Goal: Contribute content: Contribute content

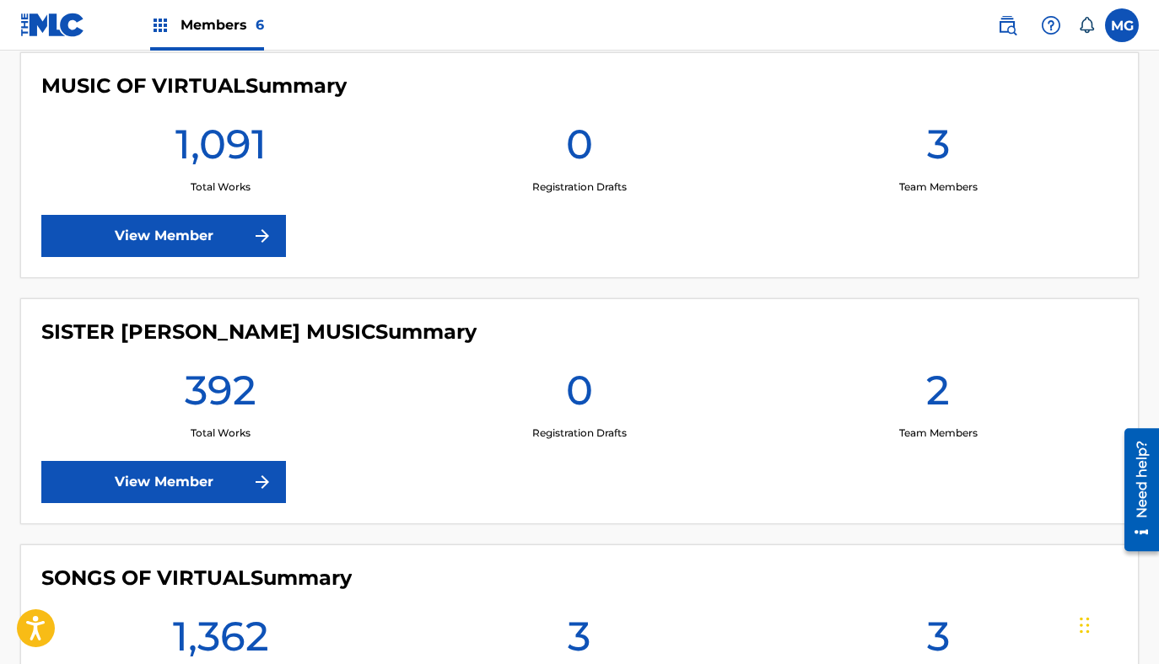
scroll to position [899, 0]
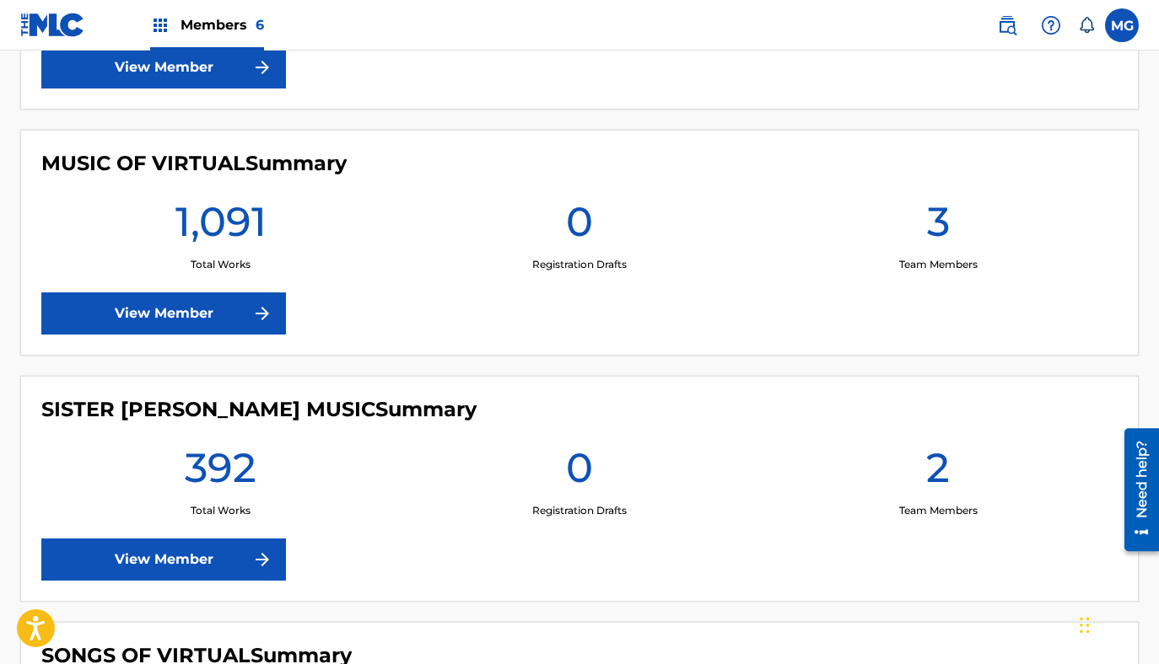
click at [172, 299] on link "View Member" at bounding box center [163, 314] width 245 height 42
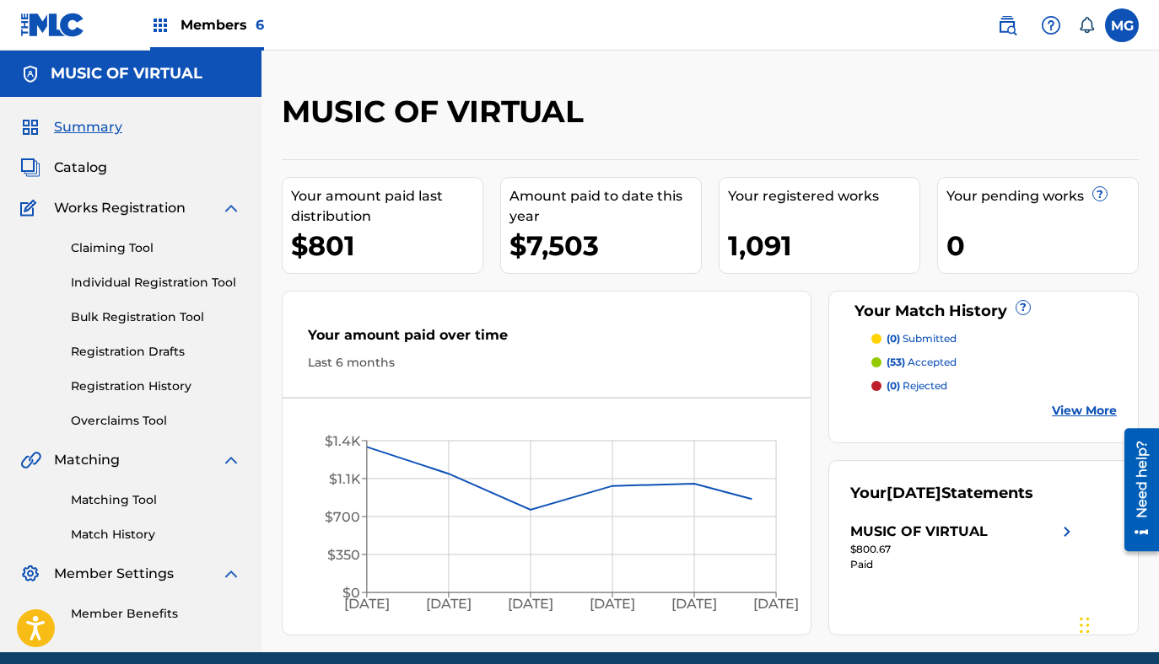
click at [89, 168] on span "Catalog" at bounding box center [80, 168] width 53 height 20
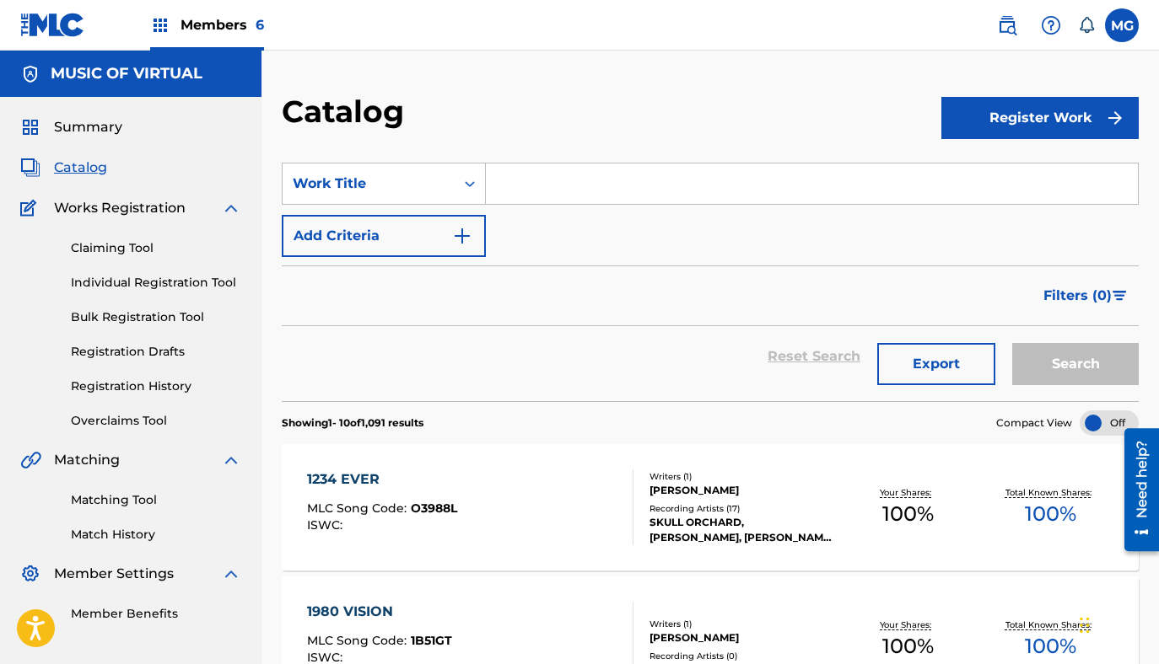
click at [533, 180] on input "Search Form" at bounding box center [812, 184] width 652 height 40
paste input "America Electronique"
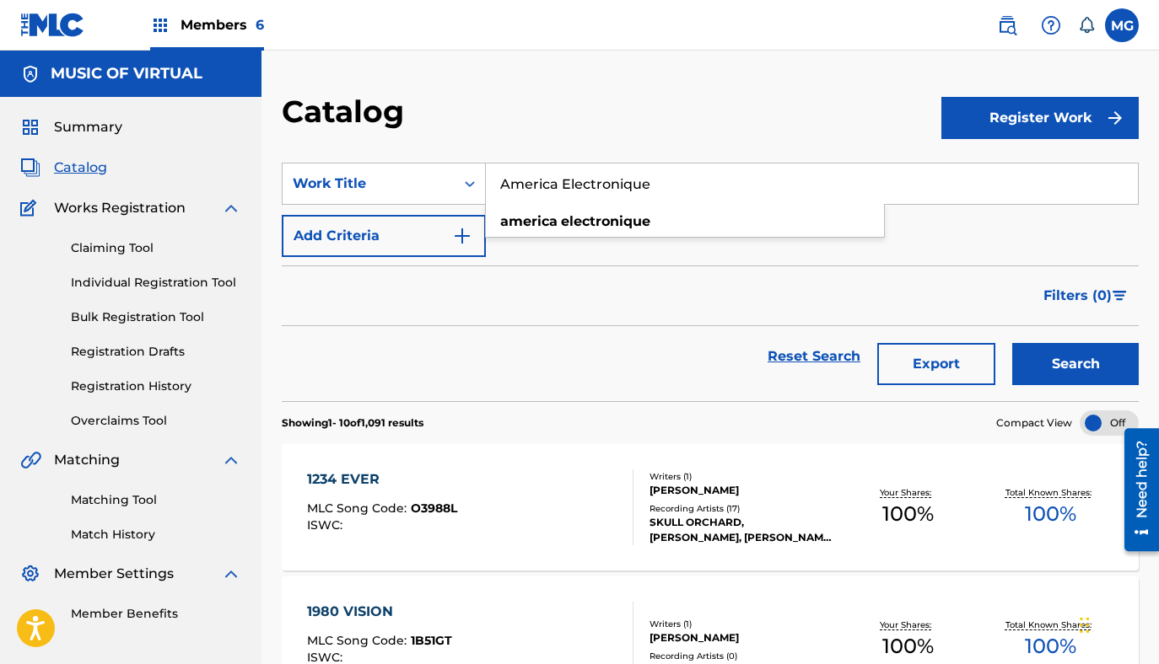
click at [456, 222] on button "Add Criteria" at bounding box center [384, 236] width 204 height 42
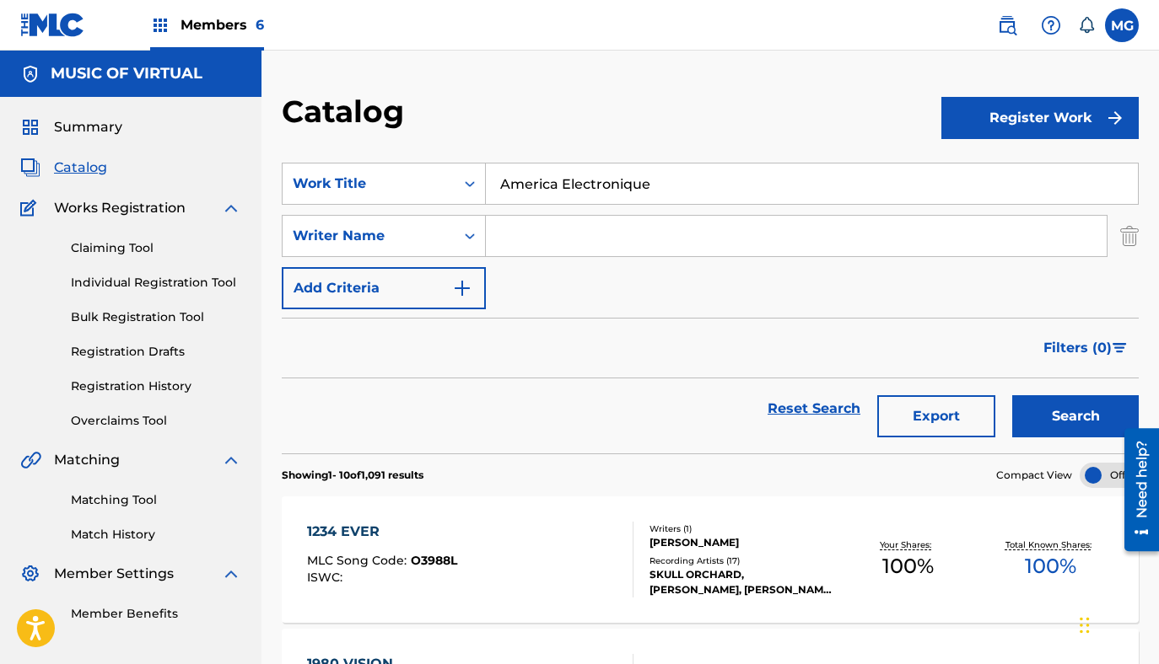
click at [554, 191] on input "America Electronique" at bounding box center [812, 184] width 652 height 40
click at [602, 219] on strong "electronique" at bounding box center [605, 221] width 89 height 16
type input "america electronique"
click at [637, 237] on input "Search Form" at bounding box center [796, 236] width 621 height 40
type input "ginsberg"
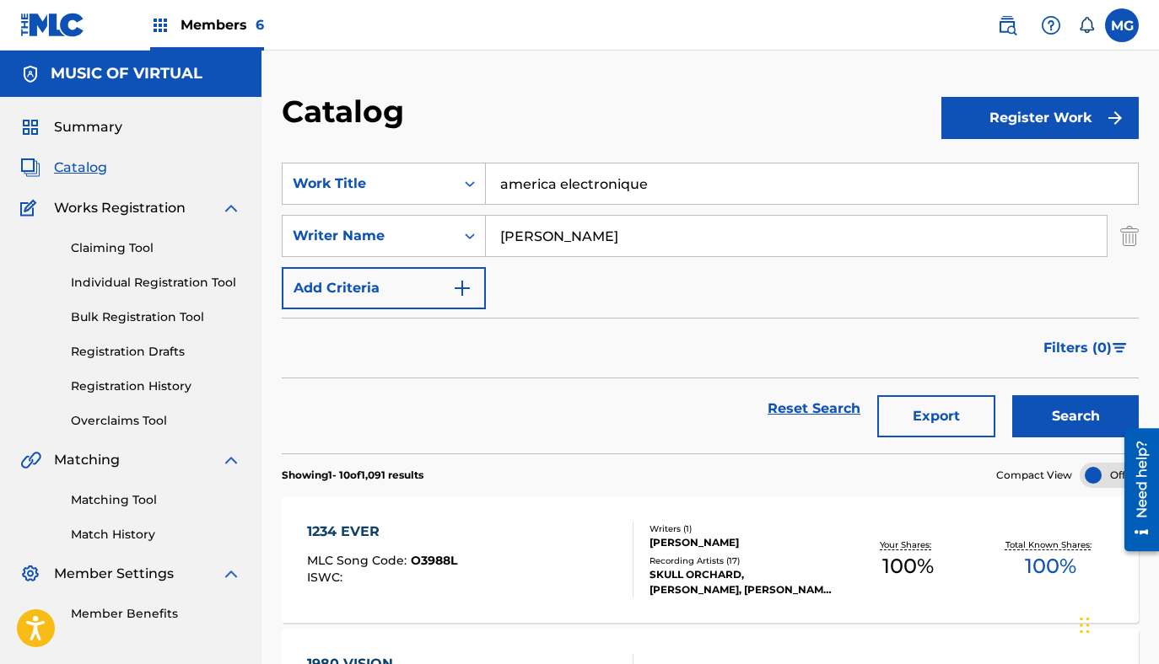
click at [1012, 395] on button "Search" at bounding box center [1075, 416] width 126 height 42
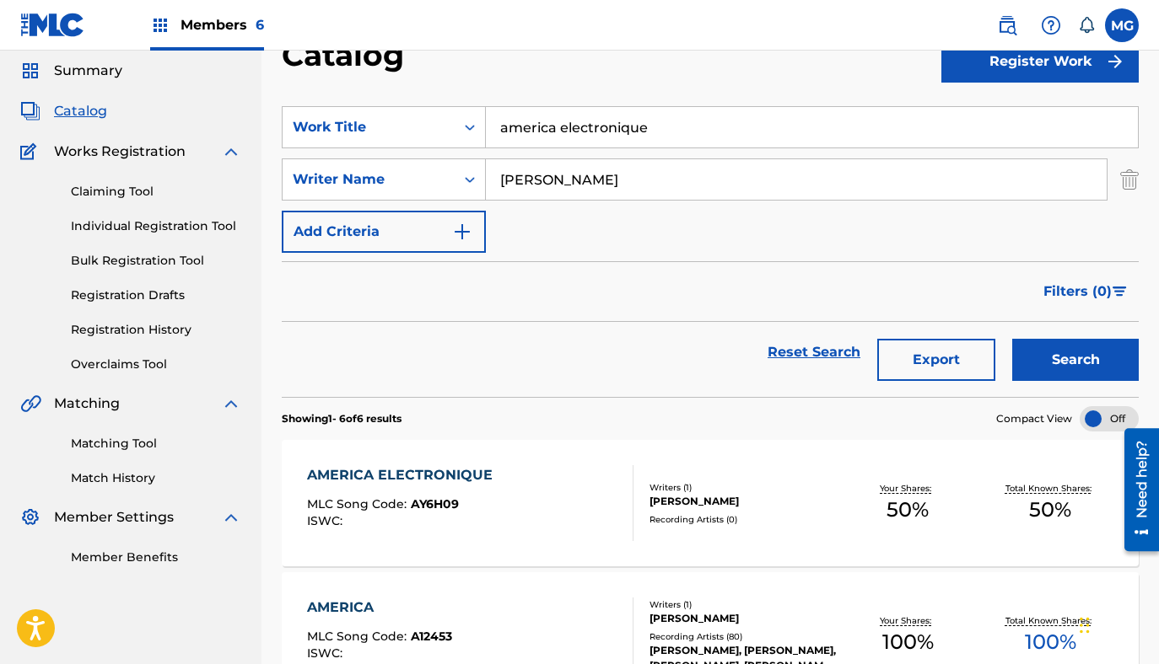
scroll to position [92, 0]
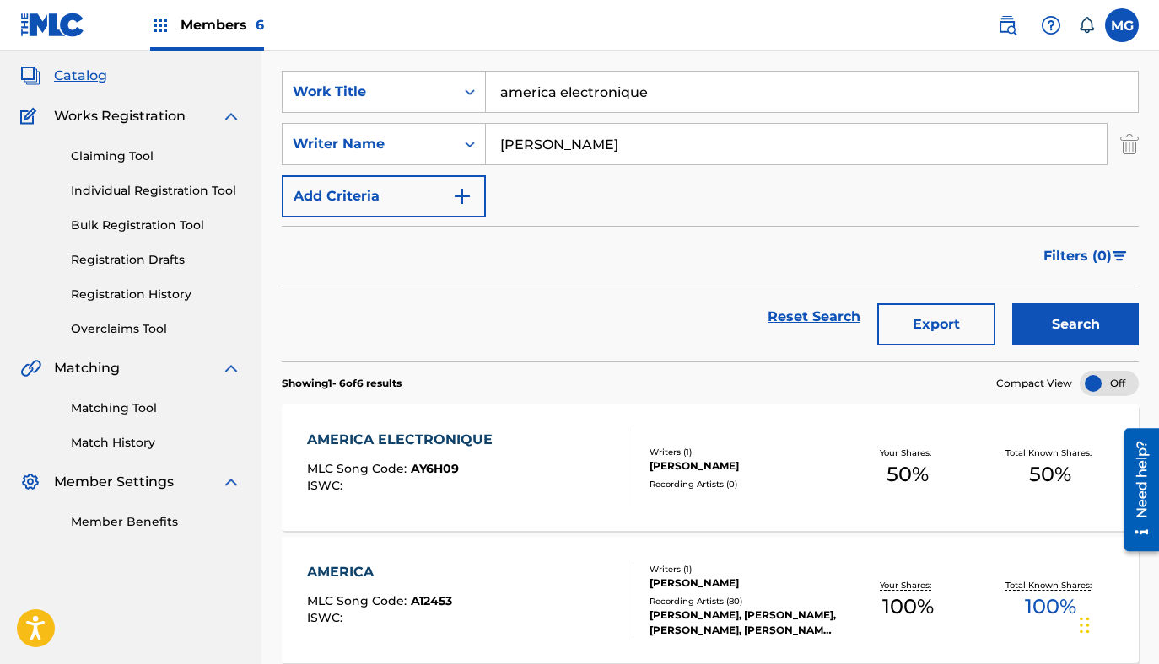
click at [558, 466] on div "AMERICA ELECTRONIQUE MLC Song Code : AY6H09 ISWC :" at bounding box center [469, 468] width 325 height 76
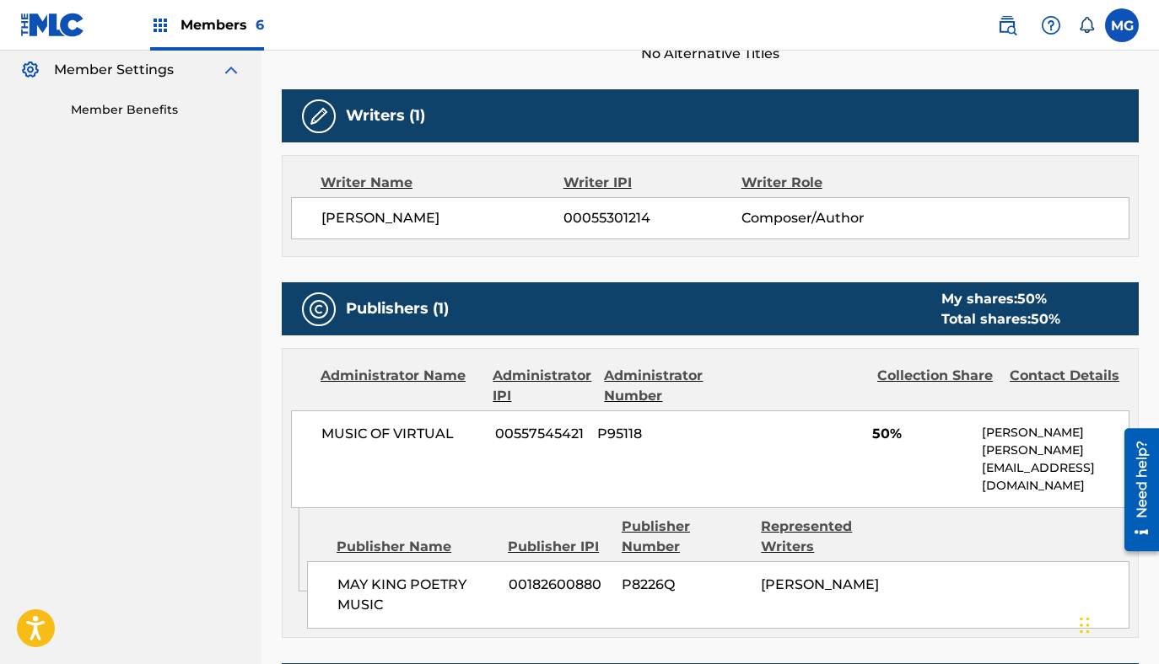
scroll to position [718, 0]
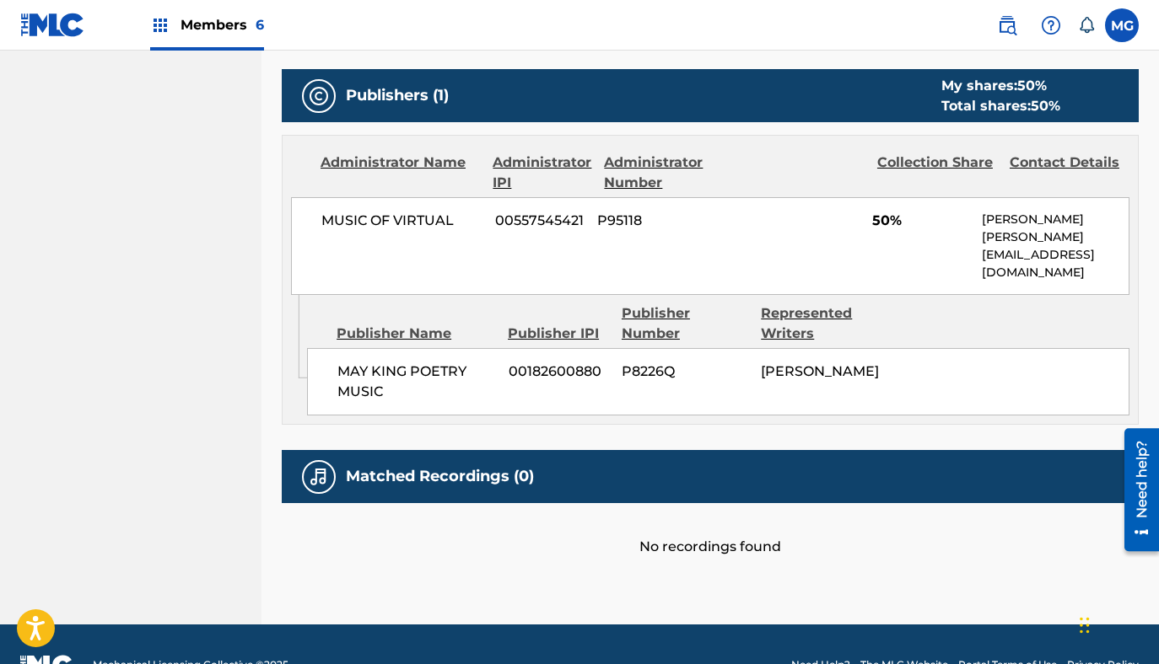
click at [554, 362] on span "00182600880" at bounding box center [558, 372] width 101 height 20
copy span "00182600880"
click at [513, 216] on span "00557545421" at bounding box center [539, 221] width 89 height 20
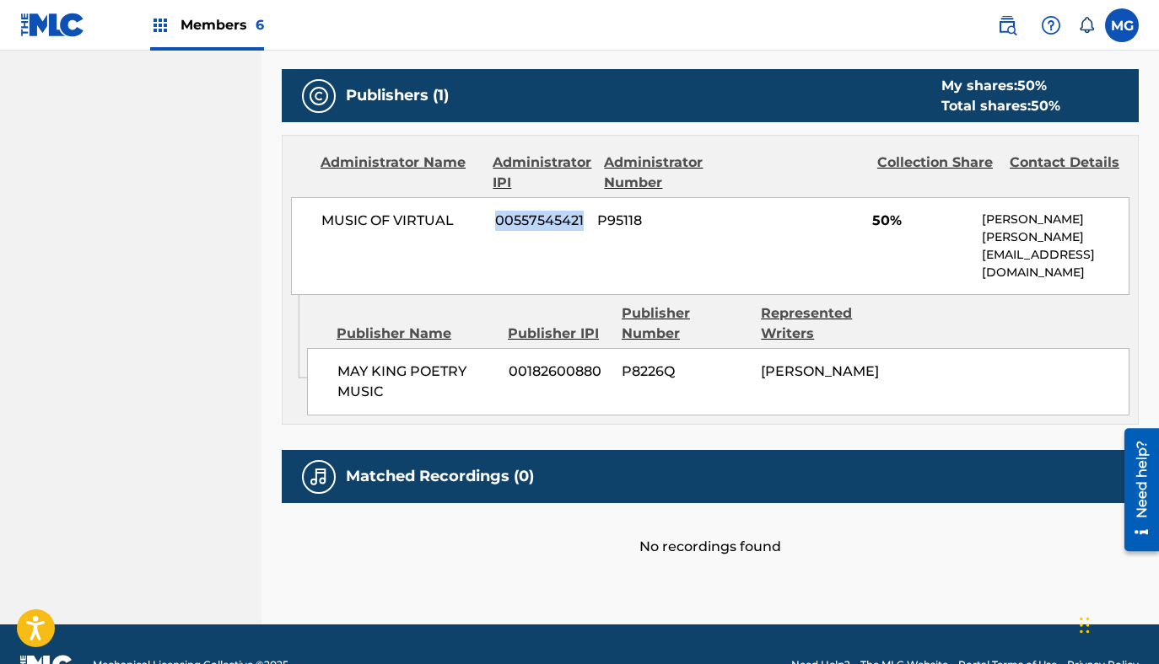
copy span "00557545421"
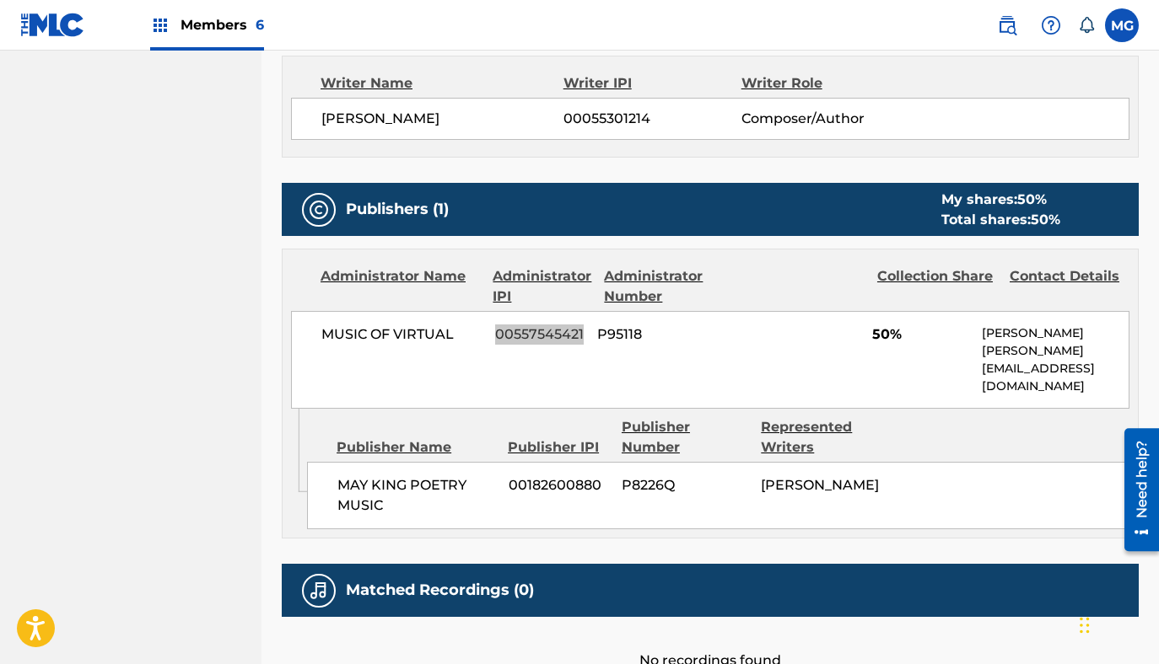
scroll to position [227, 0]
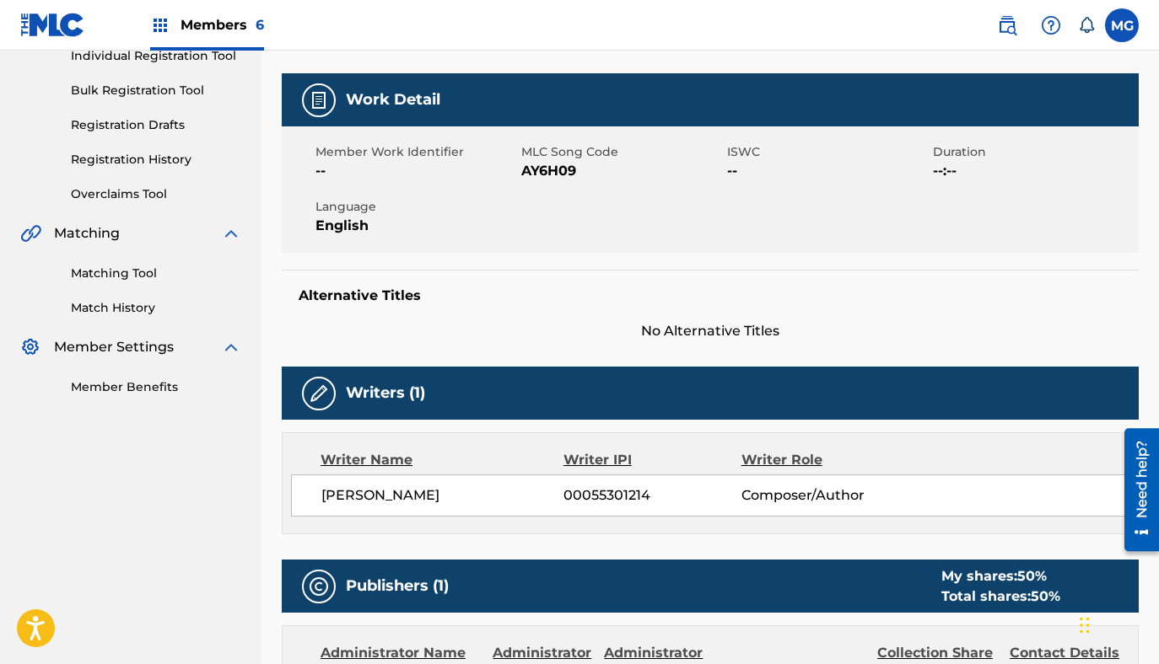
click at [628, 479] on div "ALLEN GINSBERG 00055301214 Composer/Author" at bounding box center [710, 496] width 838 height 42
copy span "00055301214"
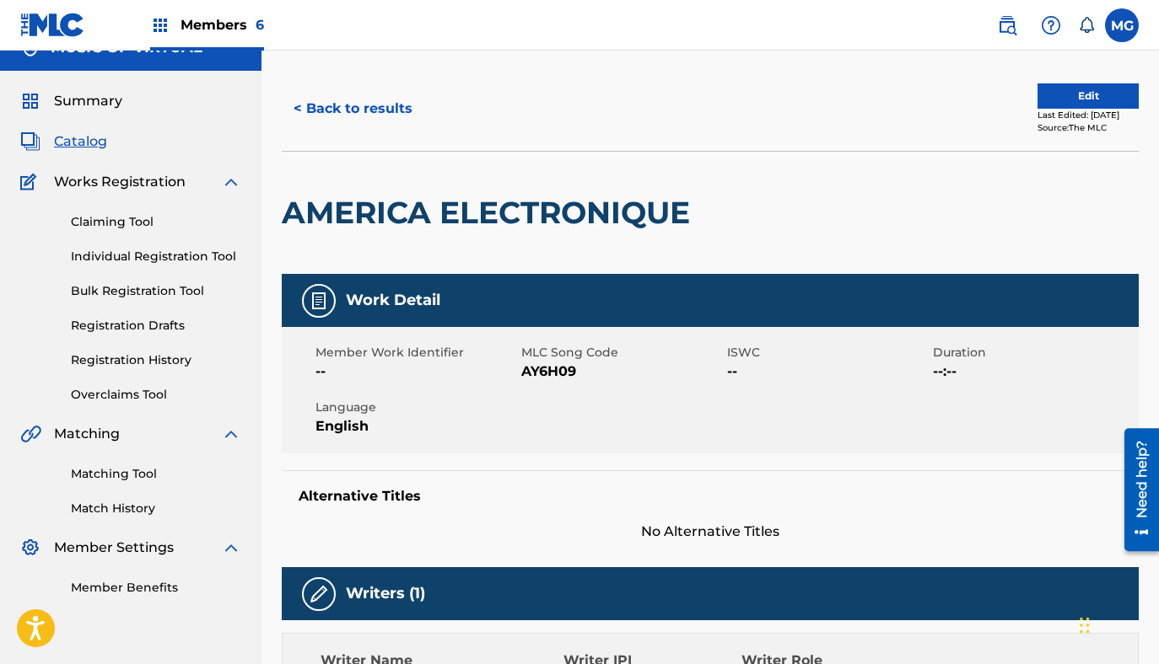
scroll to position [0, 0]
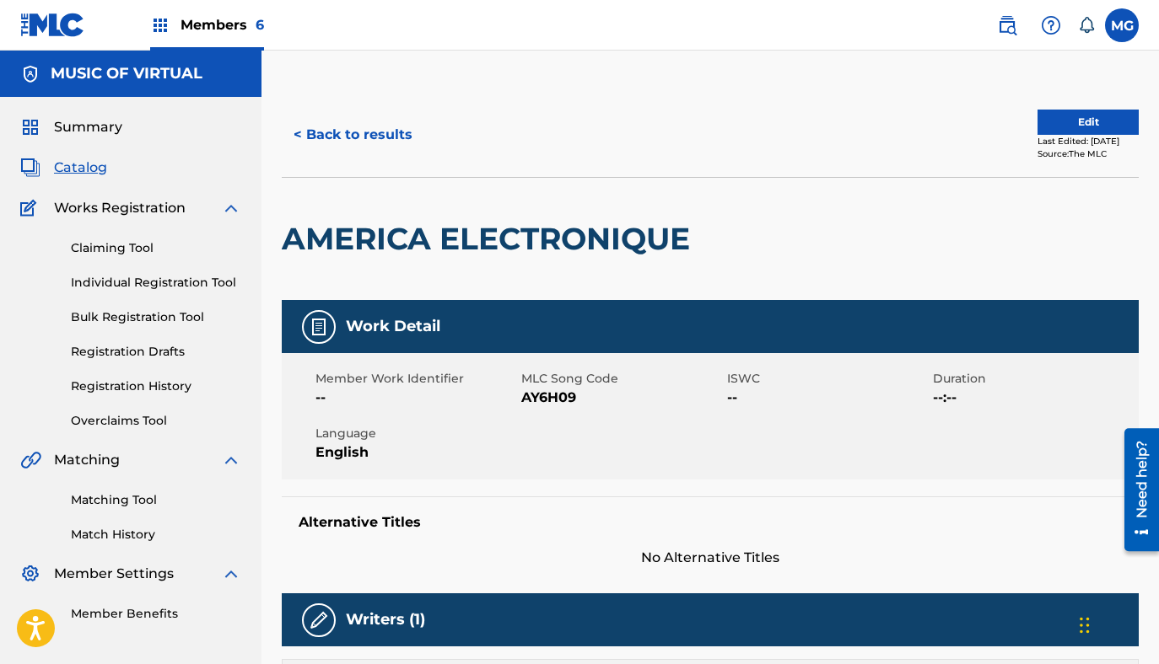
click at [126, 317] on link "Bulk Registration Tool" at bounding box center [156, 318] width 170 height 18
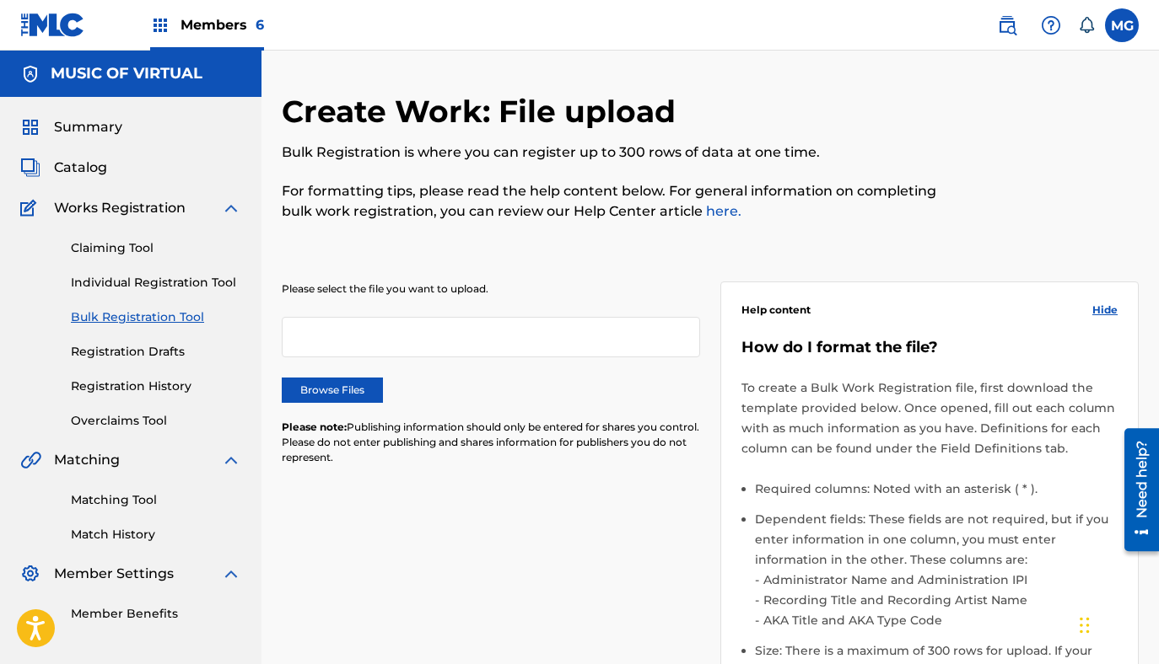
click at [379, 391] on label "Browse Files" at bounding box center [332, 390] width 101 height 25
click at [0, 0] on input "Browse Files" at bounding box center [0, 0] width 0 height 0
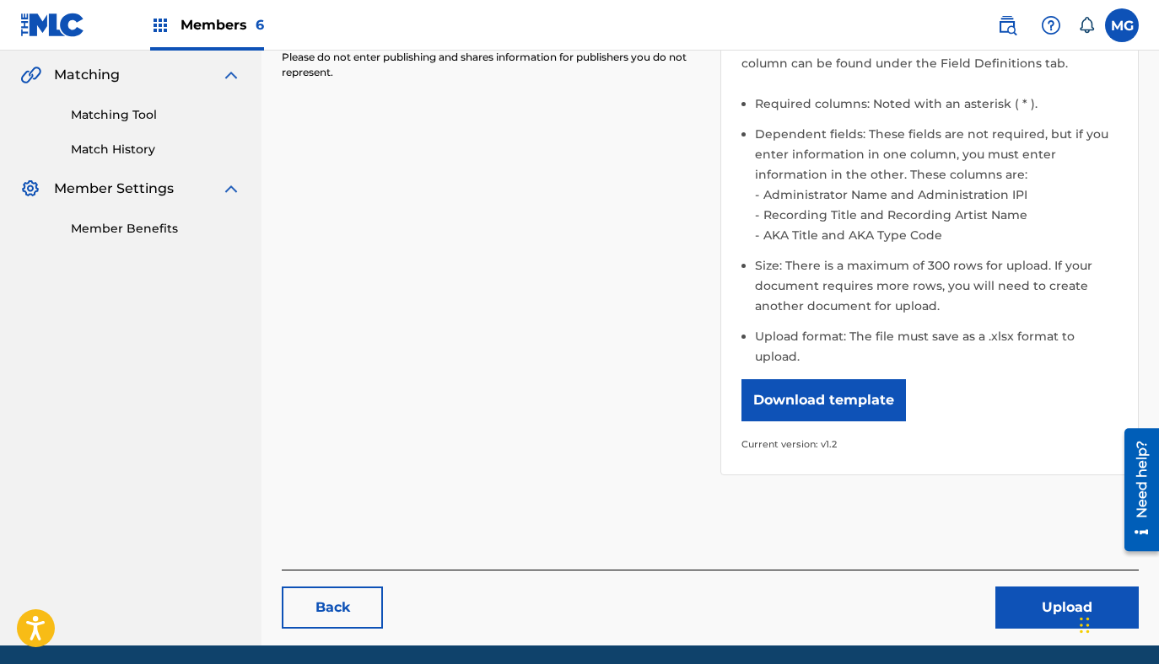
scroll to position [428, 0]
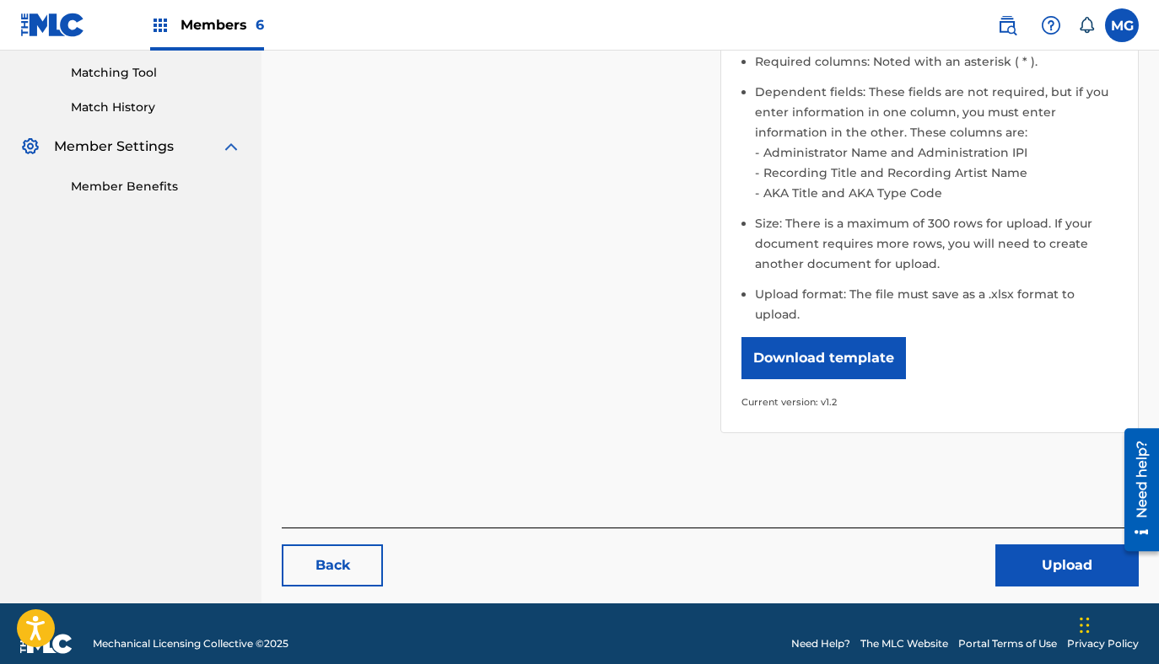
click at [1021, 545] on button "Upload" at bounding box center [1066, 566] width 143 height 42
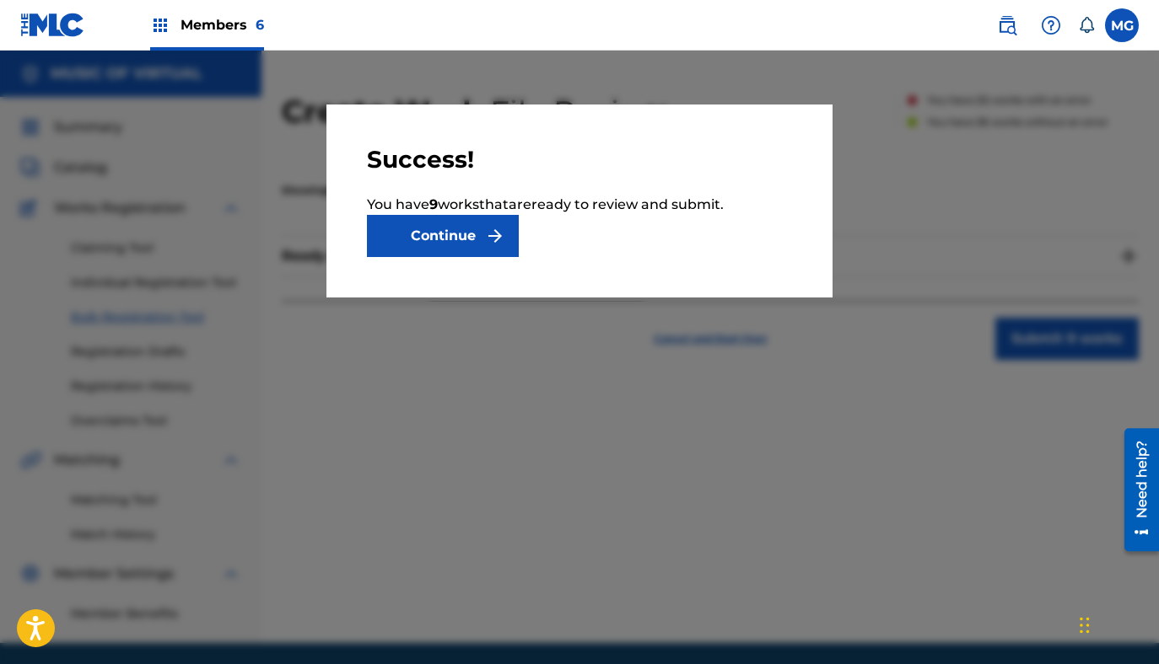
click at [421, 228] on button "Continue" at bounding box center [443, 236] width 152 height 42
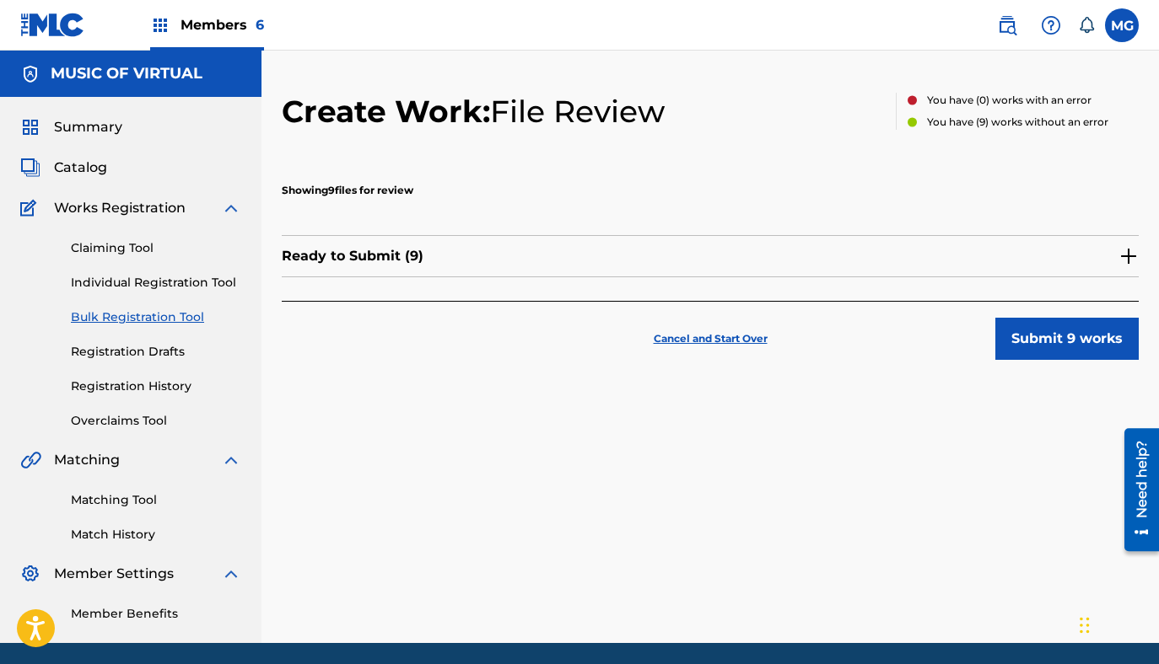
click at [474, 245] on div "Ready to Submit ( 9 )" at bounding box center [710, 256] width 857 height 42
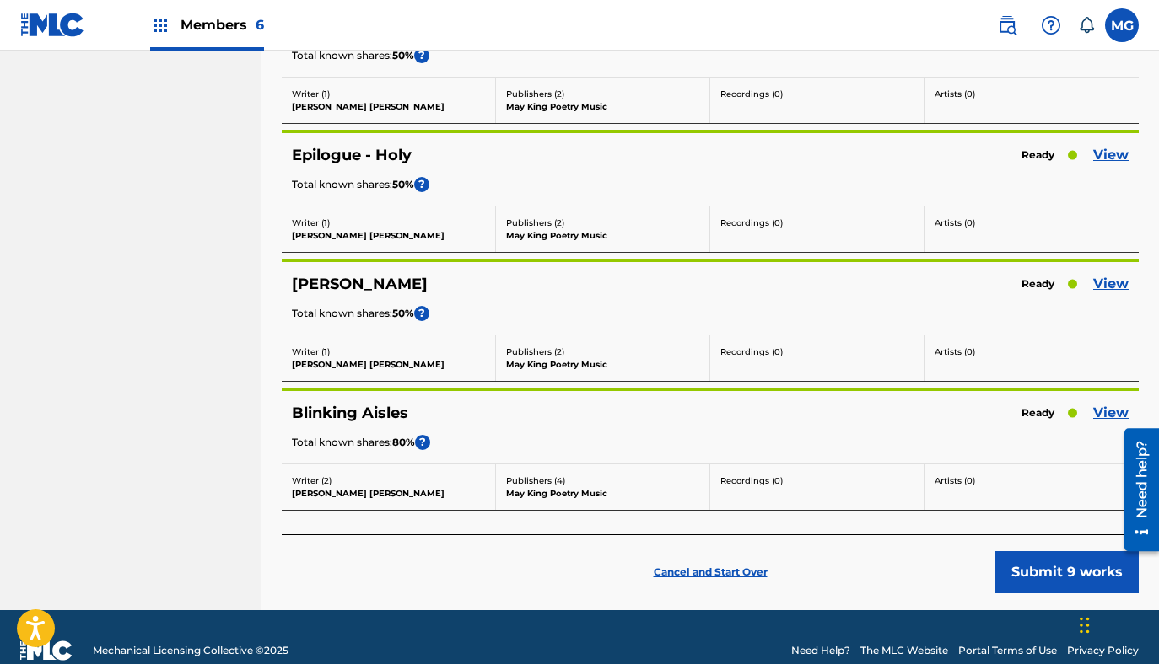
scroll to position [955, 0]
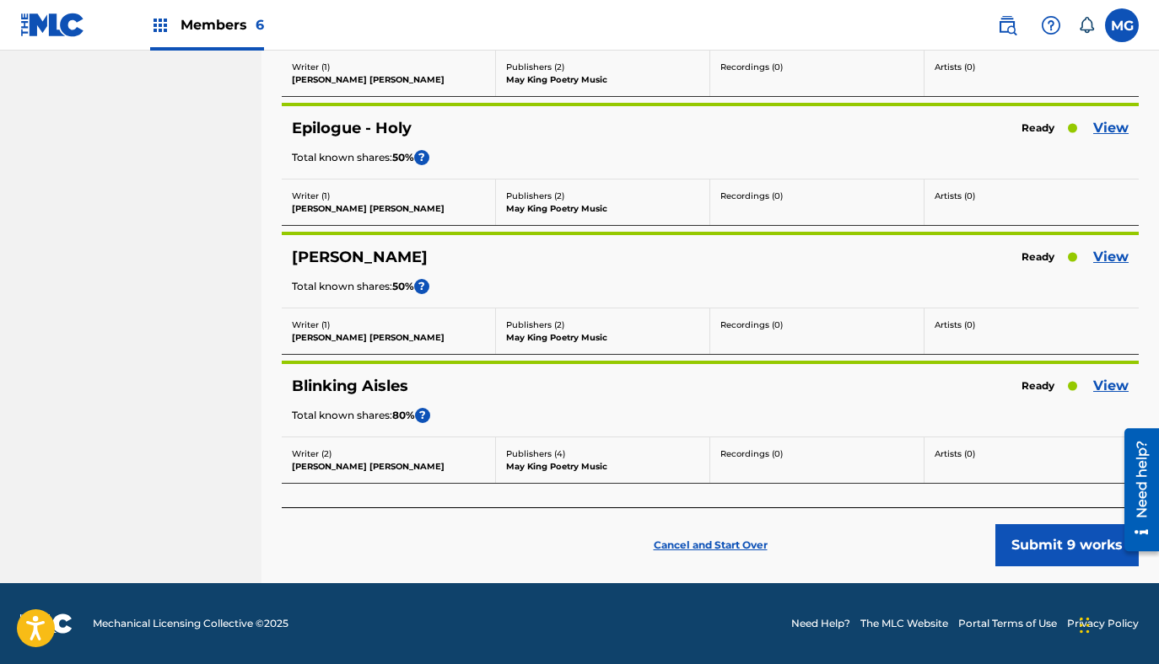
click at [709, 549] on p "Cancel and Start Over" at bounding box center [711, 545] width 114 height 15
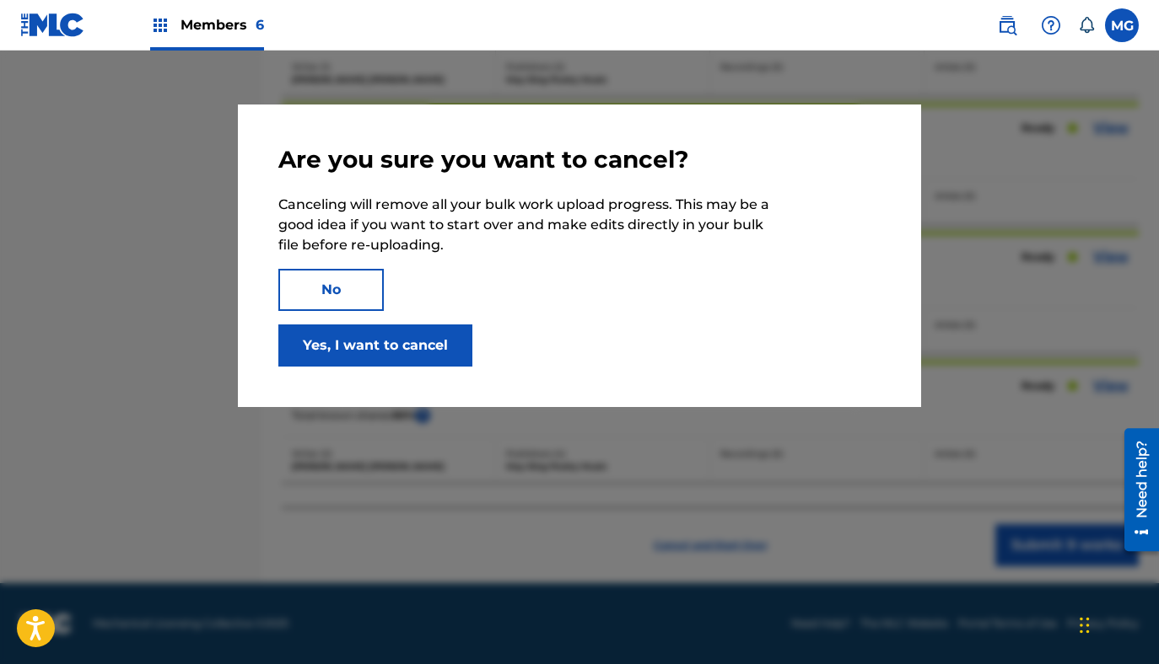
click at [388, 355] on button "Yes, I want to cancel" at bounding box center [375, 346] width 194 height 42
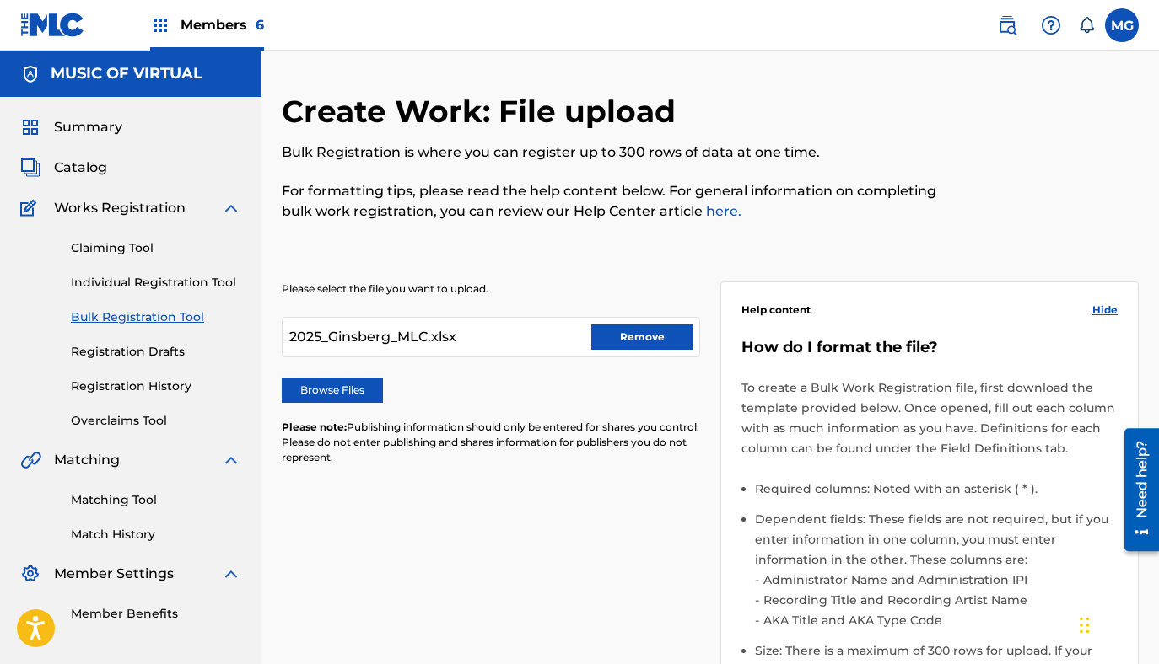
click at [632, 343] on button "Remove" at bounding box center [641, 337] width 101 height 25
click at [315, 391] on label "Browse Files" at bounding box center [332, 390] width 101 height 25
click at [0, 0] on input "Browse Files" at bounding box center [0, 0] width 0 height 0
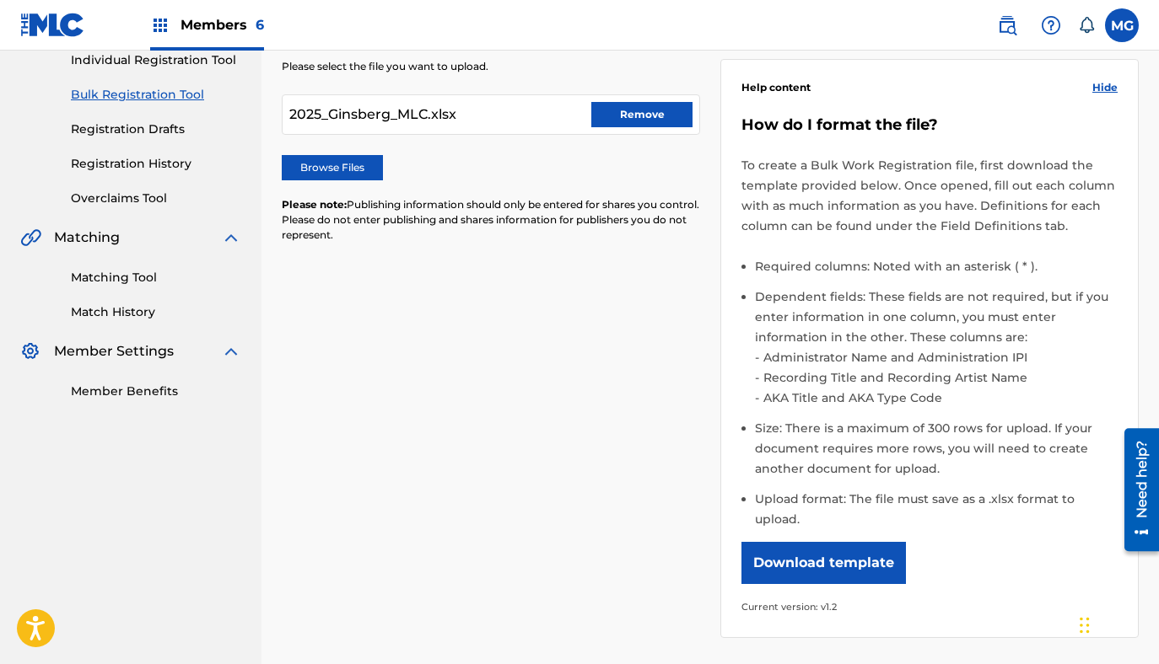
scroll to position [428, 0]
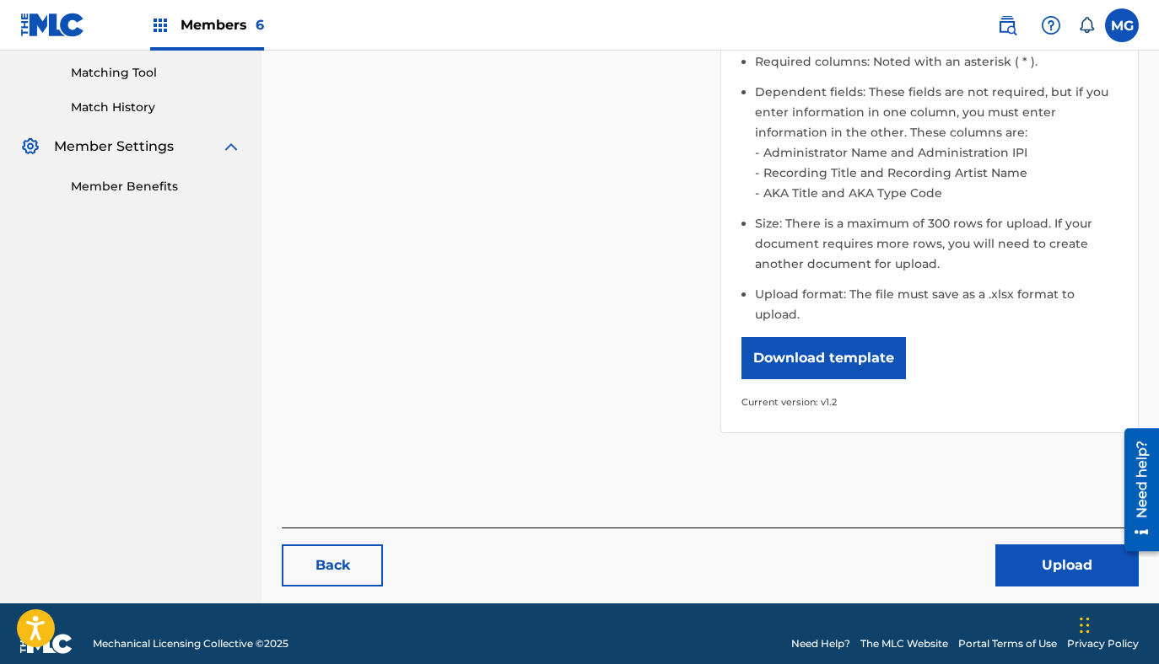
click at [1067, 557] on button "Upload" at bounding box center [1066, 566] width 143 height 42
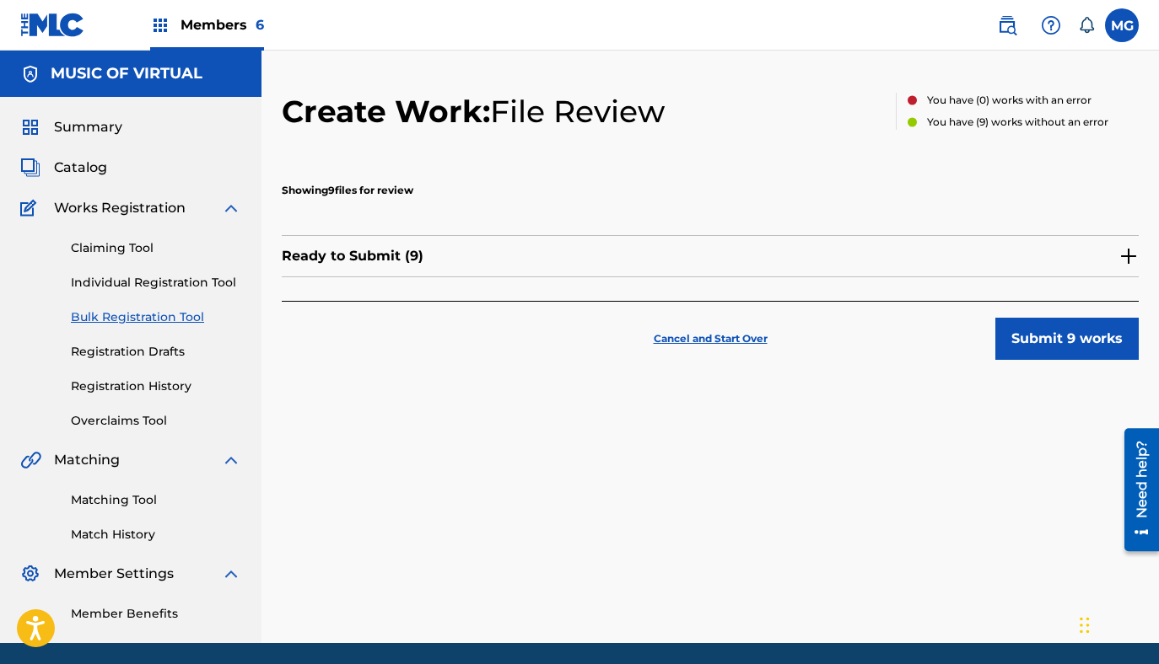
click at [505, 262] on div "Ready to Submit ( 9 )" at bounding box center [710, 256] width 857 height 42
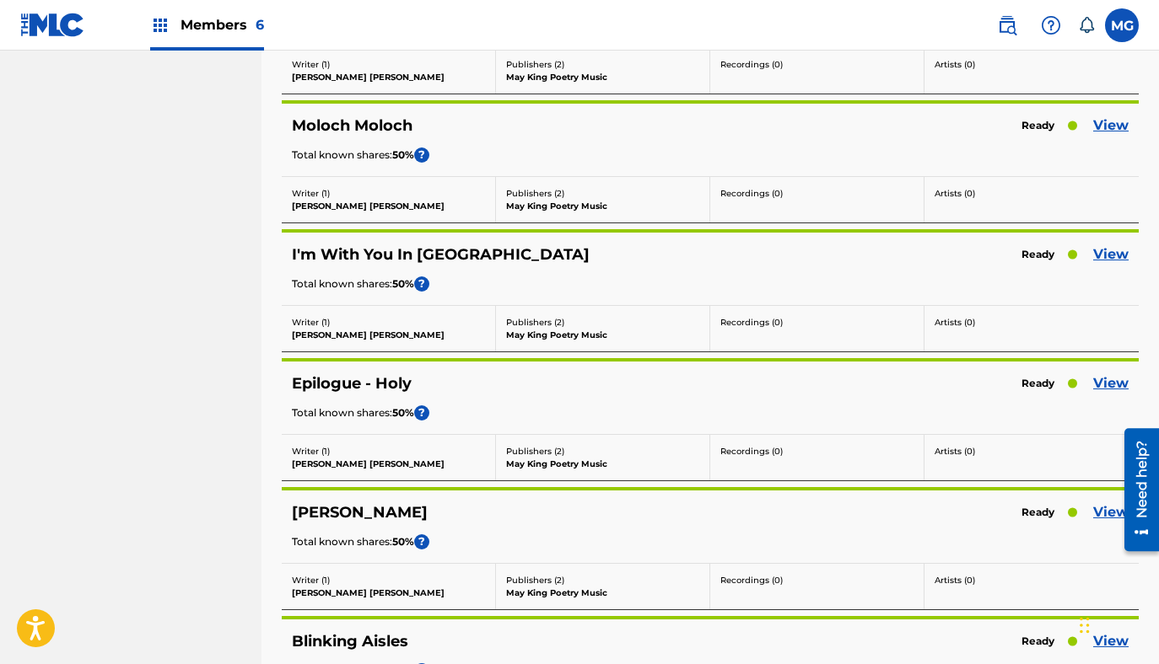
scroll to position [955, 0]
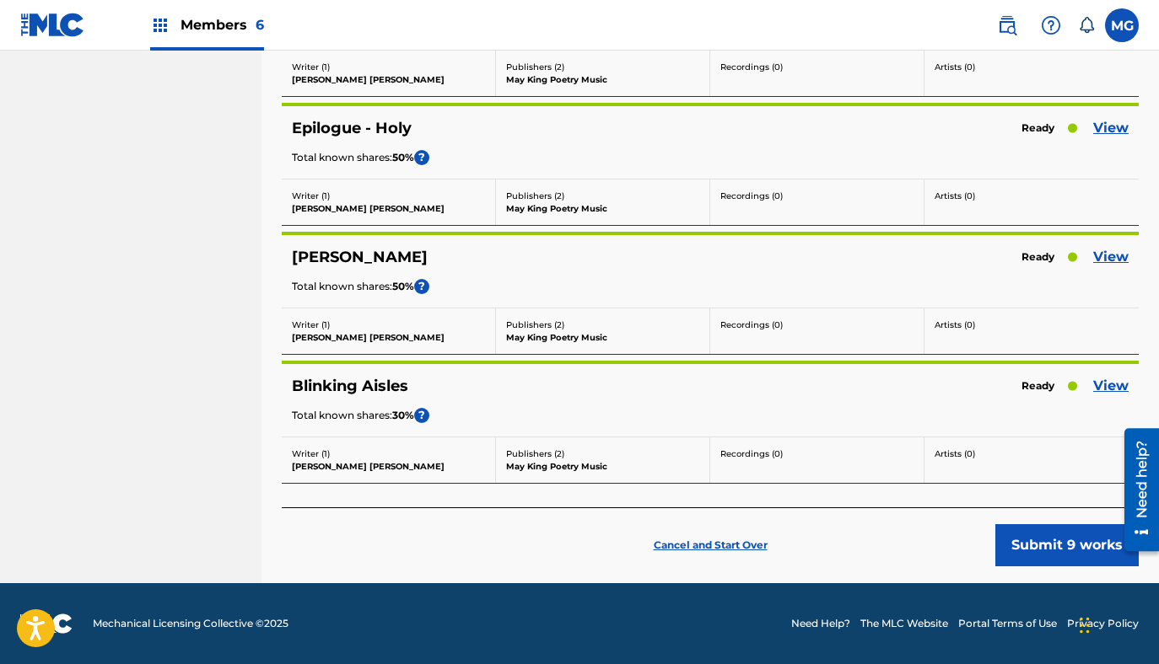
click at [1062, 560] on button "Submit 9 works" at bounding box center [1066, 545] width 143 height 42
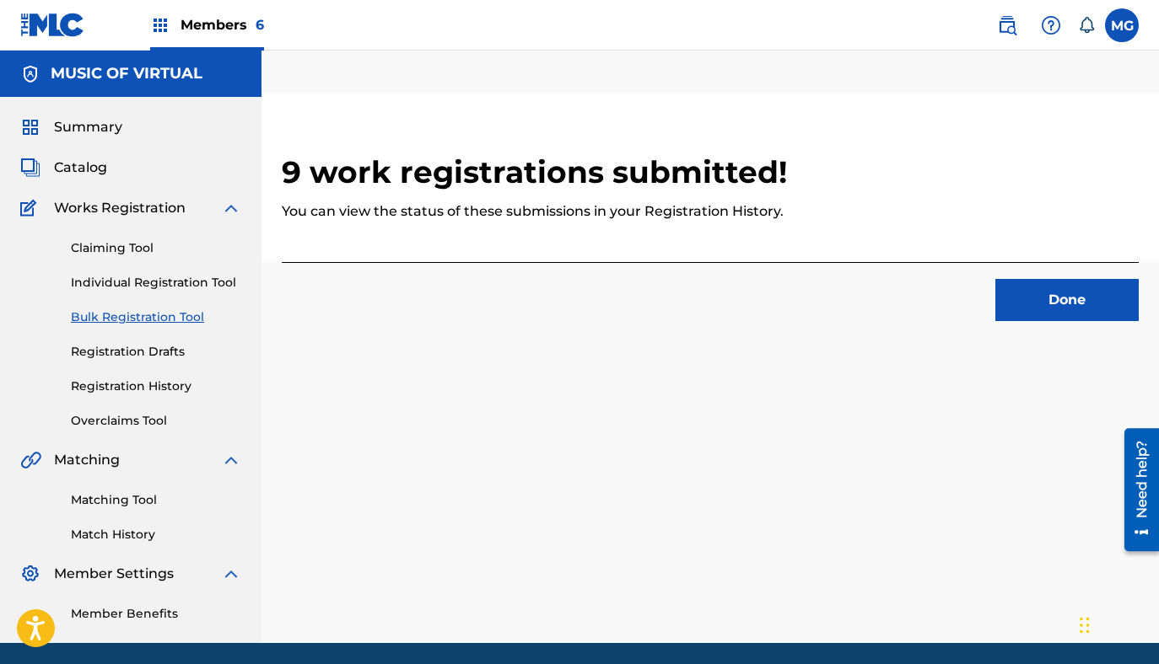
click at [241, 30] on span "Members 6" at bounding box center [221, 24] width 83 height 19
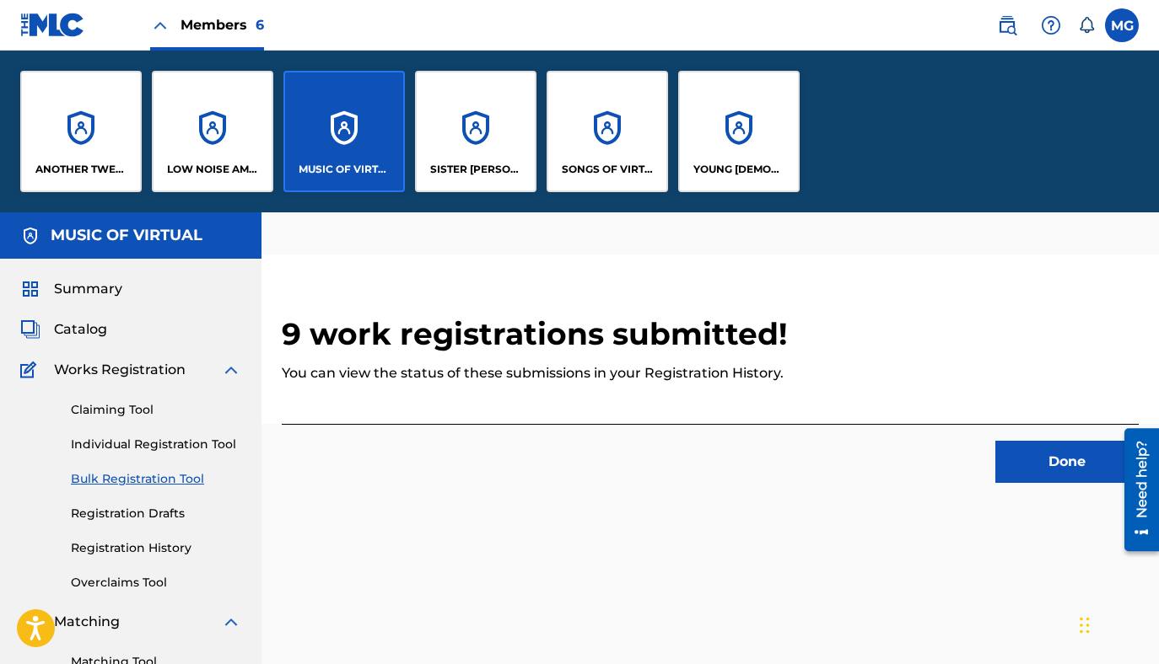
click at [620, 129] on div "SONGS OF VIRTUAL" at bounding box center [606, 131] width 121 height 121
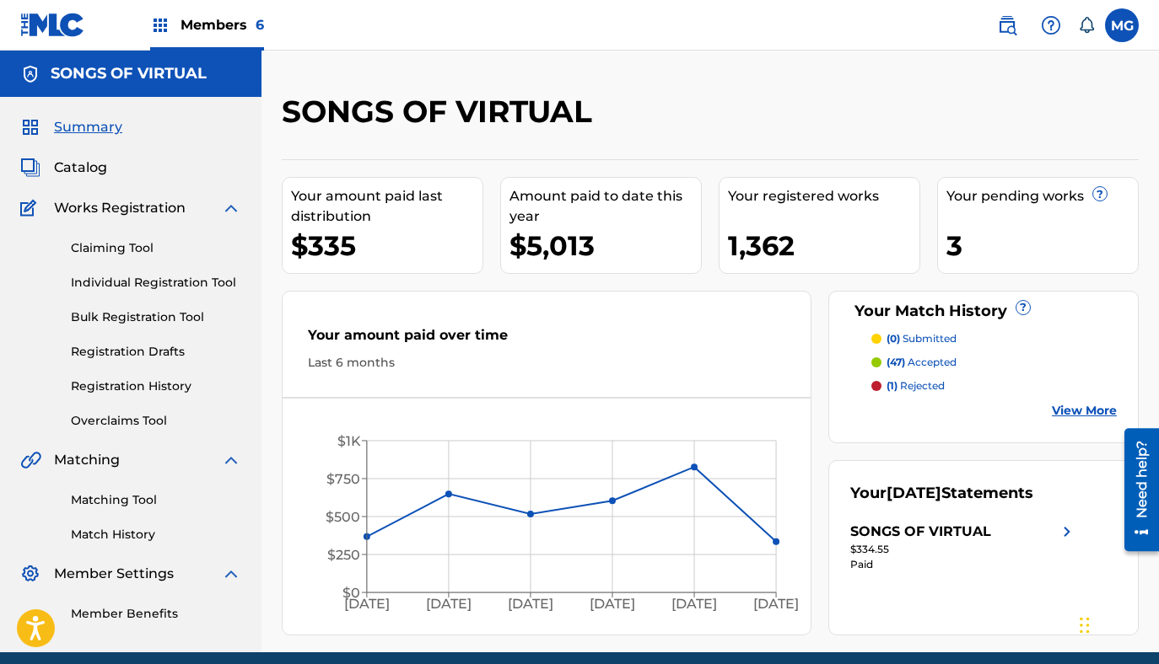
click at [37, 152] on div "Summary Catalog Works Registration Claiming Tool Individual Registration Tool B…" at bounding box center [130, 370] width 261 height 546
click at [60, 159] on span "Catalog" at bounding box center [80, 168] width 53 height 20
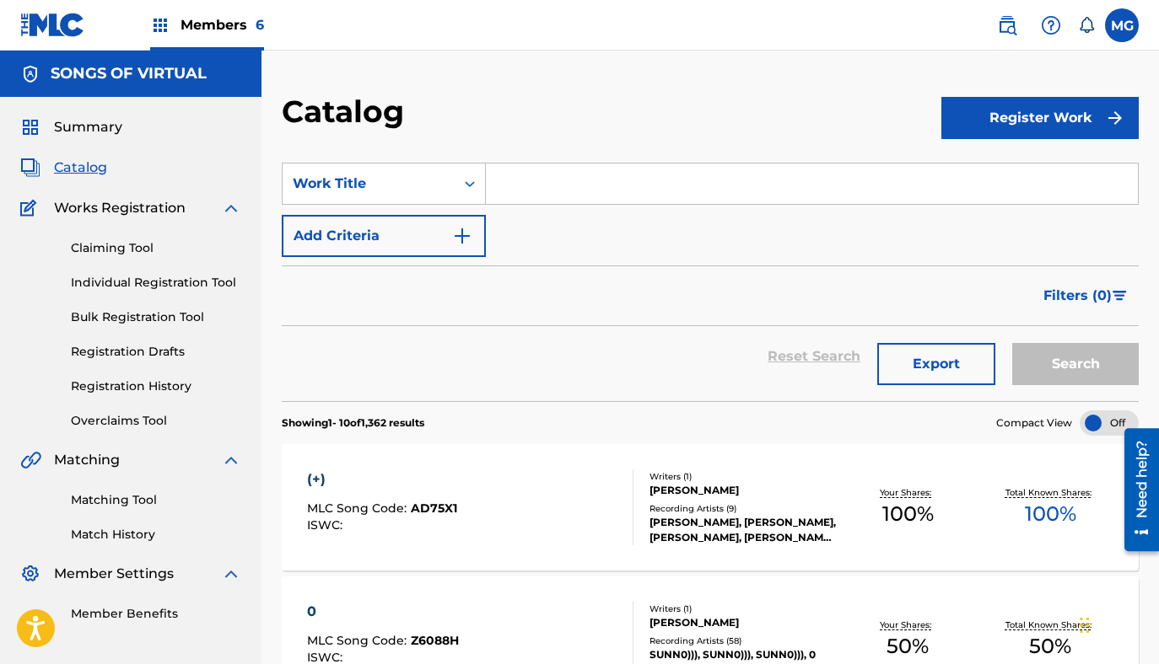
click at [446, 225] on button "Add Criteria" at bounding box center [384, 236] width 204 height 42
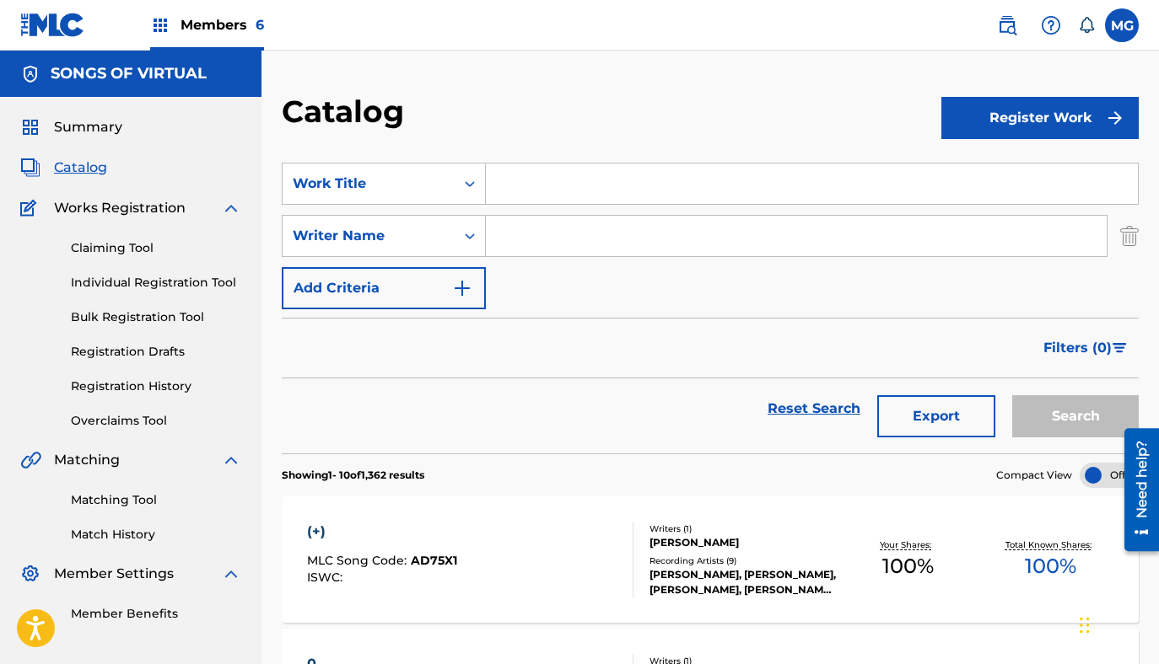
click at [532, 237] on input "Search Form" at bounding box center [796, 236] width 621 height 40
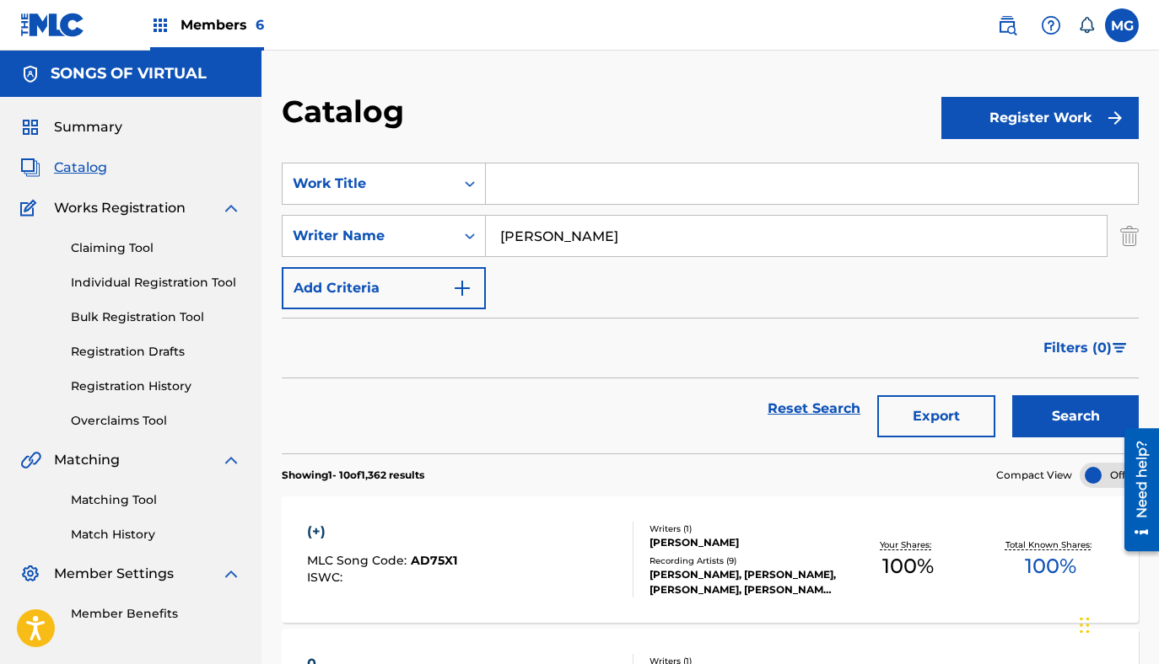
type input "barwick"
click at [1012, 395] on button "Search" at bounding box center [1075, 416] width 126 height 42
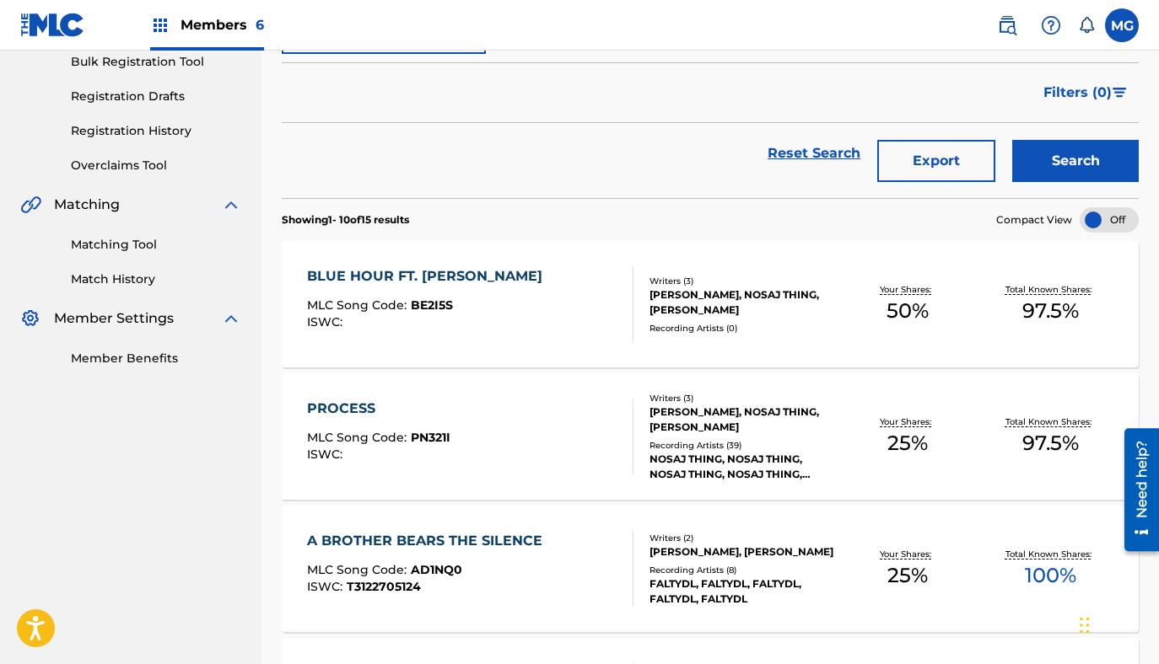
scroll to position [303, 0]
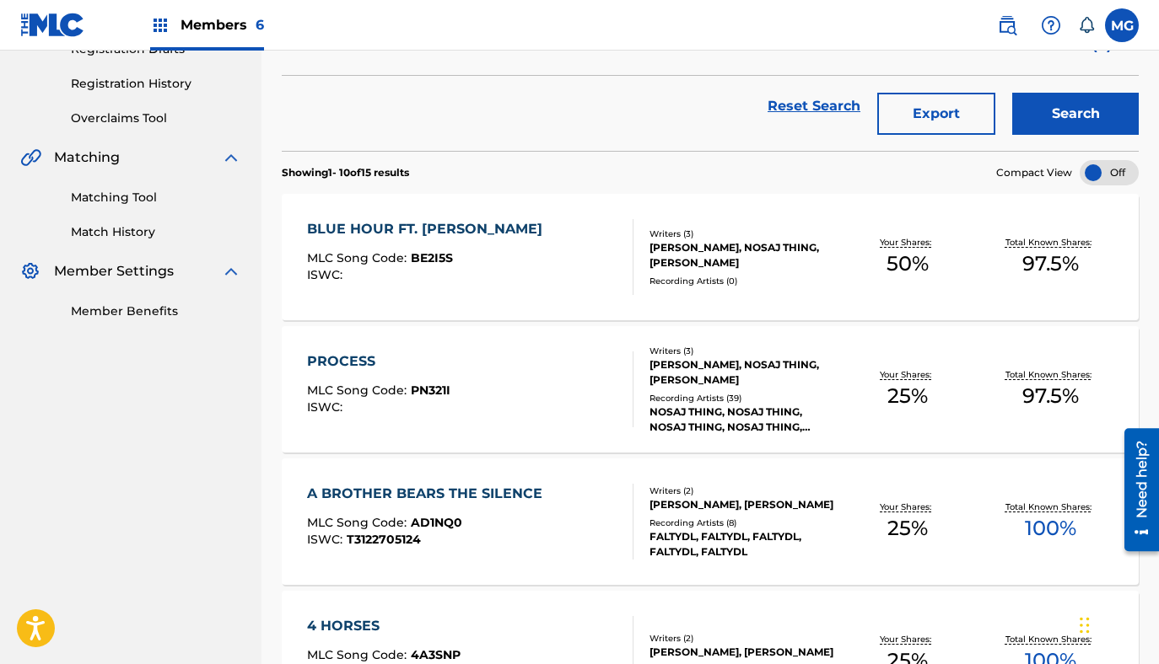
click at [567, 382] on div "PROCESS MLC Song Code : PN321I ISWC :" at bounding box center [469, 390] width 325 height 76
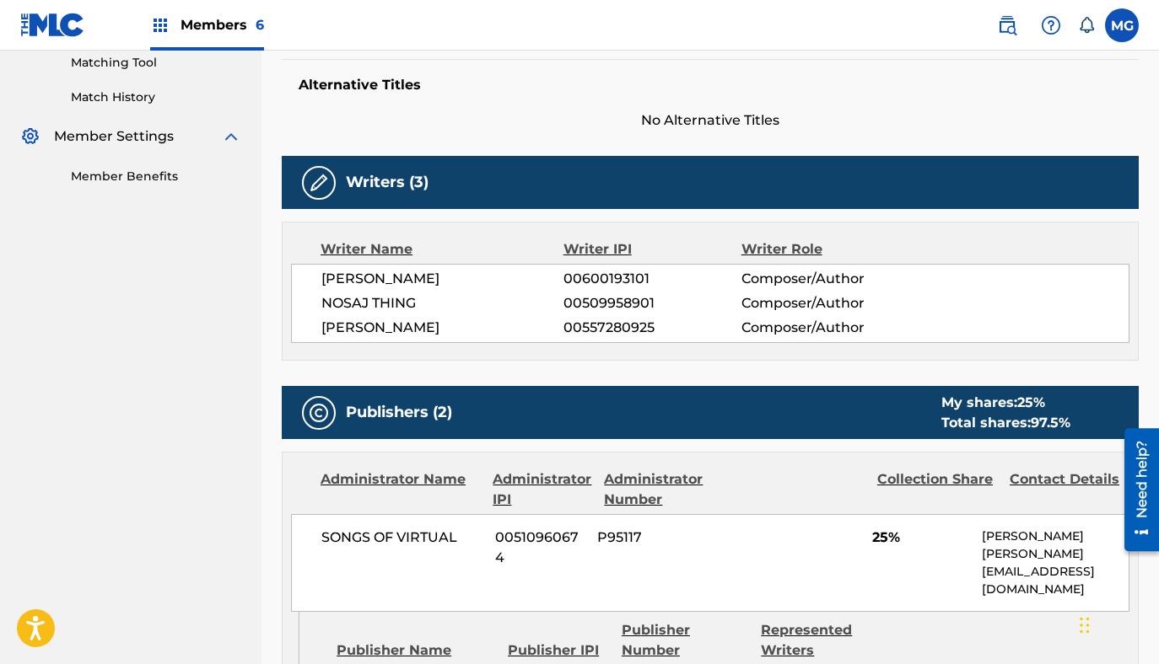
scroll to position [441, 0]
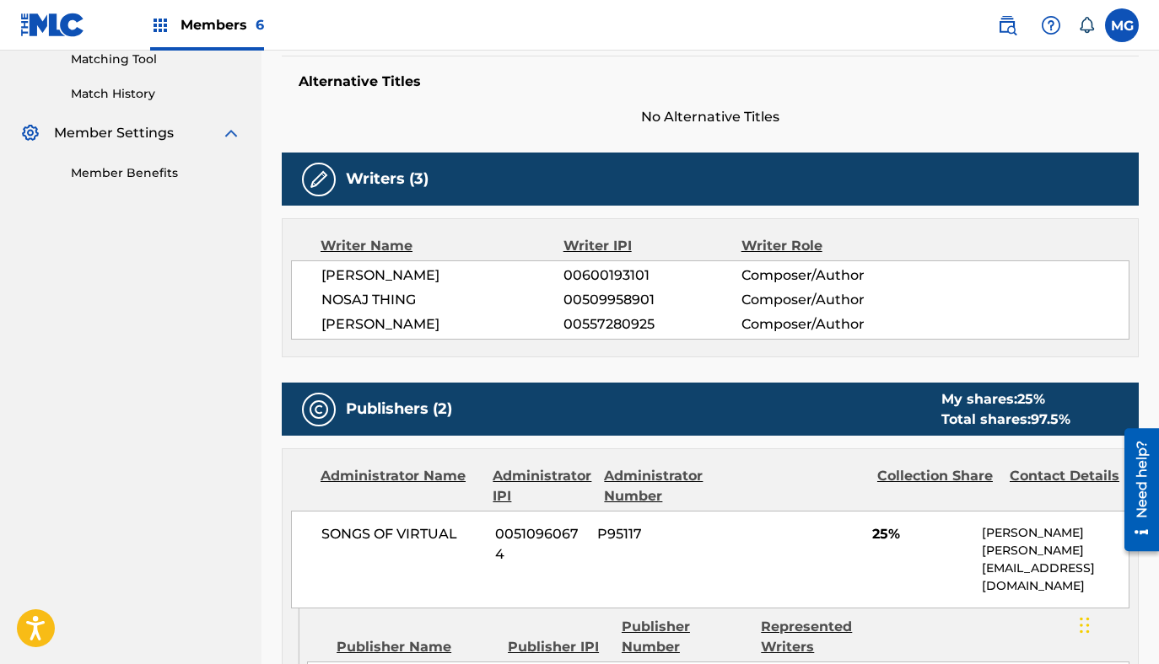
click at [626, 324] on span "00557280925" at bounding box center [652, 325] width 178 height 20
copy span "00557280925"
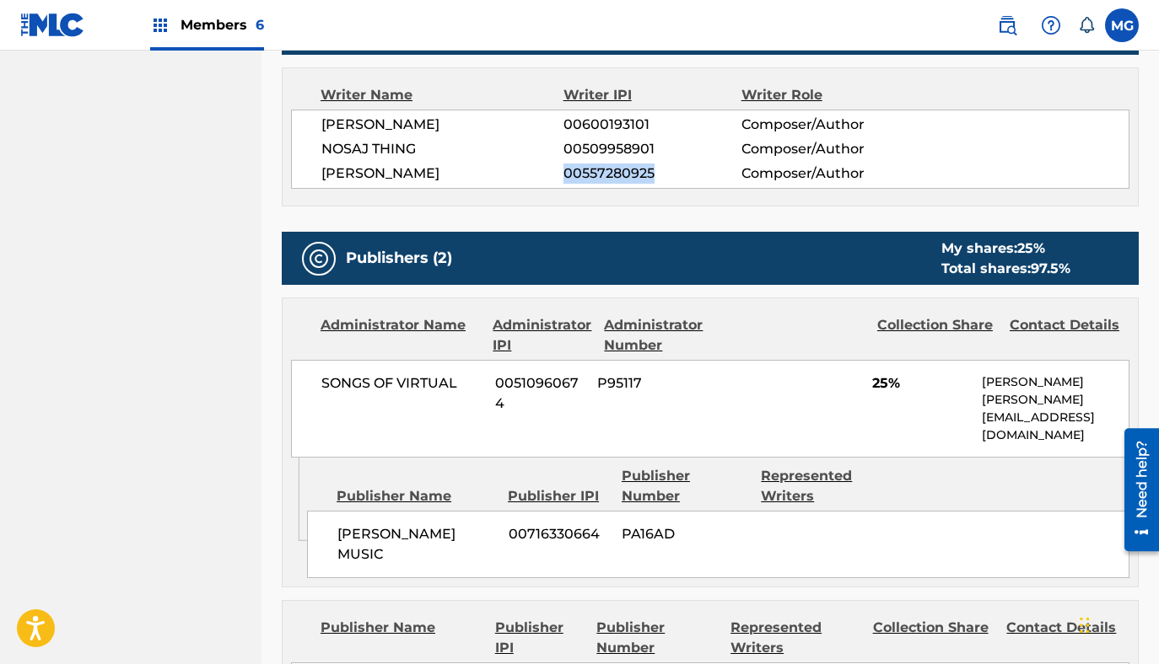
click at [571, 524] on span "00716330664" at bounding box center [558, 534] width 101 height 20
copy span "00716330664"
click at [553, 391] on span "00510960674" at bounding box center [539, 394] width 89 height 40
click at [551, 390] on span "00510960674" at bounding box center [539, 394] width 89 height 40
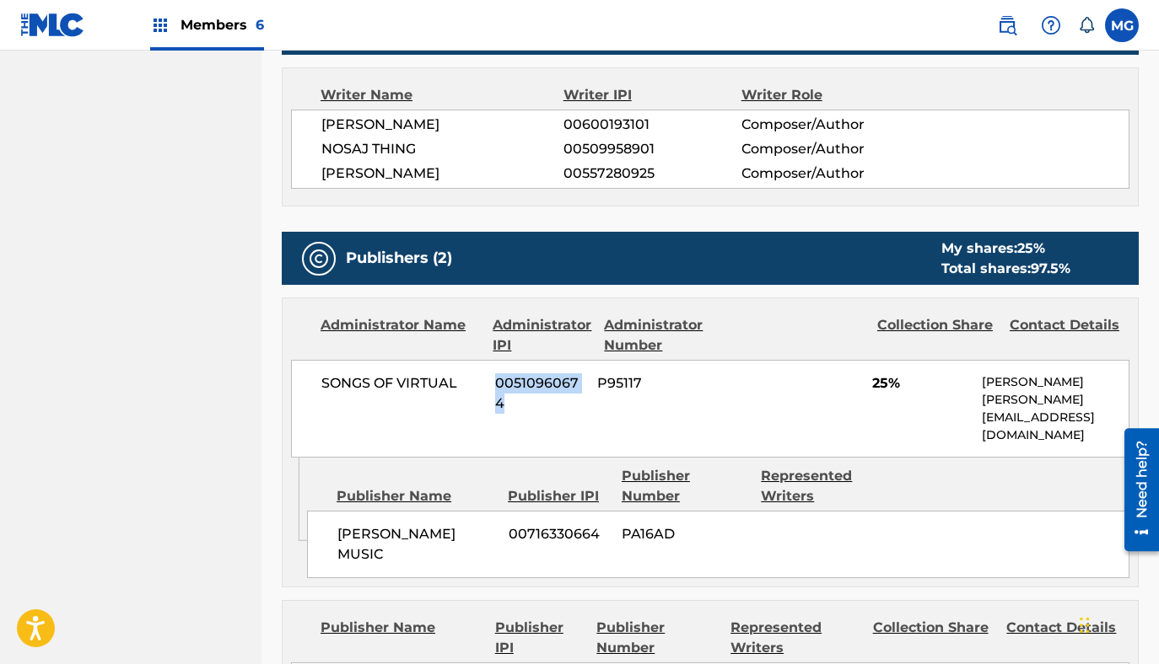
click at [551, 390] on span "00510960674" at bounding box center [539, 394] width 89 height 40
copy span "00510960674"
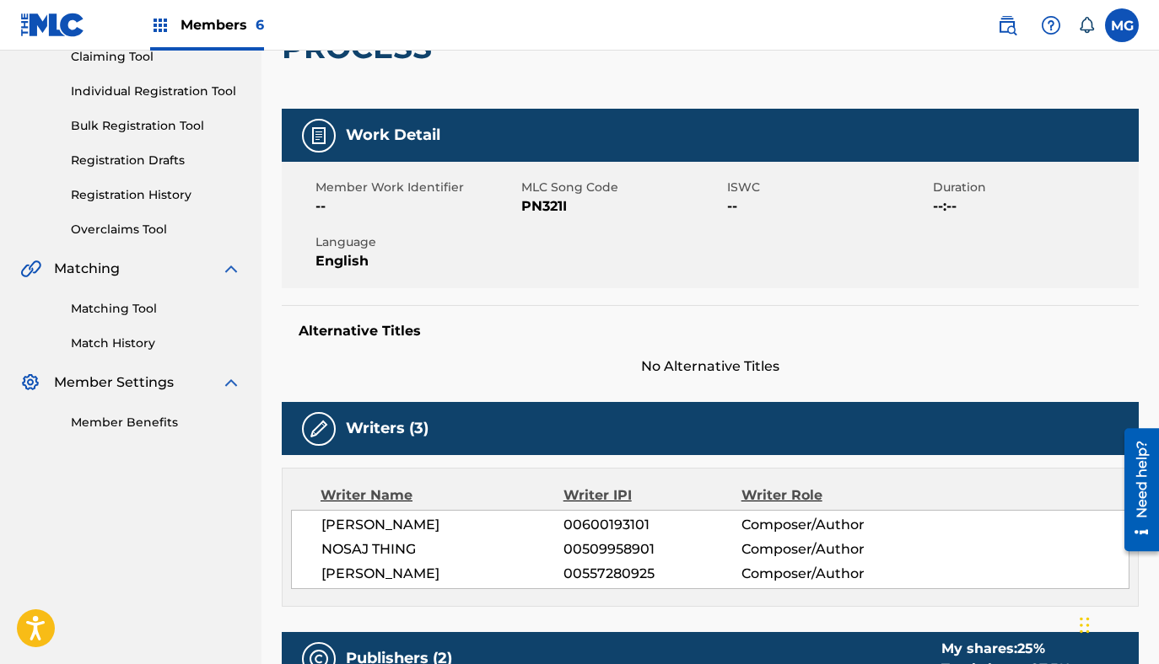
scroll to position [0, 0]
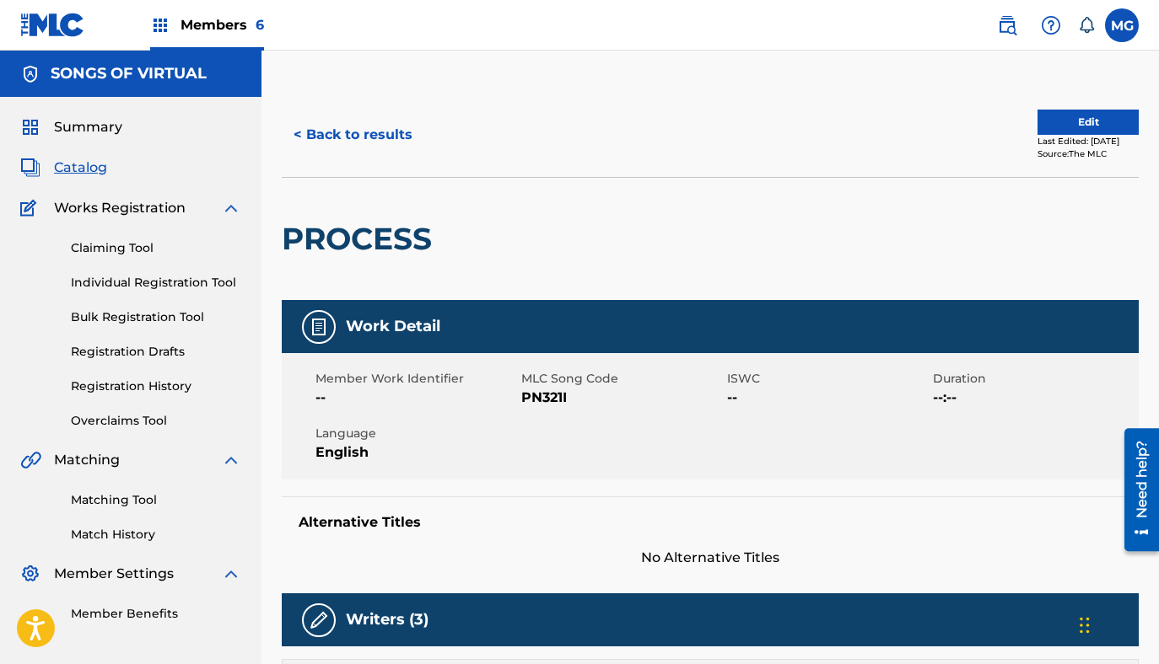
click at [148, 316] on link "Bulk Registration Tool" at bounding box center [156, 318] width 170 height 18
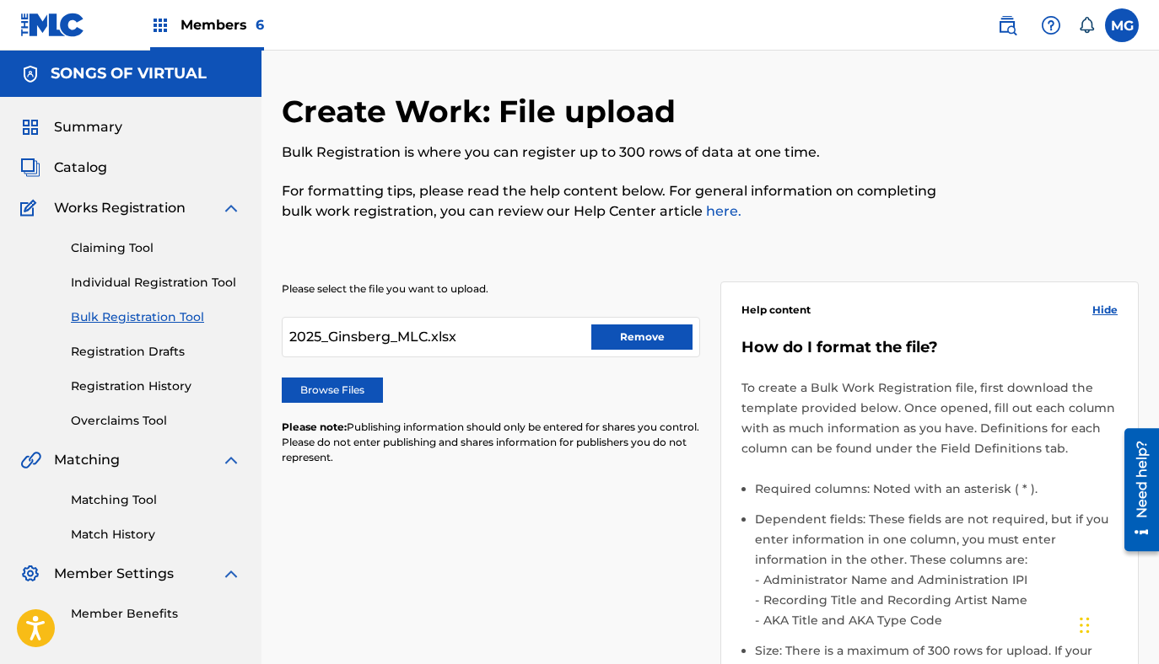
click at [628, 332] on button "Remove" at bounding box center [641, 337] width 101 height 25
click at [350, 397] on label "Browse Files" at bounding box center [332, 390] width 101 height 25
click at [0, 0] on input "Browse Files" at bounding box center [0, 0] width 0 height 0
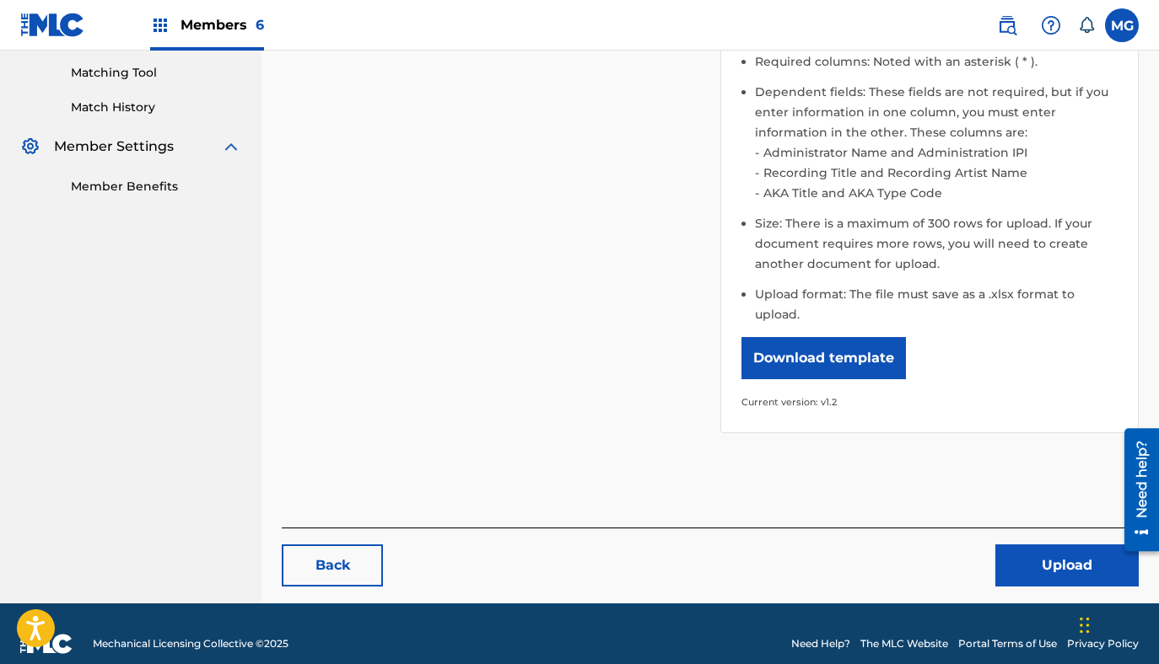
click at [1086, 549] on button "Upload" at bounding box center [1066, 566] width 143 height 42
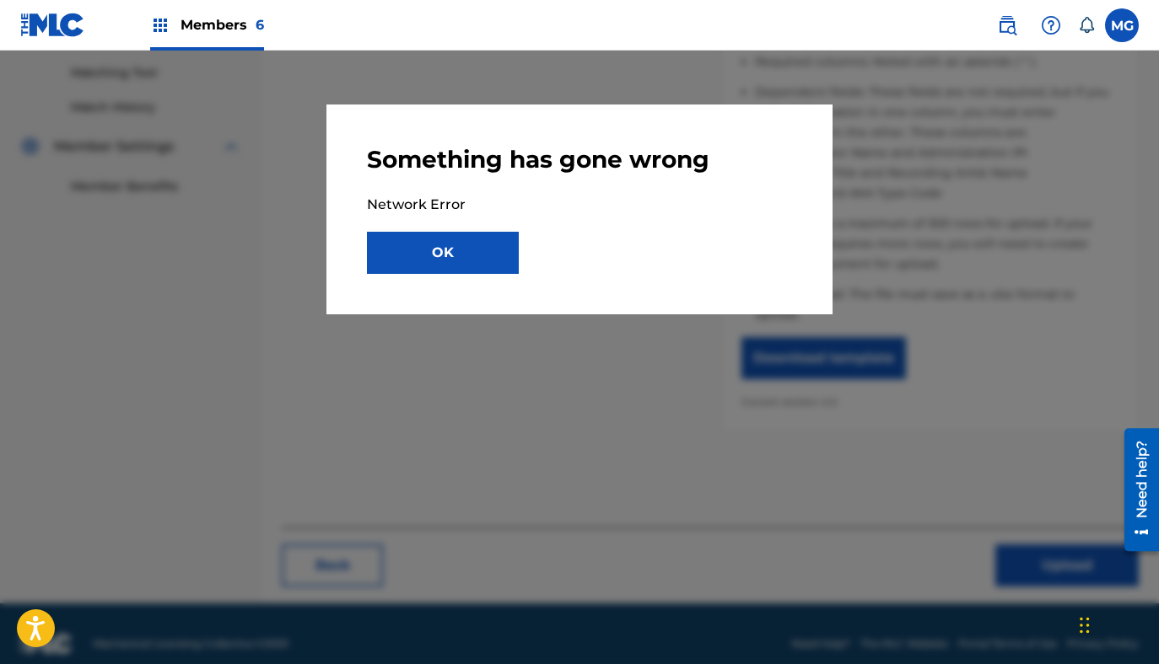
click at [478, 264] on button "OK" at bounding box center [443, 253] width 152 height 42
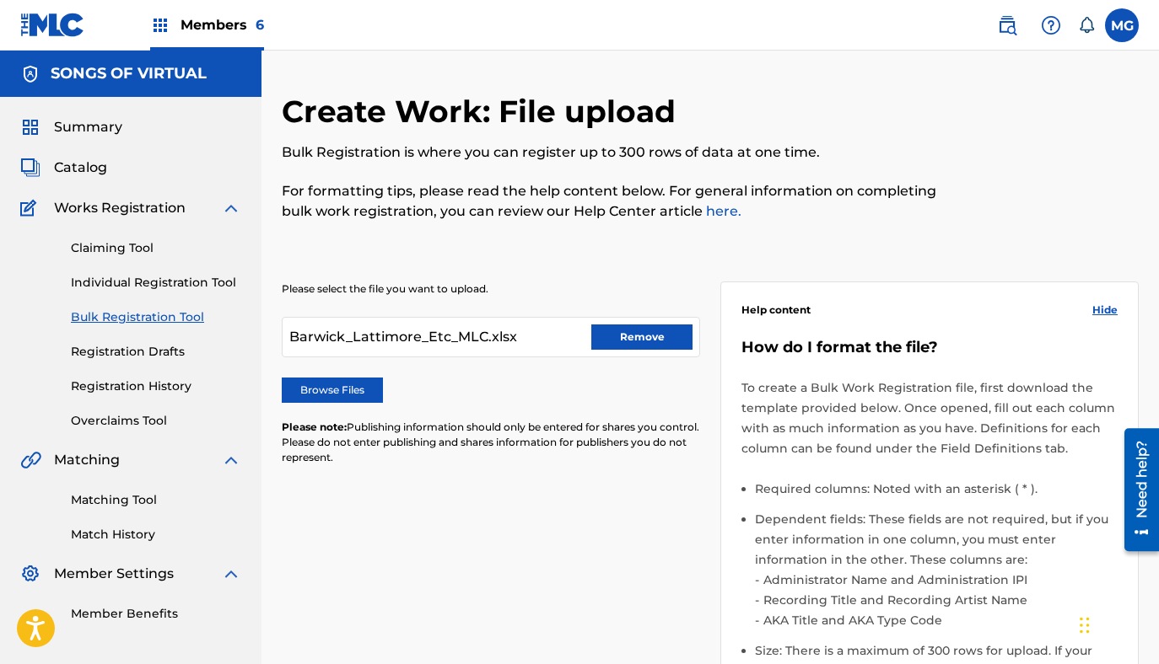
scroll to position [39, 0]
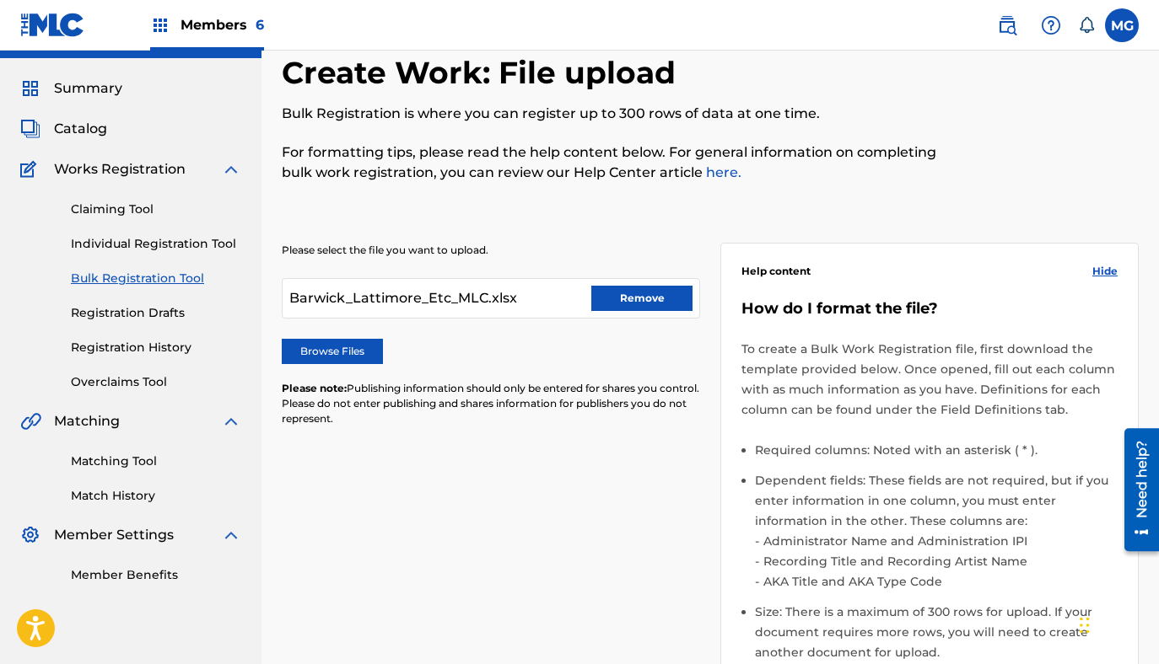
click at [640, 300] on button "Remove" at bounding box center [641, 298] width 101 height 25
click at [333, 361] on label "Browse Files" at bounding box center [332, 351] width 101 height 25
click at [0, 0] on input "Browse Files" at bounding box center [0, 0] width 0 height 0
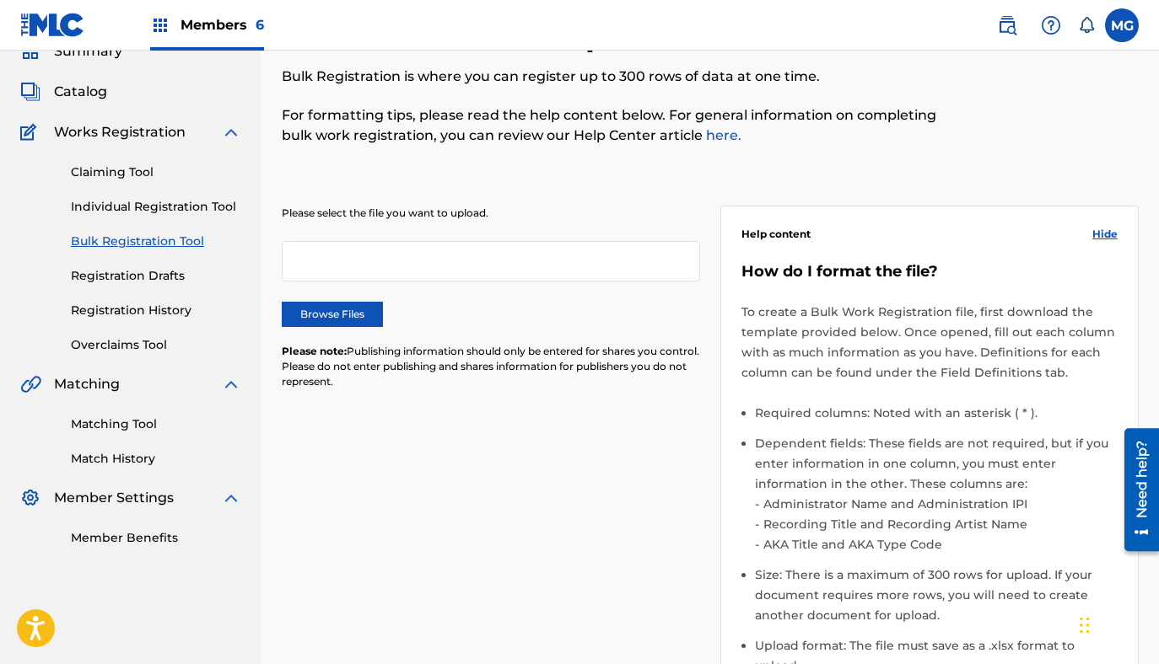
scroll to position [0, 0]
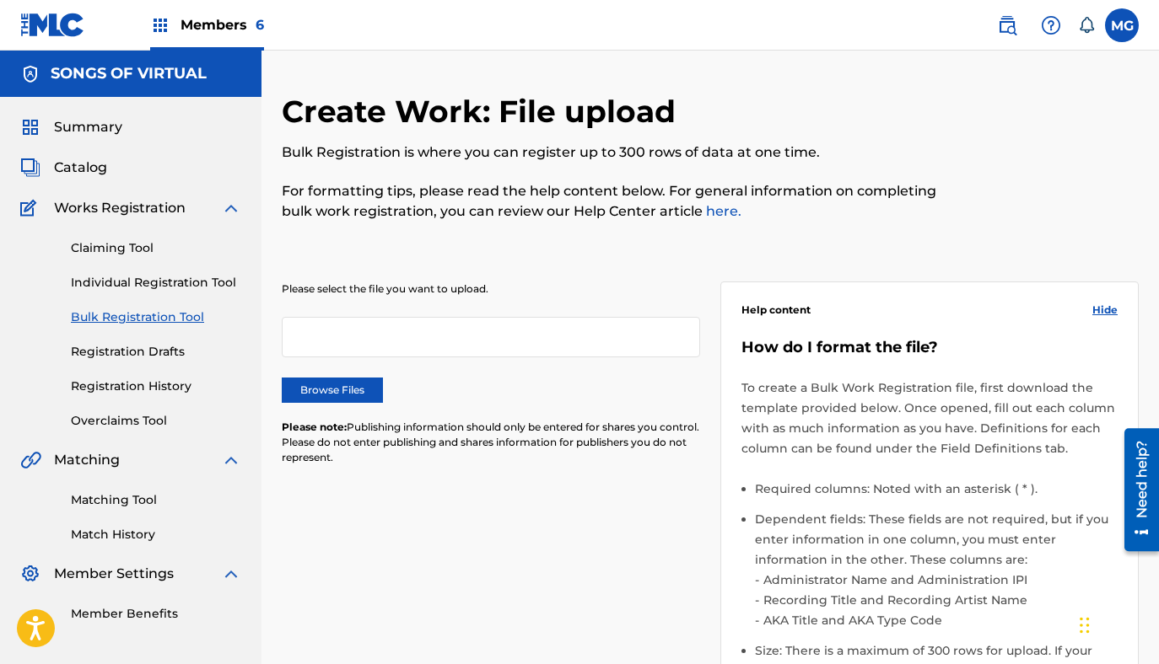
click at [406, 494] on div "Please select the file you want to upload. Browse Files Please note: Publishing…" at bounding box center [710, 561] width 857 height 640
click at [504, 509] on div "Please select the file you want to upload. Browse Files Please note: Publishing…" at bounding box center [710, 561] width 857 height 640
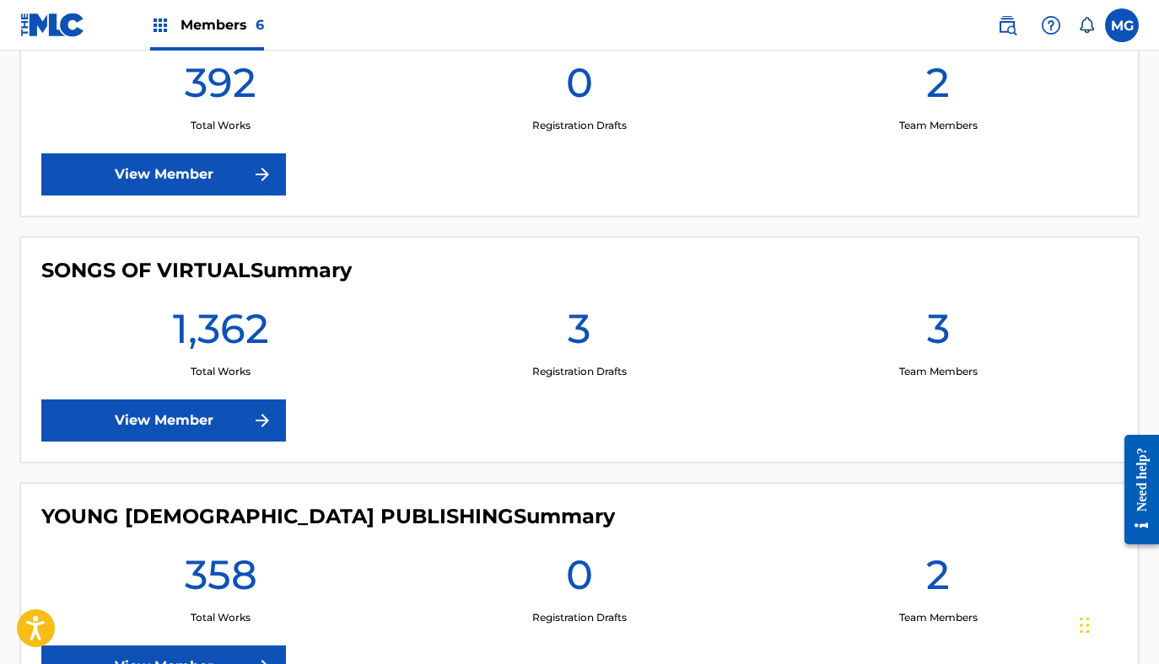
scroll to position [1430, 0]
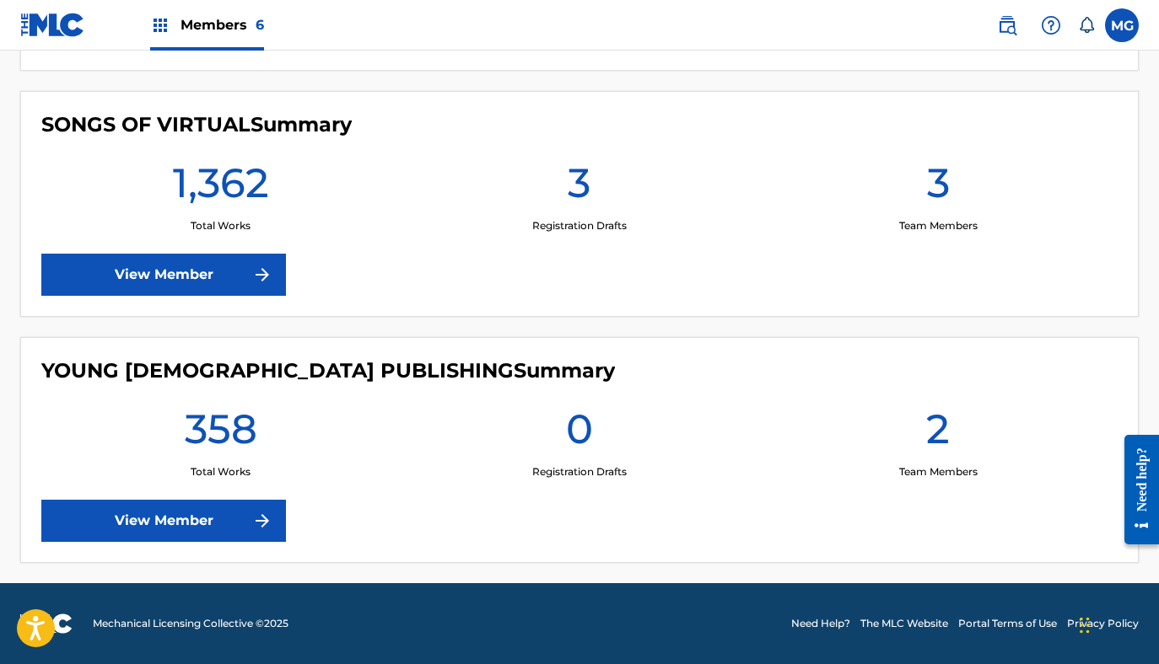
click at [196, 526] on link "View Member" at bounding box center [163, 521] width 245 height 42
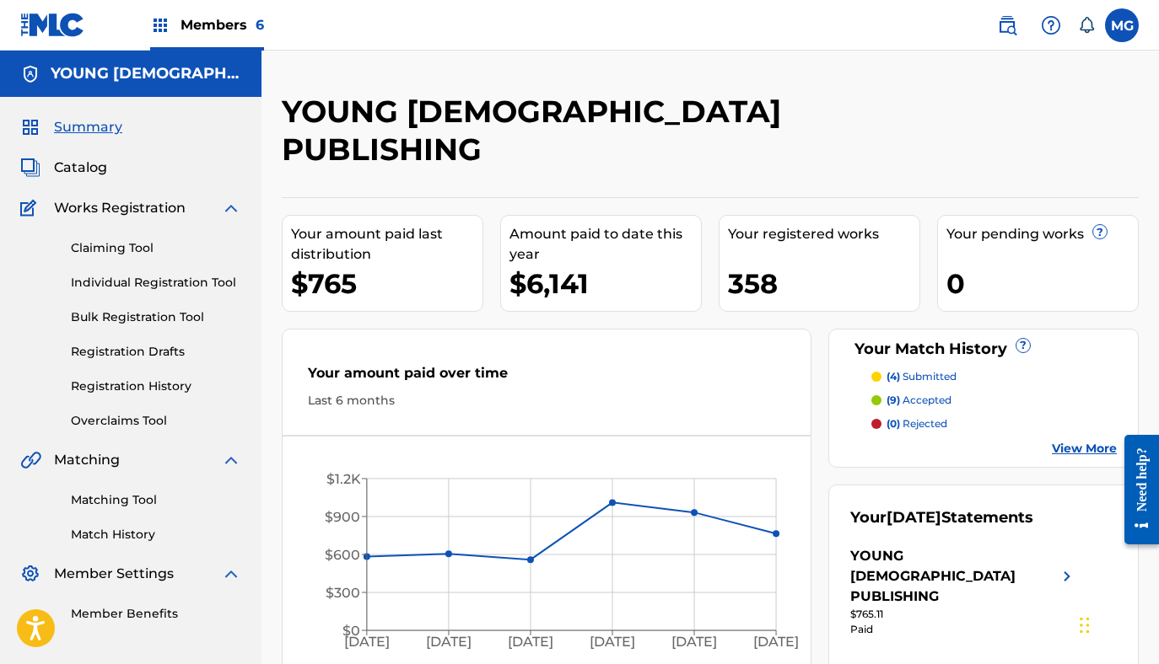
click at [129, 312] on link "Bulk Registration Tool" at bounding box center [156, 318] width 170 height 18
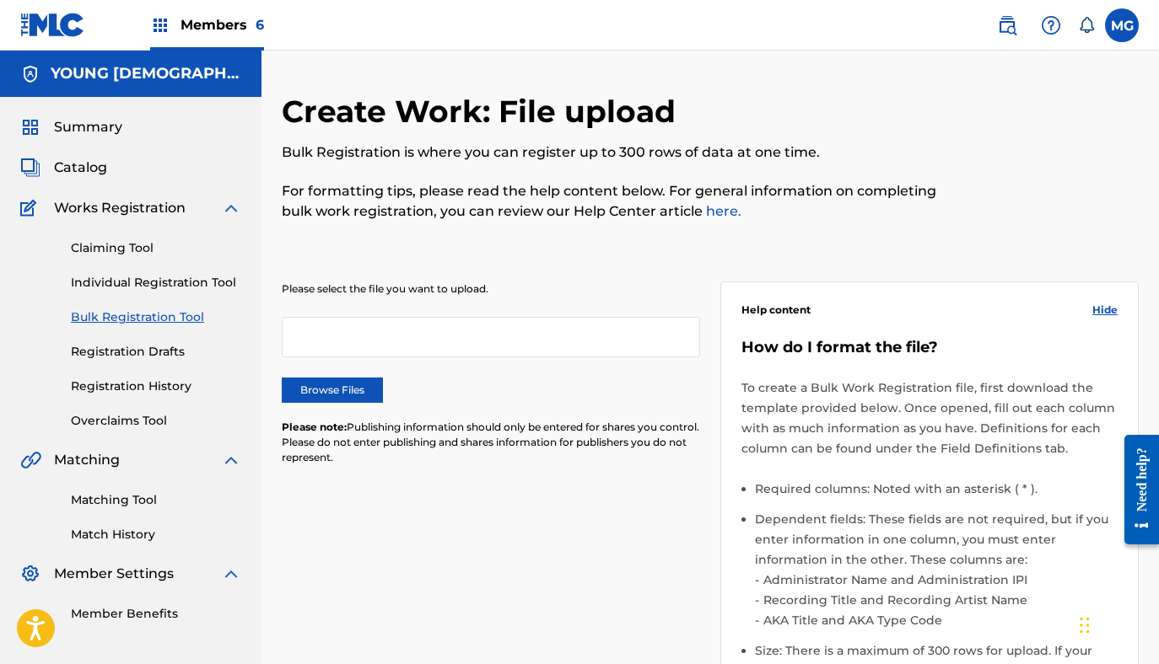
click at [342, 393] on label "Browse Files" at bounding box center [332, 390] width 101 height 25
click at [0, 0] on input "Browse Files" at bounding box center [0, 0] width 0 height 0
click at [162, 21] on img at bounding box center [160, 25] width 20 height 20
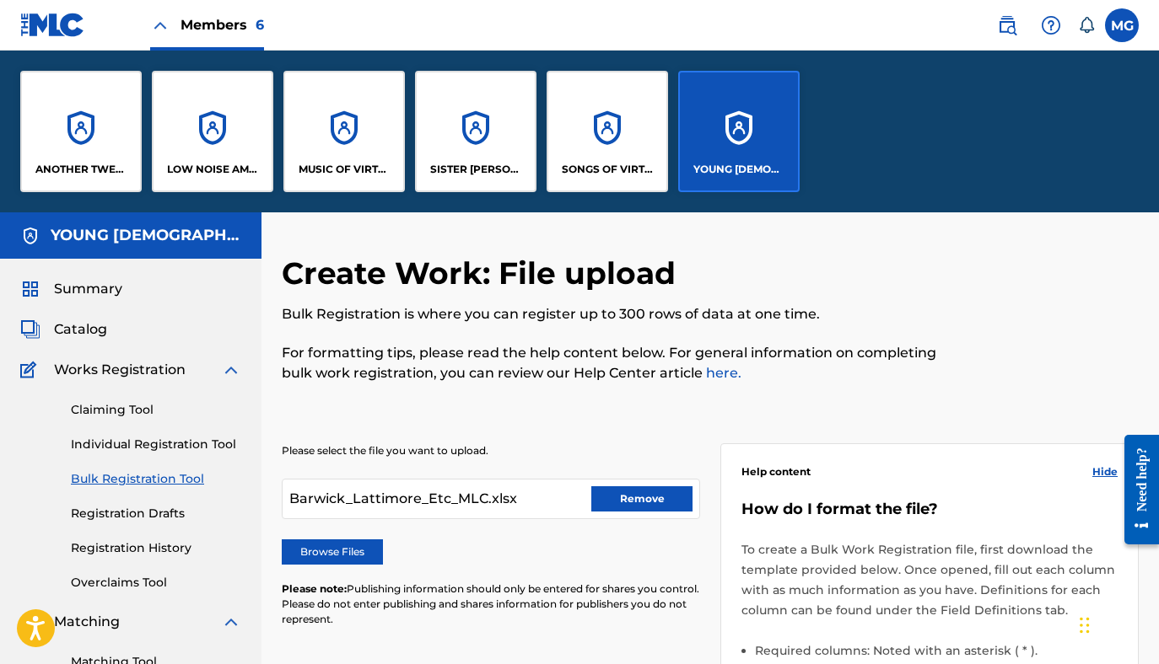
click at [647, 148] on div "SONGS OF VIRTUAL" at bounding box center [606, 131] width 121 height 121
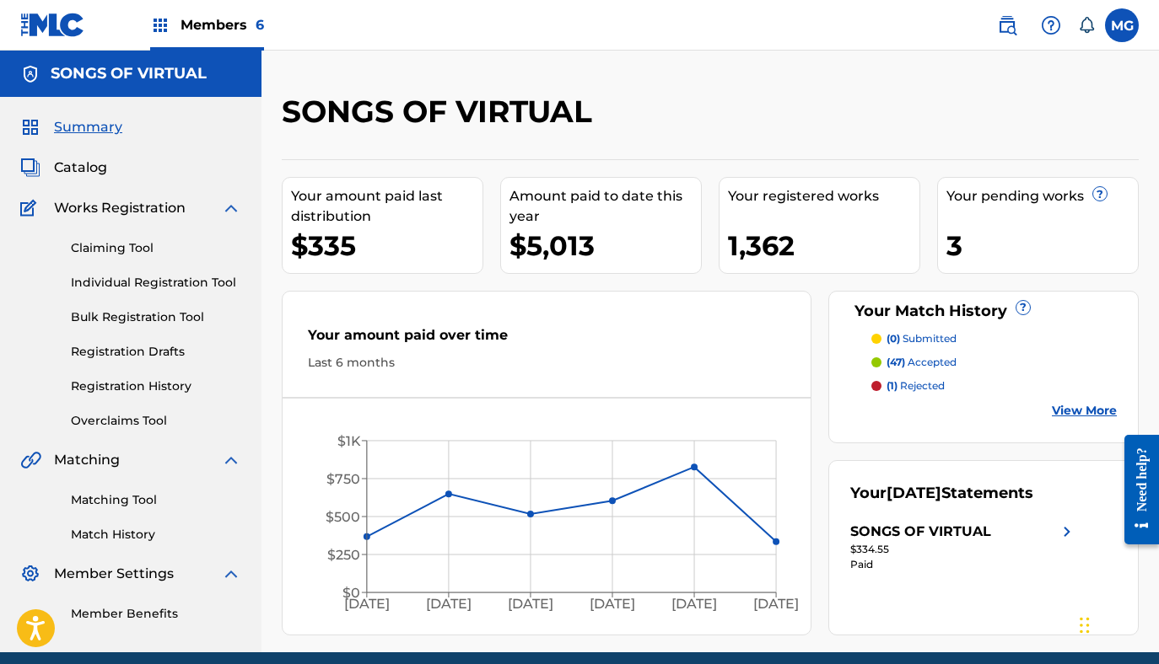
click at [148, 306] on div "Claiming Tool Individual Registration Tool Bulk Registration Tool Registration …" at bounding box center [130, 324] width 221 height 212
click at [151, 320] on link "Bulk Registration Tool" at bounding box center [156, 318] width 170 height 18
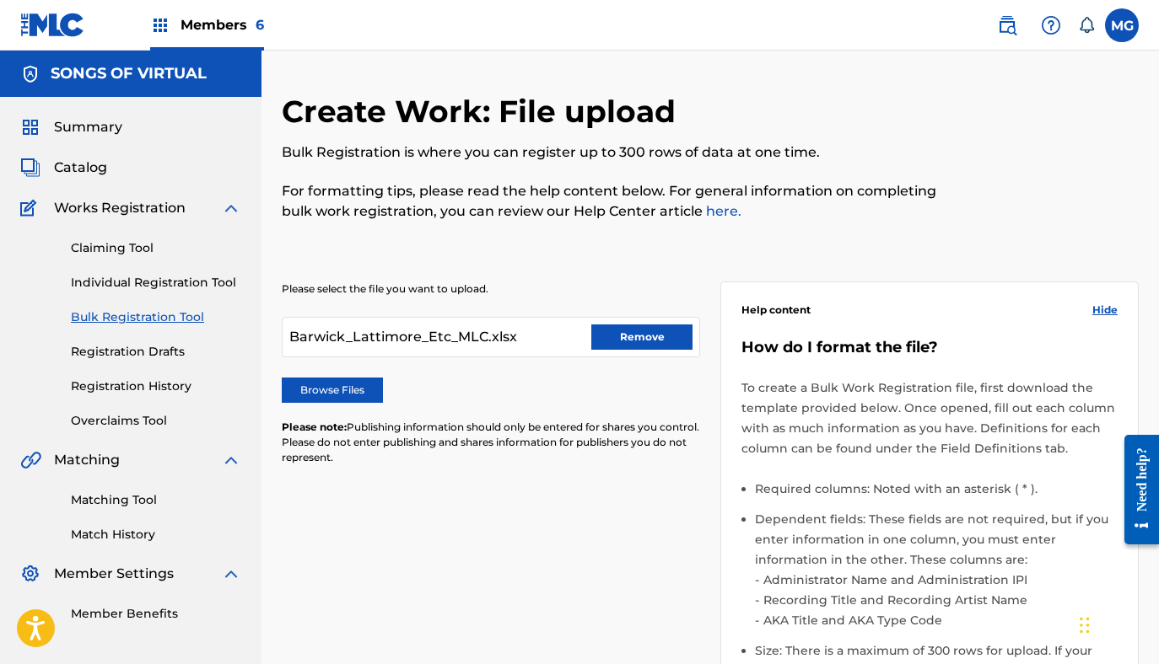
click at [347, 398] on label "Browse Files" at bounding box center [332, 390] width 101 height 25
click at [0, 0] on input "Browse Files" at bounding box center [0, 0] width 0 height 0
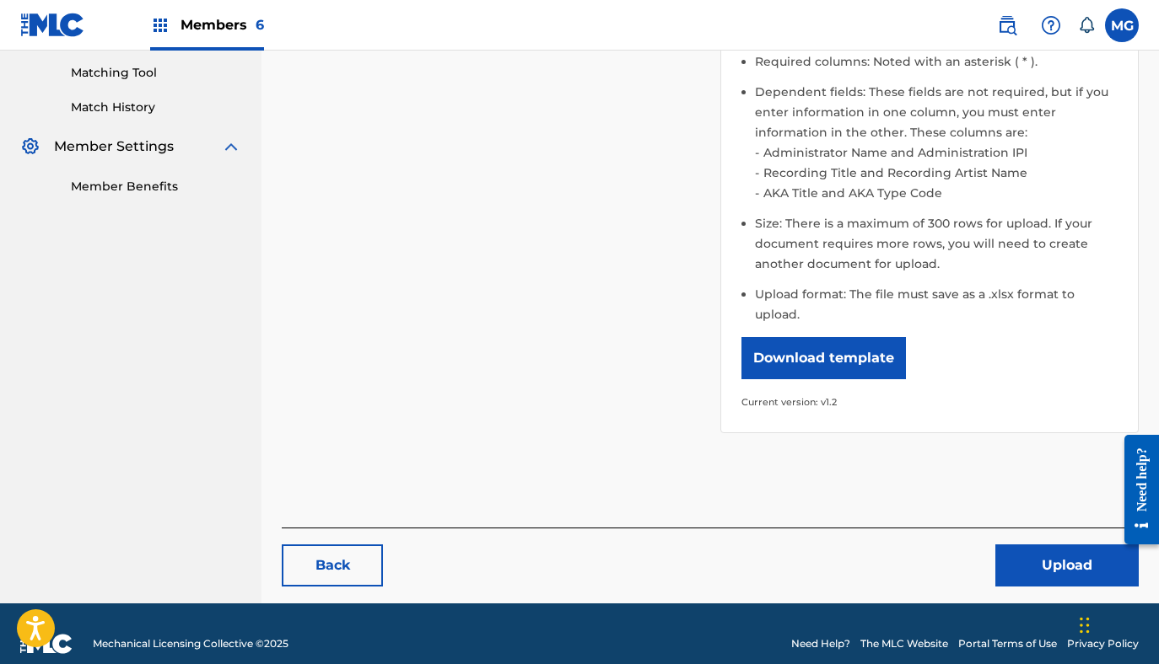
click at [1047, 545] on button "Upload" at bounding box center [1066, 566] width 143 height 42
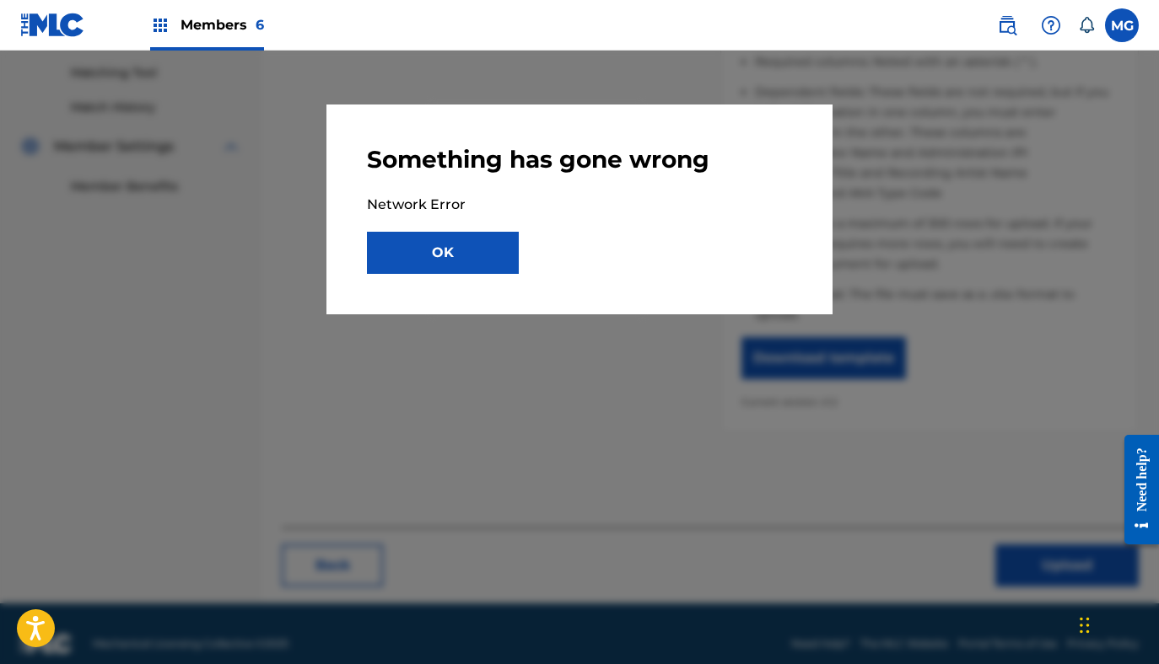
click at [433, 272] on button "OK" at bounding box center [443, 253] width 152 height 42
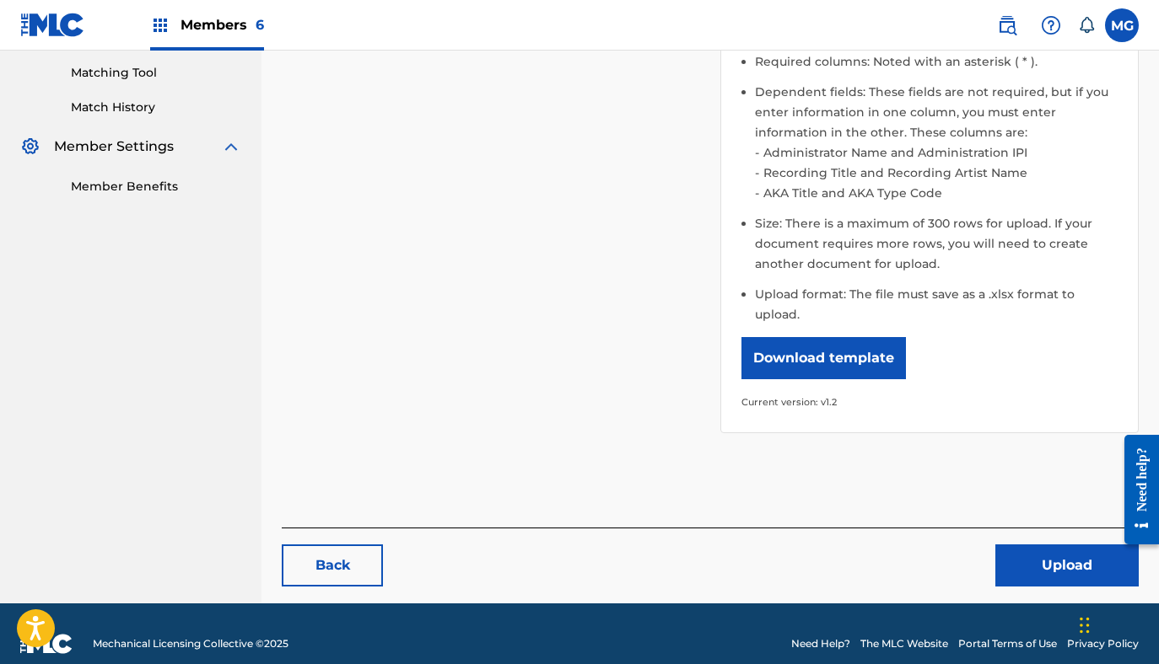
click at [1085, 545] on button "Upload" at bounding box center [1066, 566] width 143 height 42
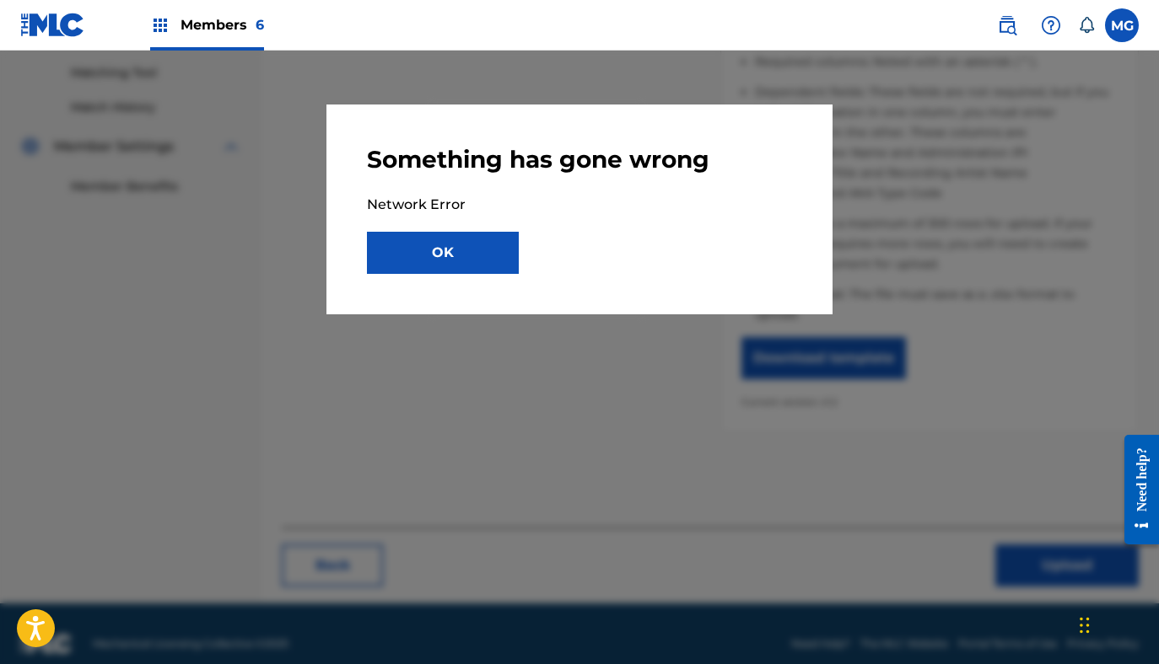
click at [509, 258] on button "OK" at bounding box center [443, 253] width 152 height 42
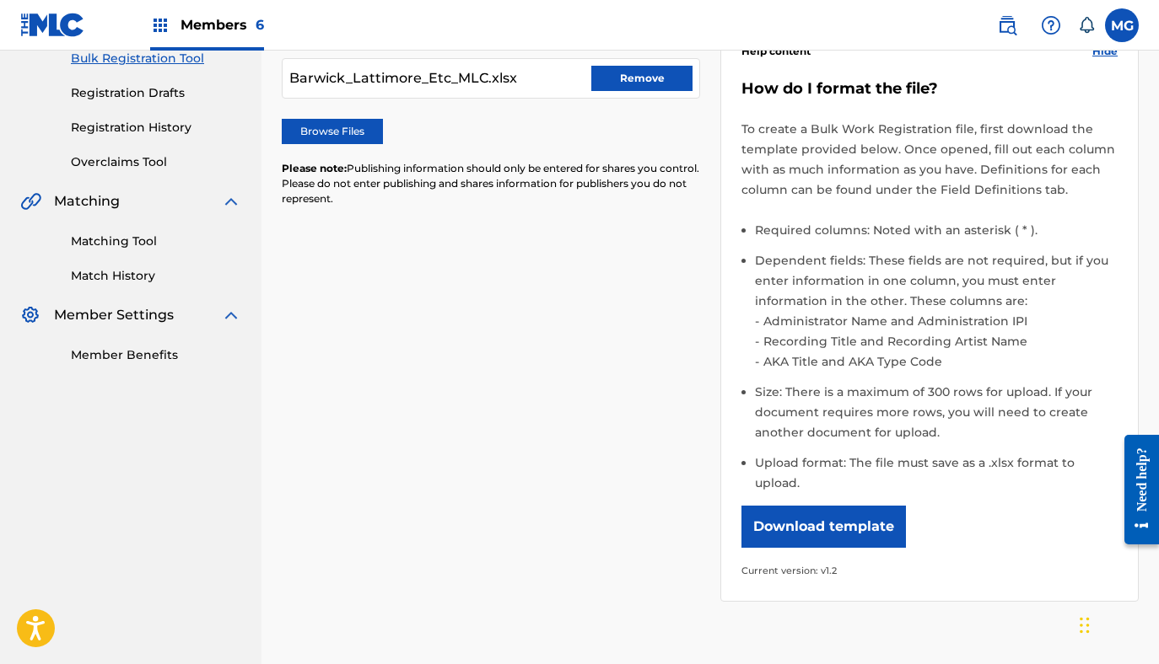
scroll to position [0, 0]
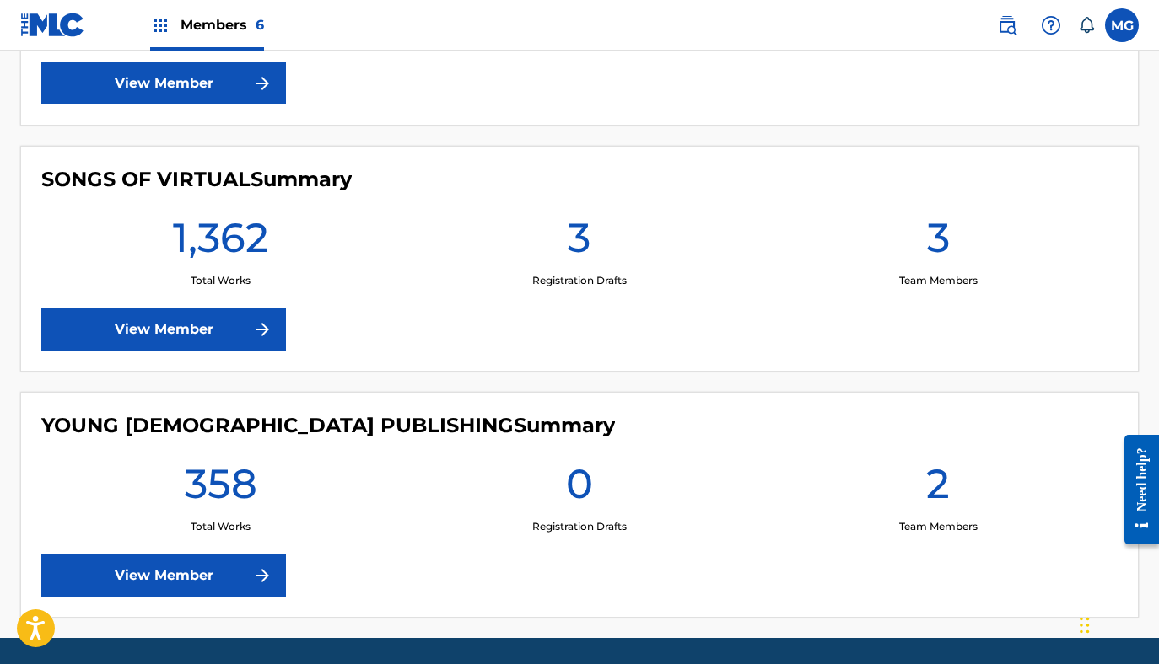
scroll to position [1430, 0]
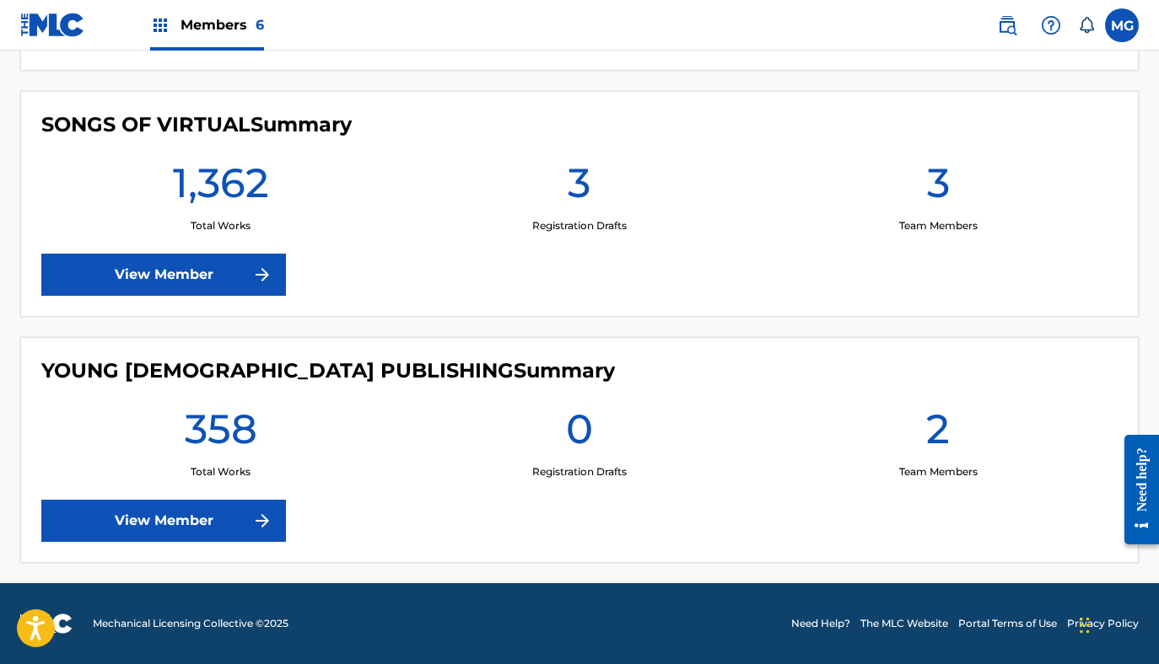
click at [170, 275] on link "View Member" at bounding box center [163, 275] width 245 height 42
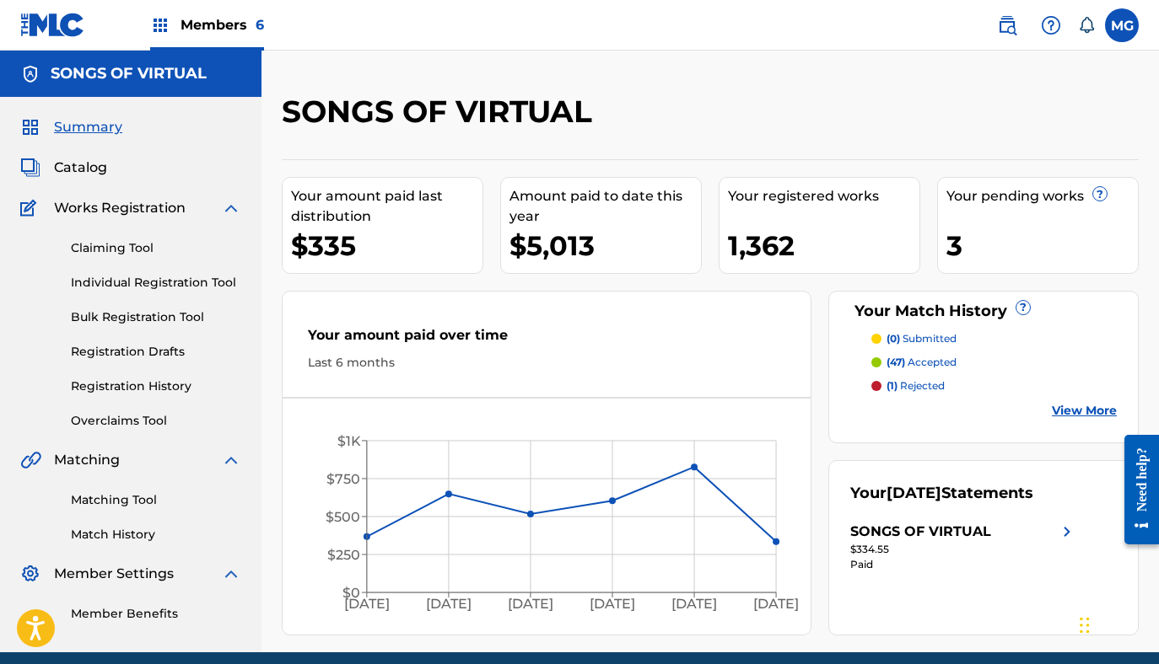
click at [143, 329] on div "Claiming Tool Individual Registration Tool Bulk Registration Tool Registration …" at bounding box center [130, 324] width 221 height 212
click at [145, 321] on link "Bulk Registration Tool" at bounding box center [156, 318] width 170 height 18
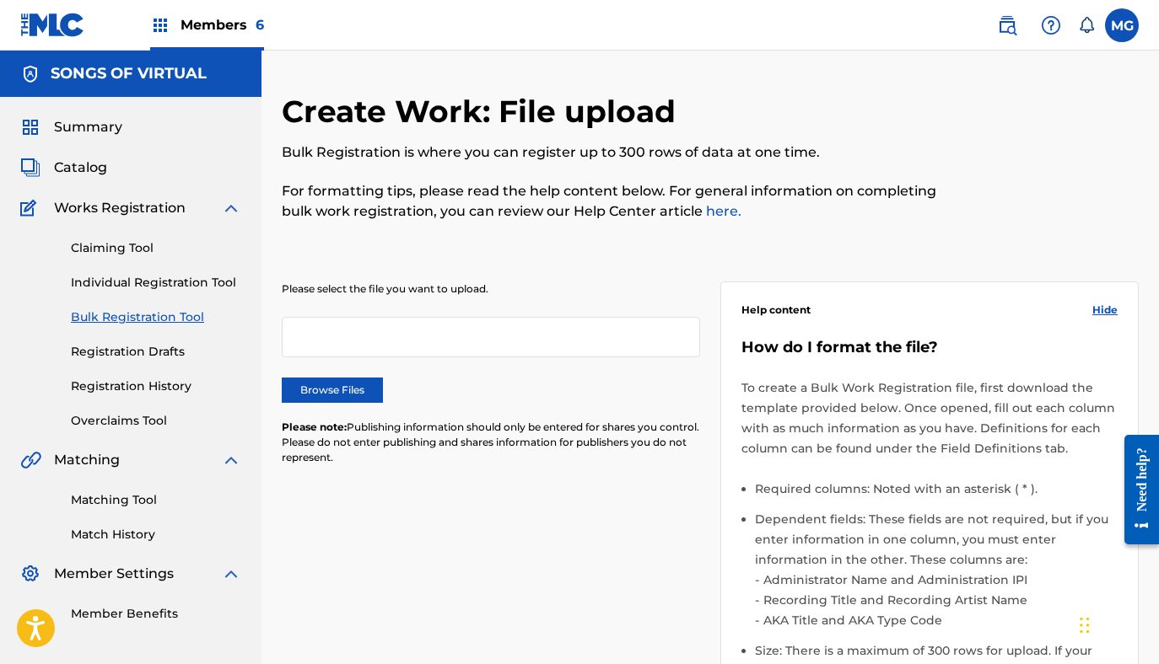
click at [372, 382] on label "Browse Files" at bounding box center [332, 390] width 101 height 25
click at [0, 0] on input "Browse Files" at bounding box center [0, 0] width 0 height 0
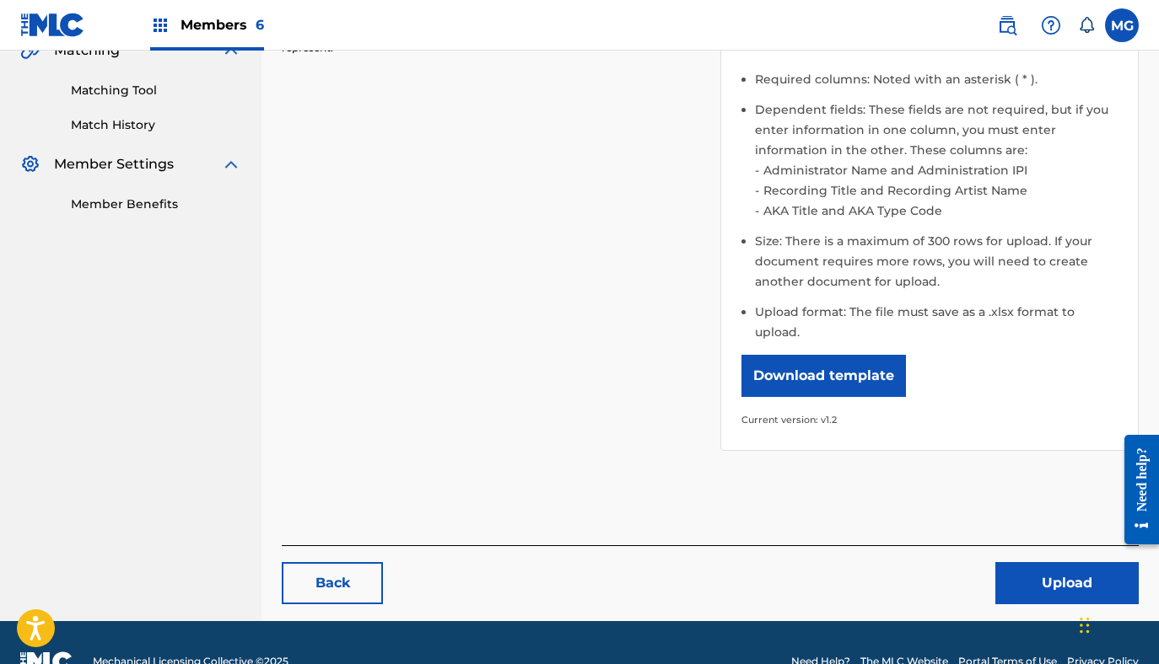
scroll to position [428, 0]
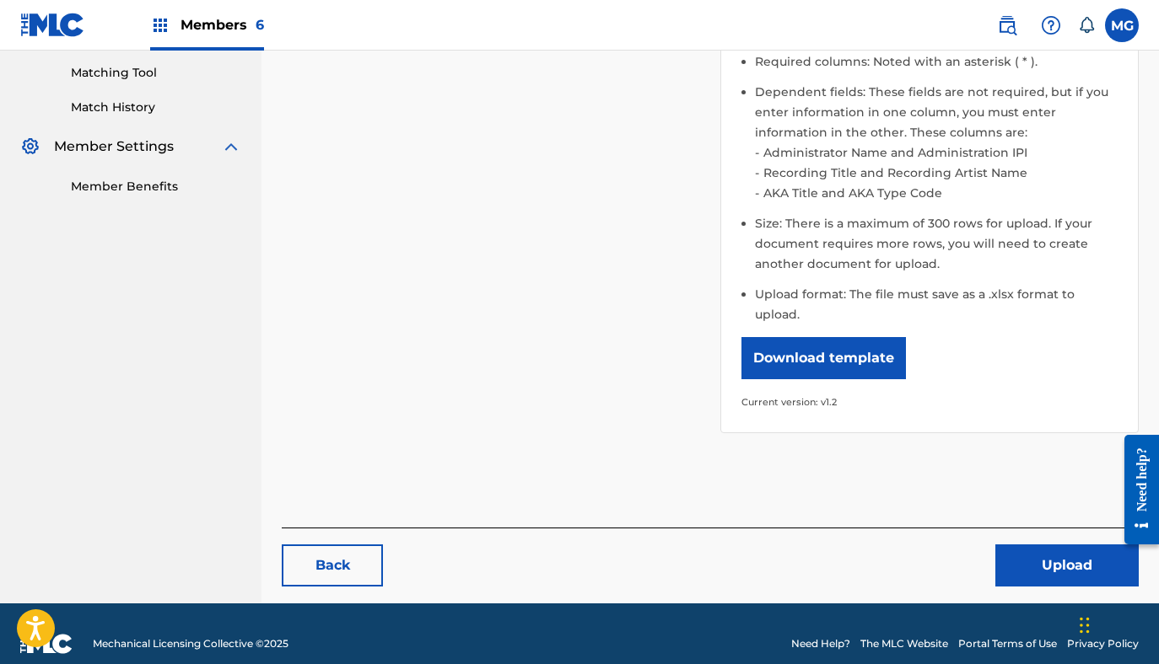
click at [1015, 545] on button "Upload" at bounding box center [1066, 566] width 143 height 42
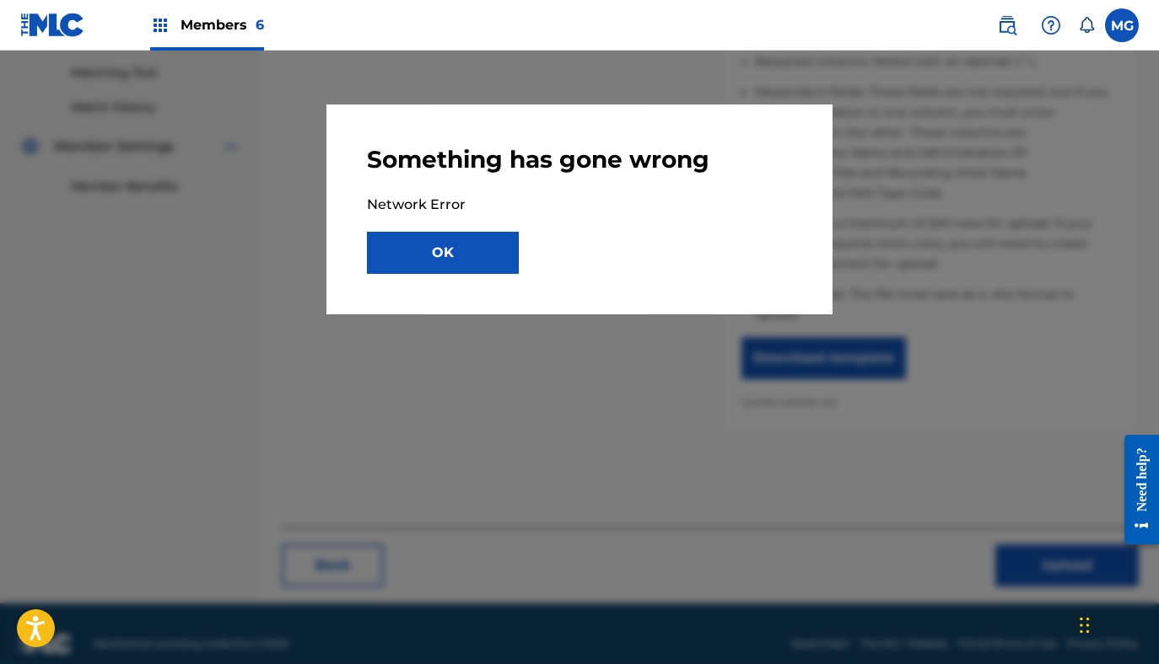
click at [405, 261] on button "OK" at bounding box center [443, 253] width 152 height 42
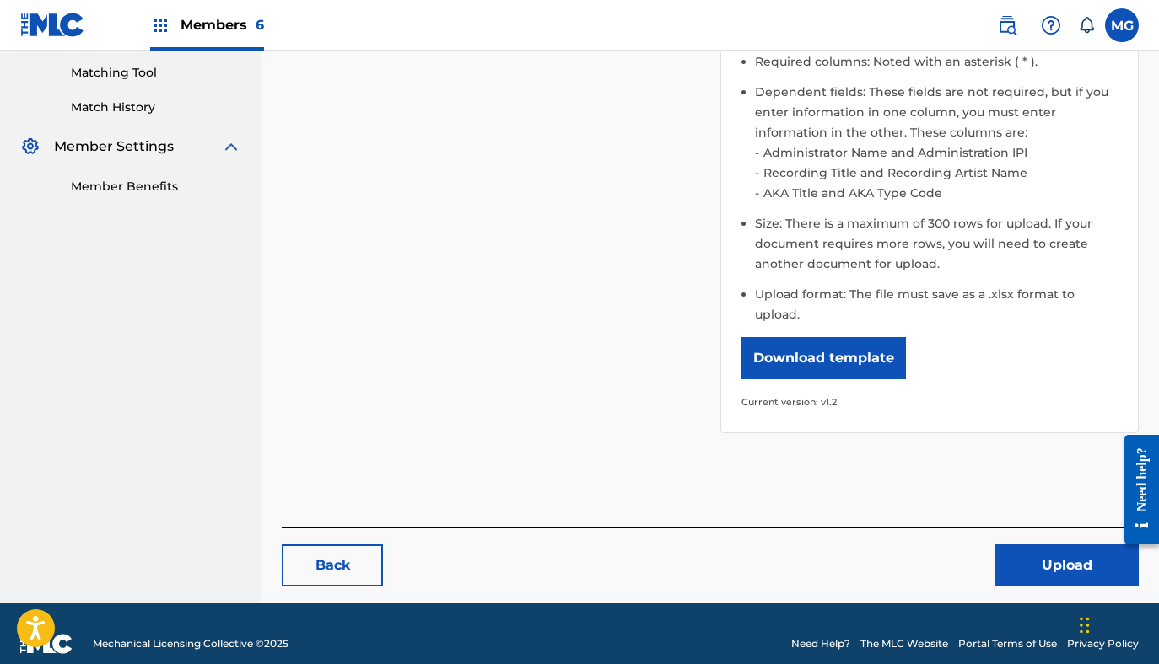
click at [1038, 561] on button "Upload" at bounding box center [1066, 566] width 143 height 42
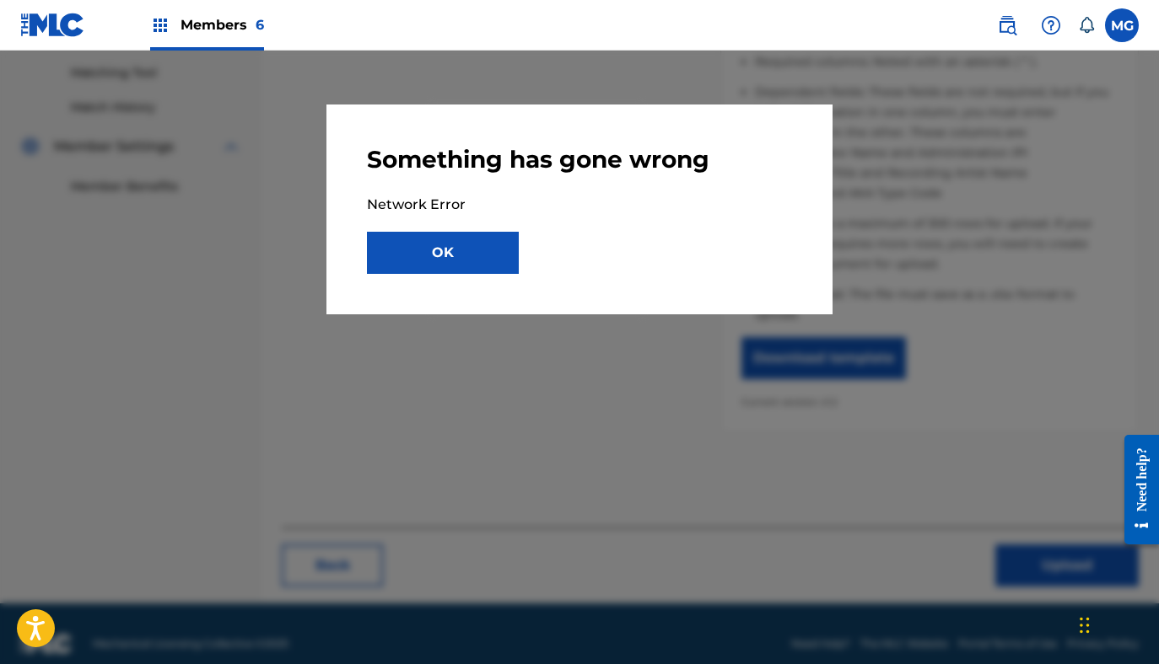
click at [399, 252] on button "OK" at bounding box center [443, 253] width 152 height 42
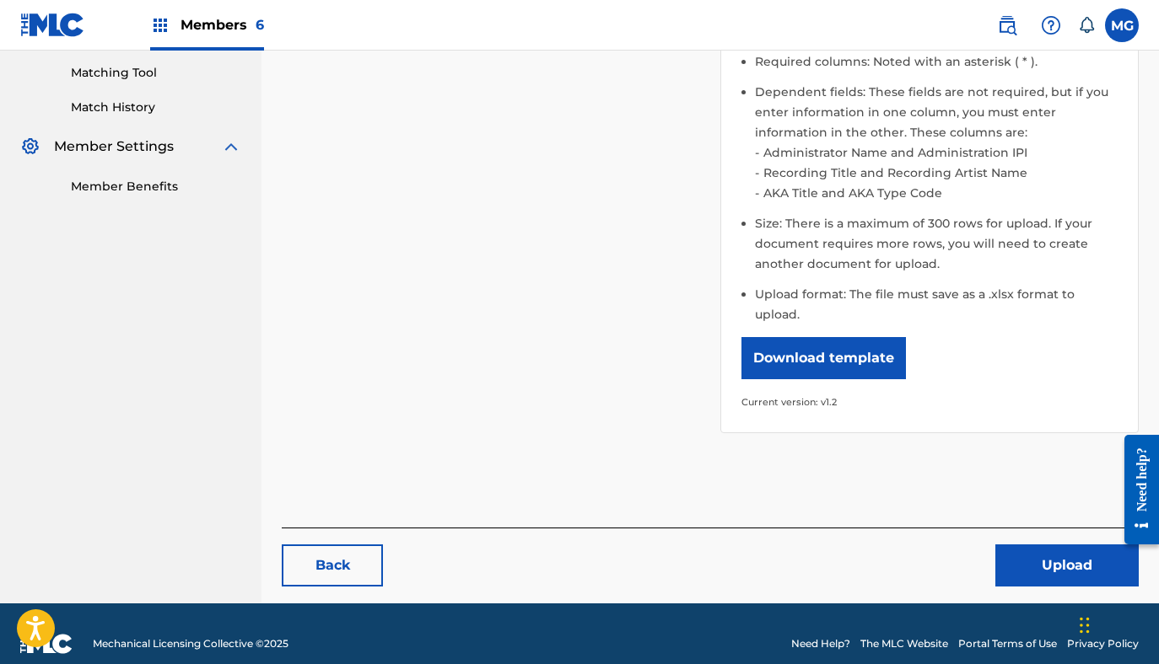
scroll to position [61, 0]
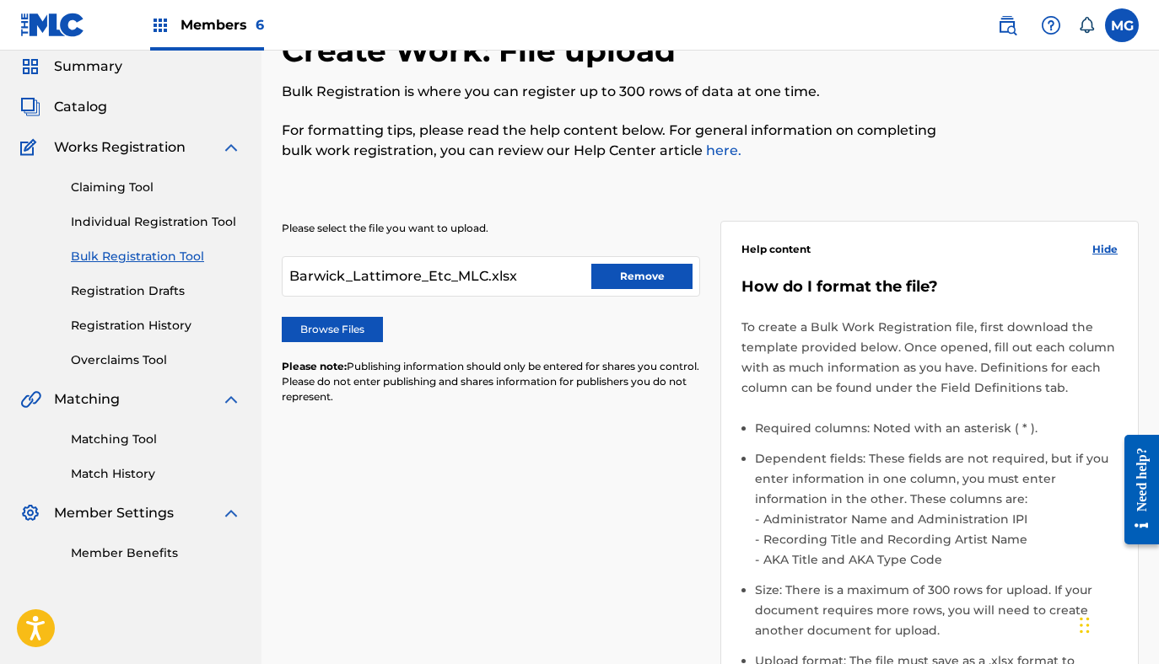
click at [214, 35] on div "Members 6" at bounding box center [207, 25] width 114 height 50
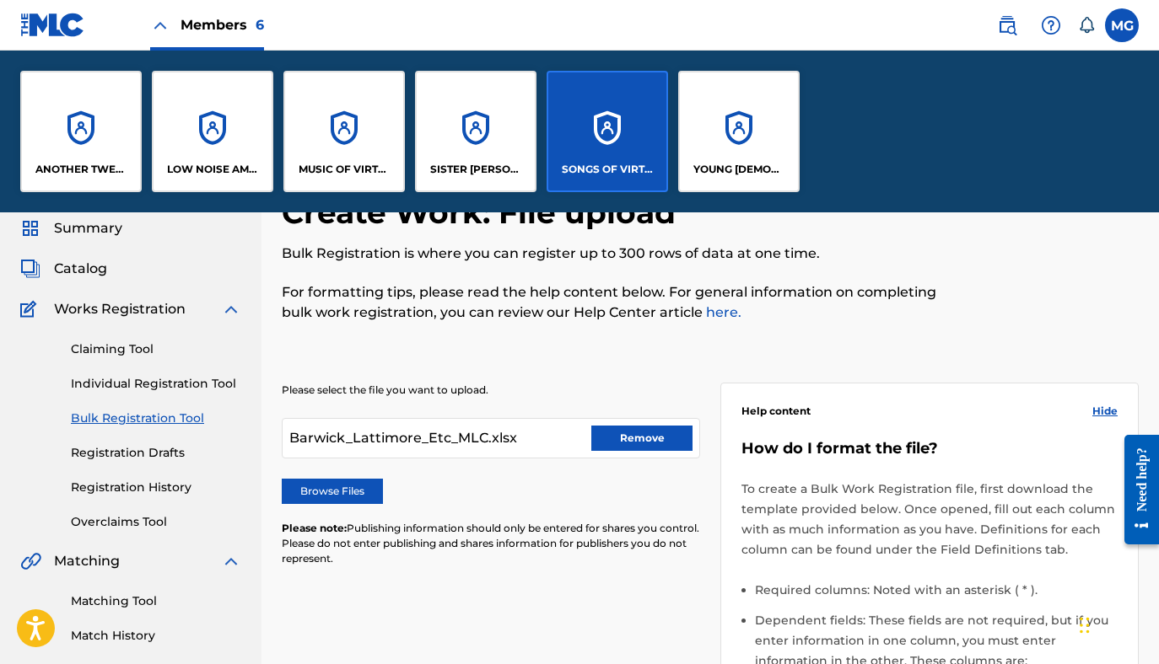
scroll to position [223, 0]
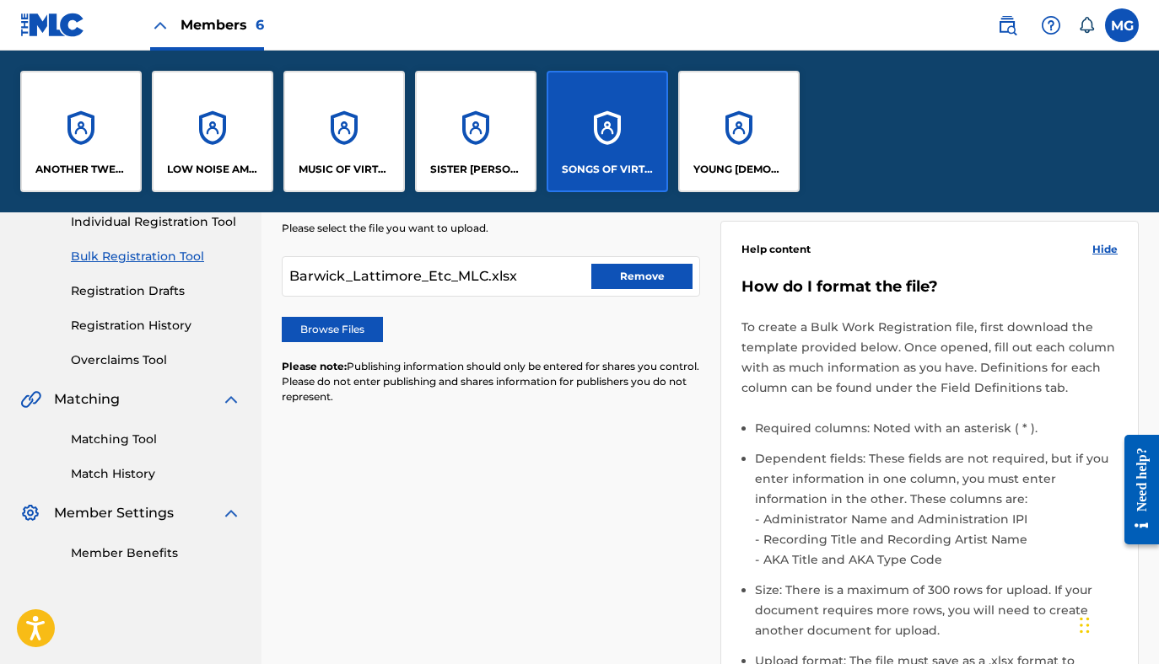
click at [504, 148] on div "SISTER [PERSON_NAME] MUSIC" at bounding box center [475, 131] width 121 height 121
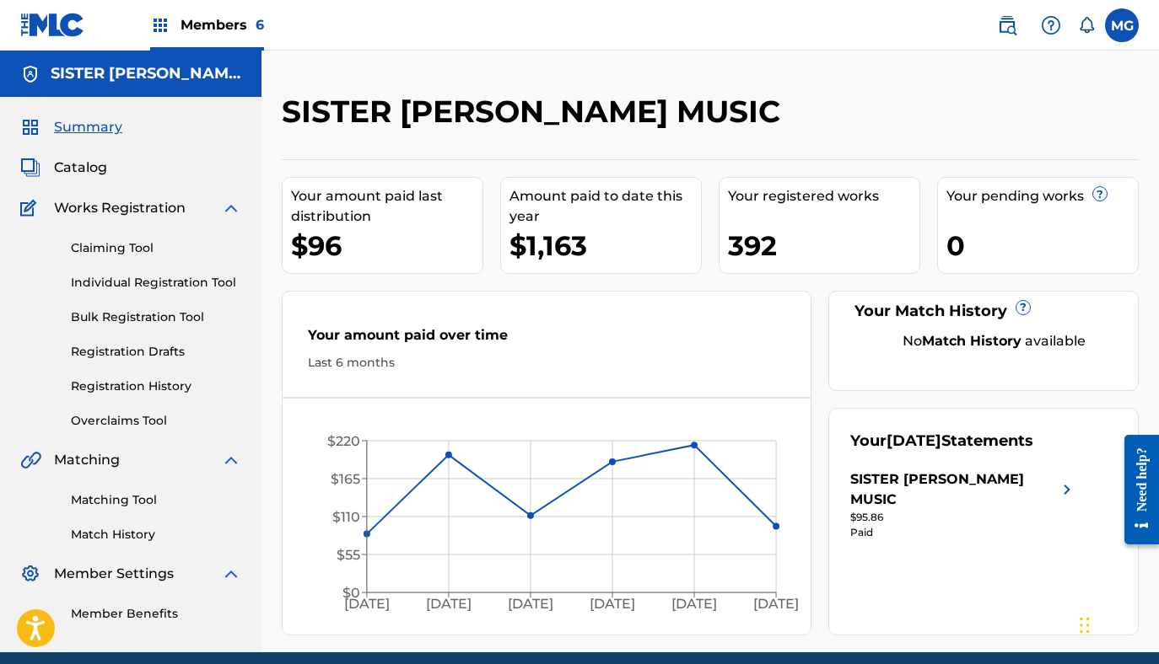
click at [163, 315] on link "Bulk Registration Tool" at bounding box center [156, 318] width 170 height 18
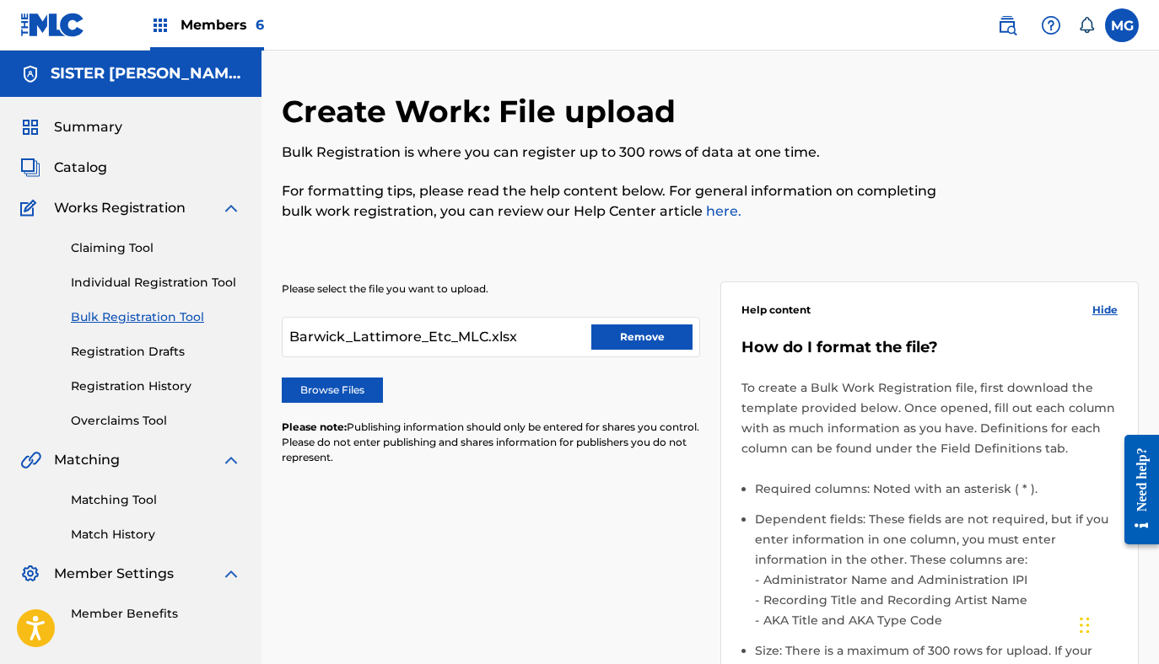
scroll to position [1, 0]
click at [135, 388] on link "Registration History" at bounding box center [156, 386] width 170 height 18
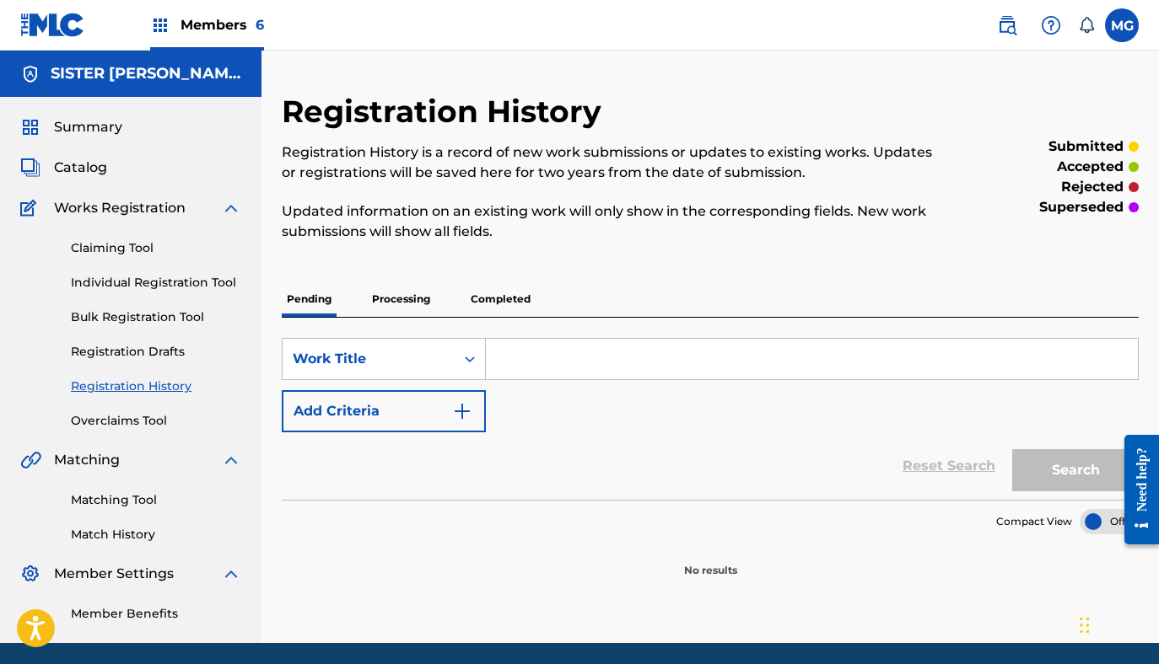
scroll to position [60, 0]
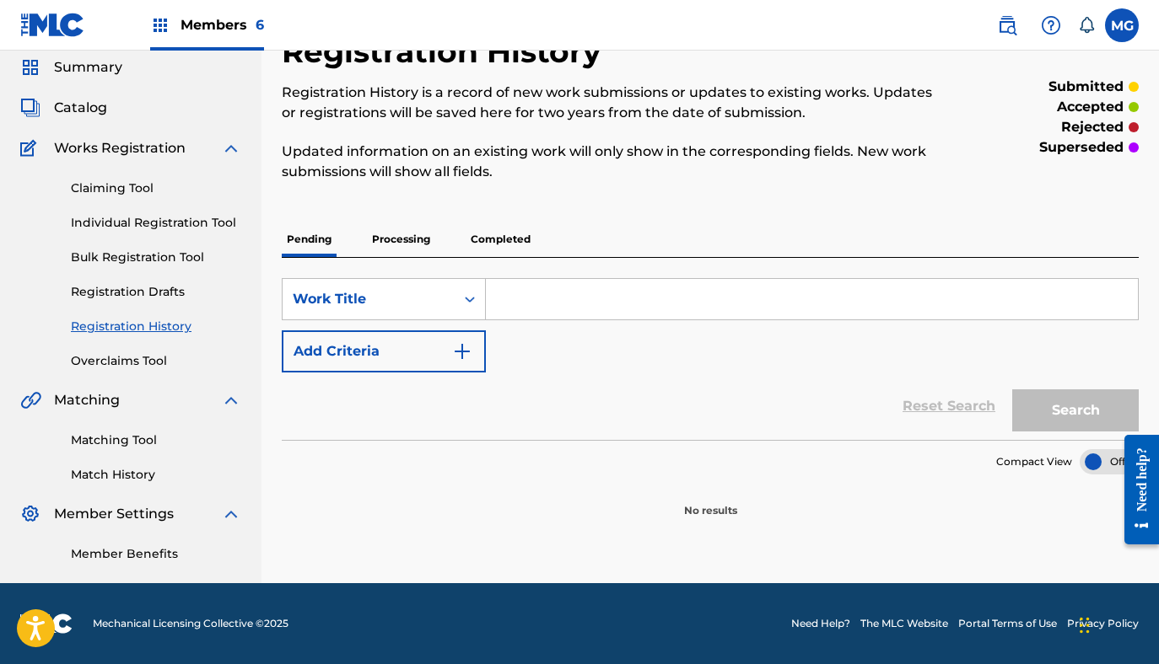
click at [415, 245] on p "Processing" at bounding box center [401, 239] width 68 height 35
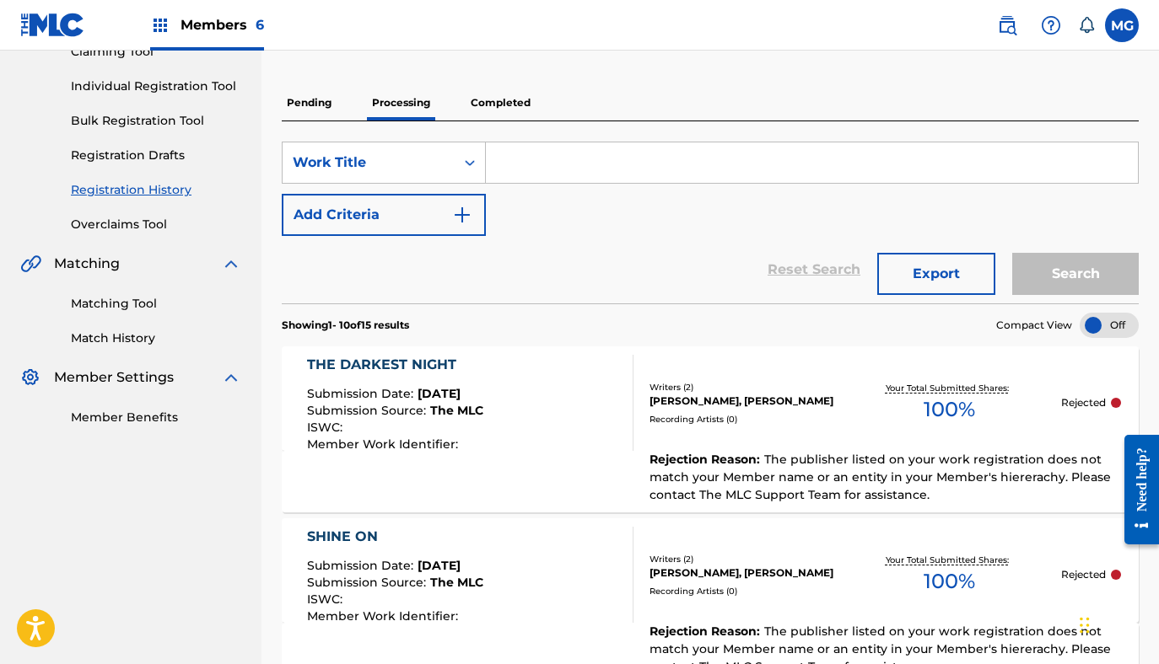
scroll to position [158, 0]
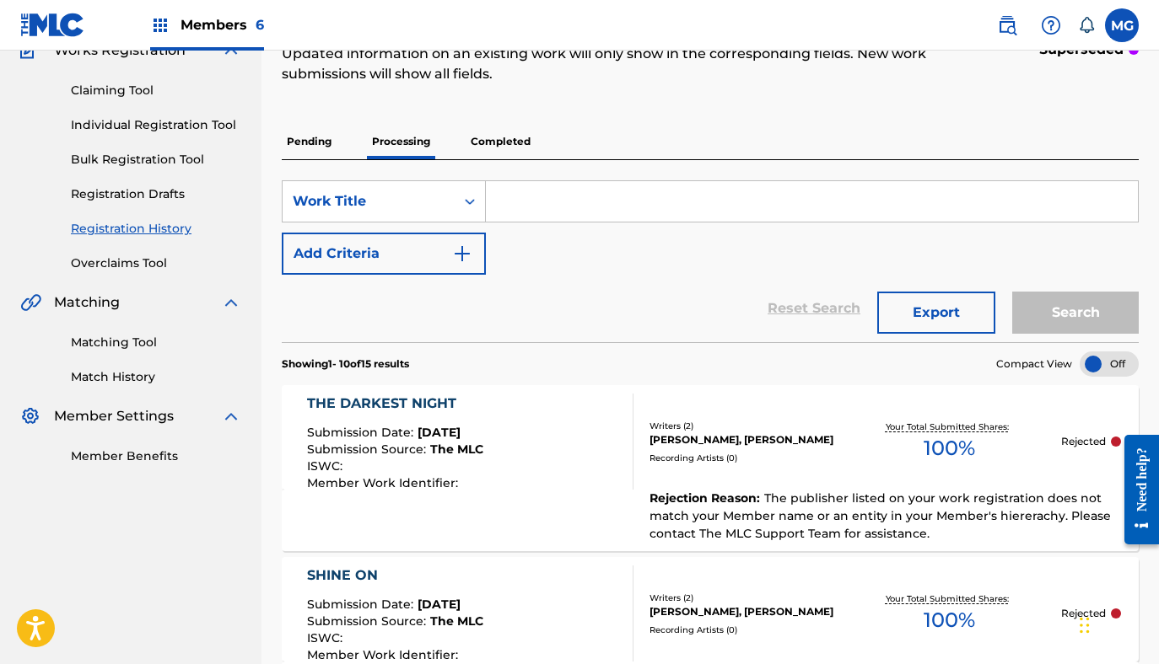
click at [512, 140] on p "Completed" at bounding box center [500, 141] width 70 height 35
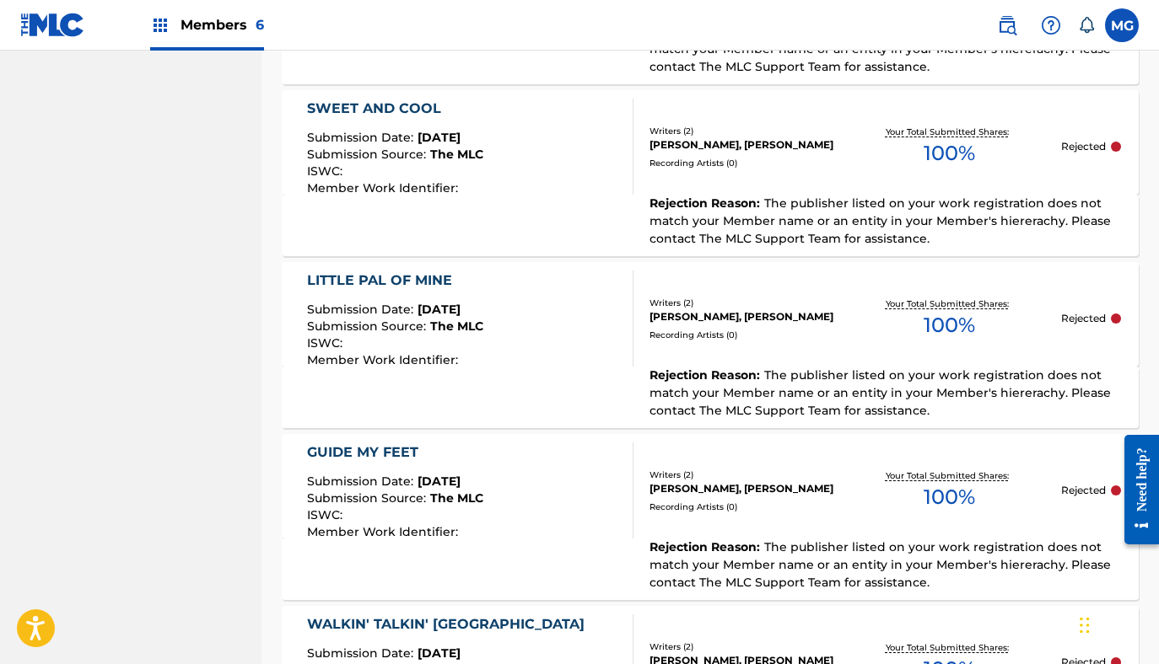
scroll to position [1857, 0]
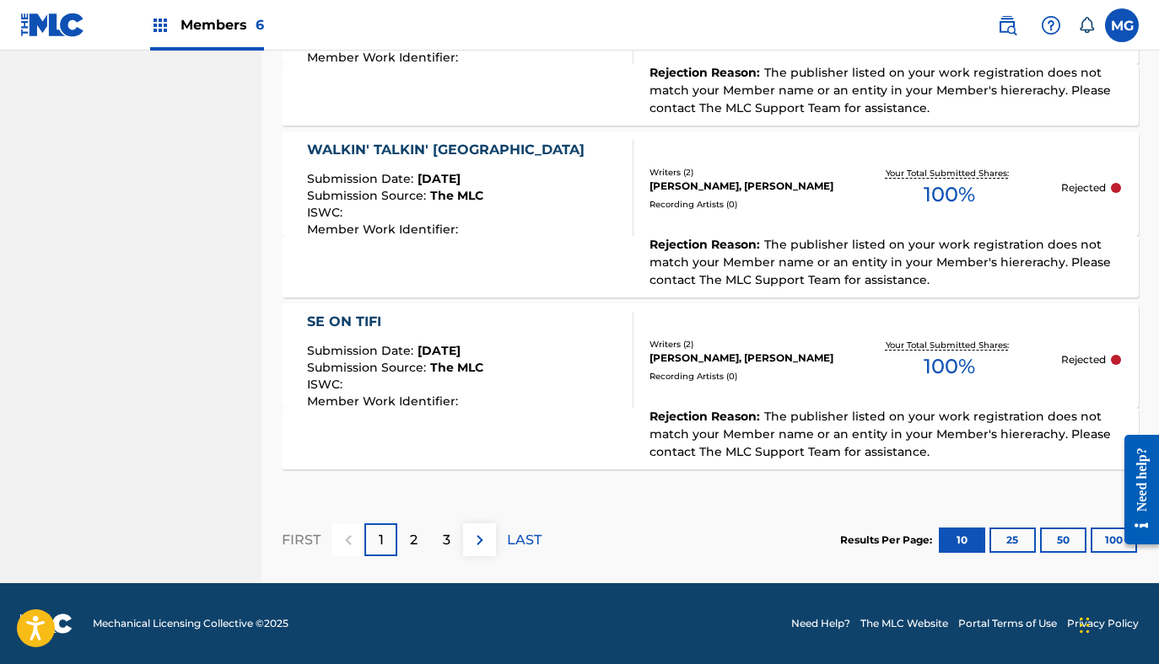
click at [463, 546] on button at bounding box center [479, 540] width 33 height 33
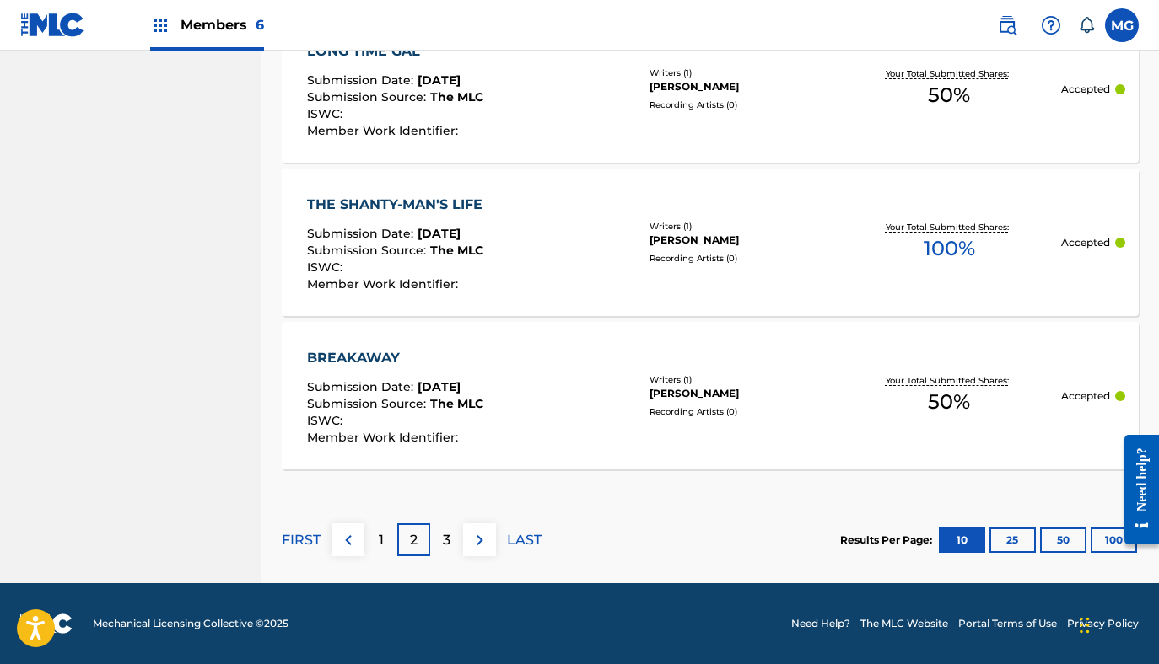
click at [463, 537] on button at bounding box center [479, 540] width 33 height 33
click at [440, 541] on div "4" at bounding box center [446, 540] width 33 height 33
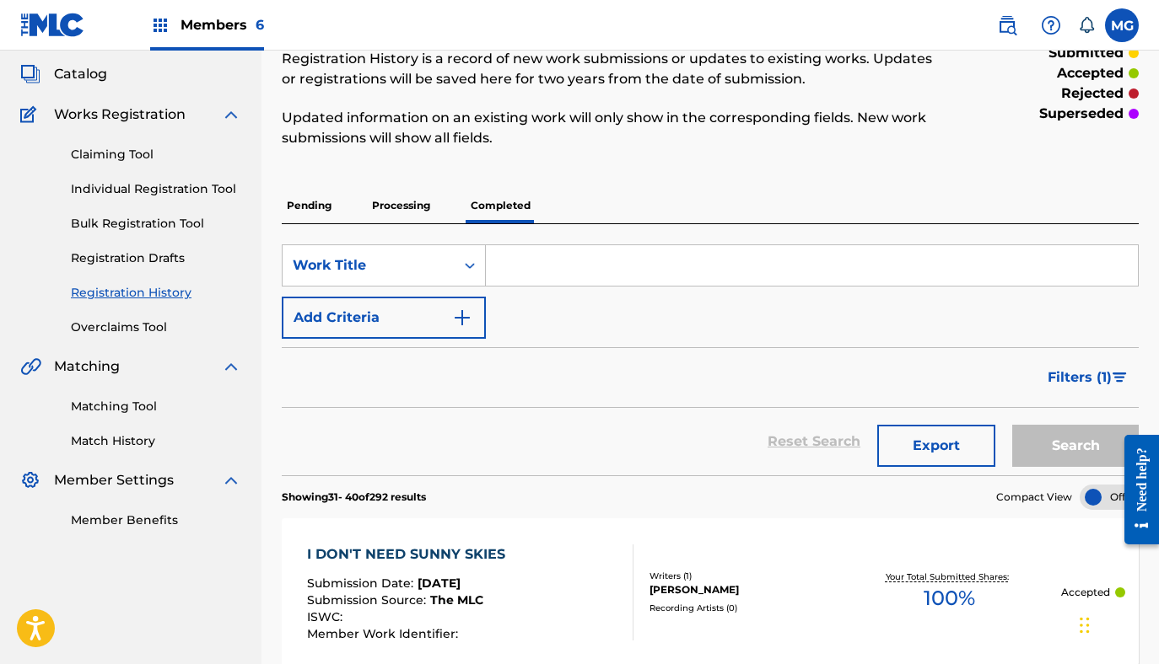
scroll to position [1671, 0]
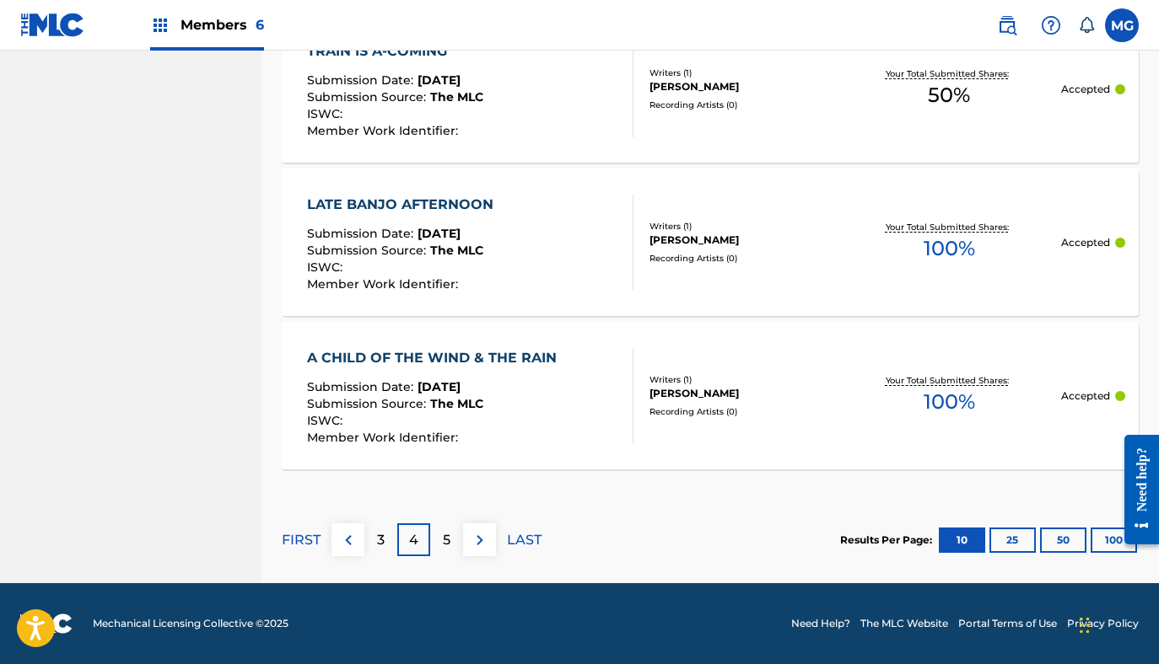
click at [458, 531] on div "5" at bounding box center [446, 540] width 33 height 33
click at [444, 553] on div "6" at bounding box center [446, 540] width 33 height 33
click at [451, 539] on div "7" at bounding box center [446, 540] width 33 height 33
click at [454, 557] on div "FIRST 6 7 8 LAST" at bounding box center [412, 540] width 260 height 87
click at [452, 541] on div "8" at bounding box center [446, 540] width 33 height 33
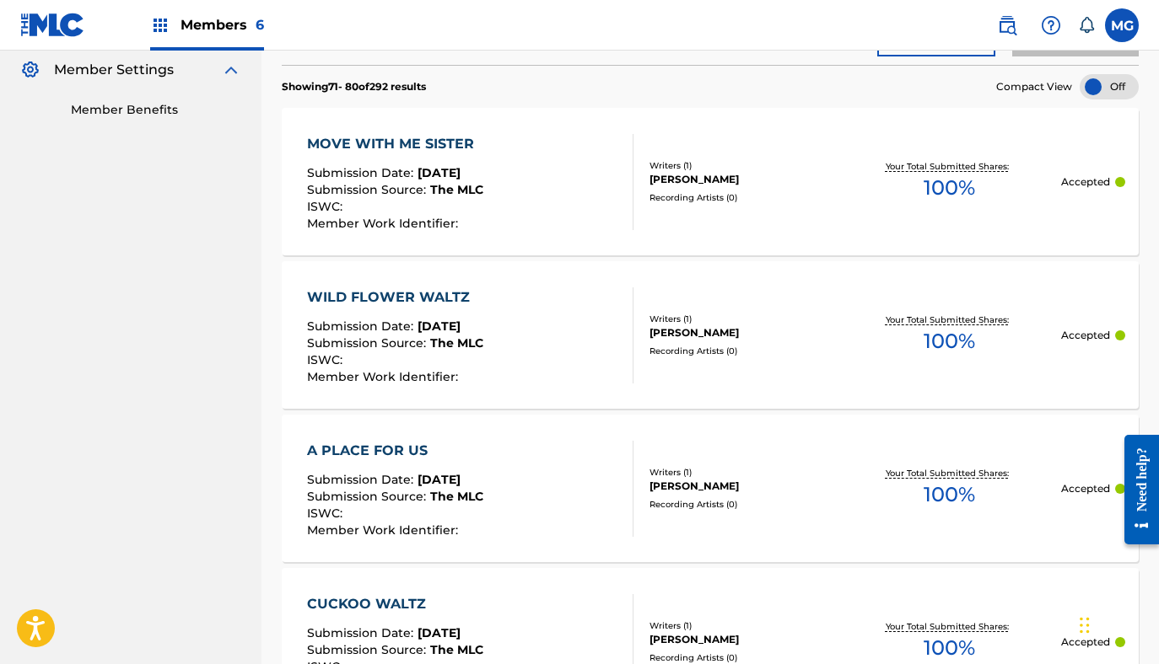
scroll to position [0, 0]
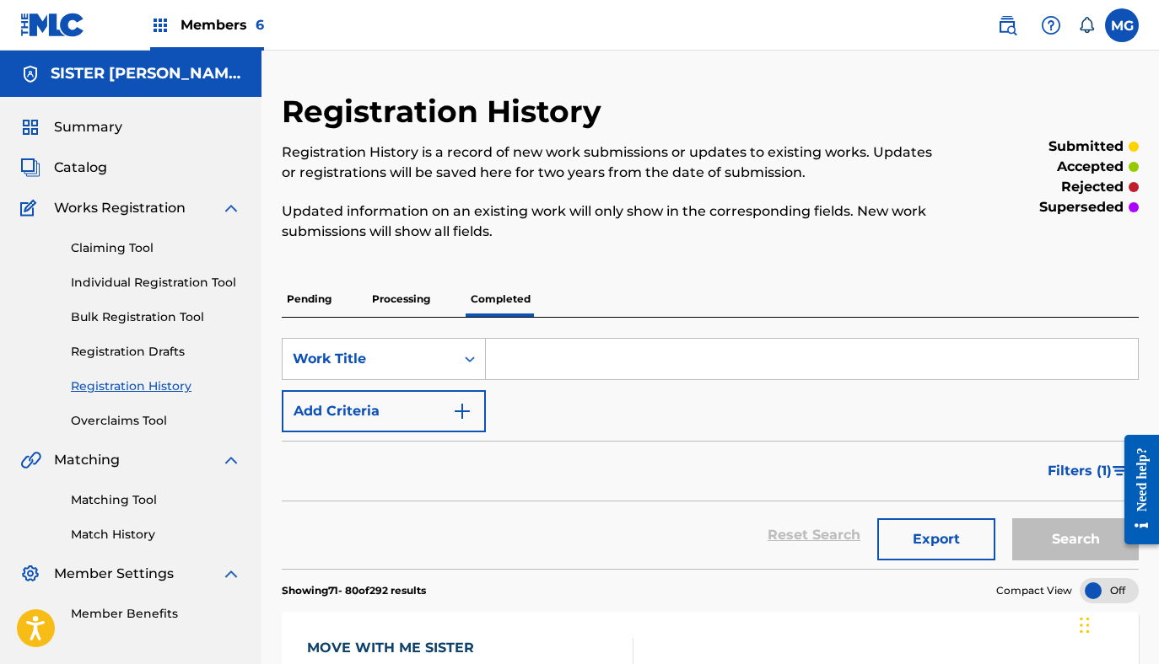
click at [413, 287] on p "Processing" at bounding box center [401, 299] width 68 height 35
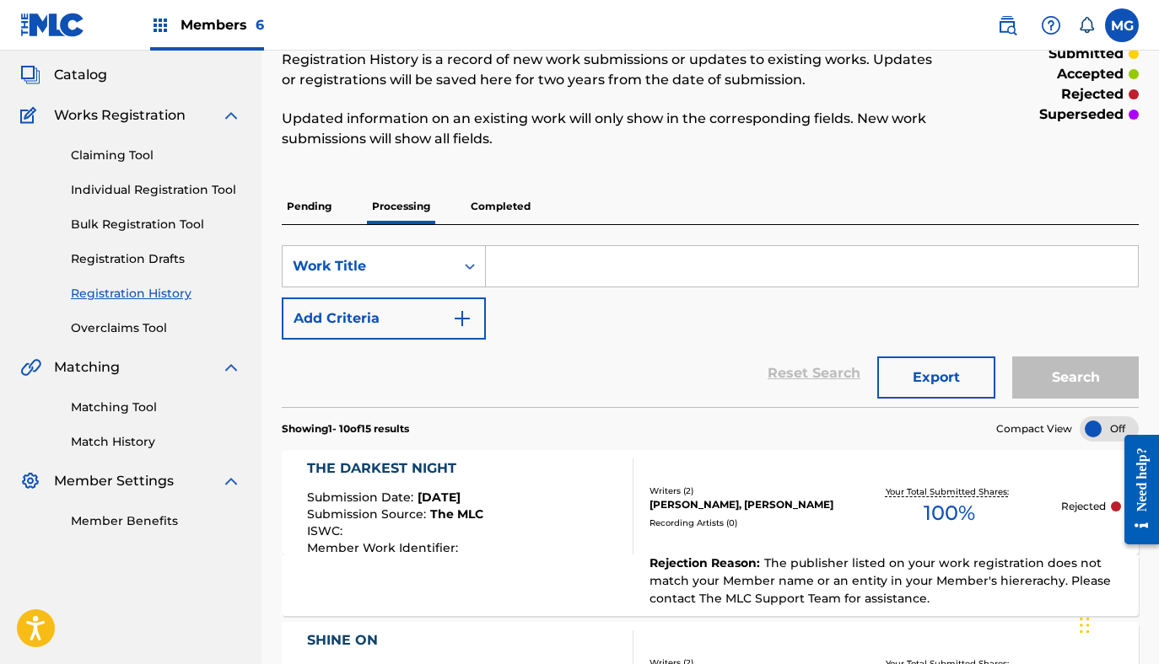
scroll to position [87, 0]
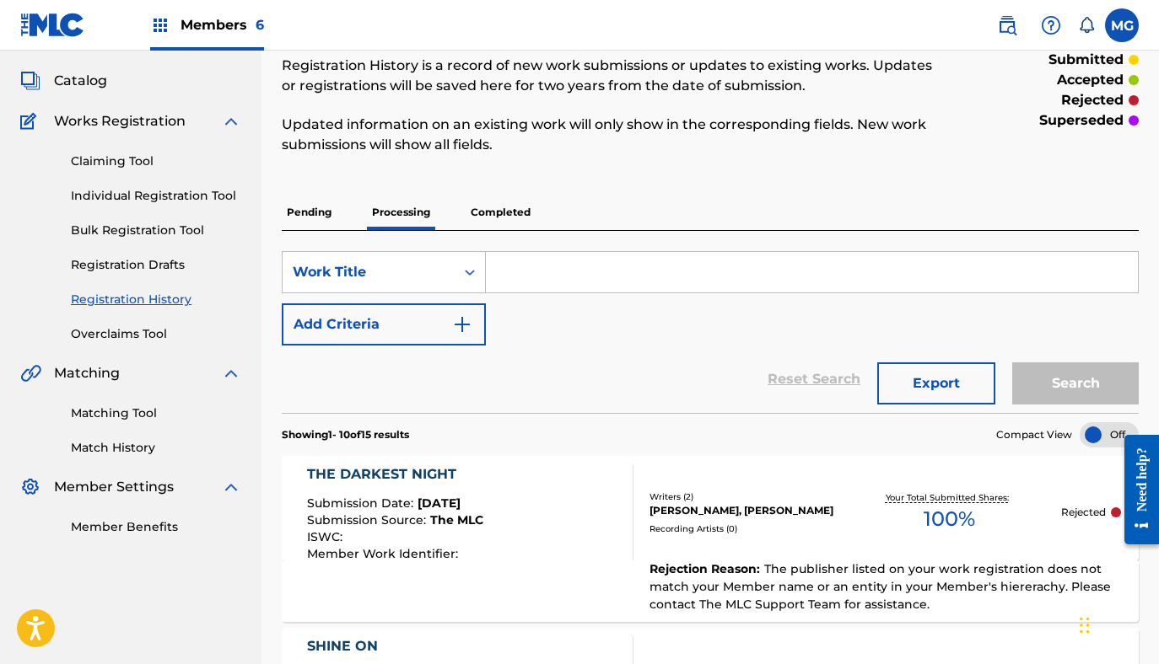
click at [138, 232] on link "Bulk Registration Tool" at bounding box center [156, 231] width 170 height 18
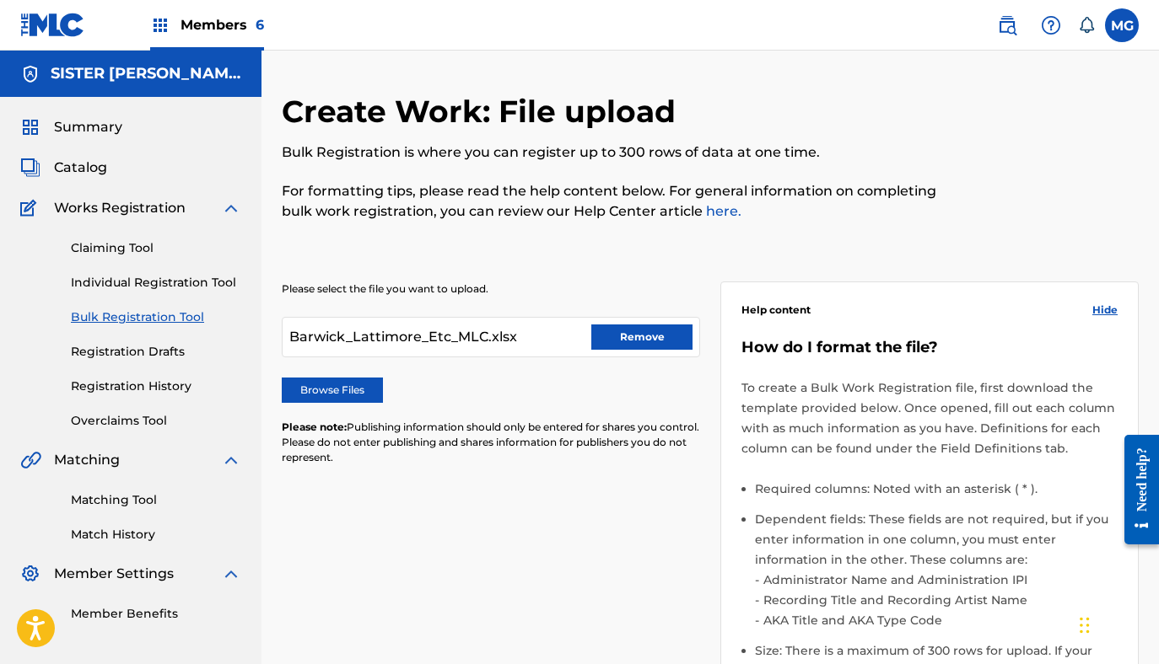
click at [626, 341] on button "Remove" at bounding box center [641, 337] width 101 height 25
click at [339, 395] on label "Browse Files" at bounding box center [332, 390] width 101 height 25
click at [0, 0] on input "Browse Files" at bounding box center [0, 0] width 0 height 0
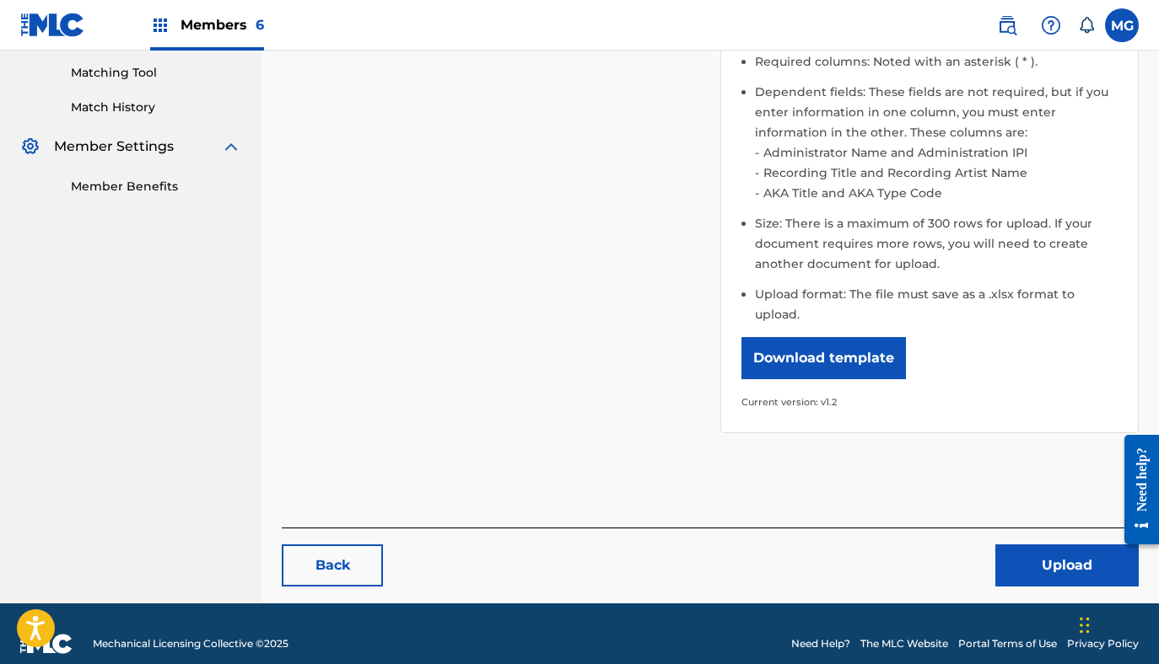
click at [1043, 560] on button "Upload" at bounding box center [1066, 566] width 143 height 42
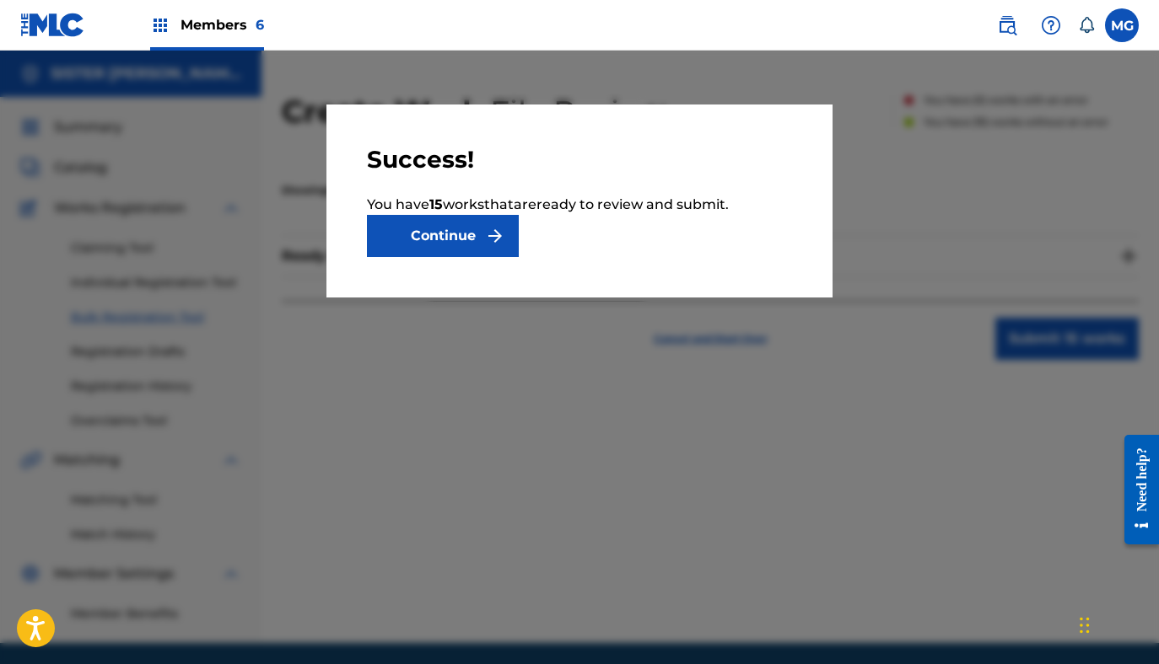
click at [461, 234] on button "Continue" at bounding box center [443, 236] width 152 height 42
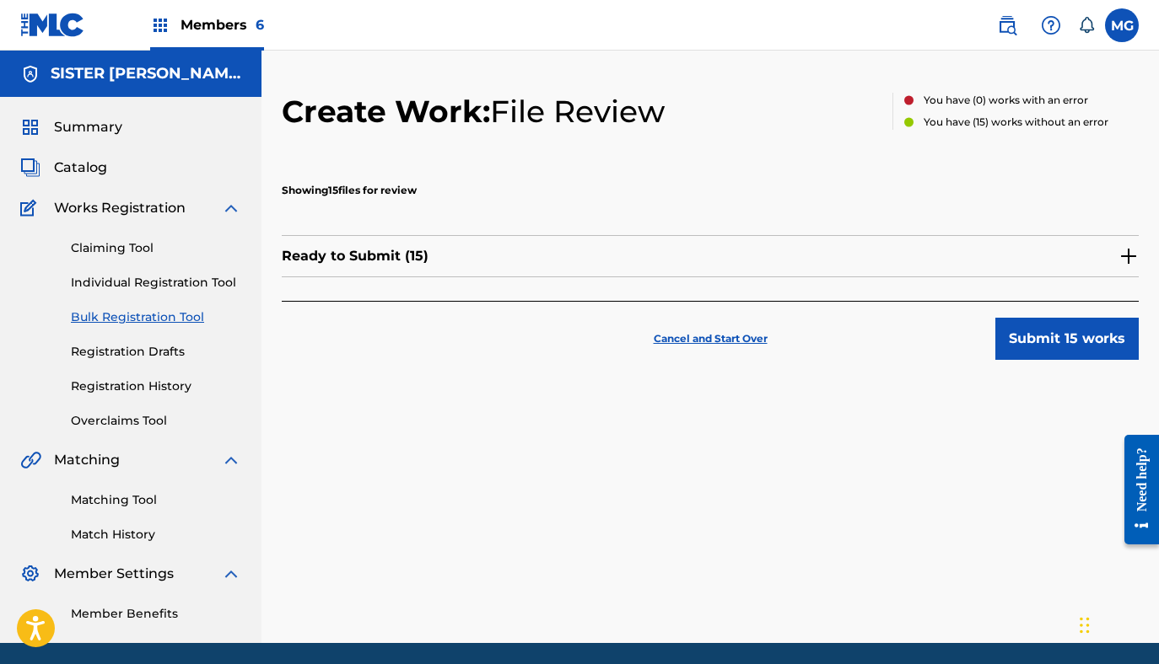
click at [725, 264] on div "Ready to Submit ( 15 )" at bounding box center [710, 256] width 857 height 42
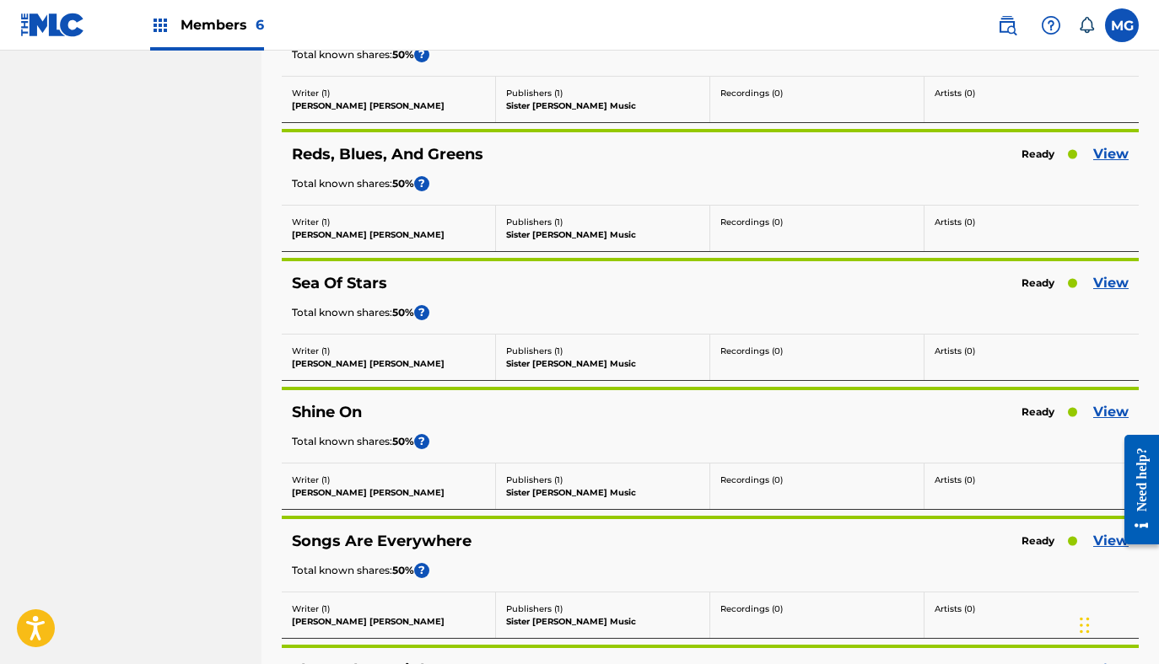
scroll to position [1729, 0]
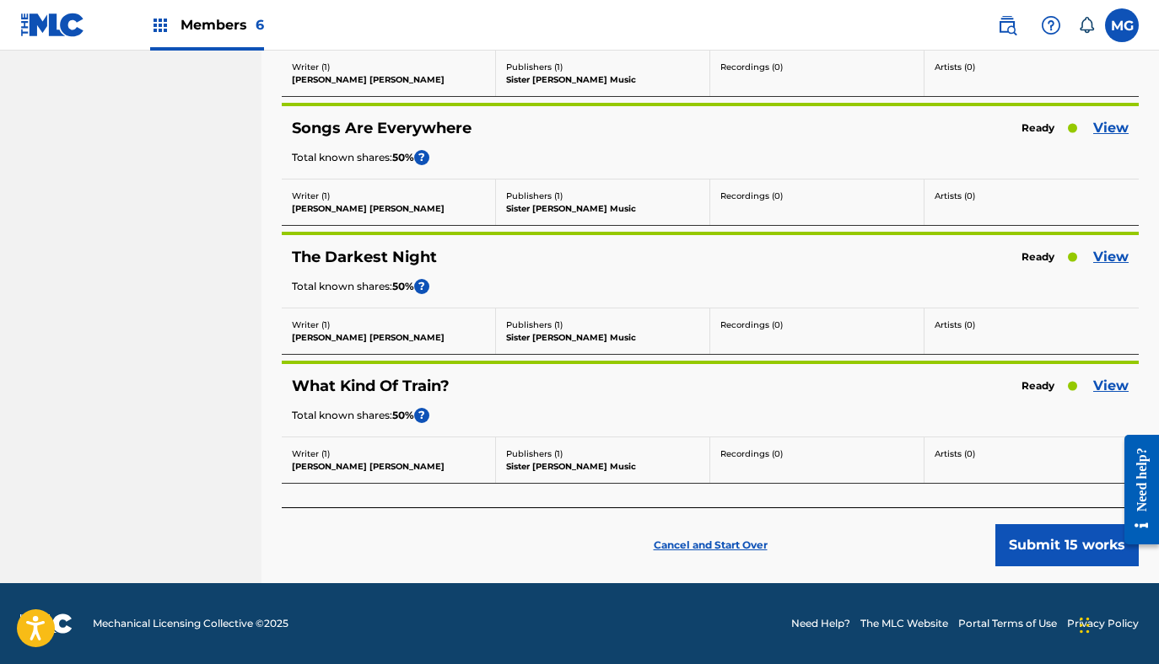
click at [1113, 251] on link "View" at bounding box center [1110, 257] width 35 height 20
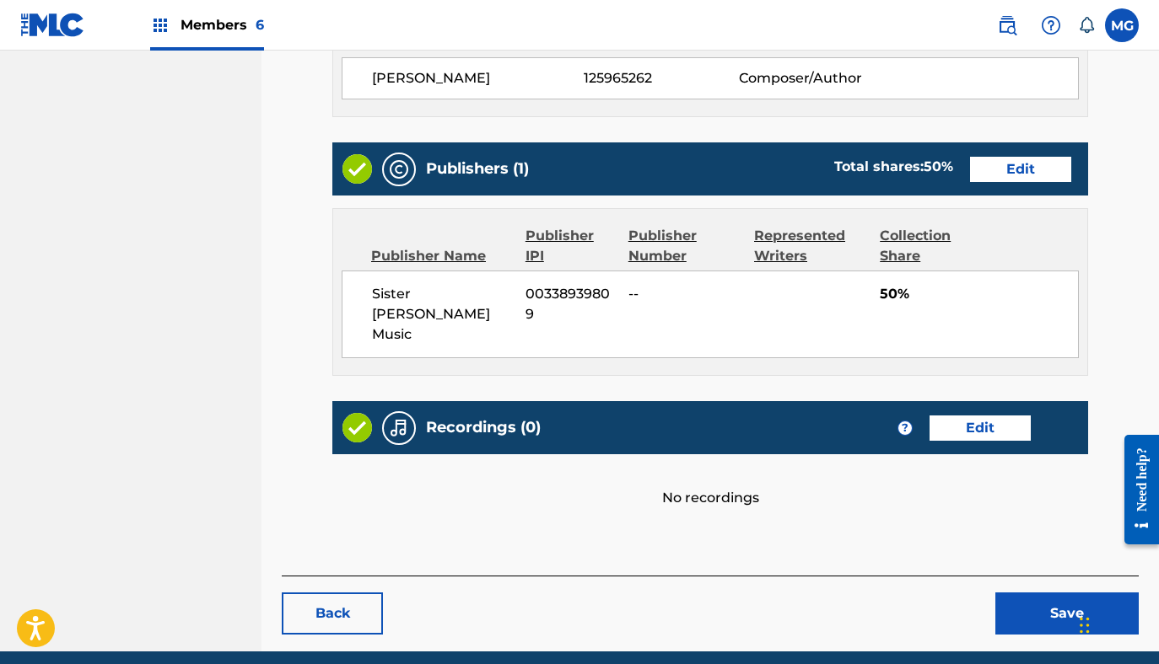
scroll to position [632, 0]
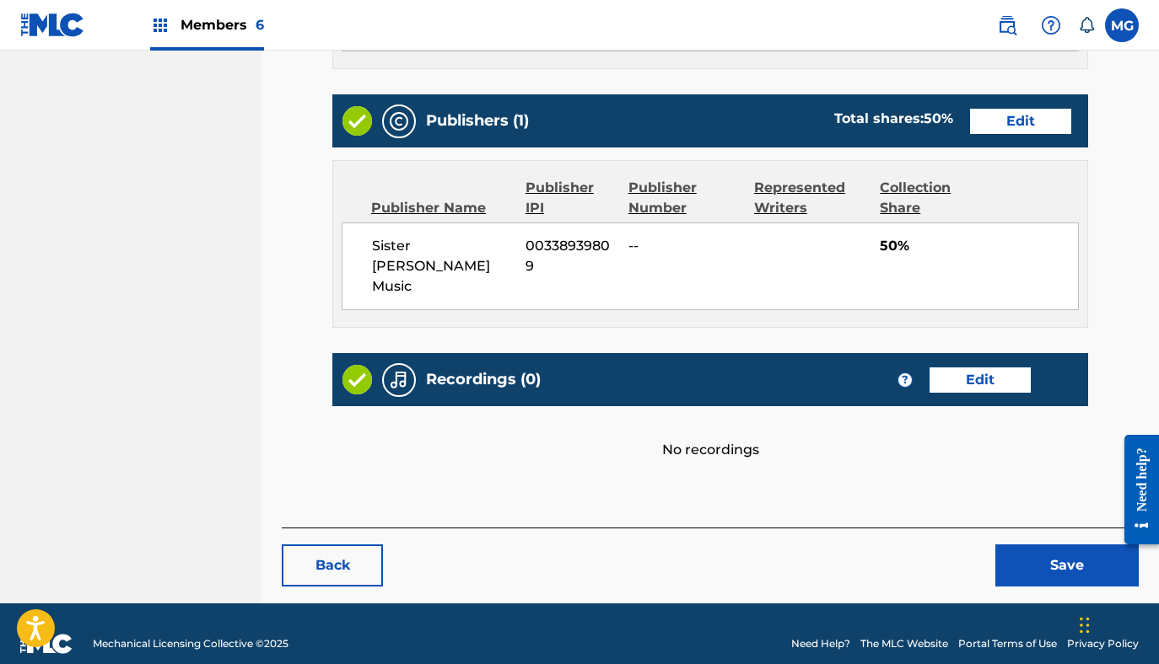
click at [1019, 545] on button "Save" at bounding box center [1066, 566] width 143 height 42
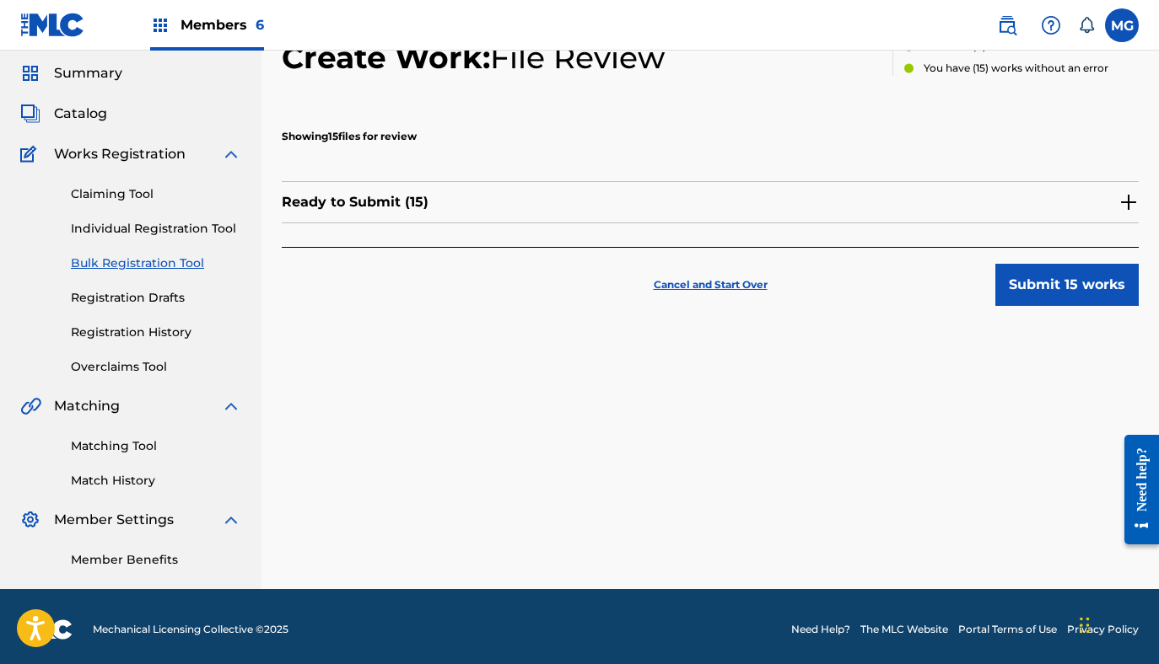
scroll to position [60, 0]
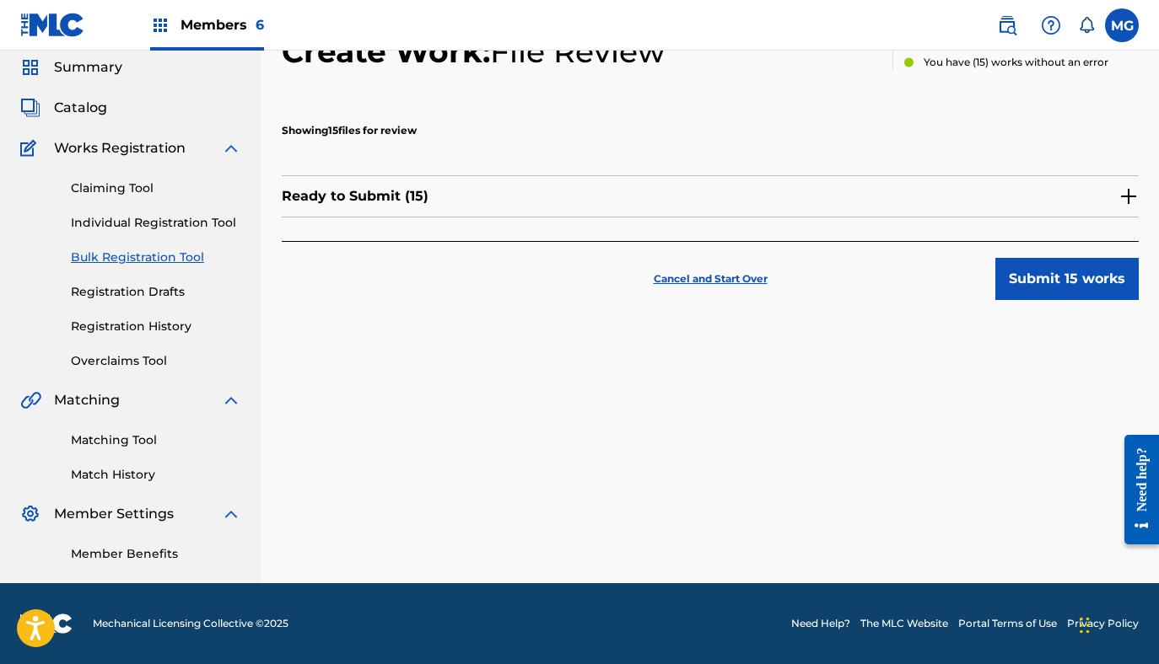
click at [1032, 292] on button "Submit 15 works" at bounding box center [1066, 279] width 143 height 42
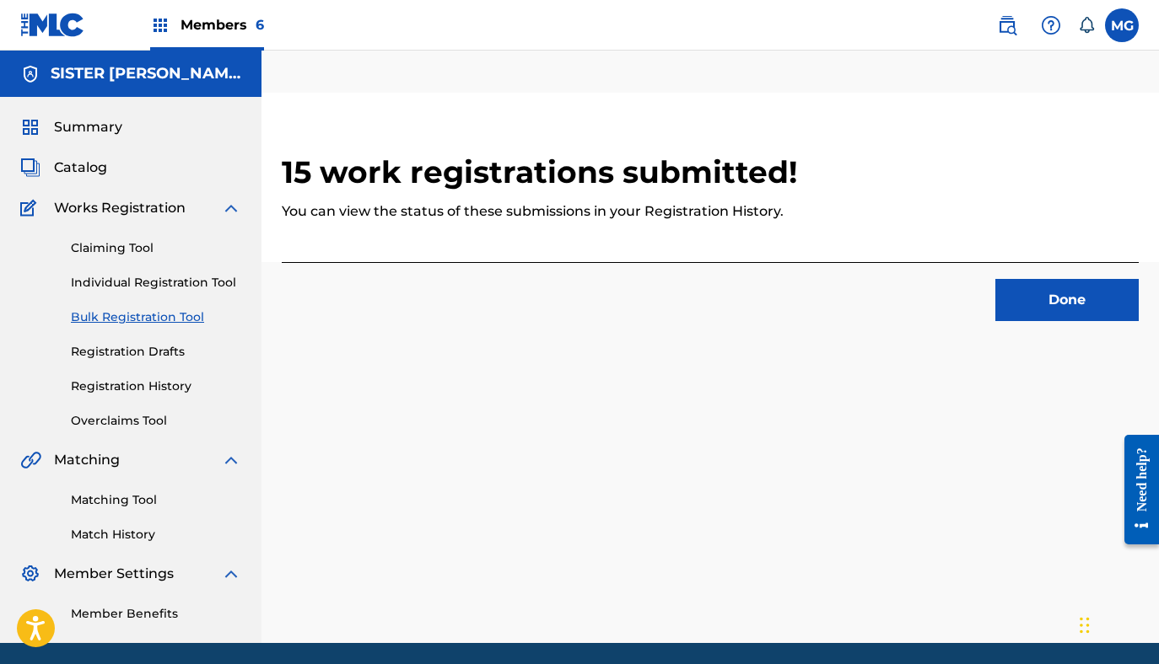
click at [1033, 303] on button "Done" at bounding box center [1066, 300] width 143 height 42
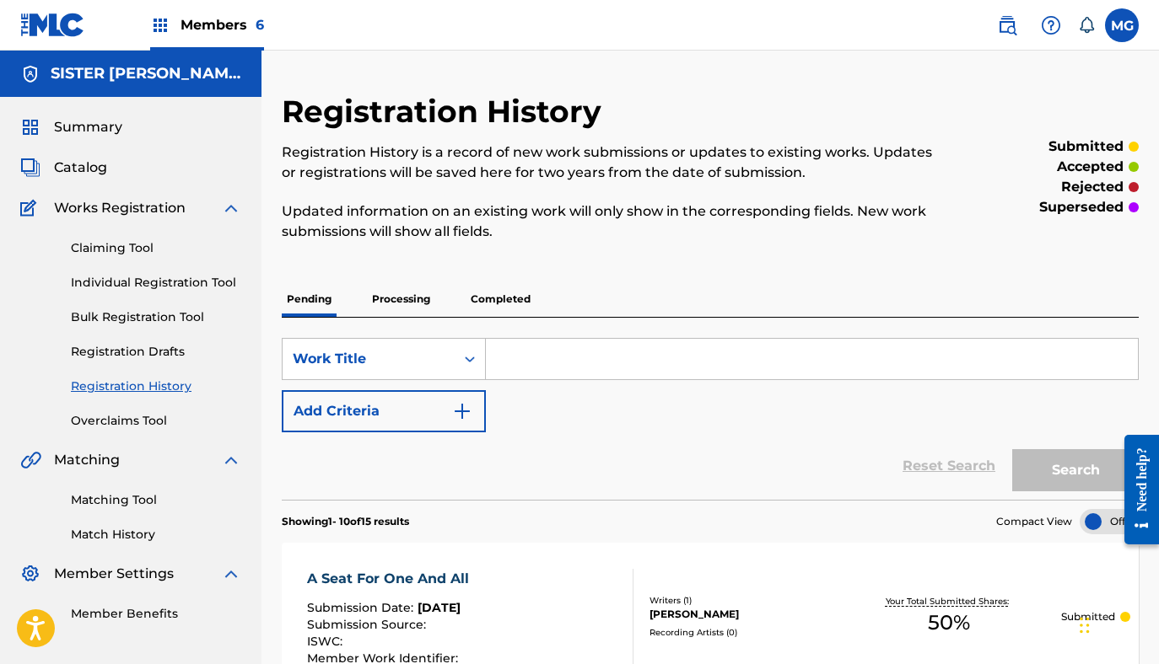
click at [191, 24] on span "Members 6" at bounding box center [221, 24] width 83 height 19
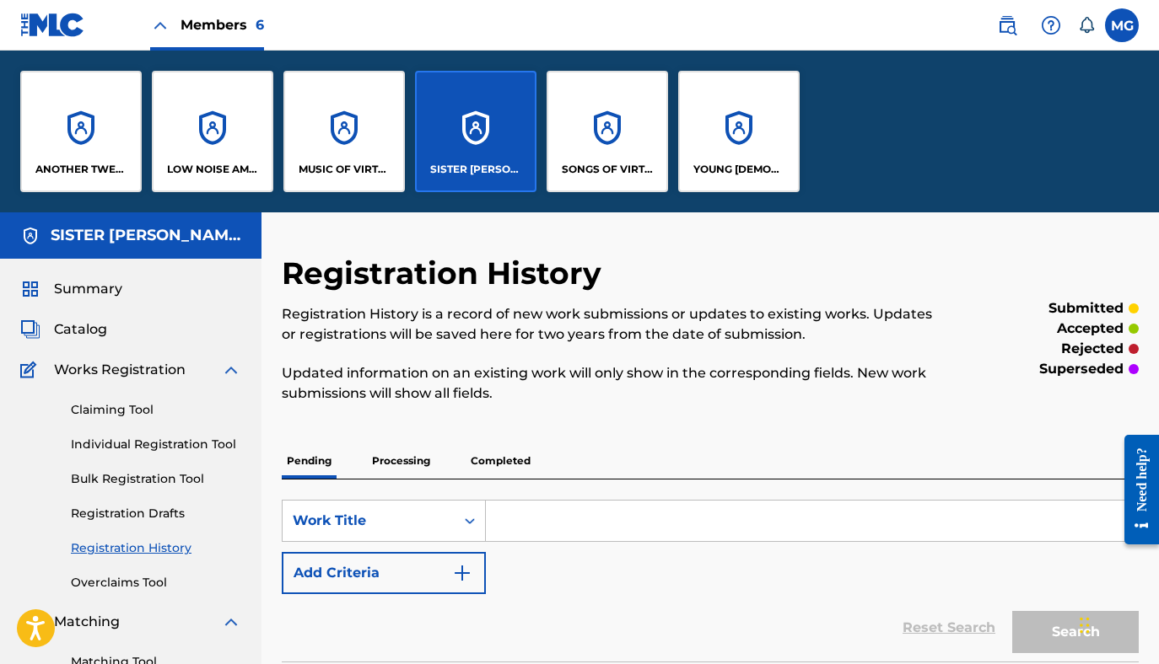
click at [643, 151] on div "SONGS OF VIRTUAL" at bounding box center [606, 131] width 121 height 121
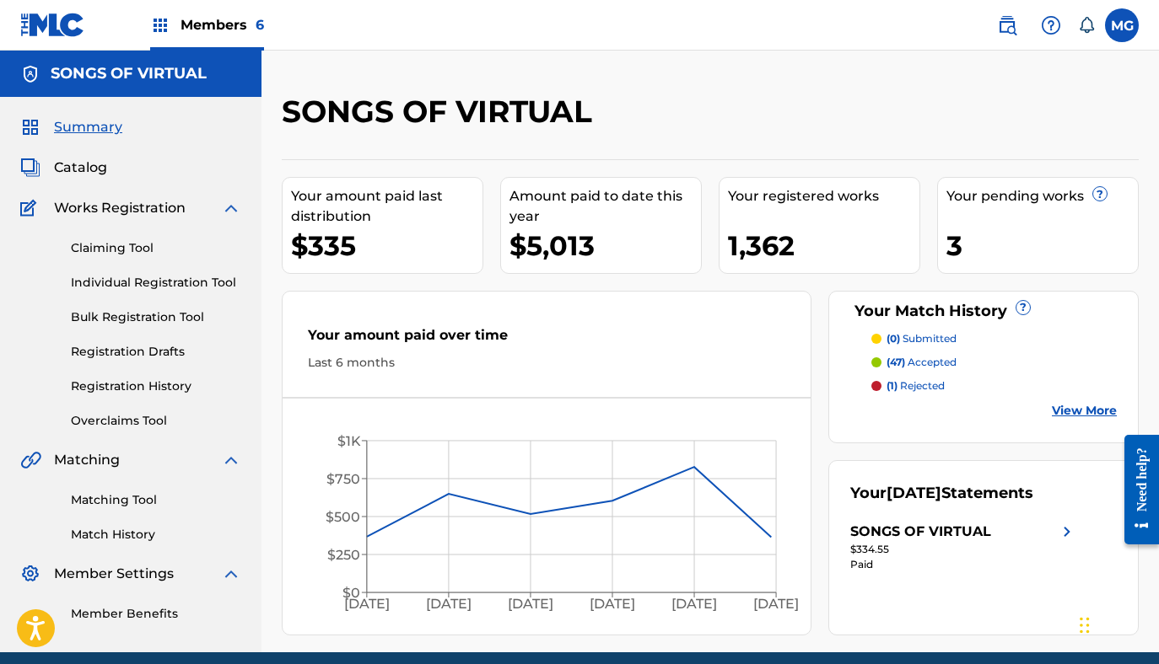
click at [63, 173] on span "Catalog" at bounding box center [80, 168] width 53 height 20
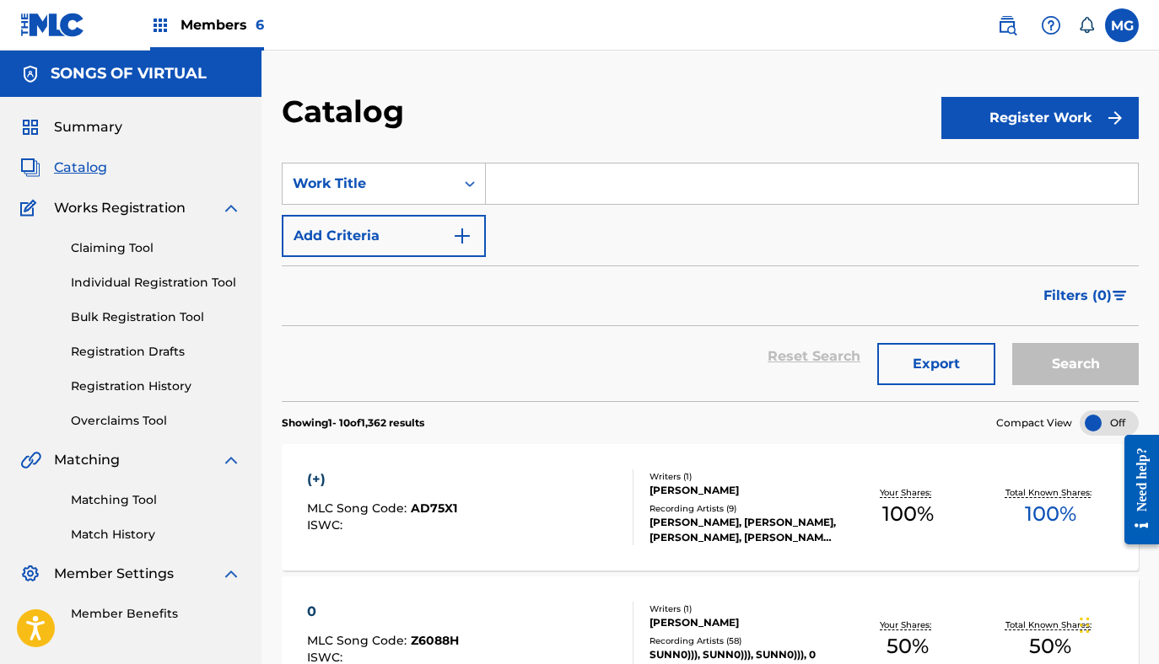
drag, startPoint x: 127, startPoint y: 313, endPoint x: 146, endPoint y: 305, distance: 20.0
click at [127, 313] on link "Bulk Registration Tool" at bounding box center [156, 318] width 170 height 18
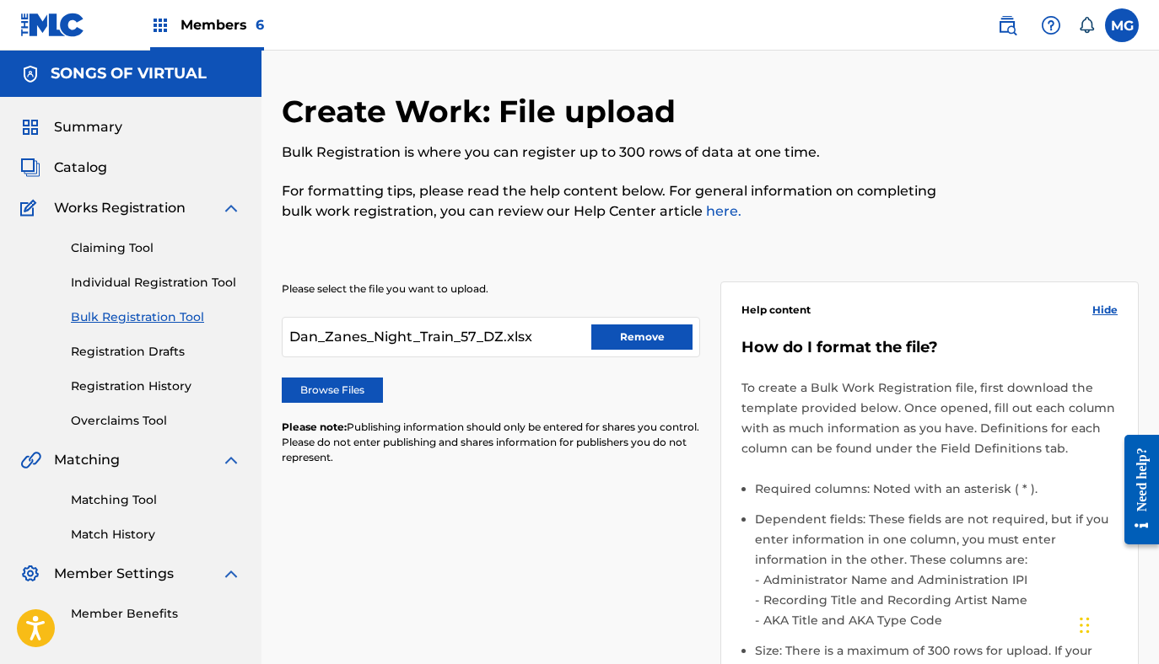
click at [669, 339] on button "Remove" at bounding box center [641, 337] width 101 height 25
click at [381, 382] on div "Browse Files" at bounding box center [491, 390] width 418 height 25
click at [368, 388] on label "Browse Files" at bounding box center [332, 390] width 101 height 25
click at [0, 0] on input "Browse Files" at bounding box center [0, 0] width 0 height 0
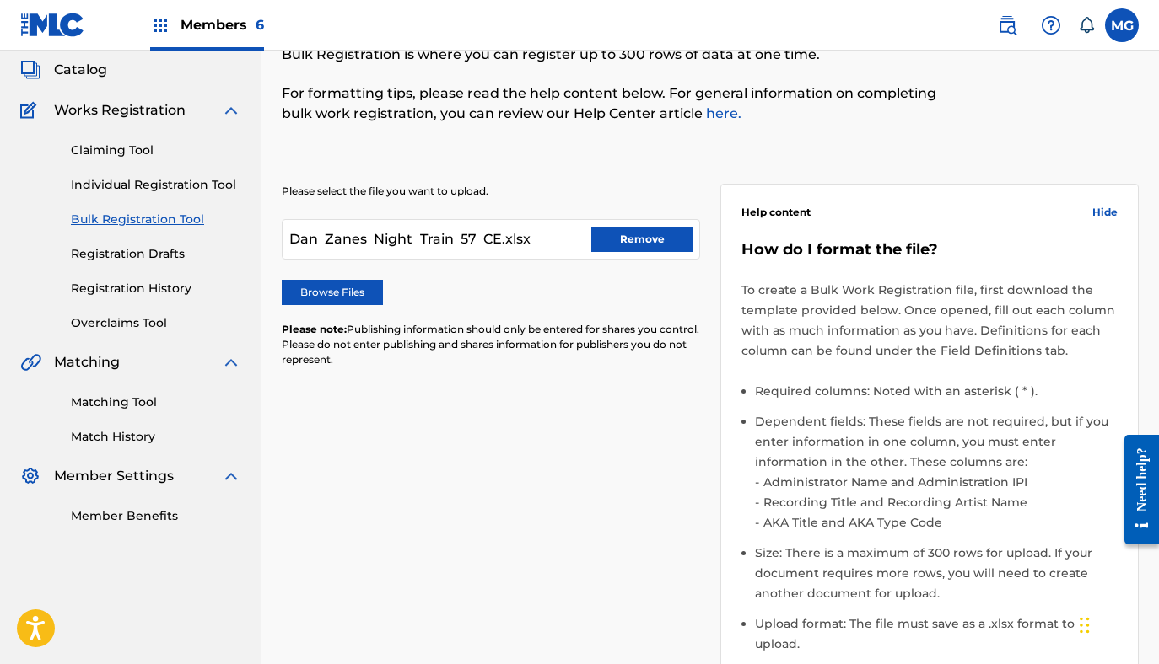
scroll to position [428, 0]
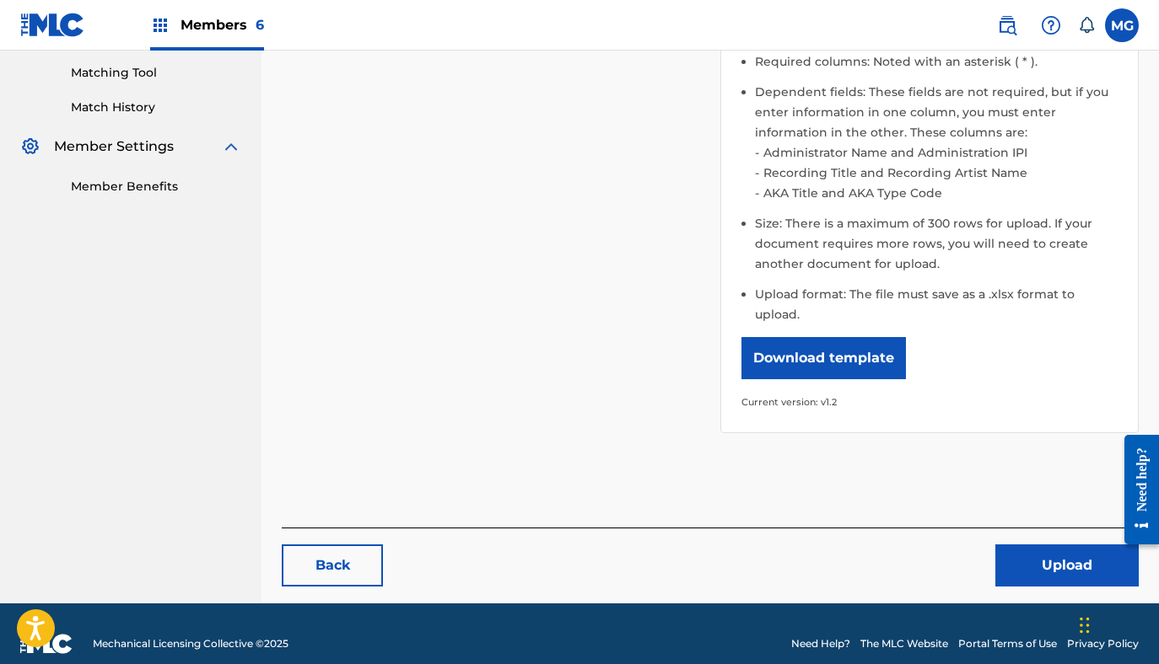
click at [1048, 546] on button "Upload" at bounding box center [1066, 566] width 143 height 42
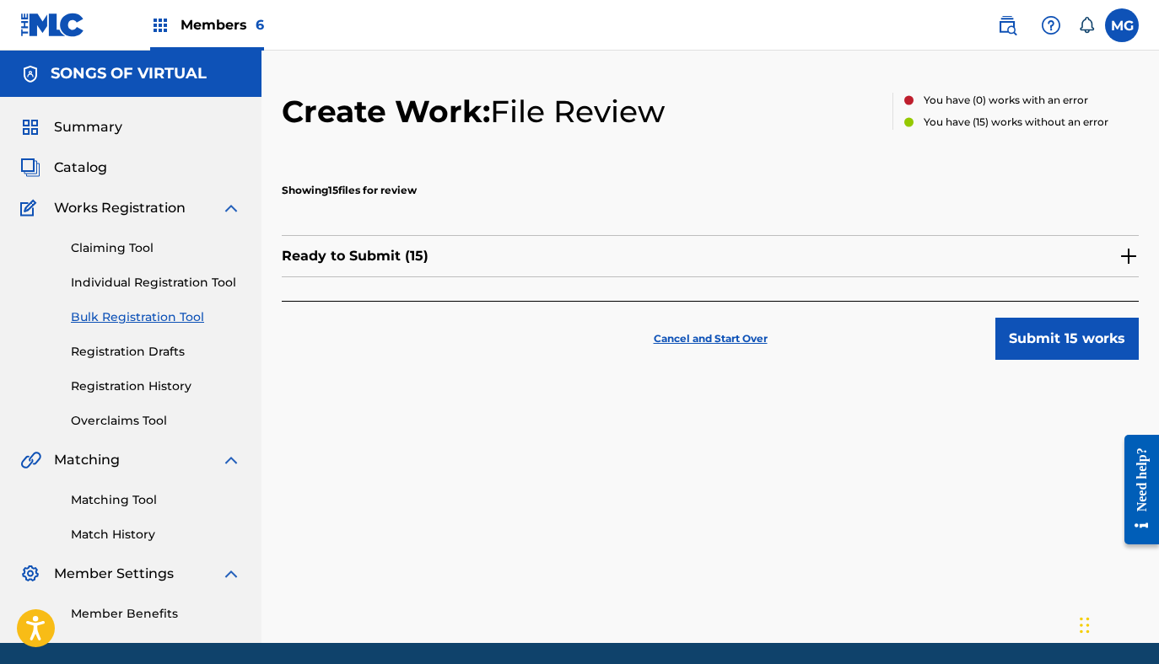
click at [557, 256] on div "Ready to Submit ( 15 )" at bounding box center [710, 256] width 857 height 42
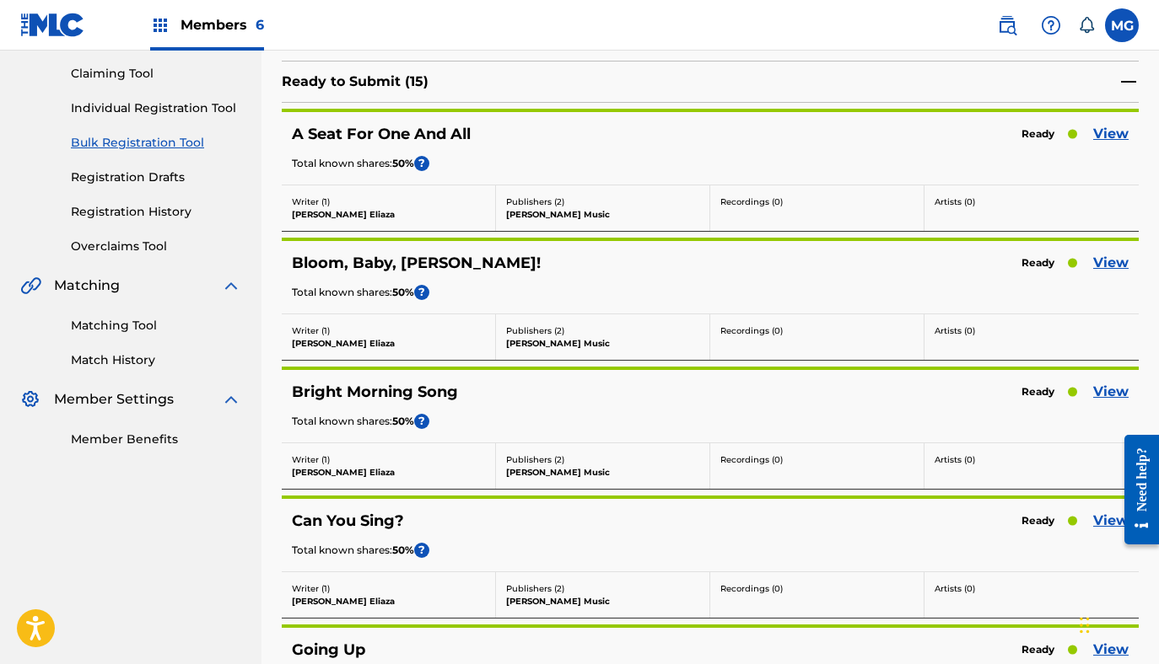
scroll to position [175, 0]
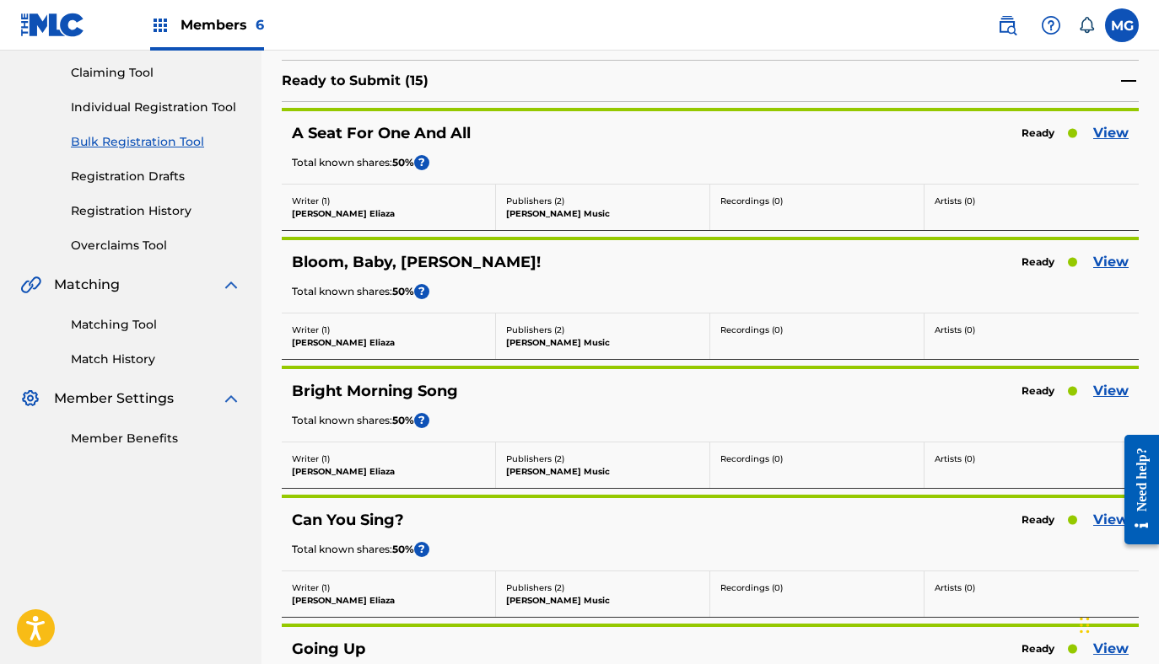
click at [1122, 258] on link "View" at bounding box center [1110, 262] width 35 height 20
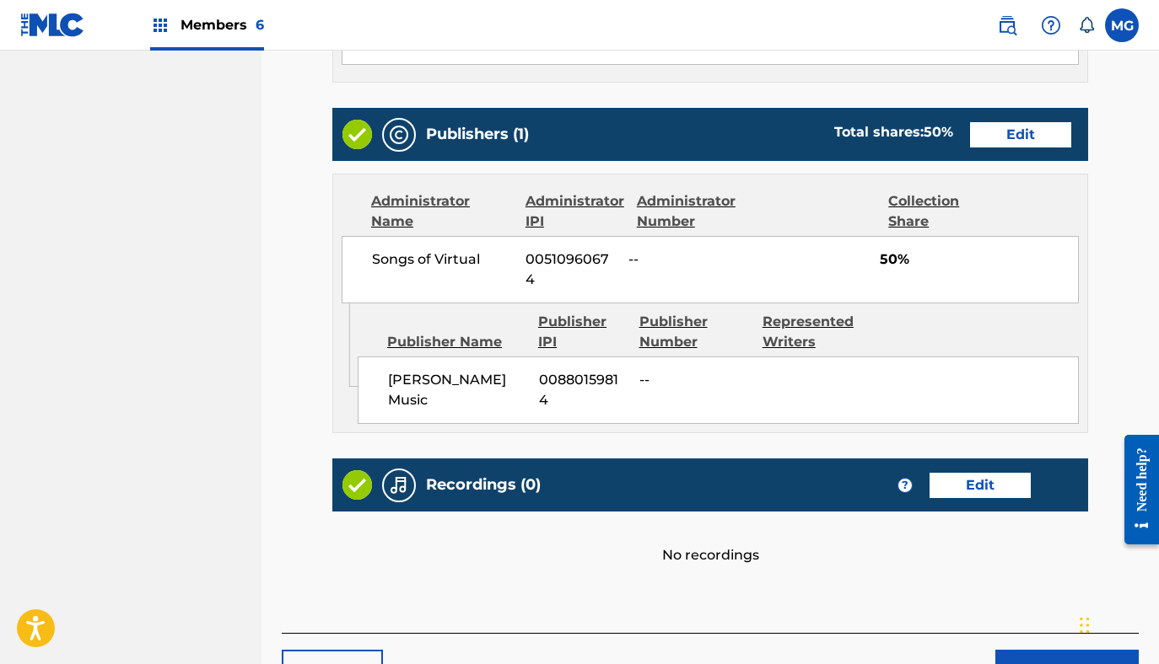
scroll to position [724, 0]
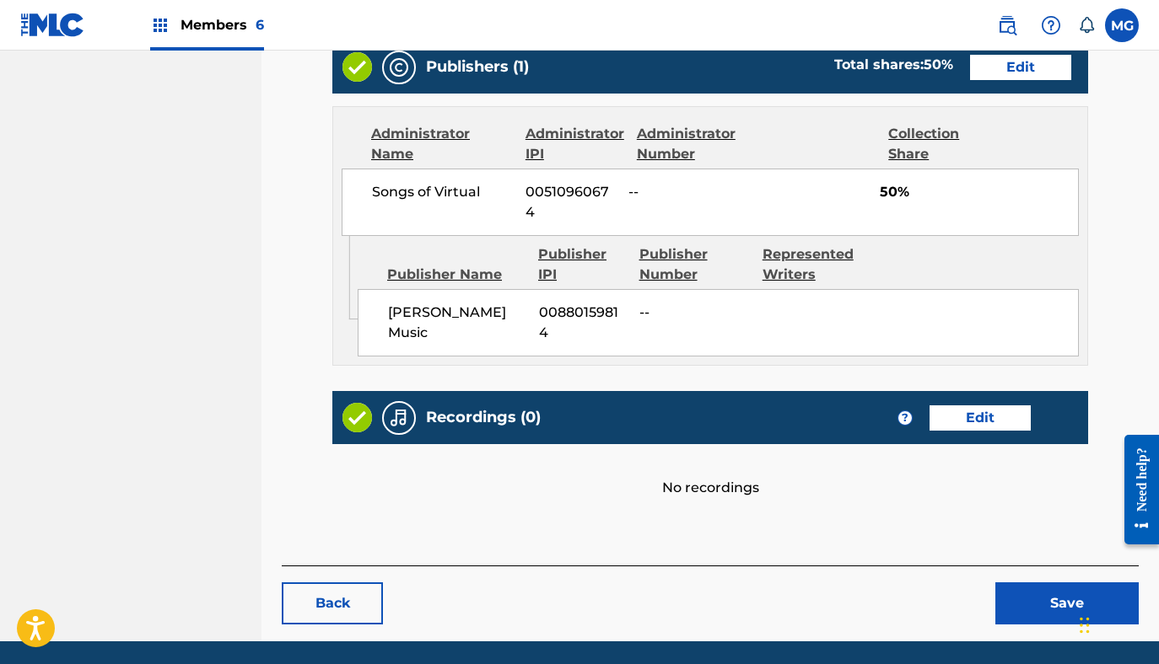
click at [1027, 583] on button "Save" at bounding box center [1066, 604] width 143 height 42
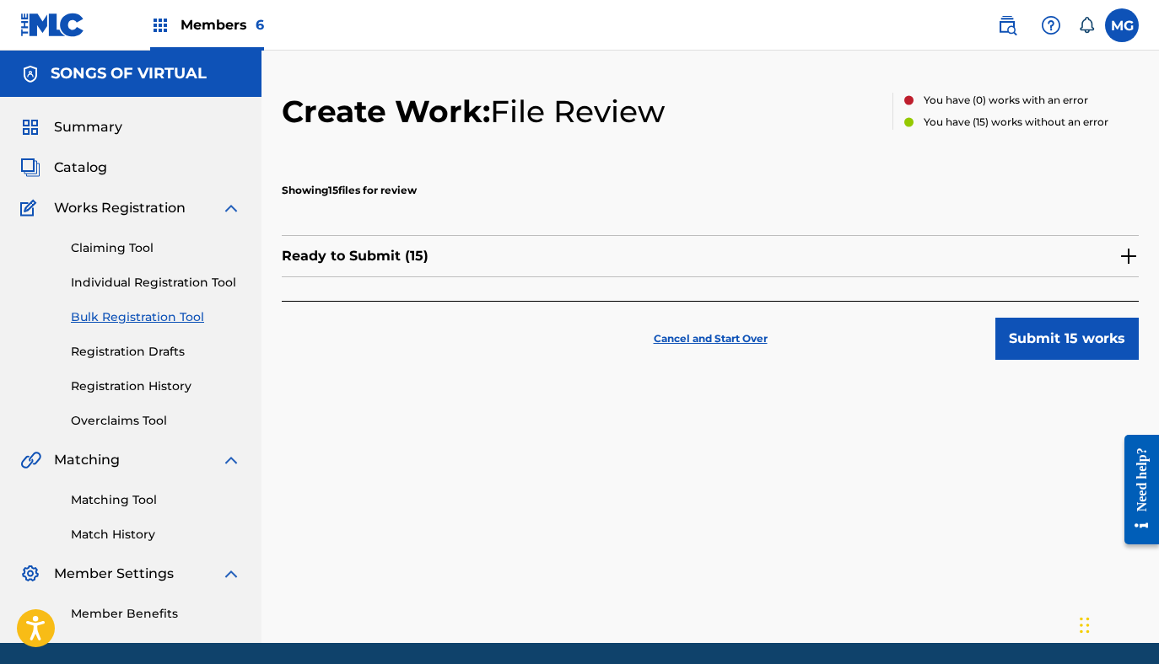
scroll to position [3, 0]
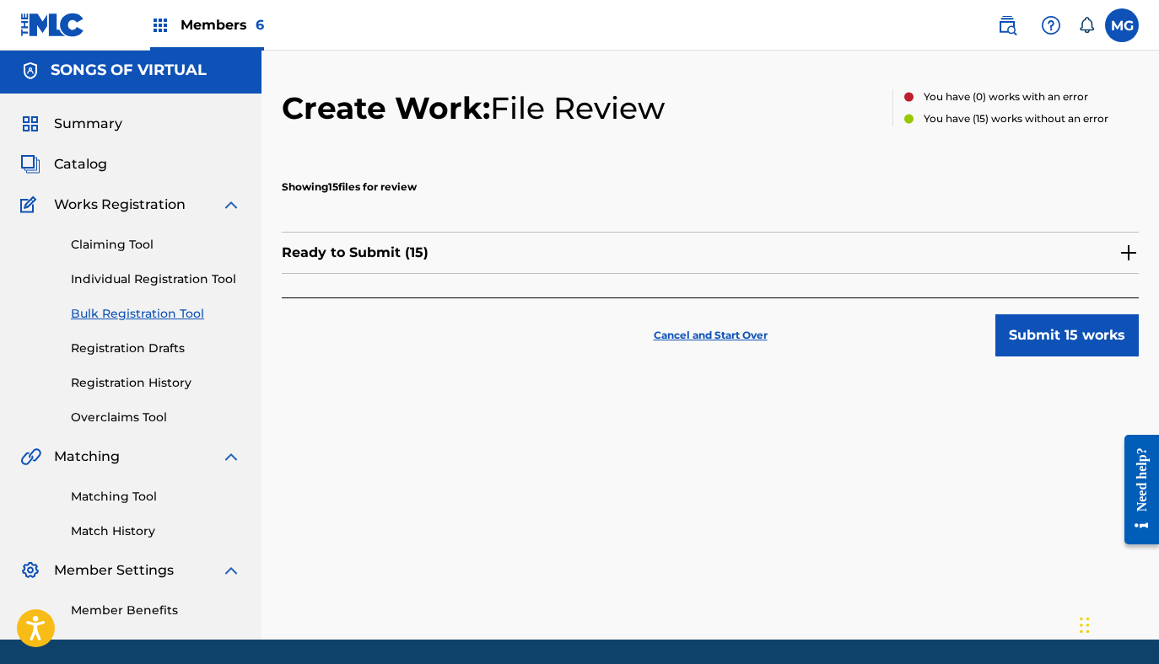
click at [1004, 343] on button "Submit 15 works" at bounding box center [1066, 336] width 143 height 42
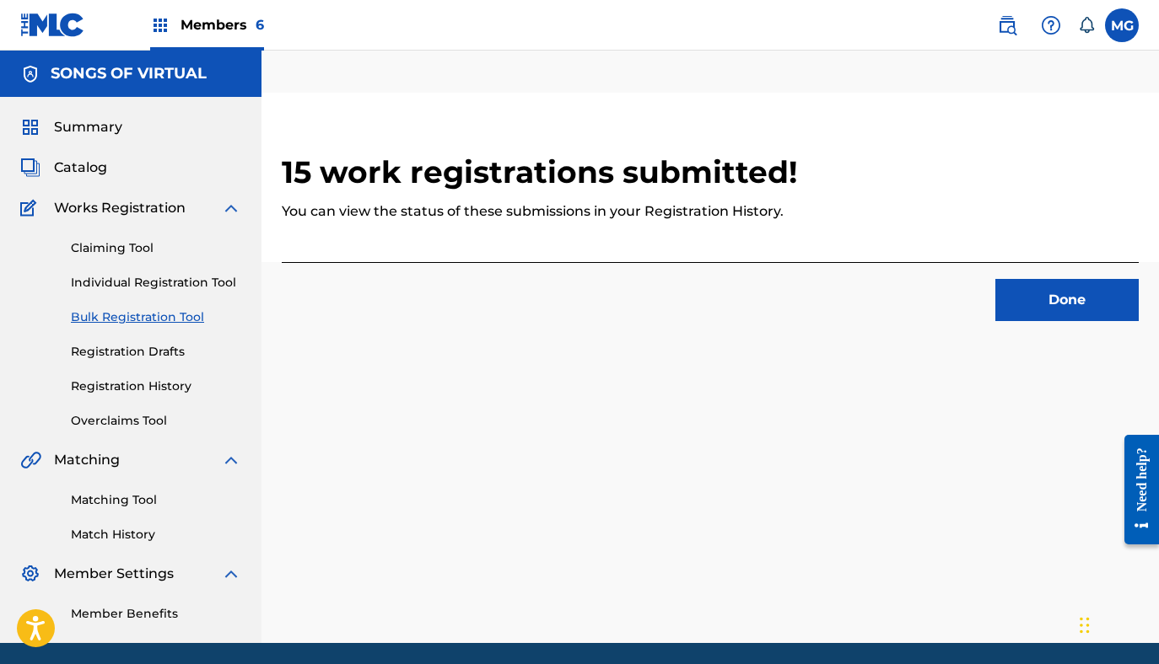
click at [1053, 291] on button "Done" at bounding box center [1066, 300] width 143 height 42
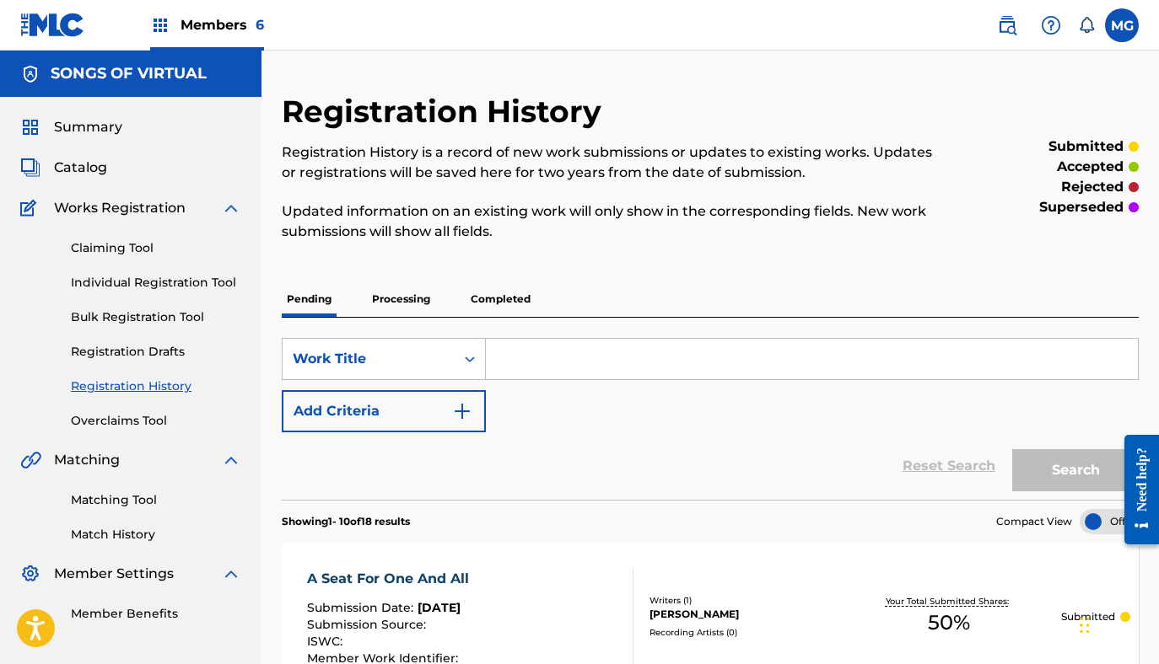
click at [164, 317] on link "Bulk Registration Tool" at bounding box center [156, 318] width 170 height 18
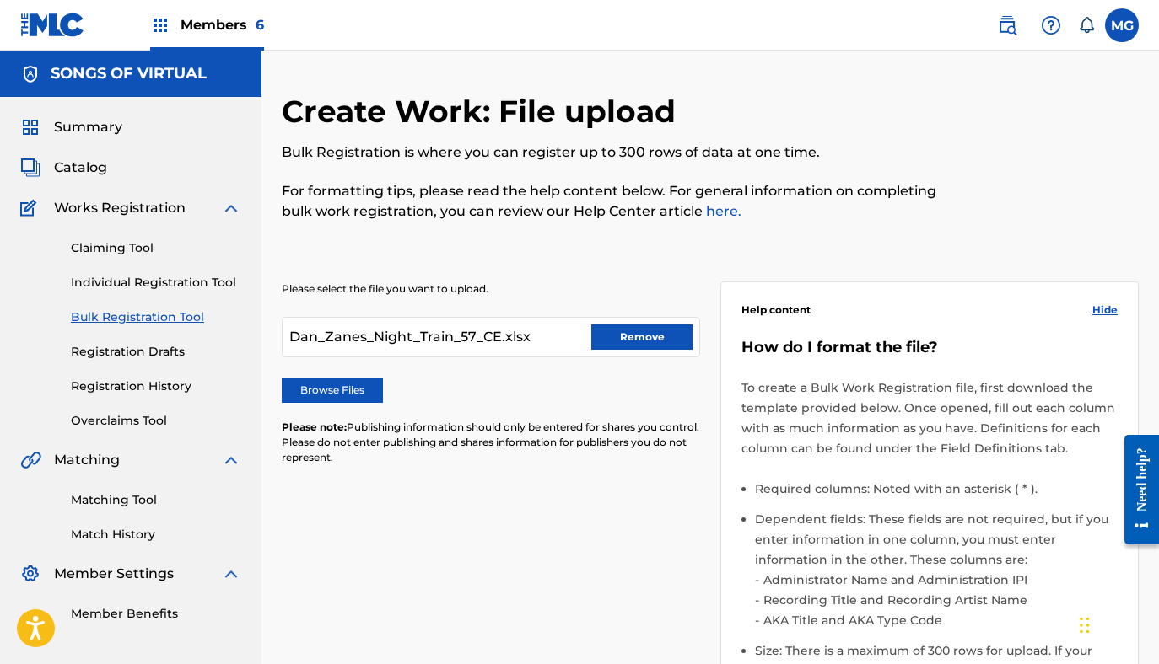
click at [631, 333] on button "Remove" at bounding box center [641, 337] width 101 height 25
click at [350, 401] on label "Browse Files" at bounding box center [332, 390] width 101 height 25
click at [0, 0] on input "Browse Files" at bounding box center [0, 0] width 0 height 0
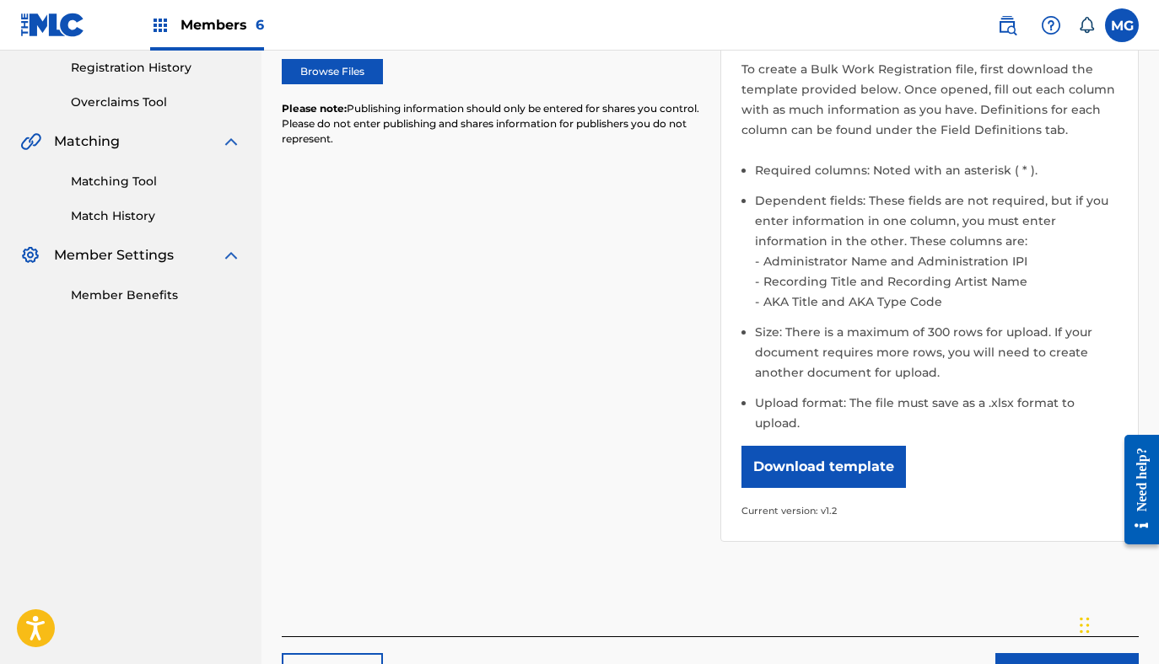
scroll to position [428, 0]
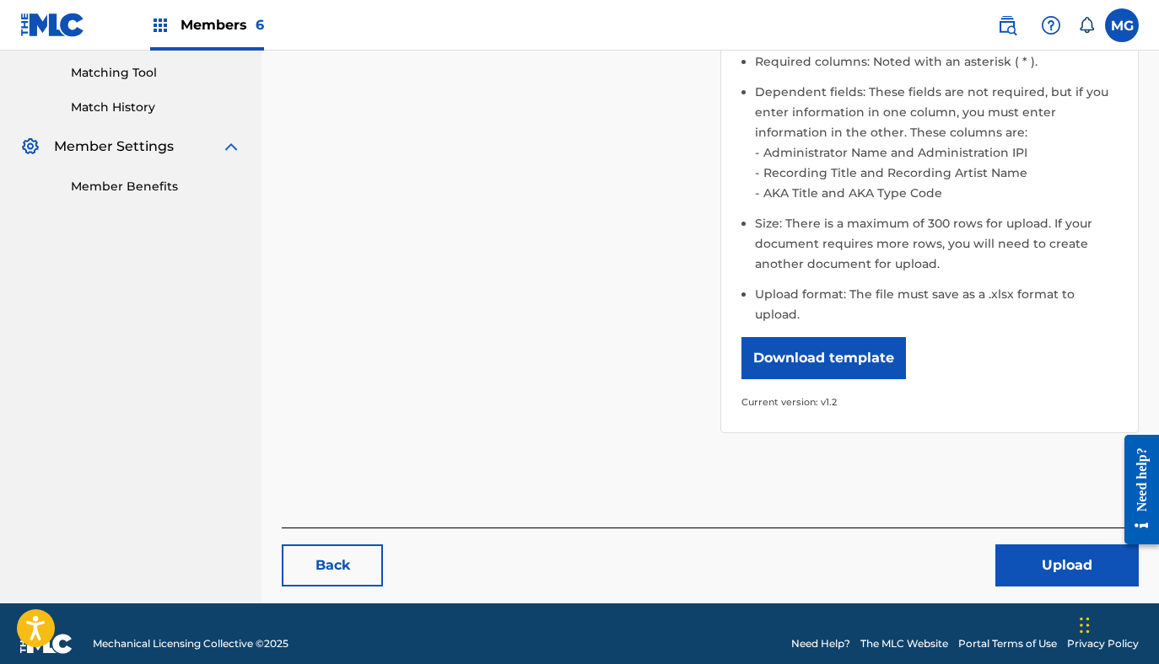
click at [1034, 545] on button "Upload" at bounding box center [1066, 566] width 143 height 42
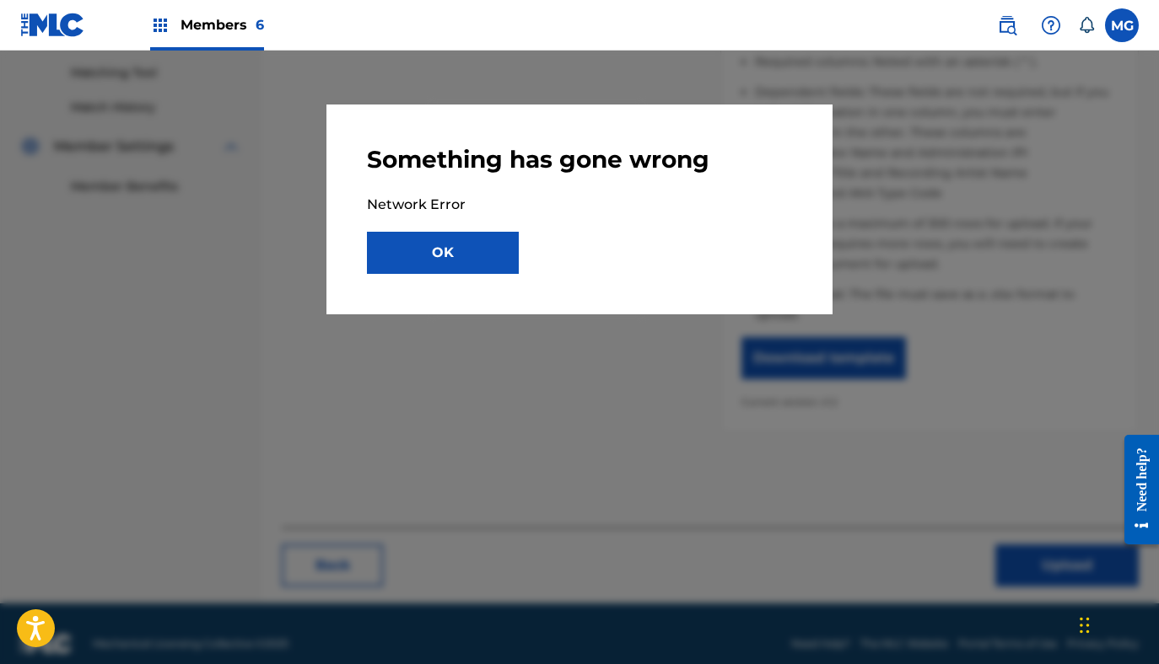
click at [431, 253] on button "OK" at bounding box center [443, 253] width 152 height 42
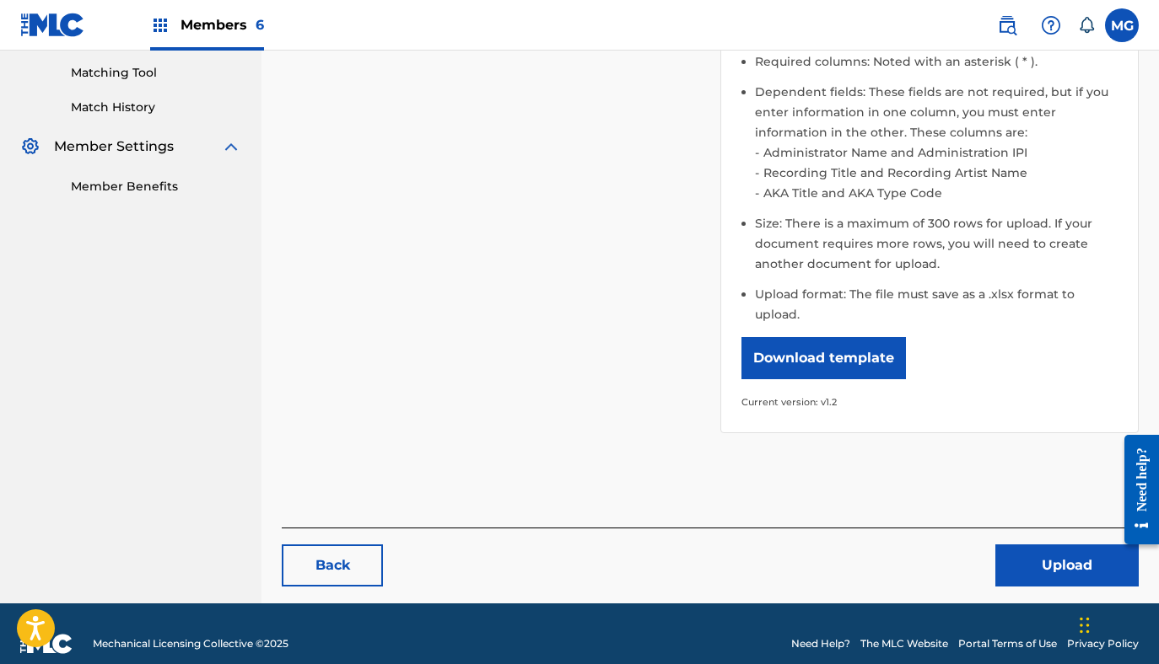
click at [1017, 545] on button "Upload" at bounding box center [1066, 566] width 143 height 42
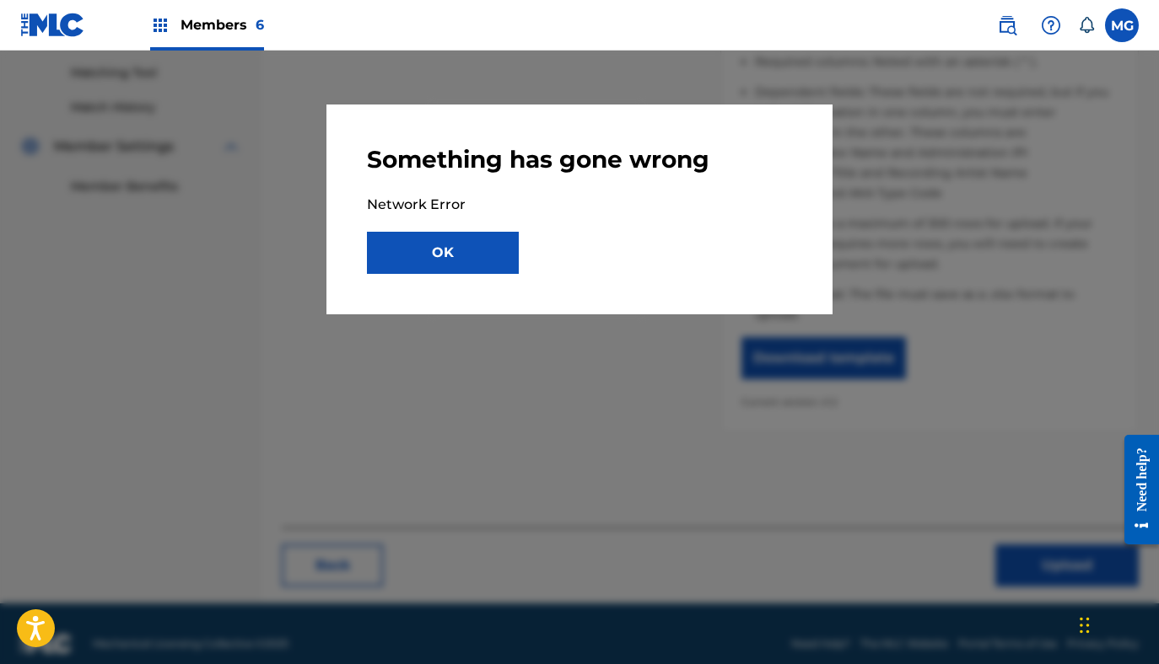
click at [444, 239] on button "OK" at bounding box center [443, 253] width 152 height 42
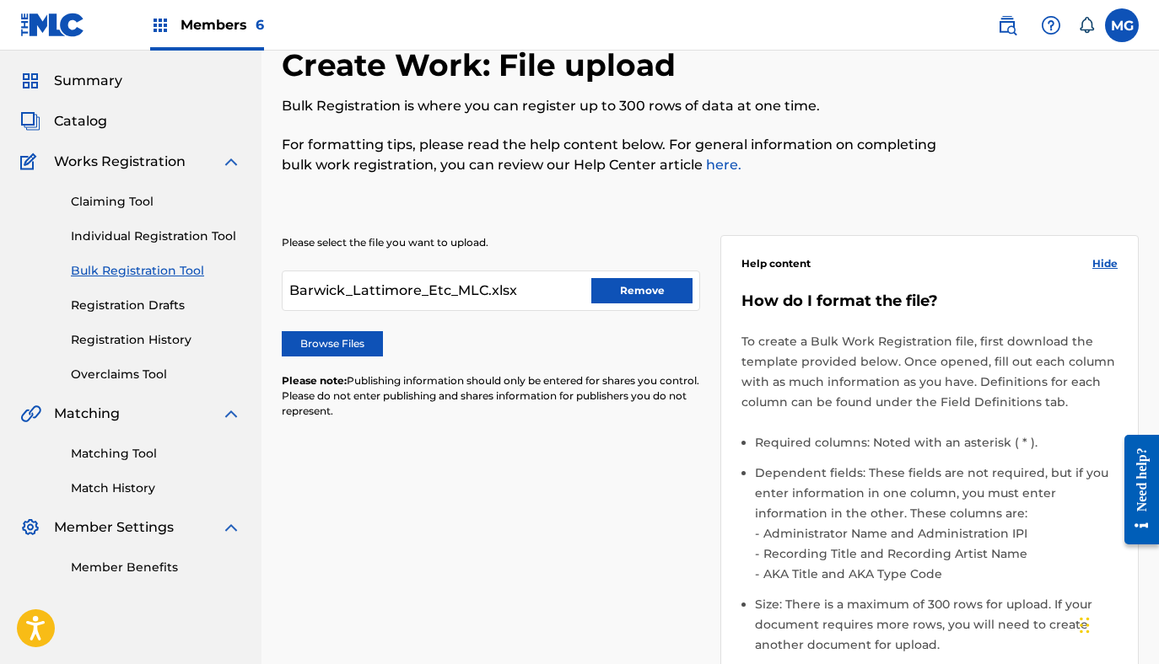
scroll to position [3, 0]
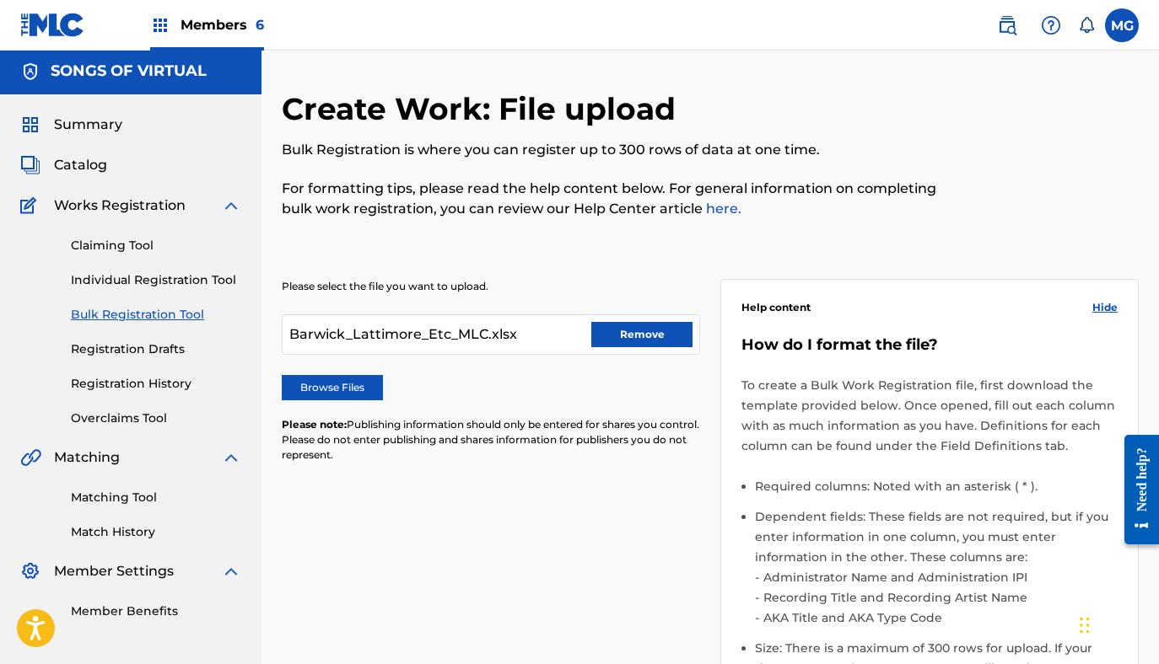
click at [647, 331] on button "Remove" at bounding box center [641, 334] width 101 height 25
click at [344, 390] on label "Browse Files" at bounding box center [332, 387] width 101 height 25
click at [0, 0] on input "Browse Files" at bounding box center [0, 0] width 0 height 0
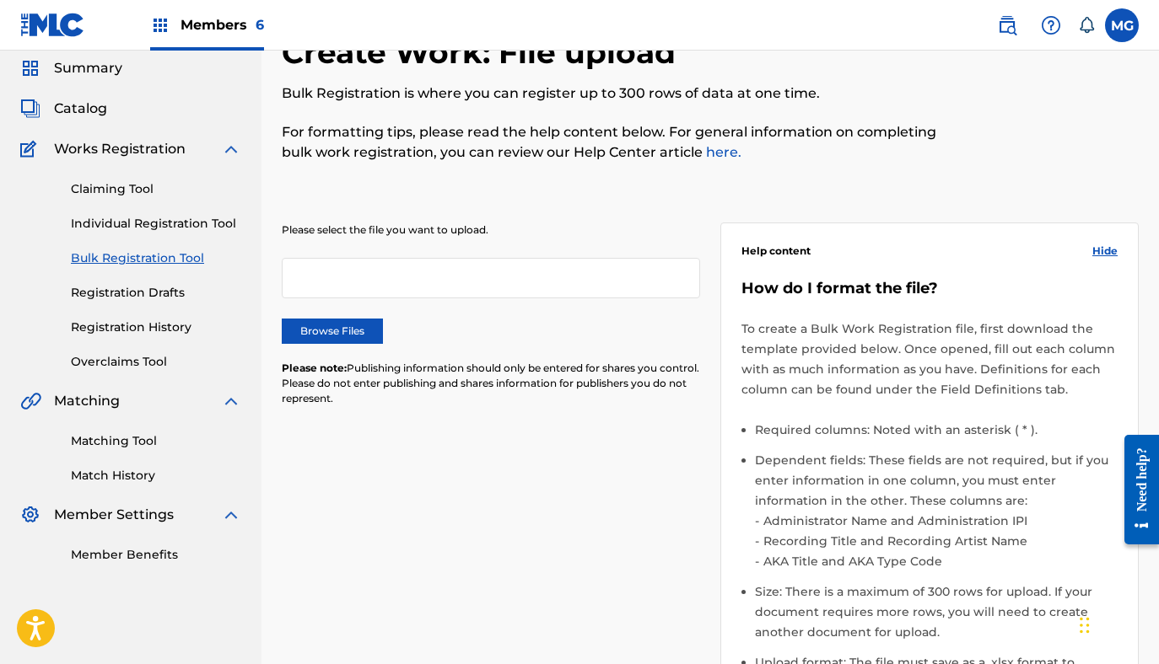
scroll to position [61, 0]
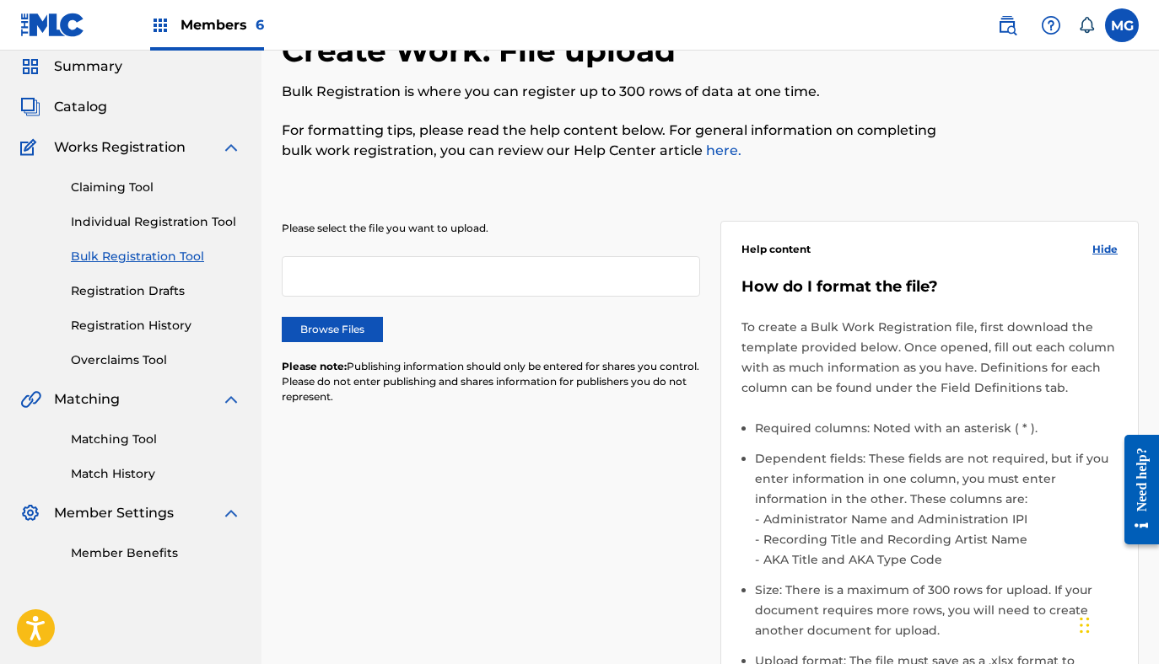
click at [416, 411] on div "Please select the file you want to upload. Browse Files Please note: Publishing…" at bounding box center [491, 323] width 418 height 204
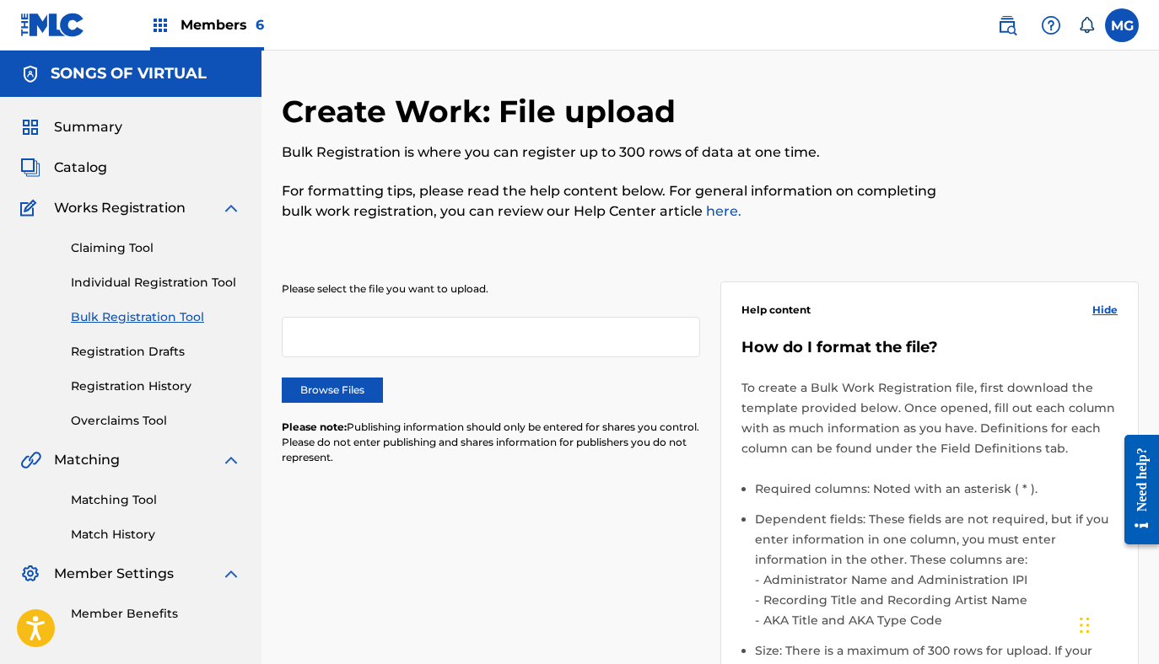
click at [458, 340] on div at bounding box center [491, 337] width 418 height 40
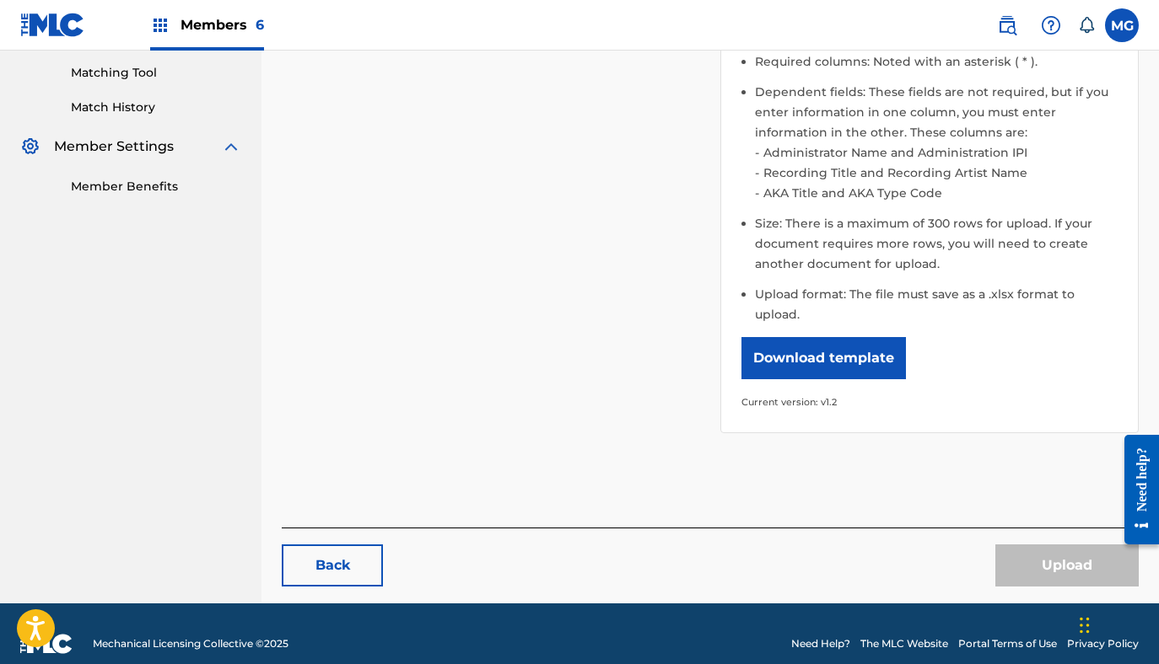
scroll to position [98, 0]
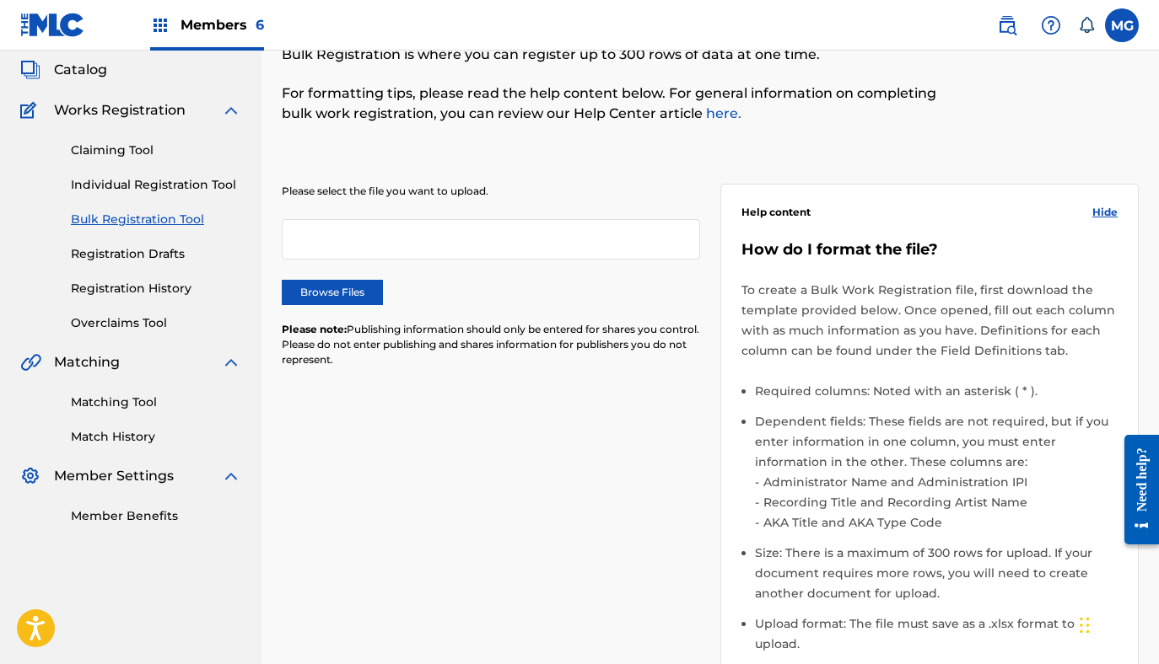
click at [354, 283] on label "Browse Files" at bounding box center [332, 292] width 101 height 25
click at [0, 0] on input "Browse Files" at bounding box center [0, 0] width 0 height 0
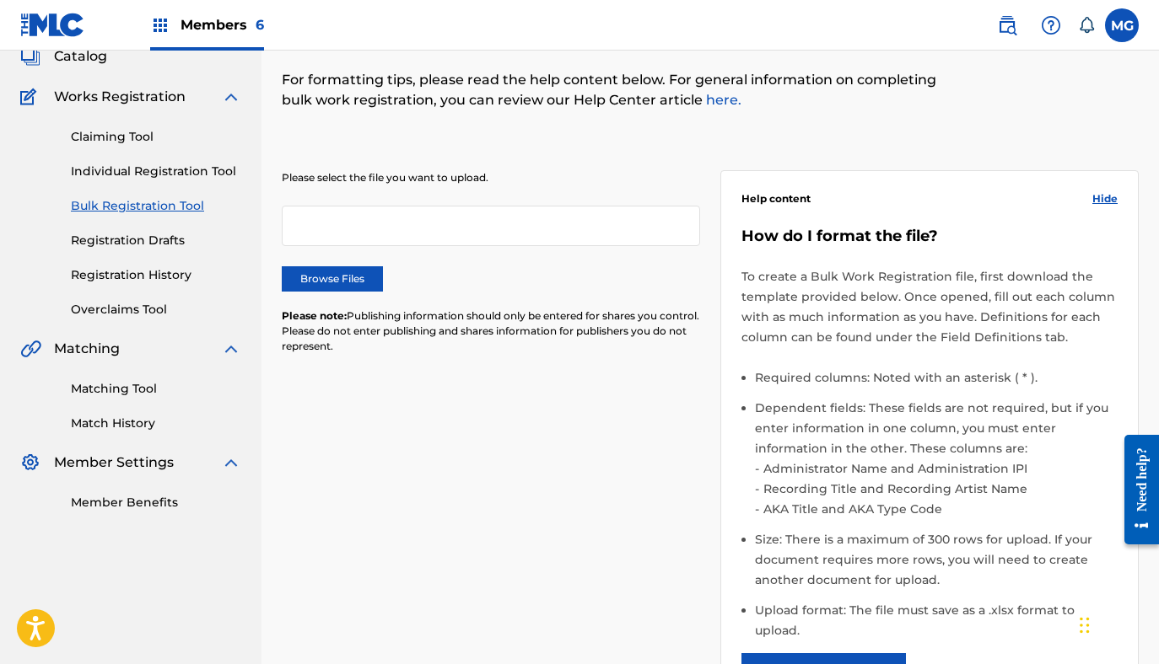
scroll to position [0, 0]
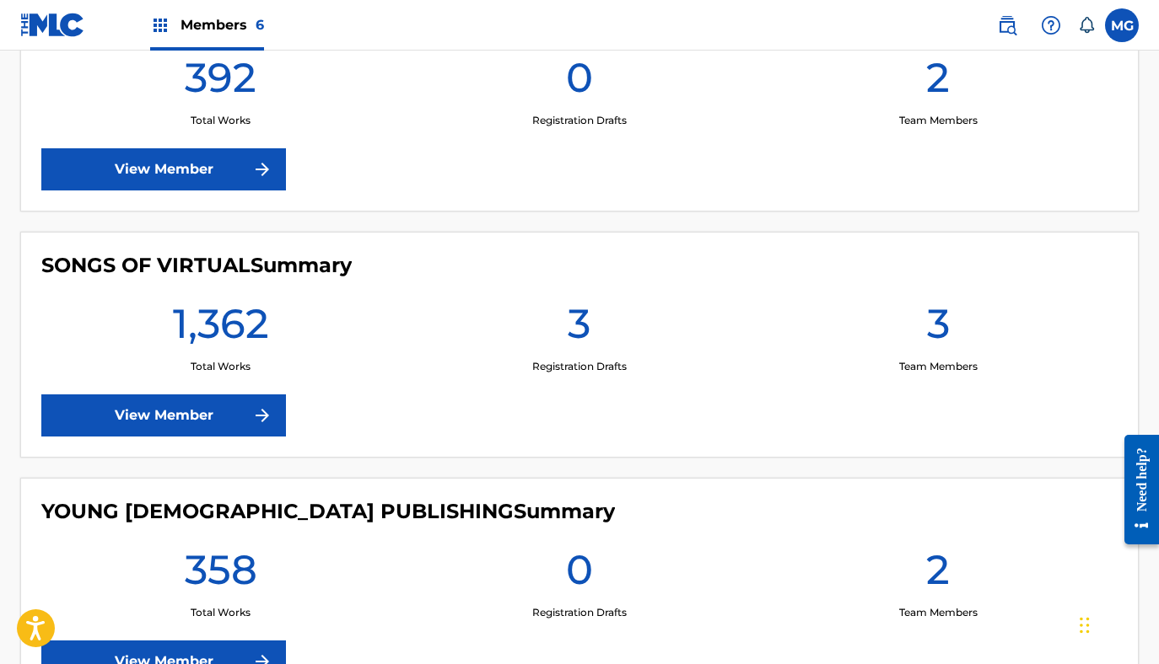
scroll to position [1328, 0]
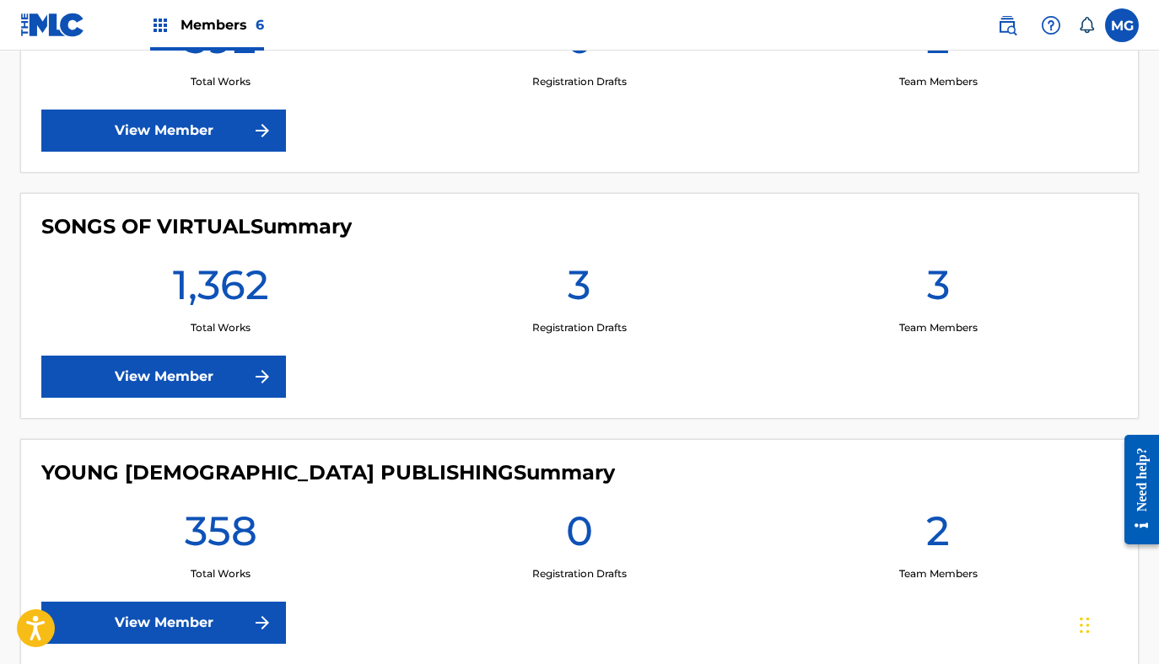
click at [180, 382] on link "View Member" at bounding box center [163, 377] width 245 height 42
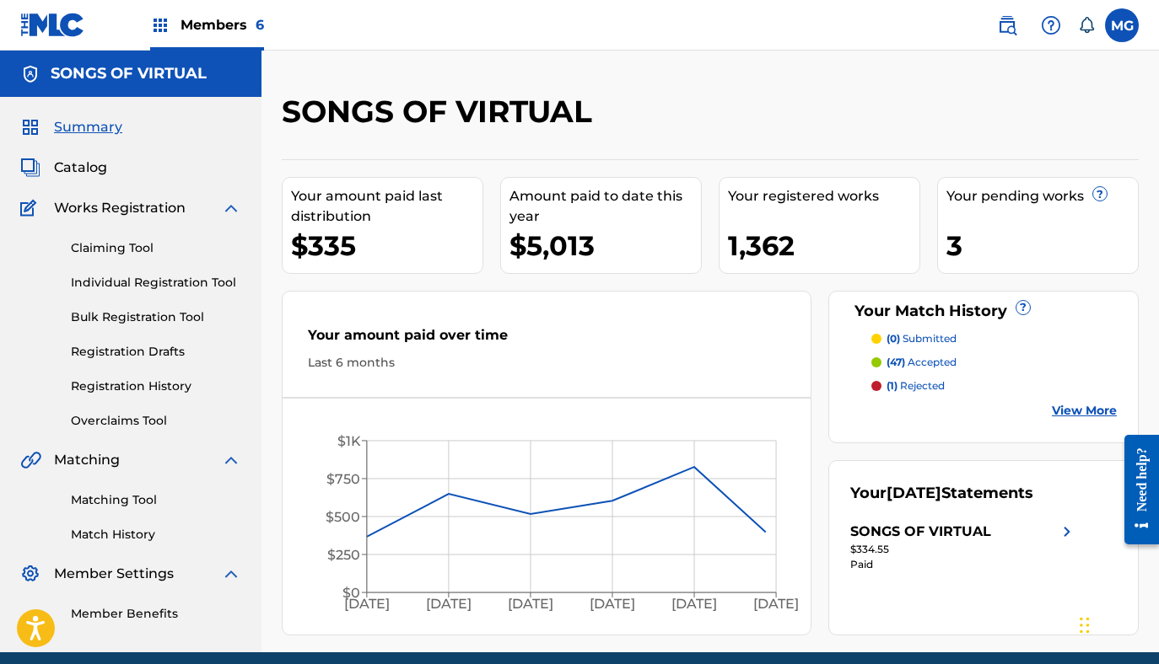
click at [135, 309] on link "Bulk Registration Tool" at bounding box center [156, 318] width 170 height 18
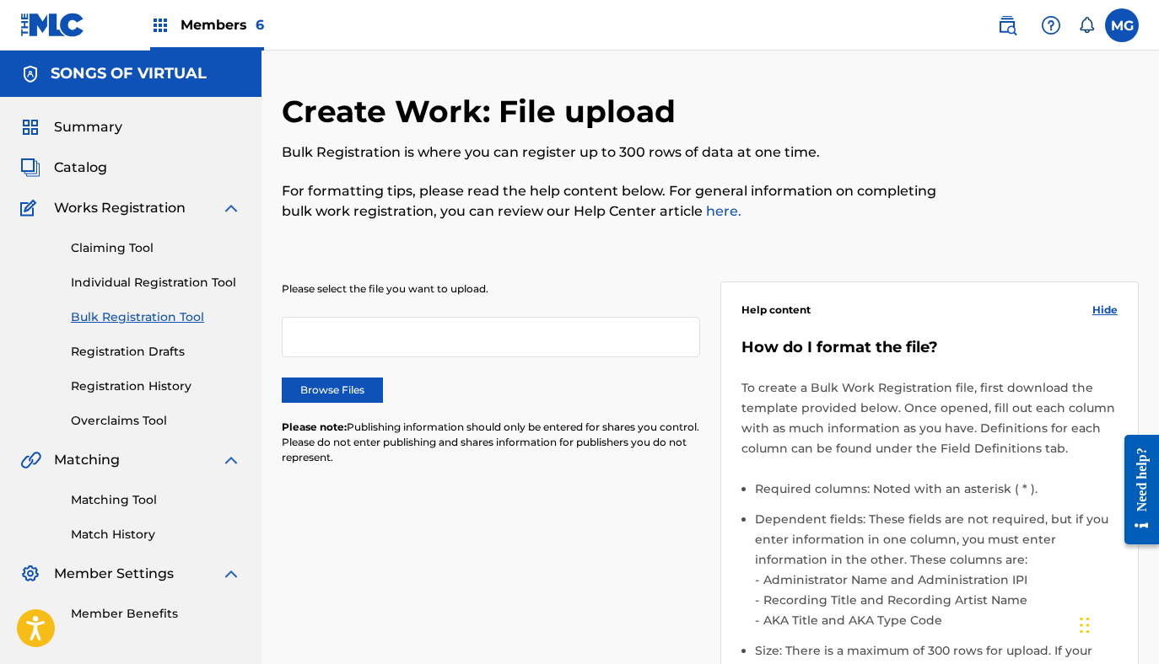
click at [118, 352] on link "Registration Drafts" at bounding box center [156, 352] width 170 height 18
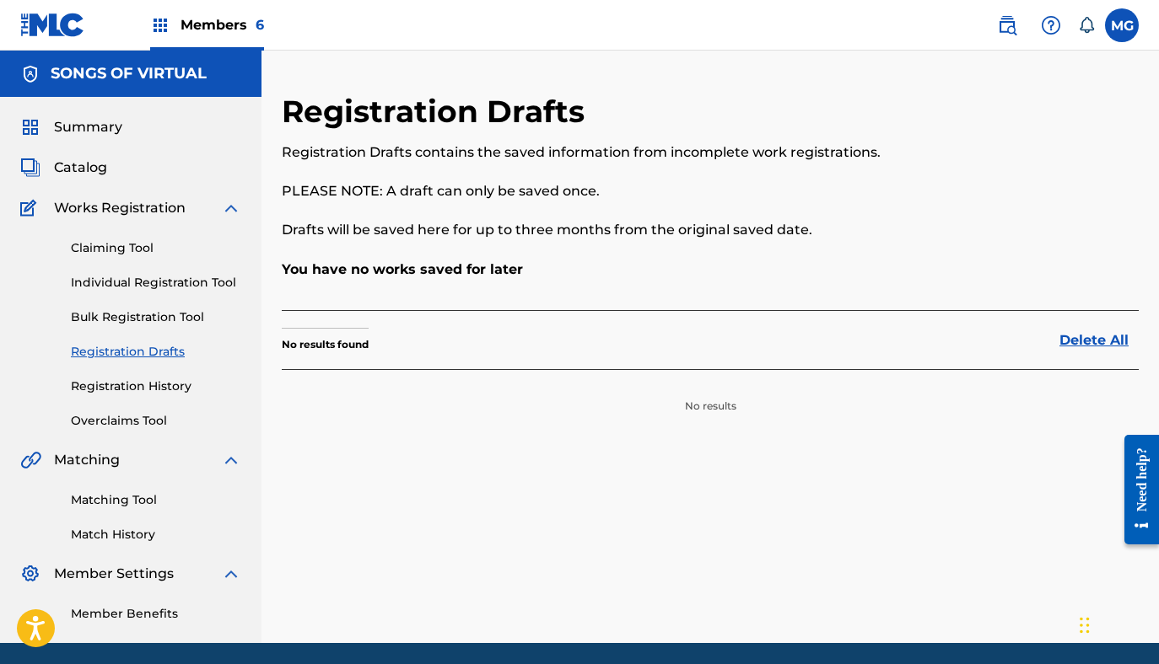
click at [142, 392] on link "Registration History" at bounding box center [156, 387] width 170 height 18
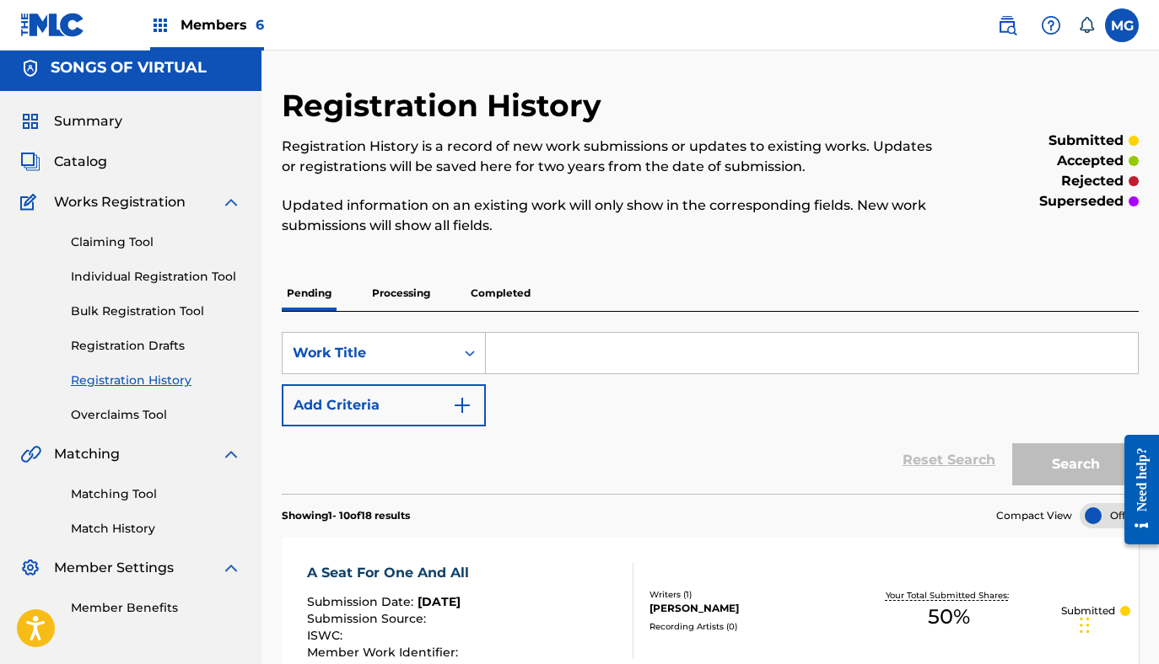
scroll to position [17, 0]
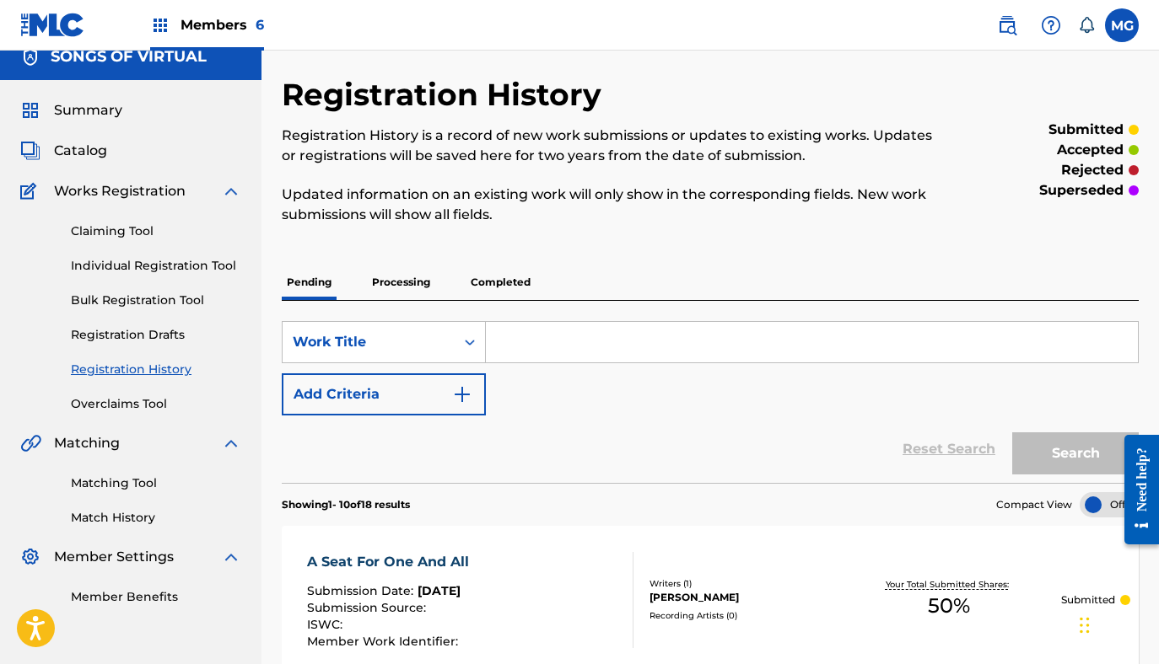
click at [156, 293] on link "Bulk Registration Tool" at bounding box center [156, 301] width 170 height 18
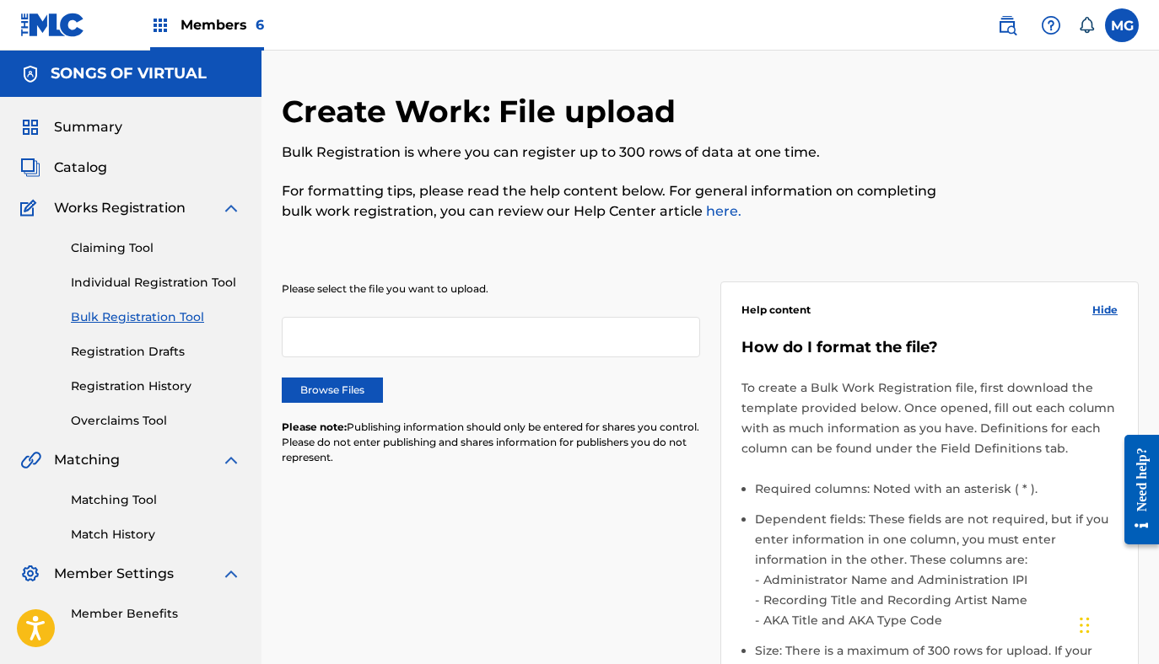
click at [343, 403] on div "Please select the file you want to upload. Browse Files Please note: Publishing…" at bounding box center [491, 384] width 418 height 204
click at [342, 394] on label "Browse Files" at bounding box center [332, 390] width 101 height 25
click at [0, 0] on input "Browse Files" at bounding box center [0, 0] width 0 height 0
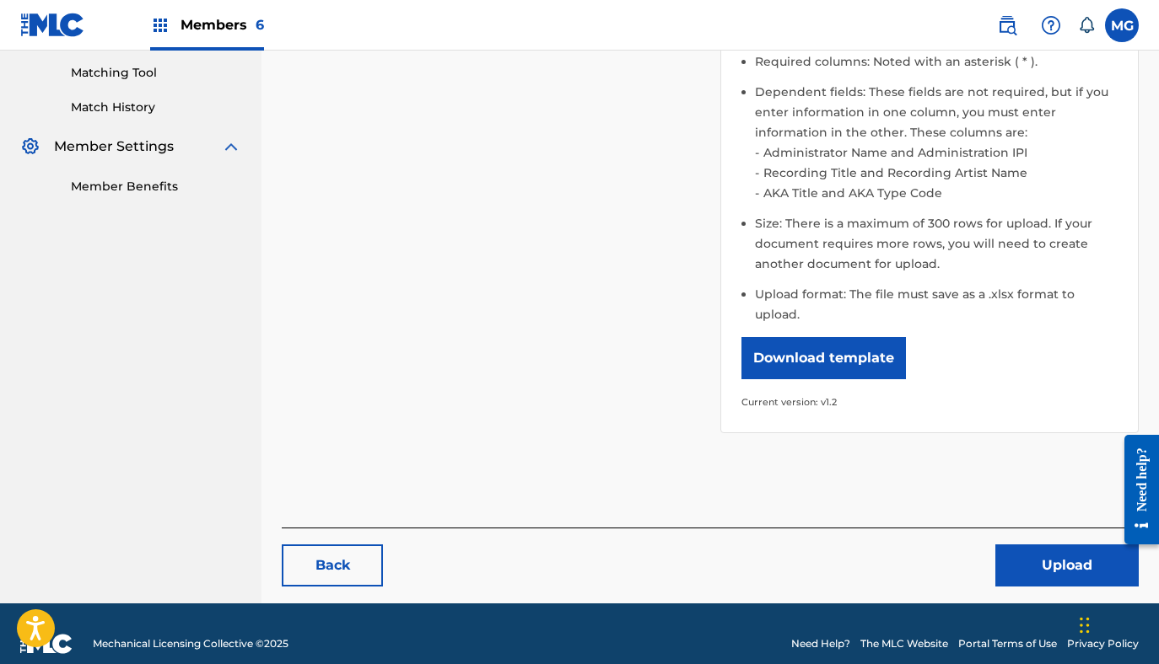
click at [1020, 551] on button "Upload" at bounding box center [1066, 566] width 143 height 42
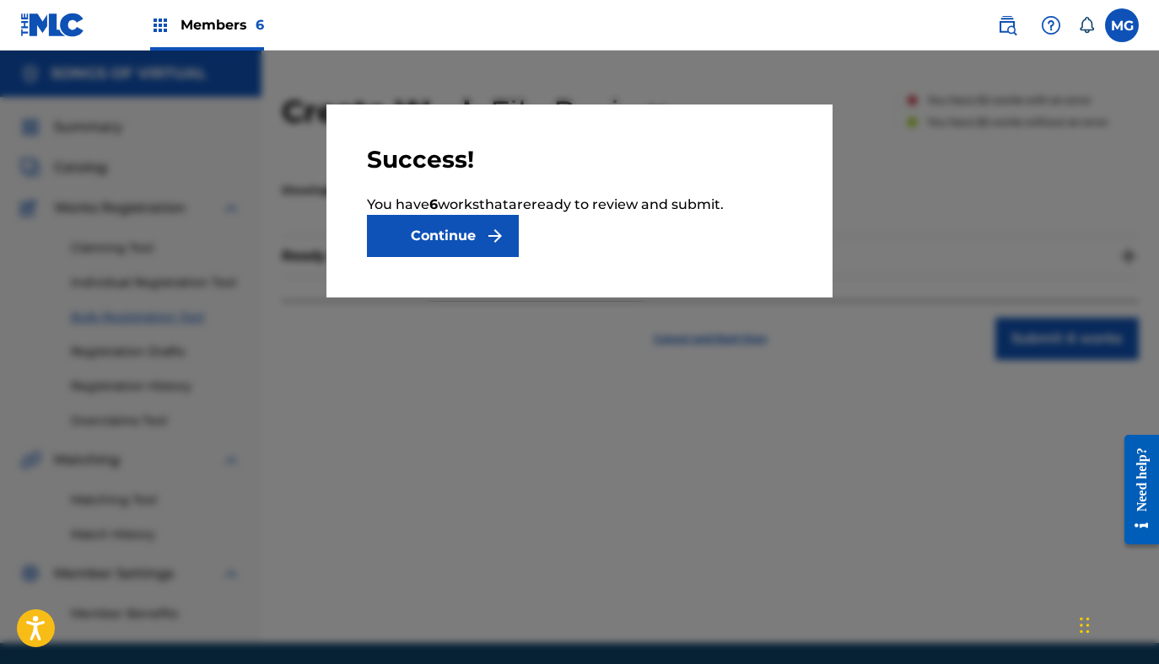
click at [455, 218] on button "Continue" at bounding box center [443, 236] width 152 height 42
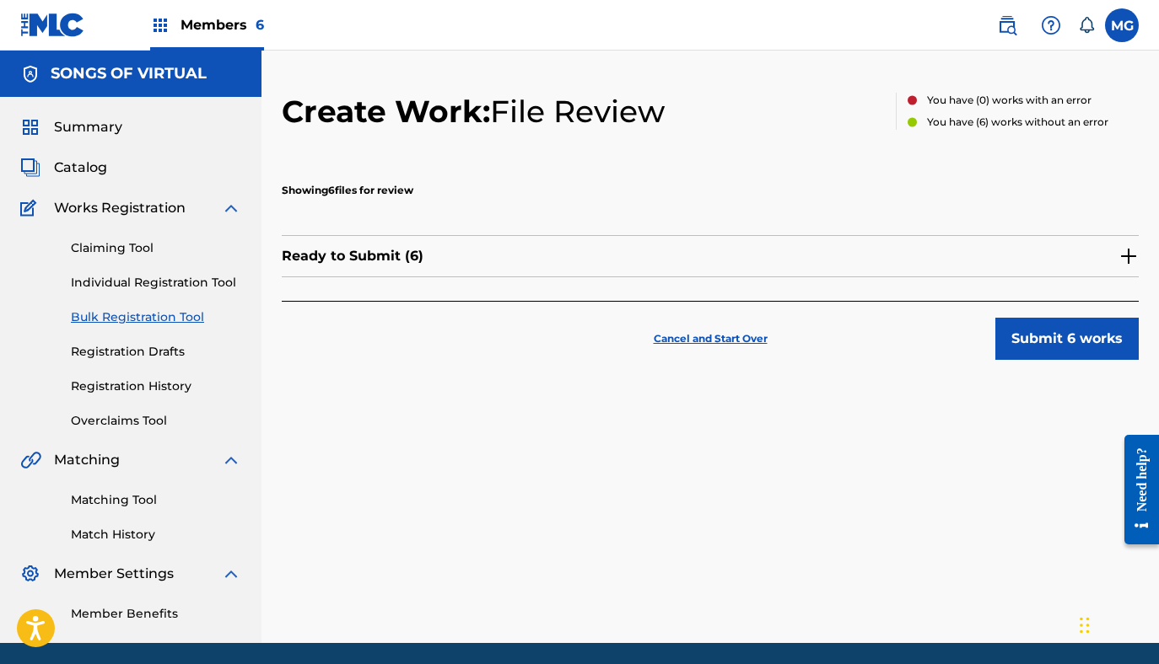
click at [540, 258] on div "Ready to Submit ( 6 )" at bounding box center [710, 256] width 857 height 42
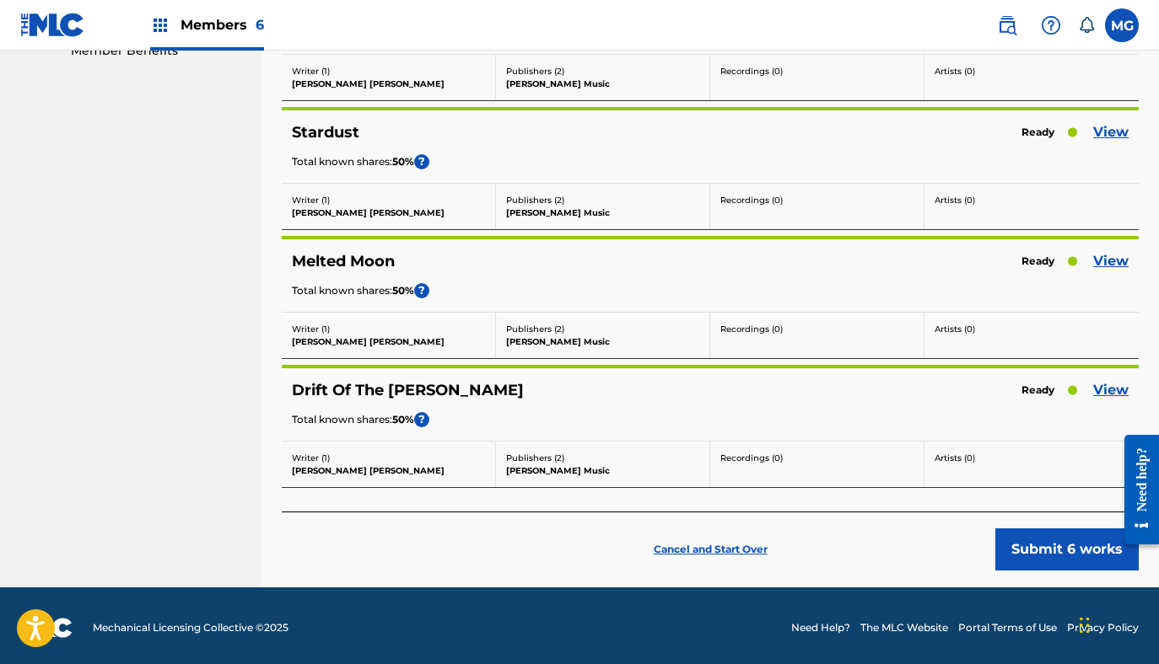
scroll to position [568, 0]
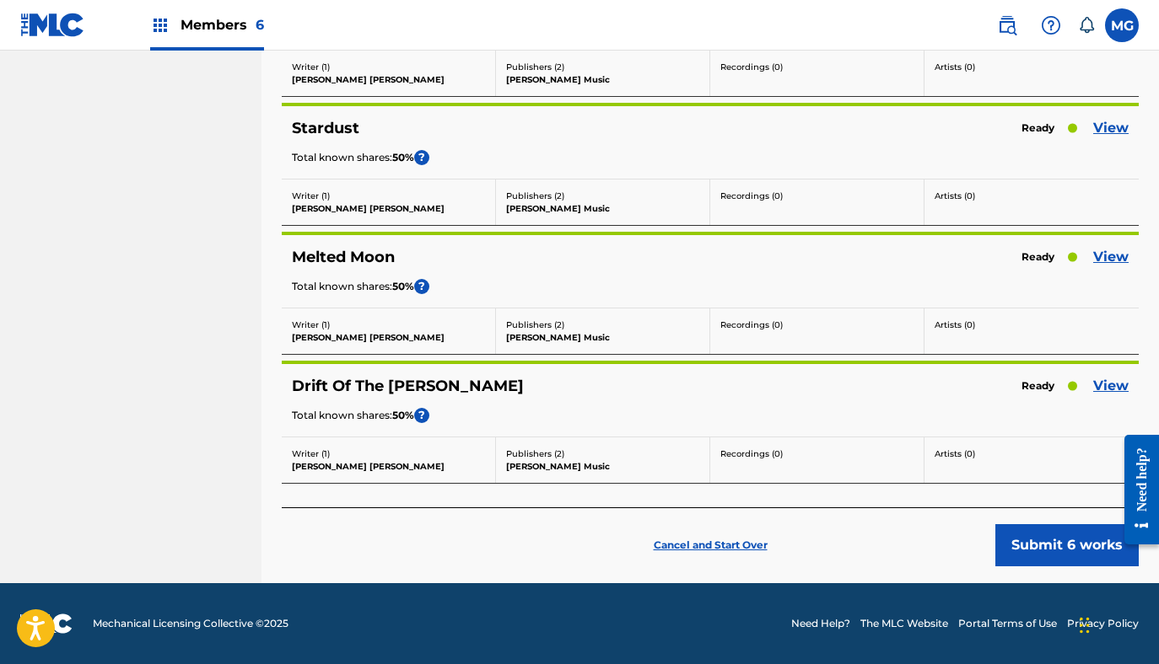
click at [1119, 382] on link "View" at bounding box center [1110, 386] width 35 height 20
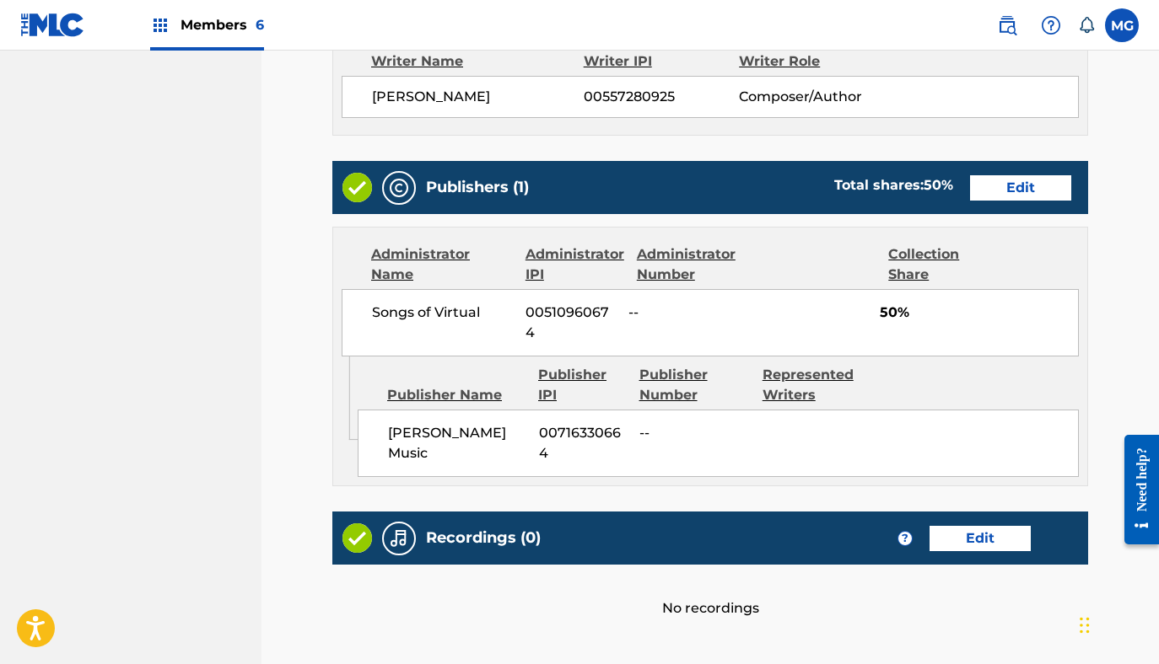
scroll to position [724, 0]
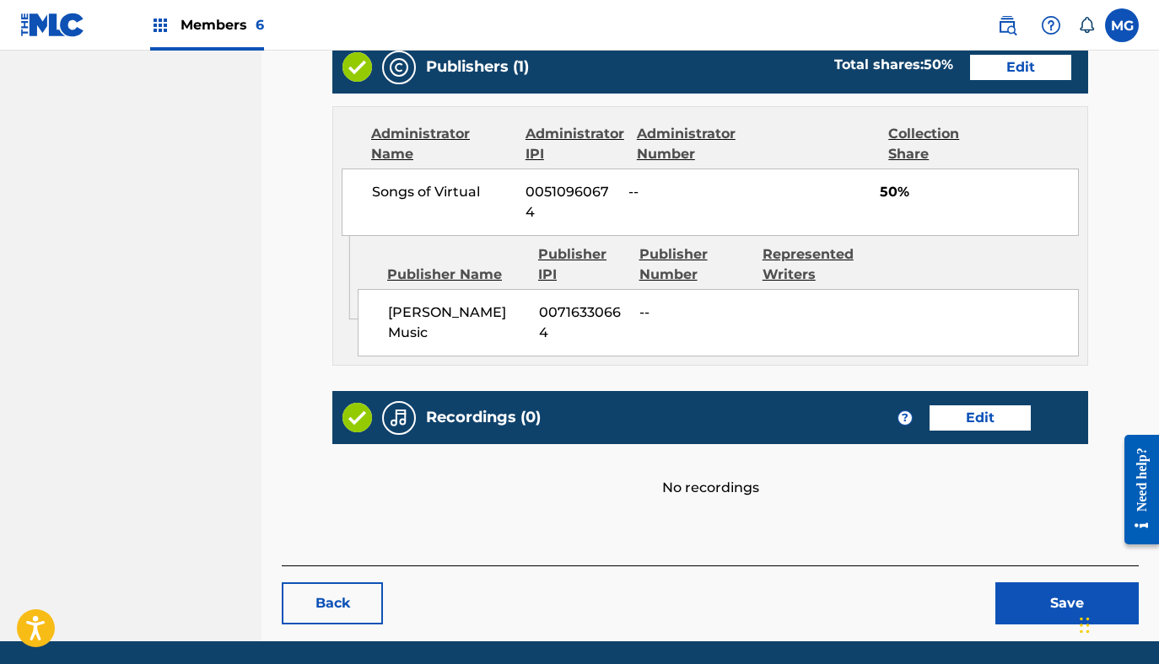
click at [366, 583] on button "Back" at bounding box center [332, 604] width 101 height 42
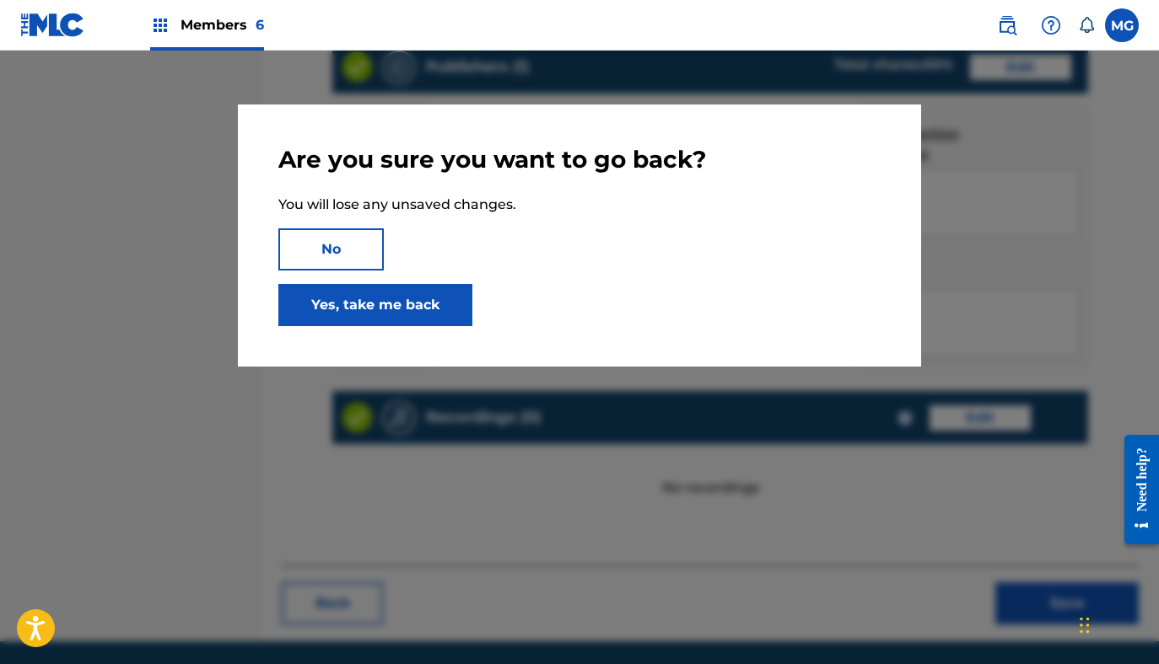
click at [404, 315] on link "Yes, take me back" at bounding box center [375, 305] width 194 height 42
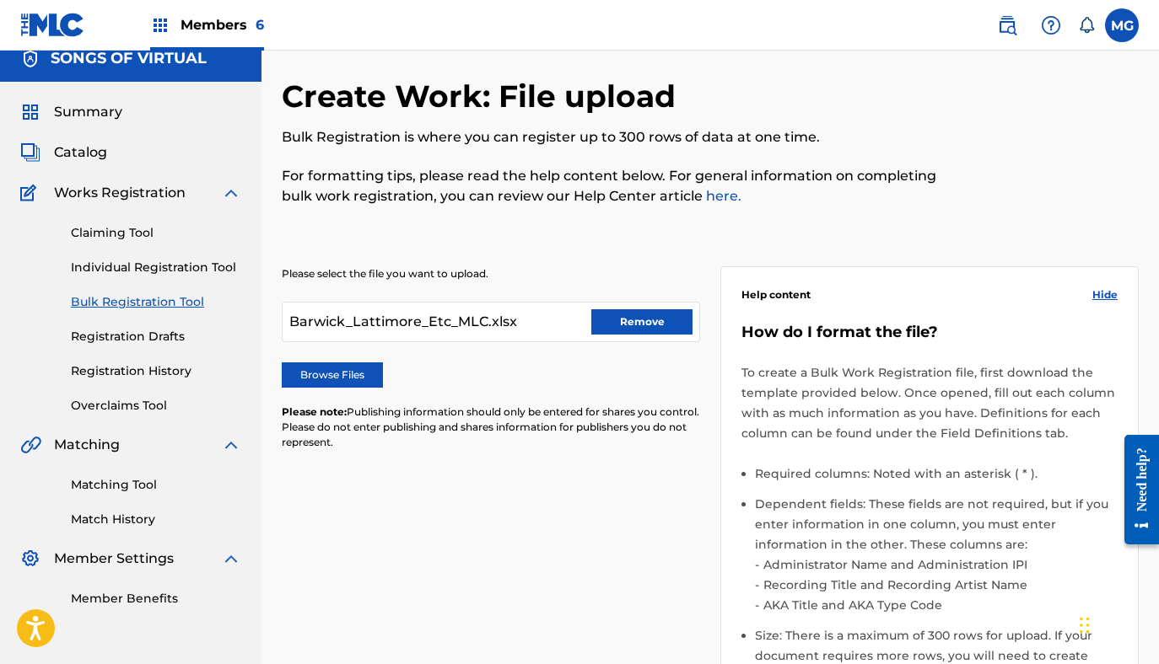
scroll to position [428, 0]
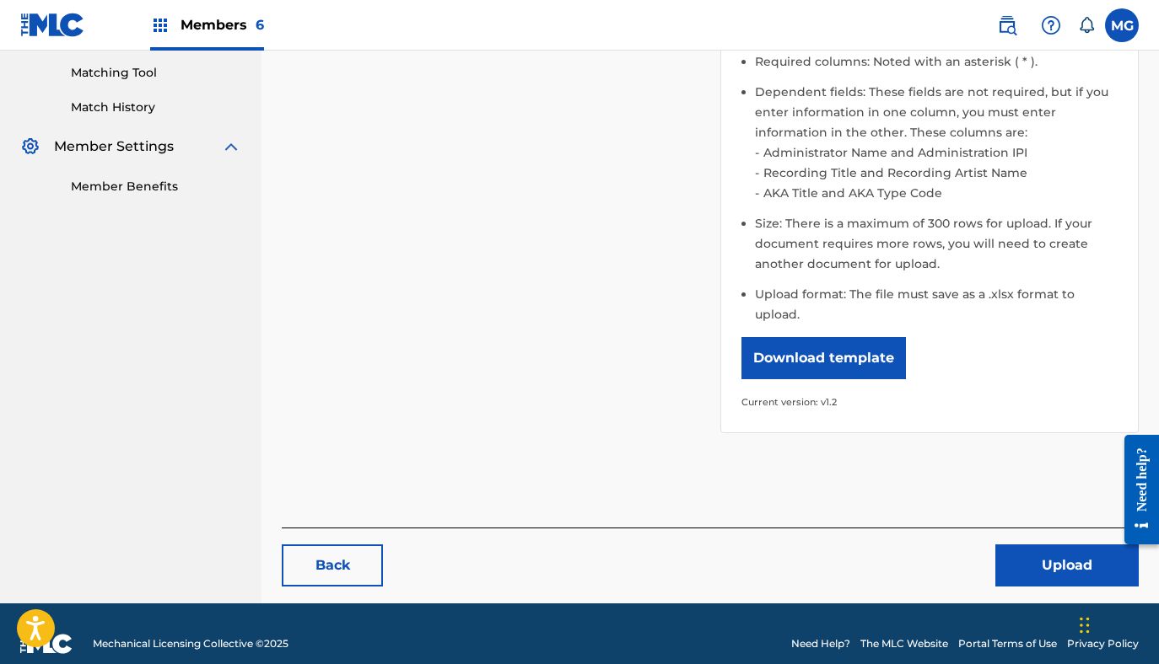
click at [1035, 549] on button "Upload" at bounding box center [1066, 566] width 143 height 42
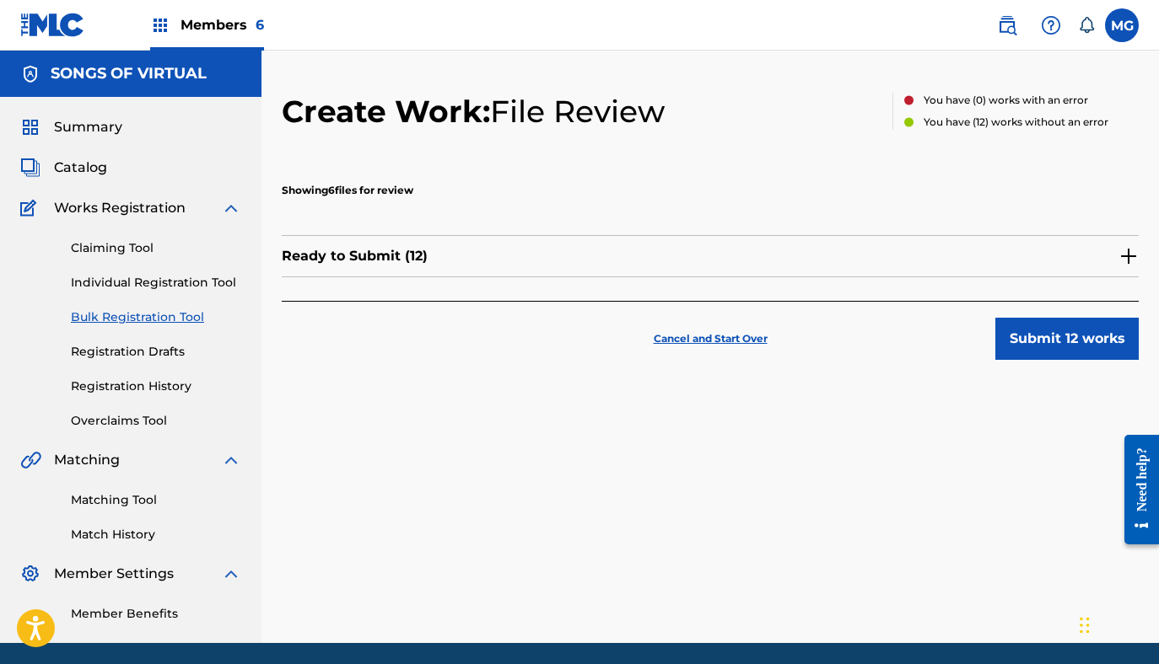
click at [818, 251] on div "Ready to Submit ( 12 )" at bounding box center [710, 256] width 857 height 42
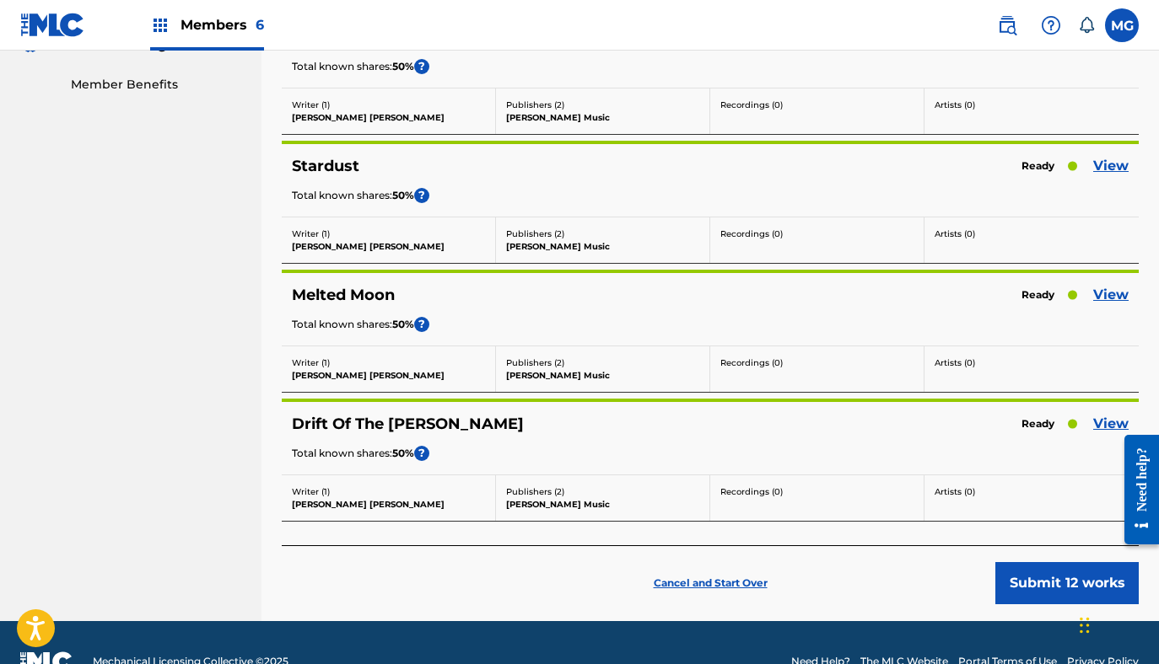
scroll to position [568, 0]
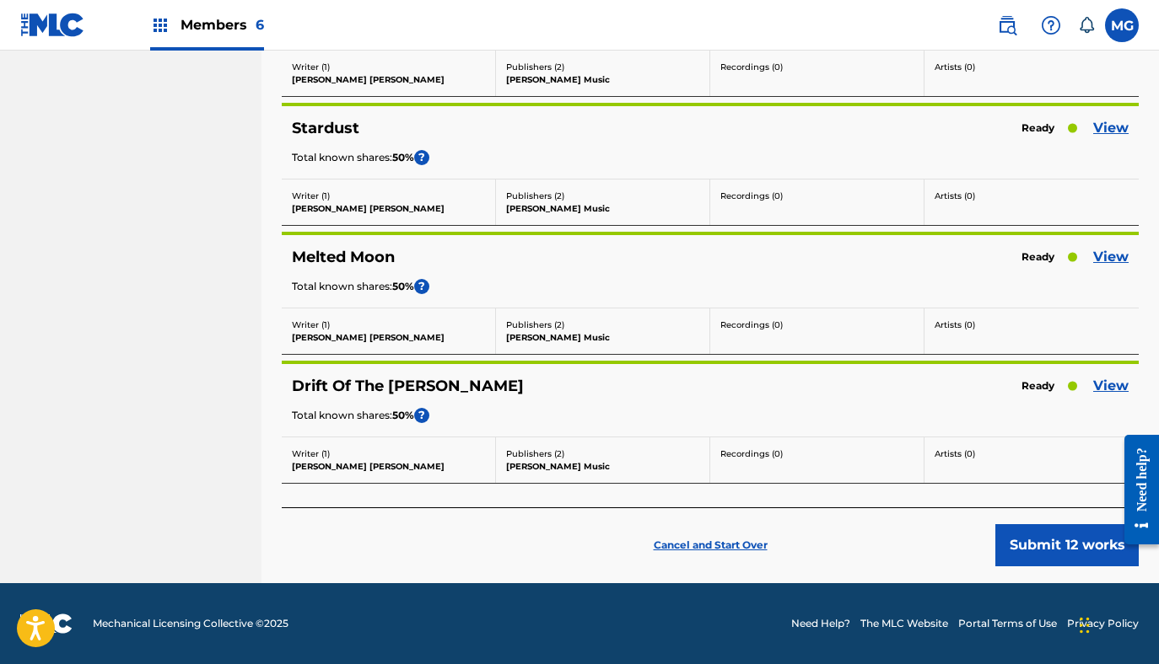
click at [722, 546] on p "Cancel and Start Over" at bounding box center [711, 545] width 114 height 15
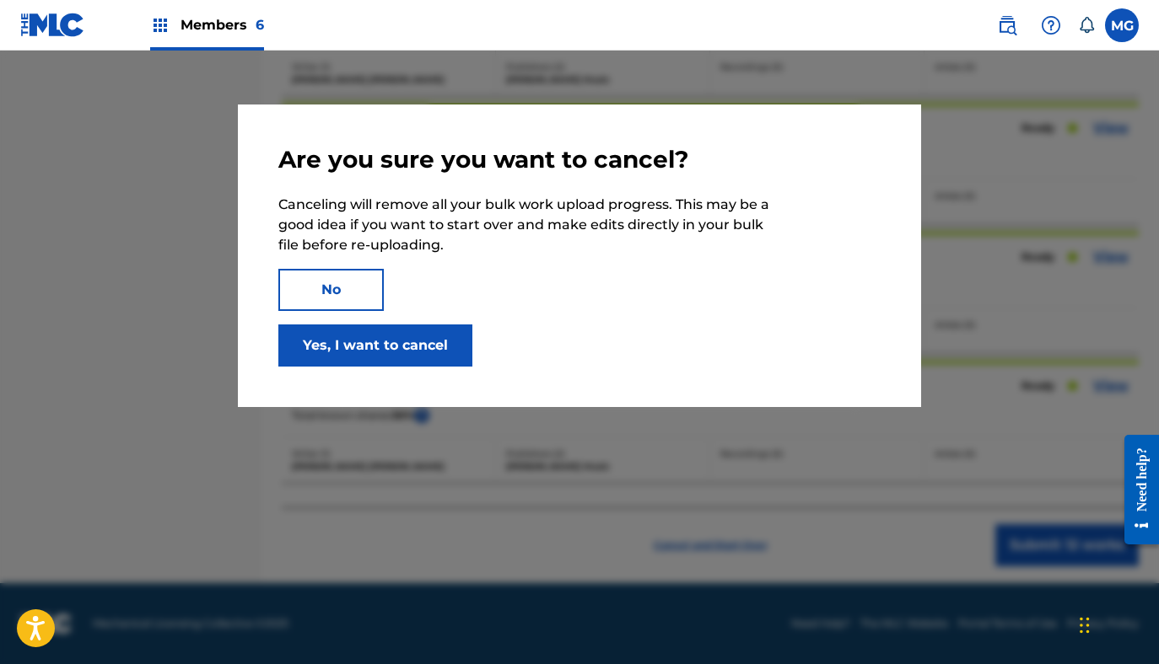
click at [438, 363] on button "Yes, I want to cancel" at bounding box center [375, 346] width 194 height 42
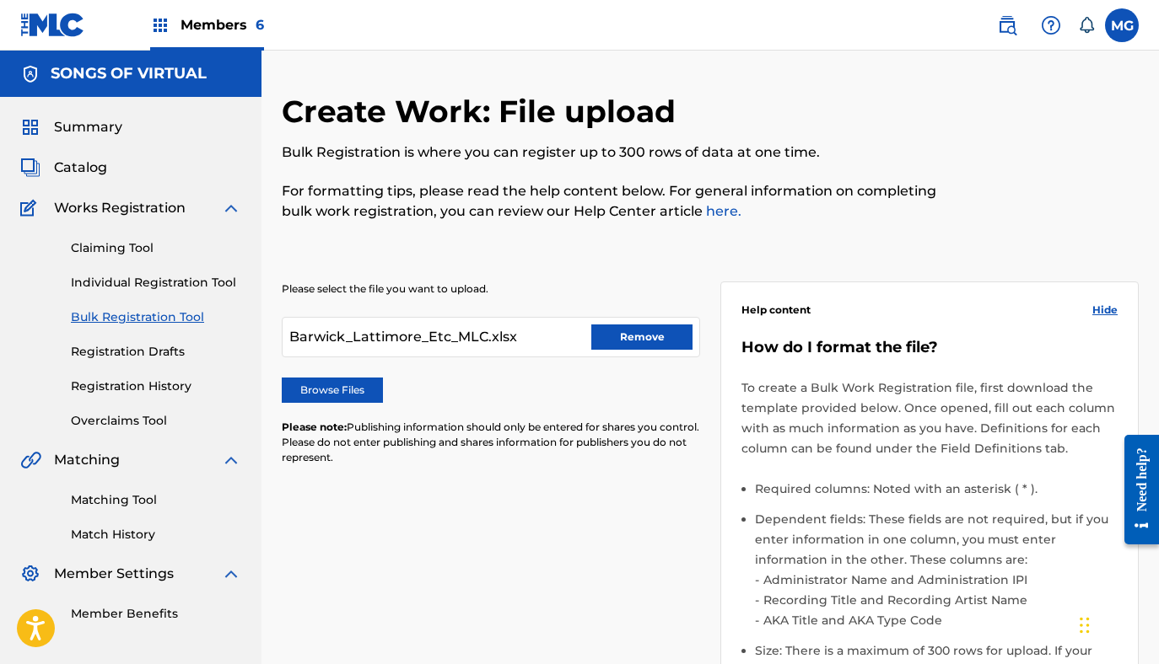
click at [344, 387] on label "Browse Files" at bounding box center [332, 390] width 101 height 25
click at [0, 0] on input "Browse Files" at bounding box center [0, 0] width 0 height 0
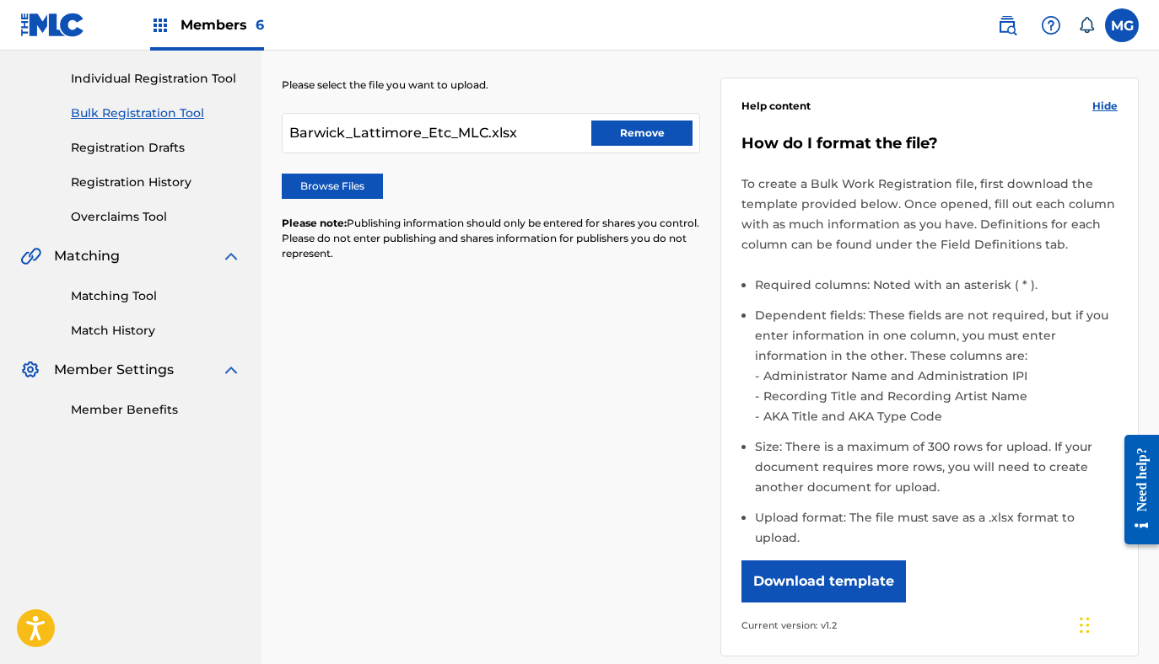
scroll to position [428, 0]
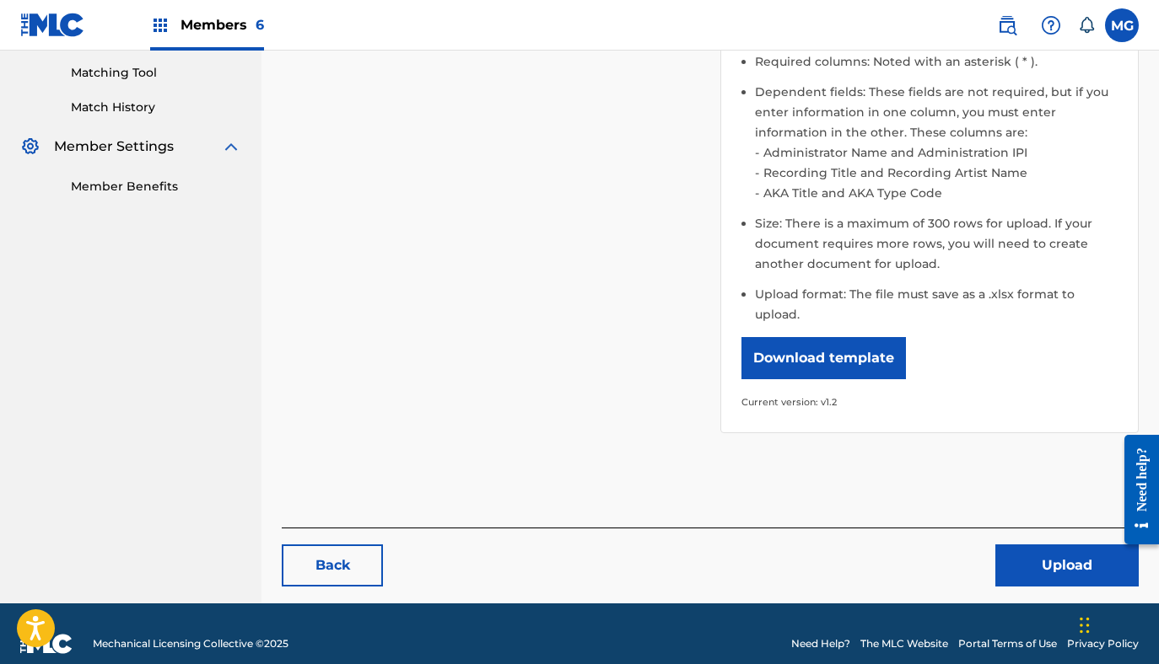
click at [1047, 551] on button "Upload" at bounding box center [1066, 566] width 143 height 42
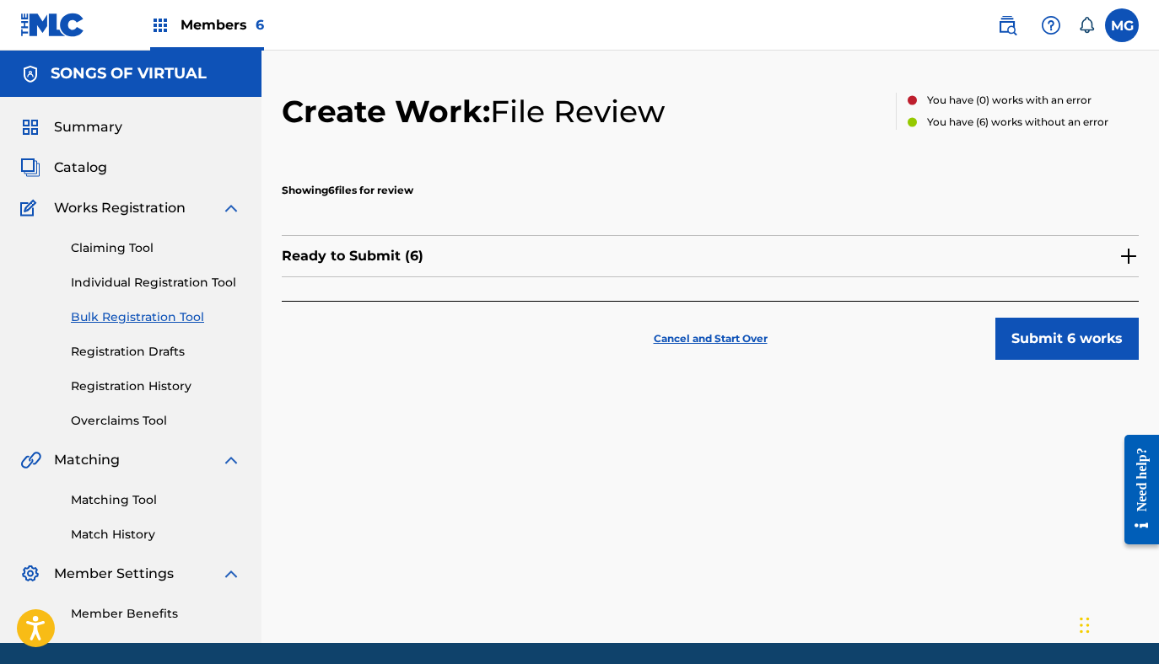
click at [740, 258] on div "Ready to Submit ( 6 )" at bounding box center [710, 256] width 857 height 42
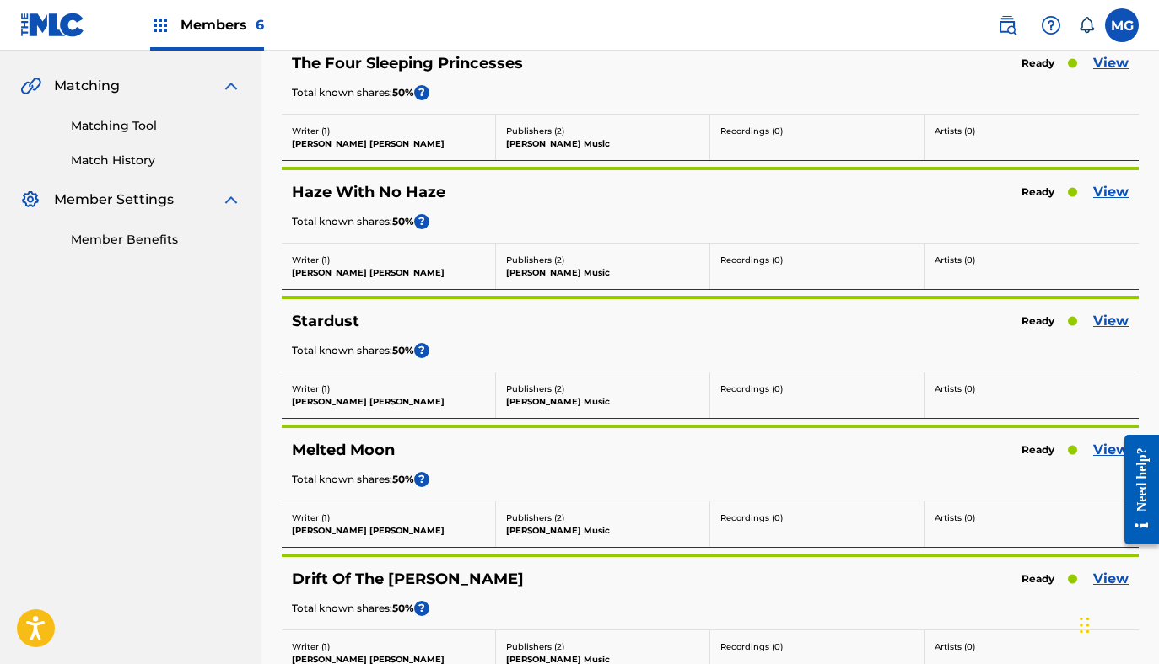
scroll to position [568, 0]
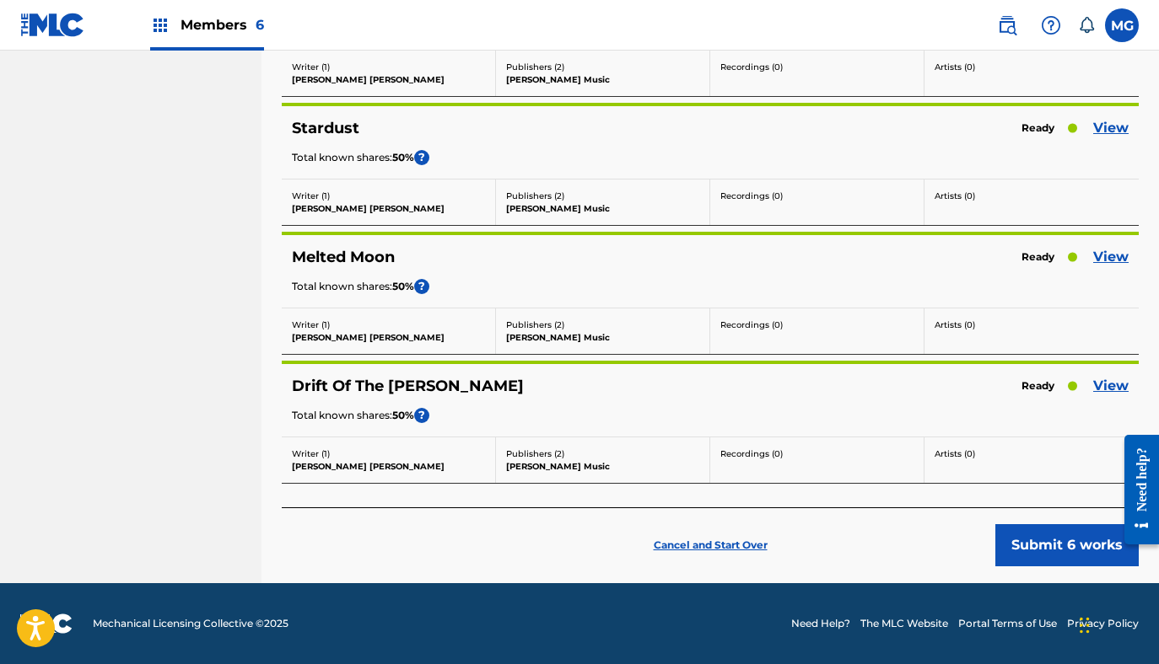
click at [1041, 532] on button "Submit 6 works" at bounding box center [1066, 545] width 143 height 42
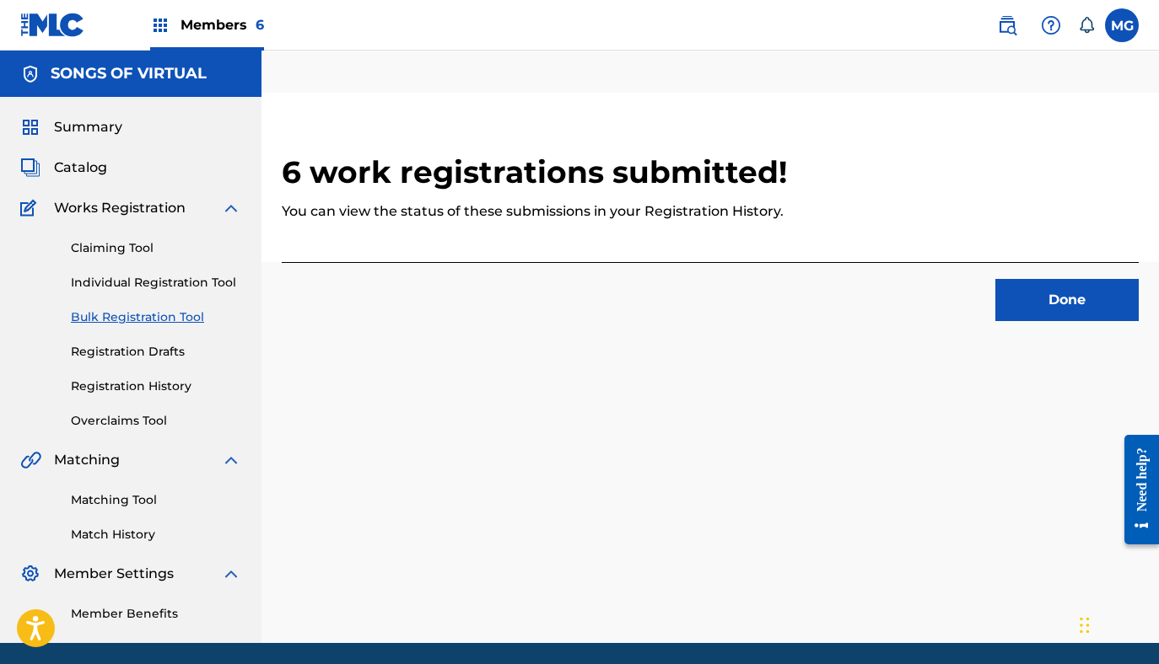
click at [1073, 295] on button "Done" at bounding box center [1066, 300] width 143 height 42
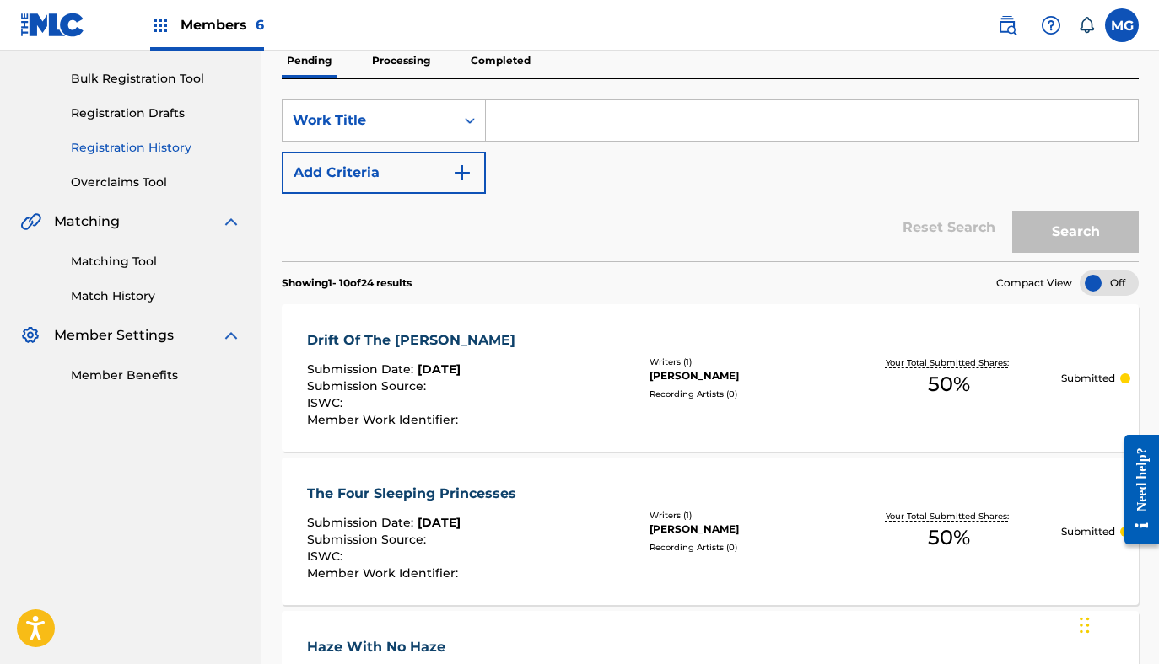
scroll to position [144, 0]
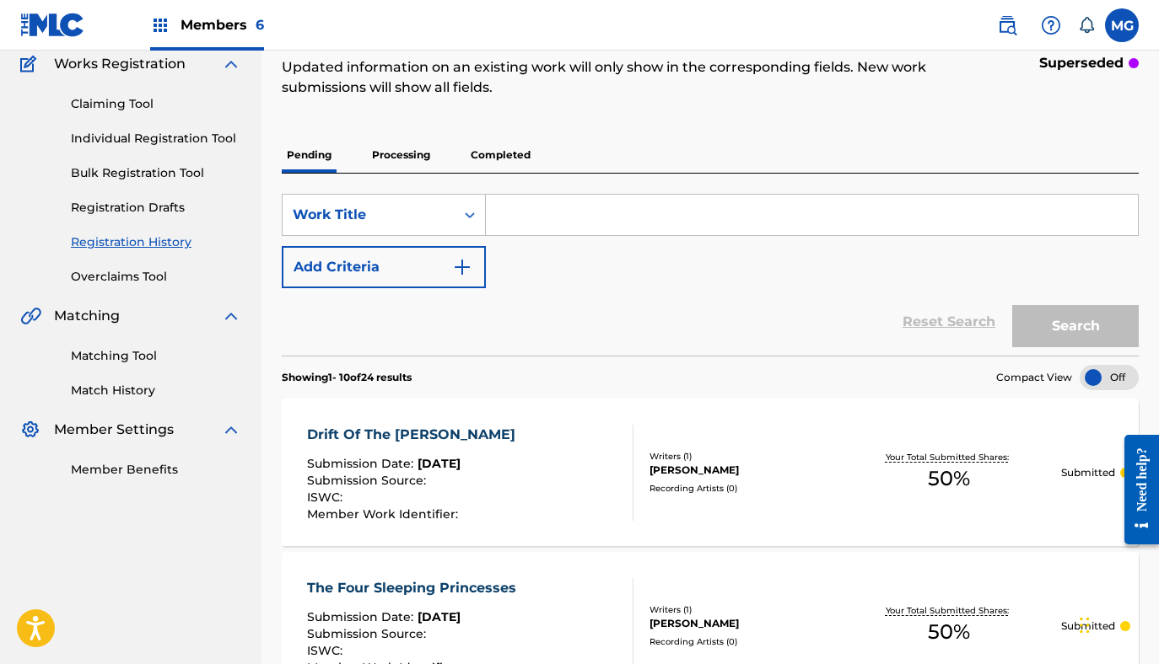
click at [409, 159] on p "Processing" at bounding box center [401, 154] width 68 height 35
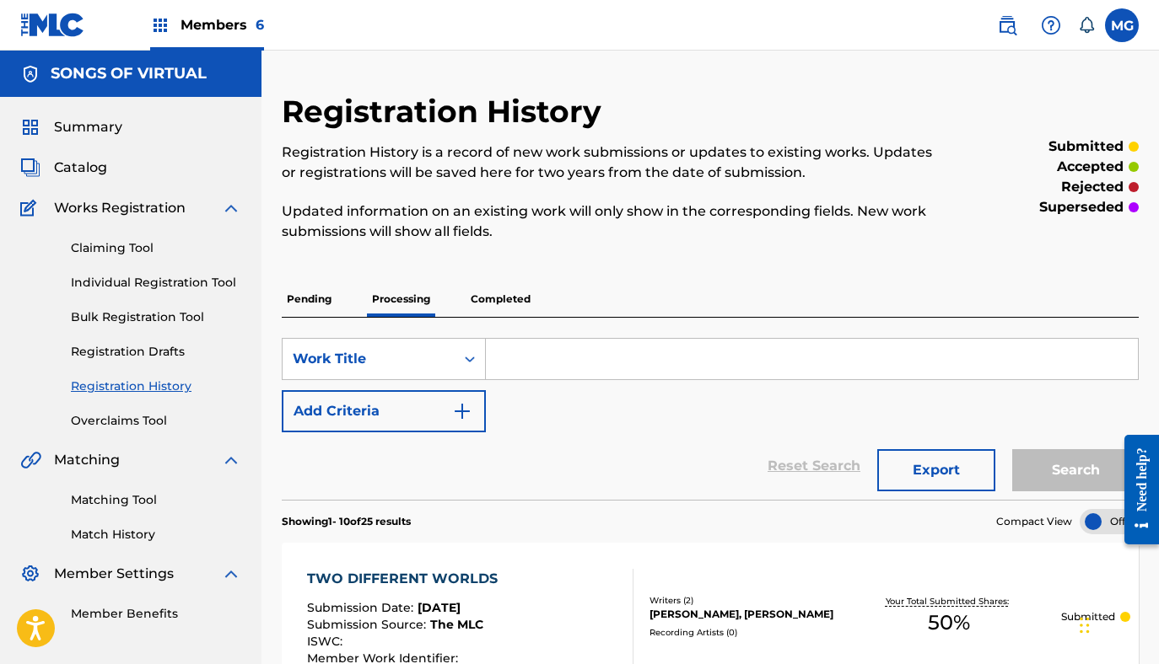
click at [508, 296] on p "Completed" at bounding box center [500, 299] width 70 height 35
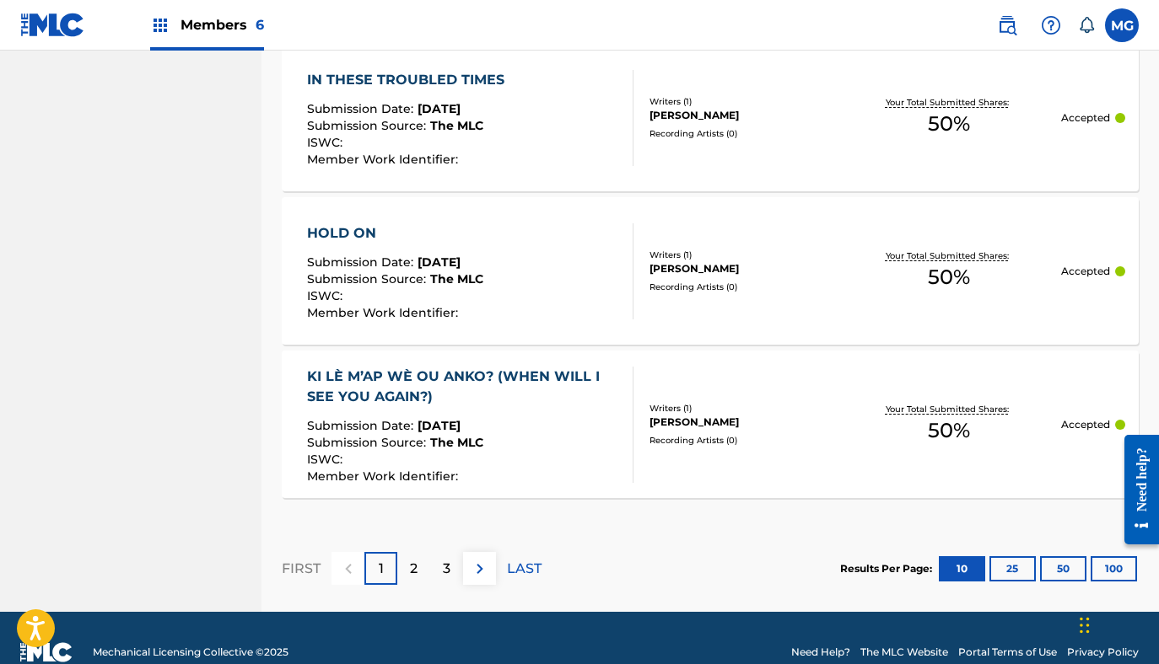
scroll to position [1671, 0]
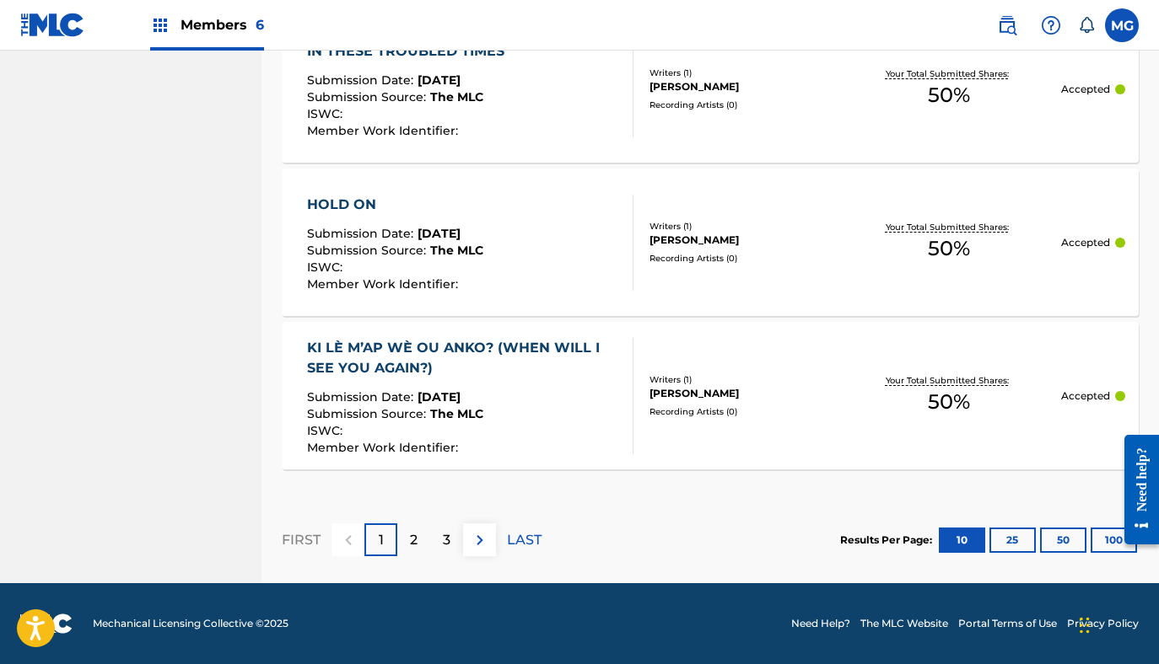
click at [412, 555] on div "2" at bounding box center [413, 540] width 33 height 33
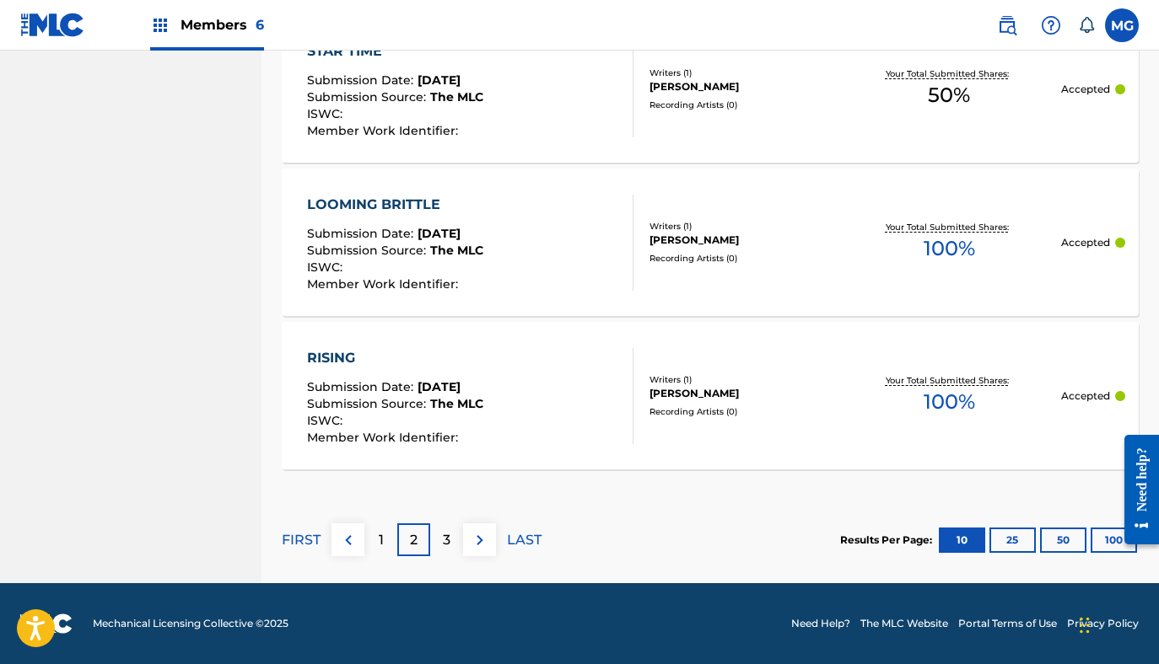
click at [449, 555] on div "3" at bounding box center [446, 540] width 33 height 33
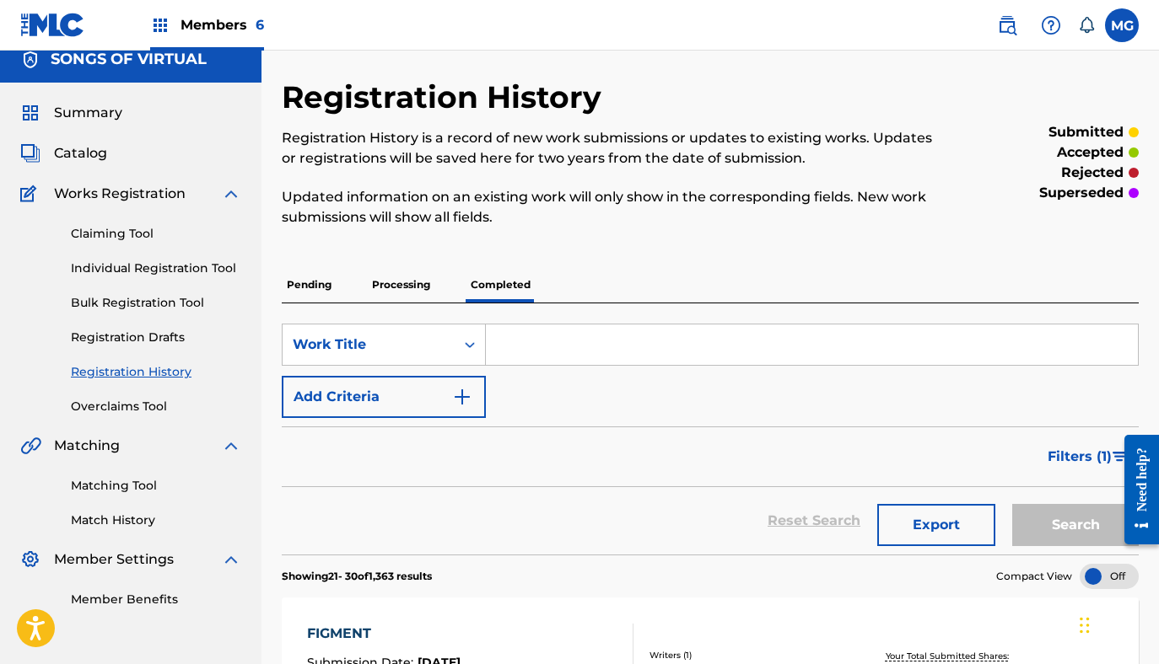
scroll to position [0, 0]
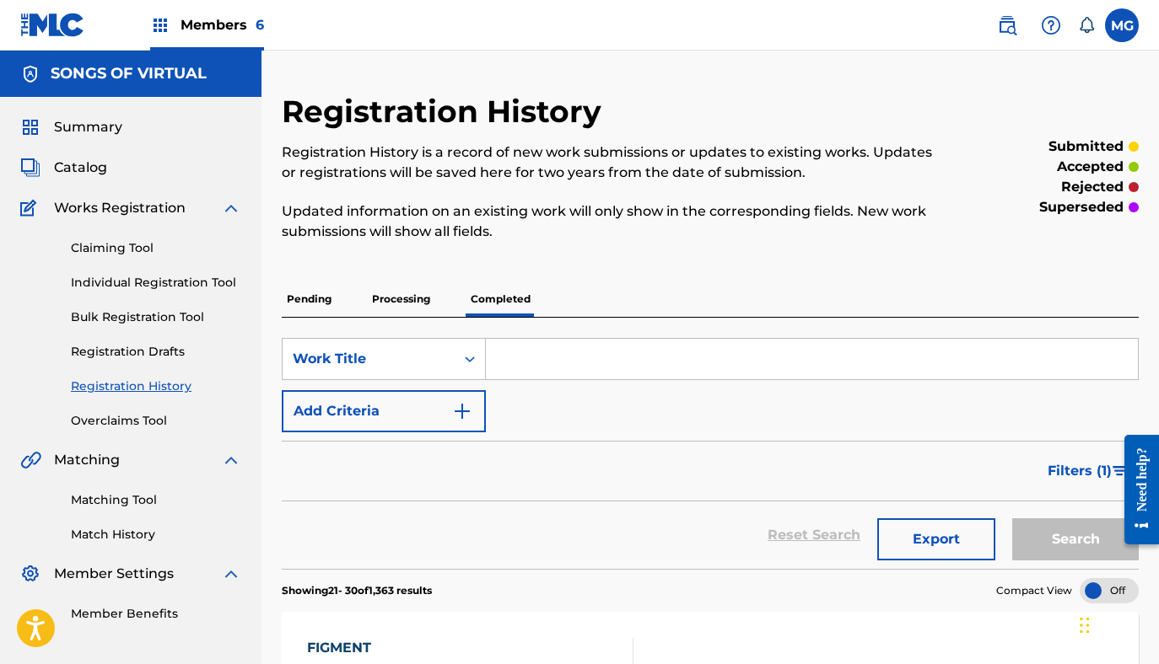
click at [75, 155] on div "Summary Catalog Works Registration Claiming Tool Individual Registration Tool B…" at bounding box center [130, 370] width 261 height 546
click at [86, 179] on div "Summary Catalog Works Registration Claiming Tool Individual Registration Tool B…" at bounding box center [130, 370] width 261 height 546
click at [86, 172] on span "Catalog" at bounding box center [80, 168] width 53 height 20
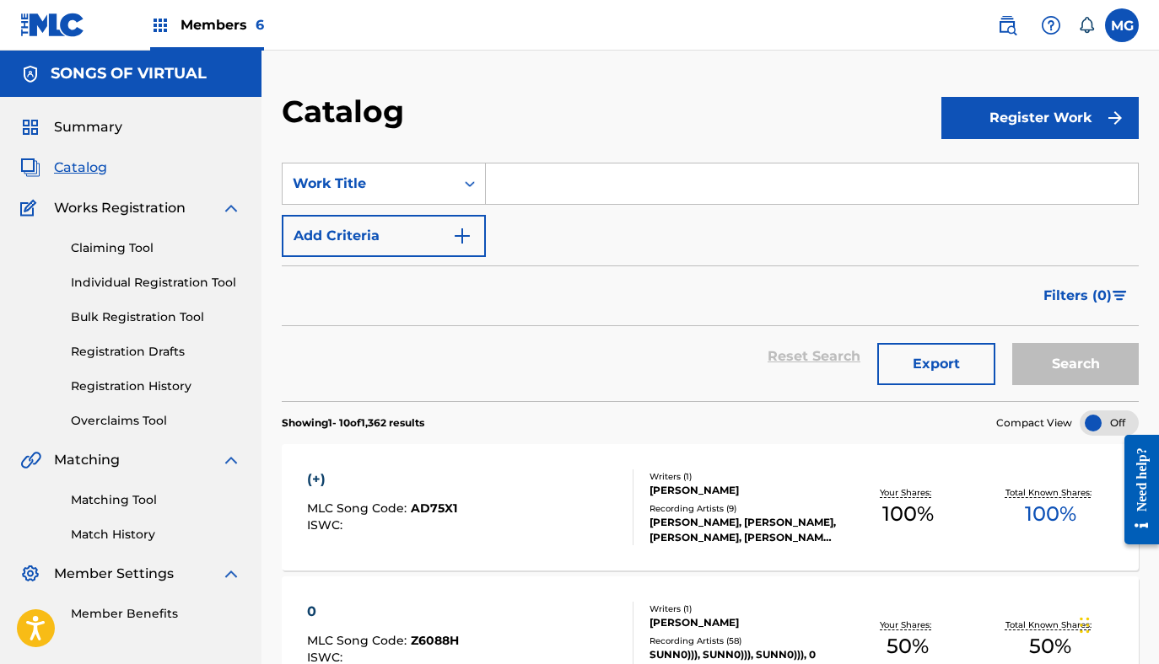
click at [733, 197] on input "Search Form" at bounding box center [812, 184] width 652 height 40
paste input "Sick Of You"
type input "Sick Of You"
click at [1012, 343] on button "Search" at bounding box center [1075, 364] width 126 height 42
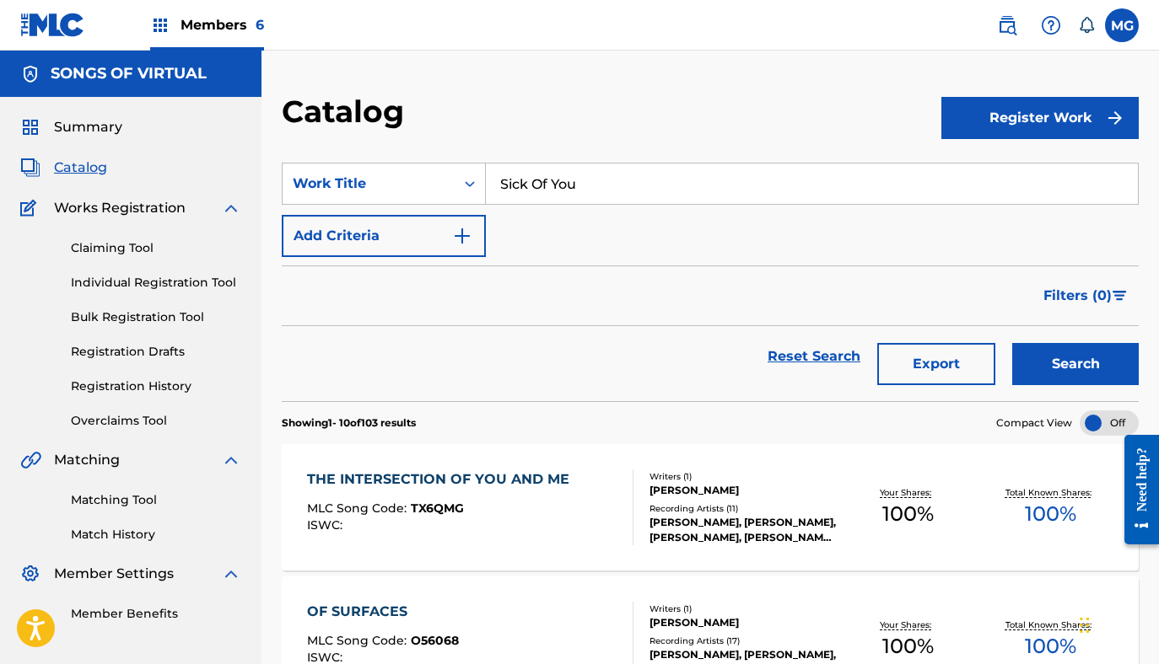
click at [420, 244] on button "Add Criteria" at bounding box center [384, 236] width 204 height 42
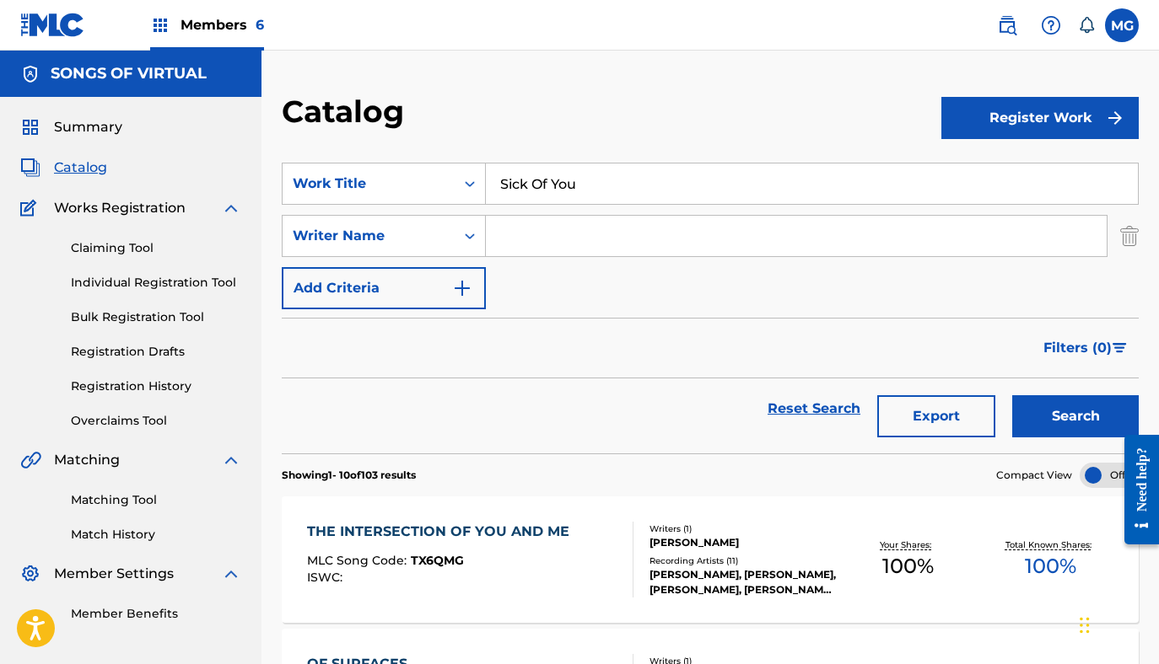
click at [616, 242] on input "Search Form" at bounding box center [796, 236] width 621 height 40
type input "thomson"
click at [1012, 395] on button "Search" at bounding box center [1075, 416] width 126 height 42
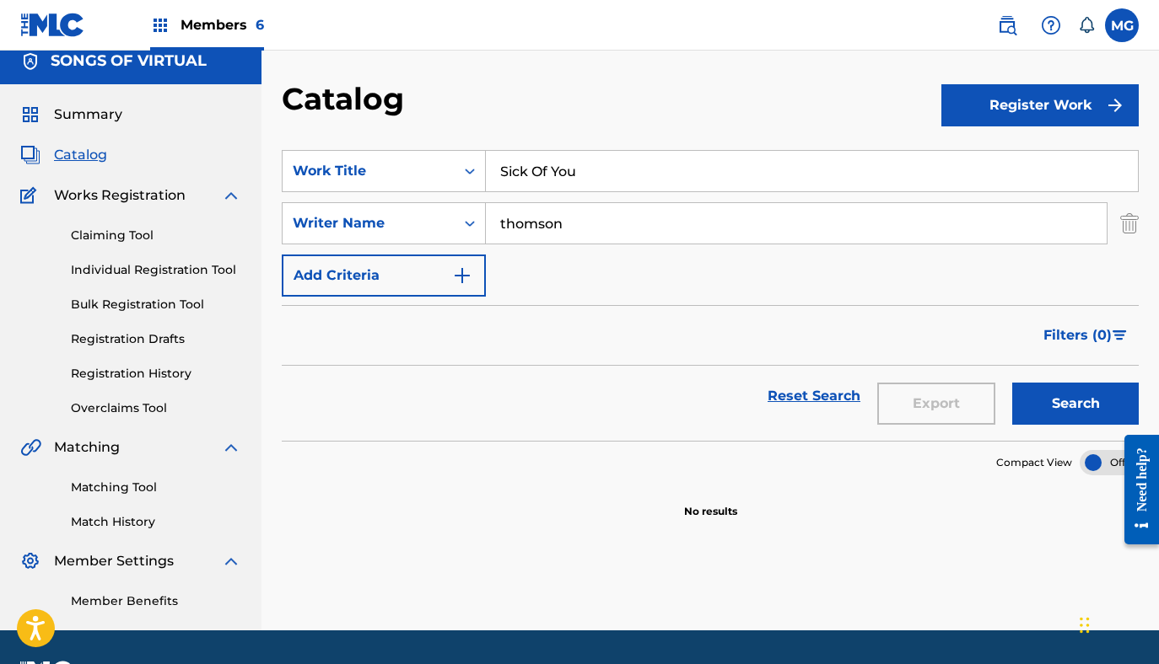
scroll to position [15, 0]
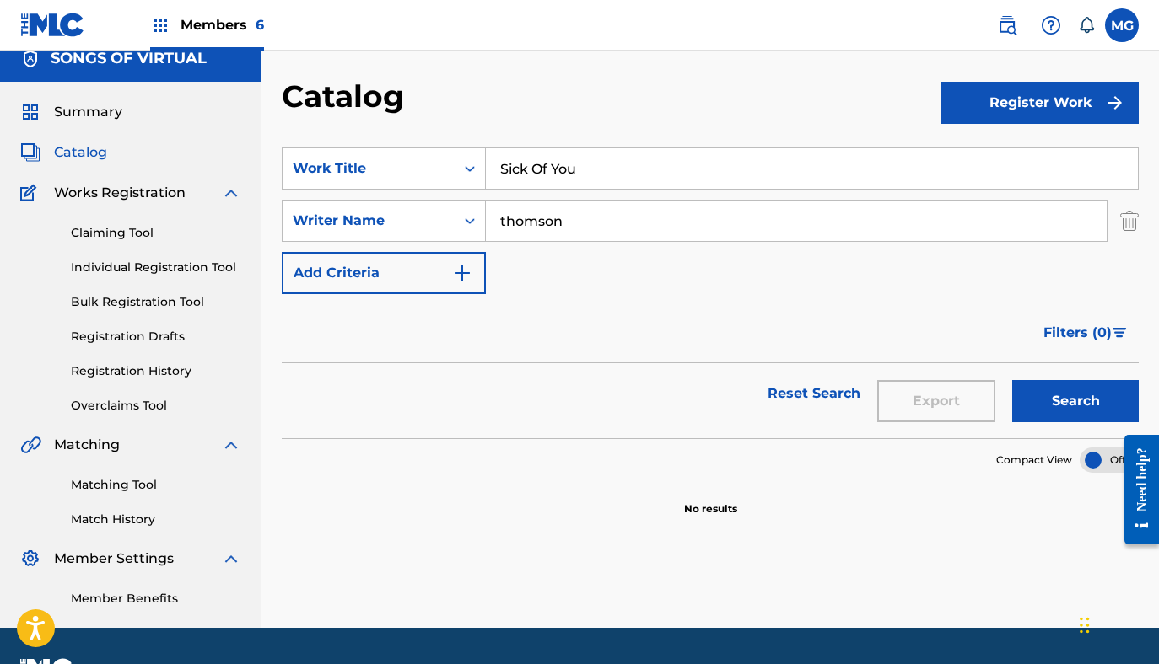
click at [122, 233] on link "Claiming Tool" at bounding box center [156, 233] width 170 height 18
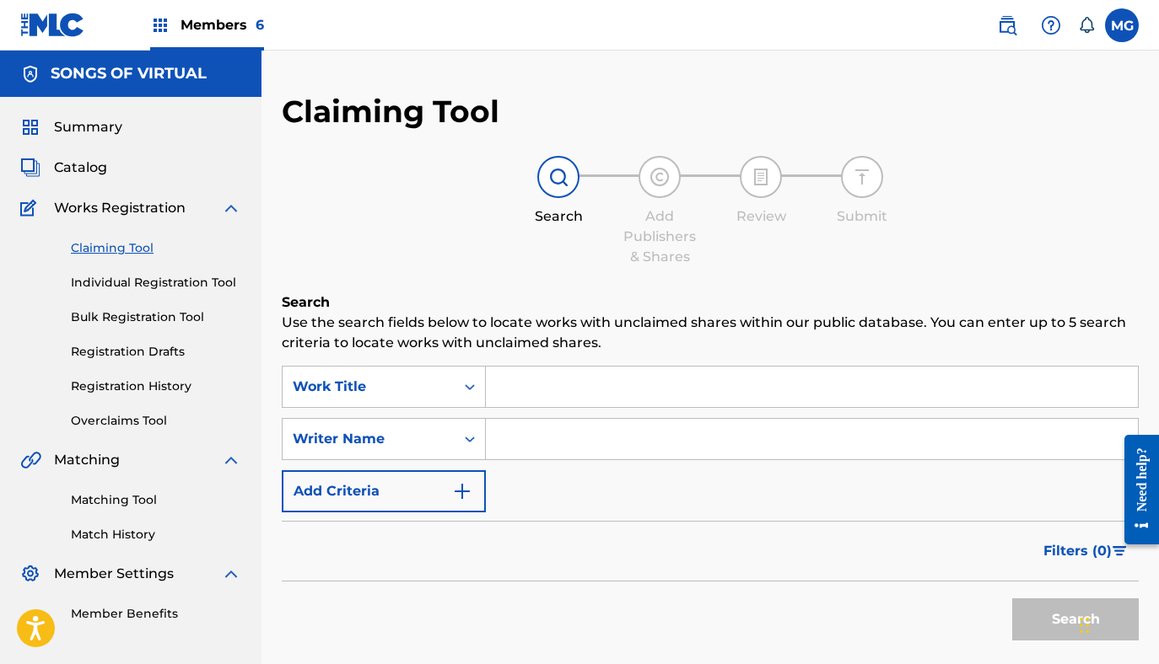
click at [528, 385] on input "Search Form" at bounding box center [812, 387] width 652 height 40
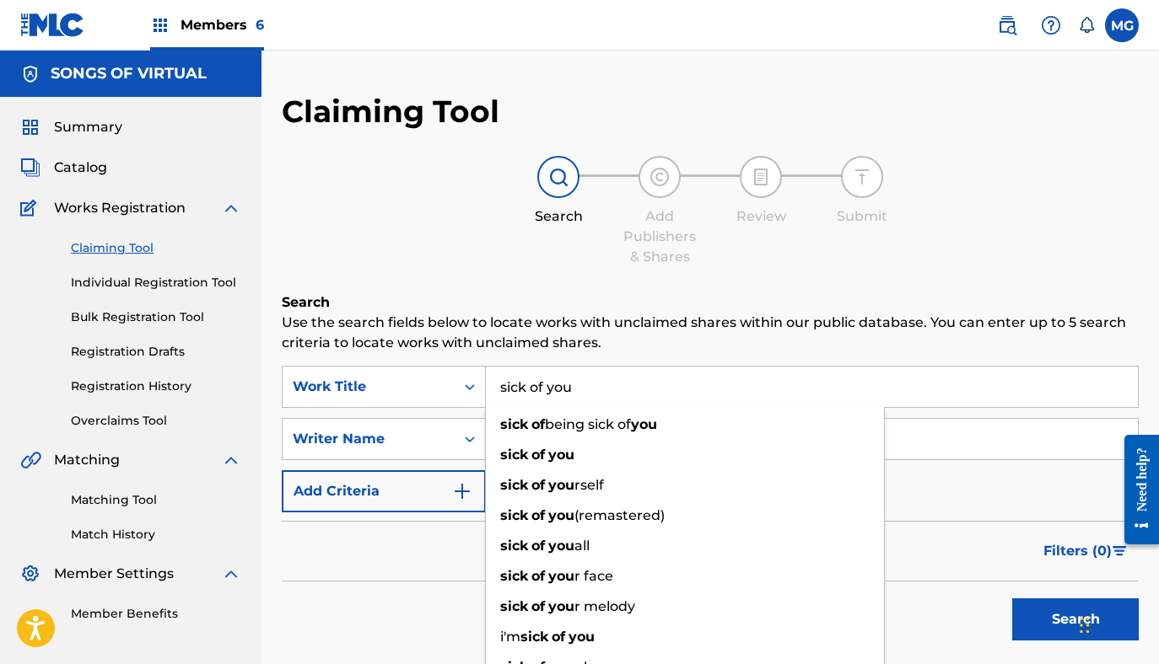
type input "sick of you"
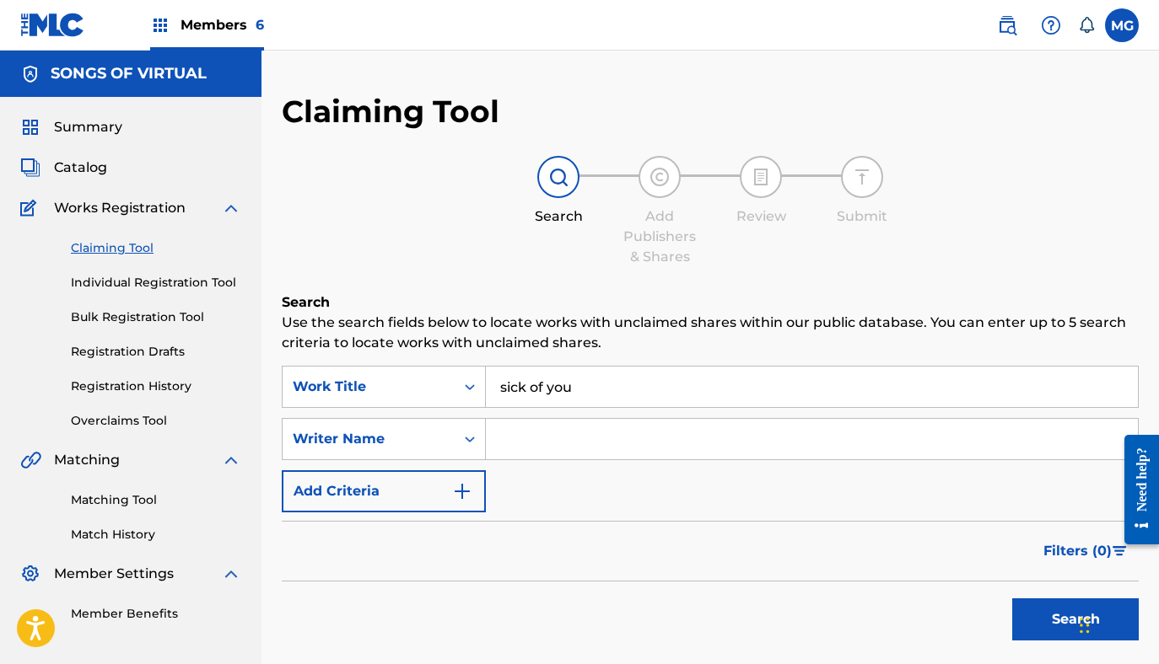
click at [560, 430] on input "Search Form" at bounding box center [812, 439] width 652 height 40
type input "gwar"
click at [1012, 599] on button "Search" at bounding box center [1075, 620] width 126 height 42
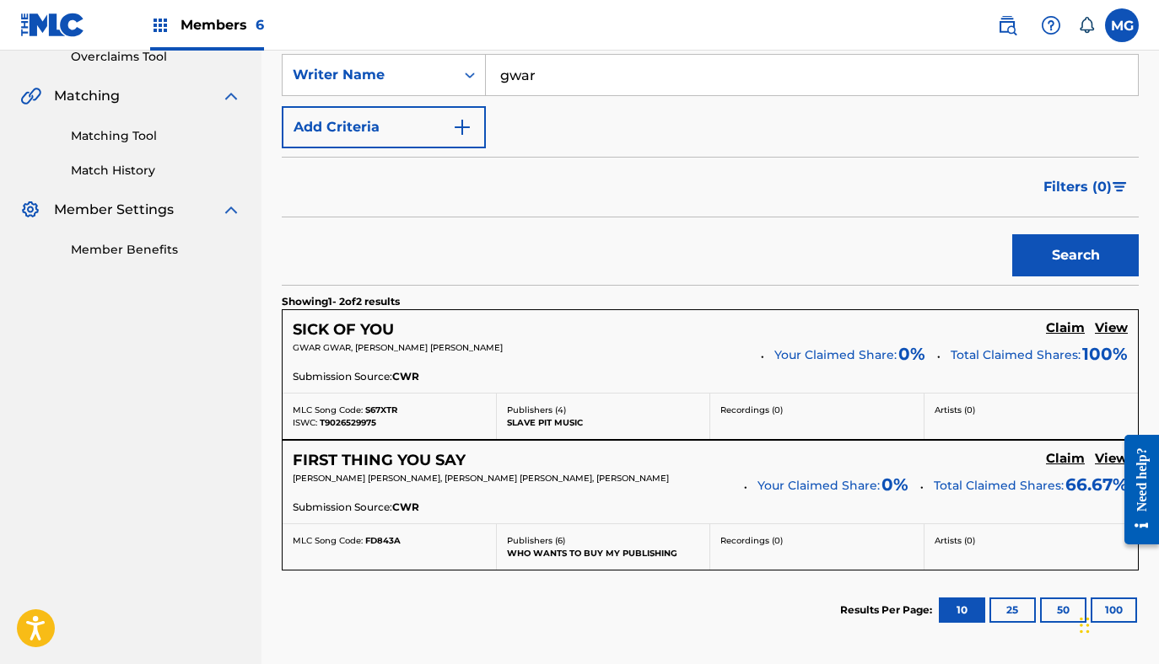
scroll to position [374, 0]
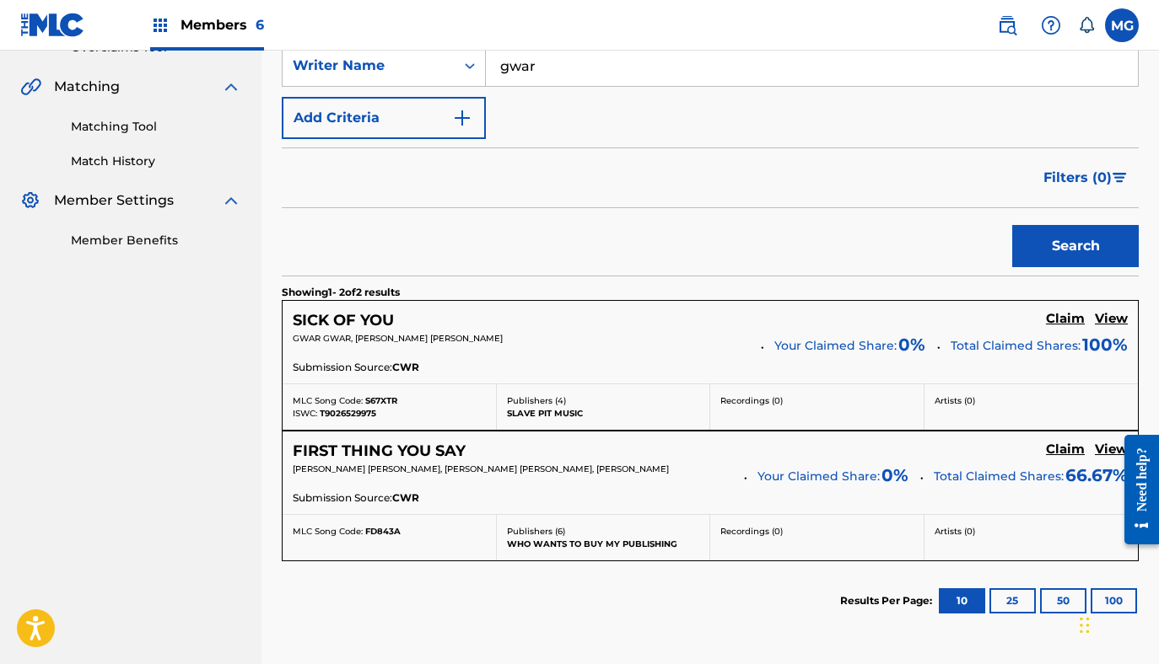
click at [1066, 311] on h5 "Claim" at bounding box center [1065, 319] width 39 height 16
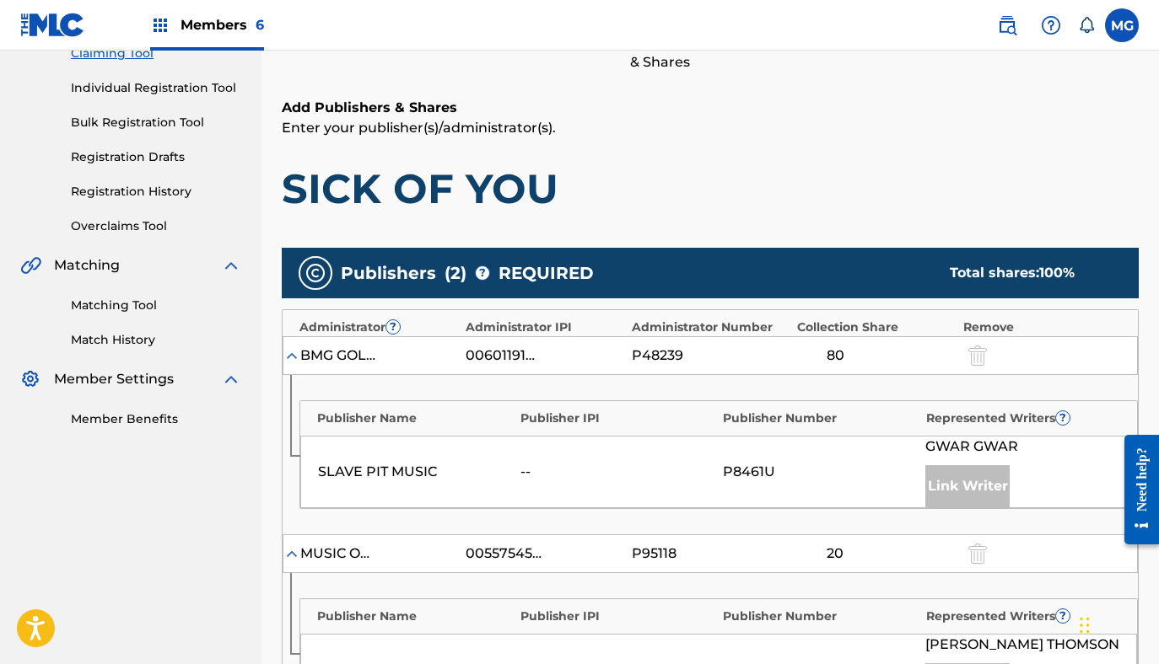
scroll to position [389, 0]
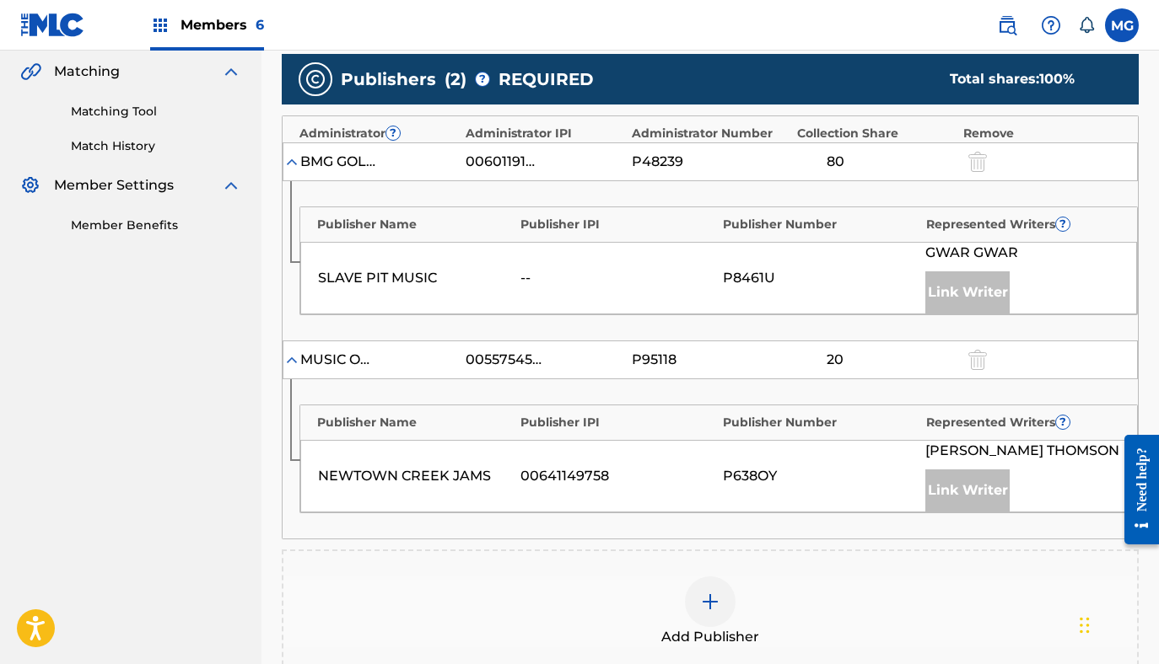
click at [538, 470] on div "00641149758" at bounding box center [617, 476] width 194 height 20
click at [582, 469] on div "00641149758" at bounding box center [617, 476] width 194 height 20
click at [285, 367] on img at bounding box center [291, 360] width 17 height 17
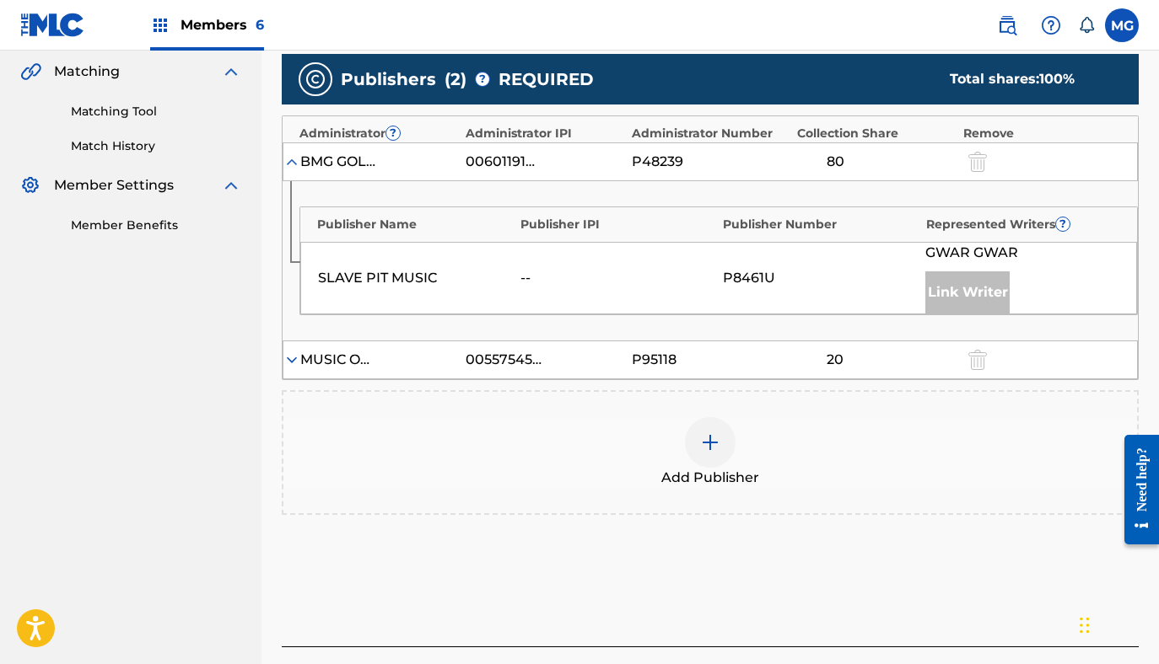
click at [288, 361] on img at bounding box center [291, 360] width 17 height 17
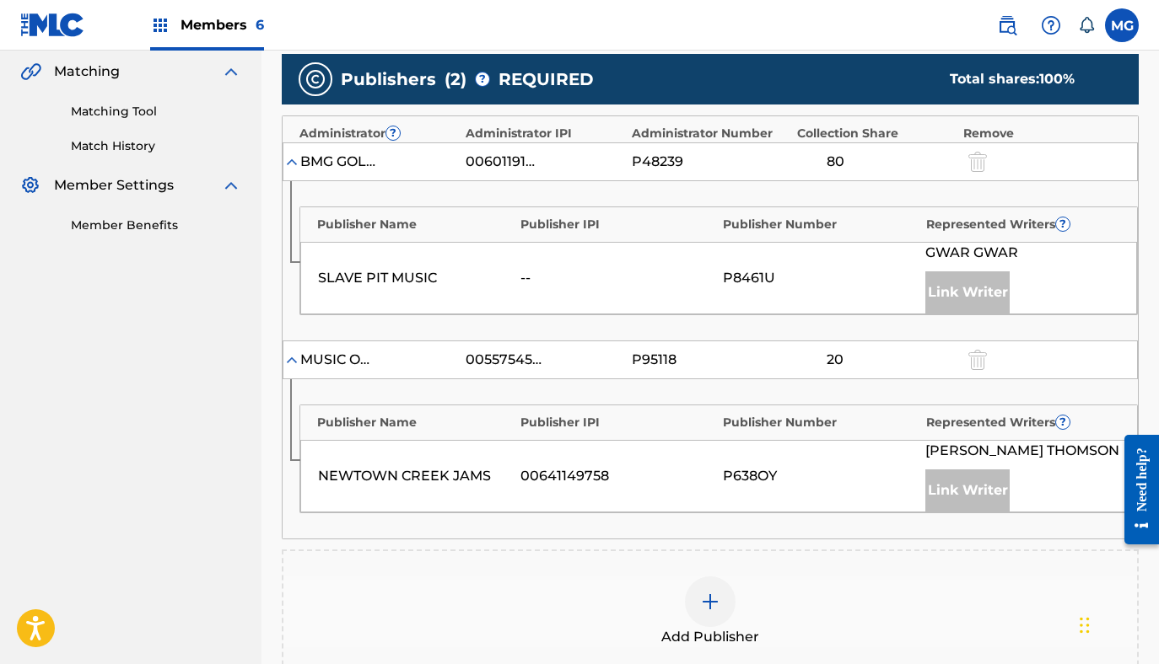
click at [431, 353] on div "MUSIC OF VIRTUAL" at bounding box center [378, 360] width 157 height 20
click at [634, 385] on div "Publisher Name Publisher IPI Publisher Number Represented Writers ? [GEOGRAPHIC…" at bounding box center [709, 458] width 855 height 159
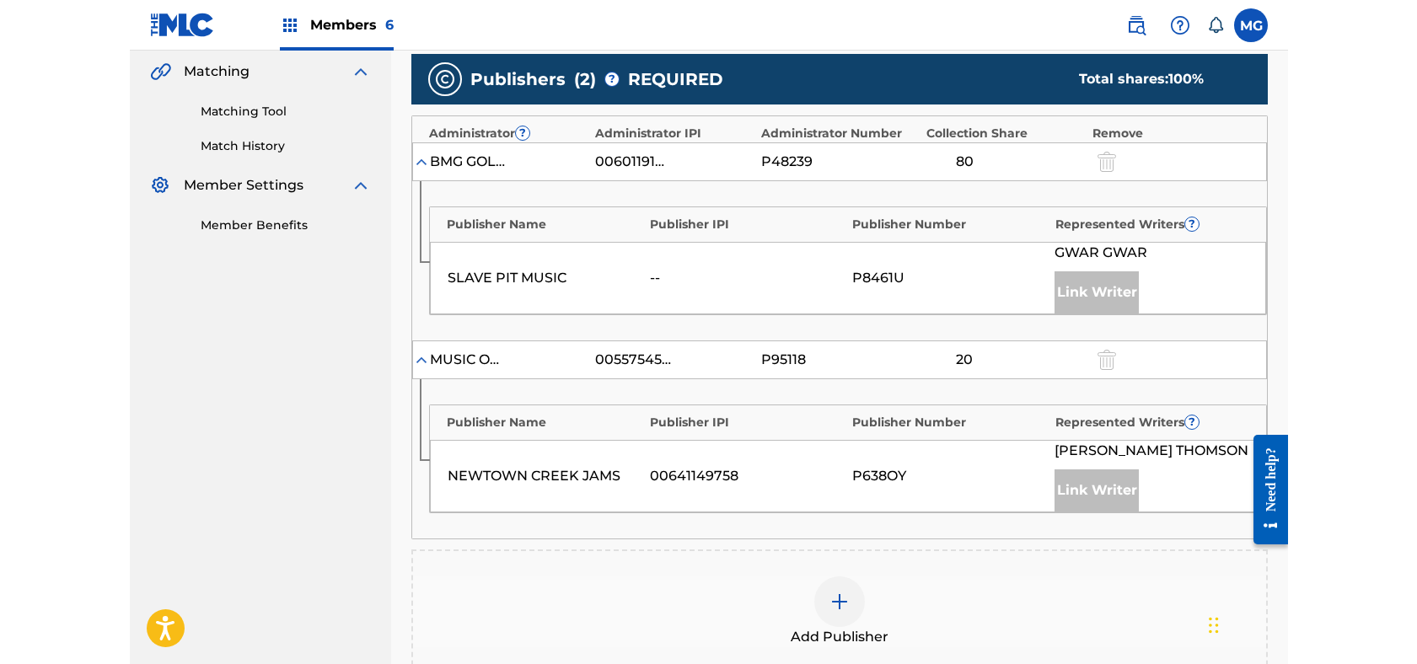
scroll to position [345, 0]
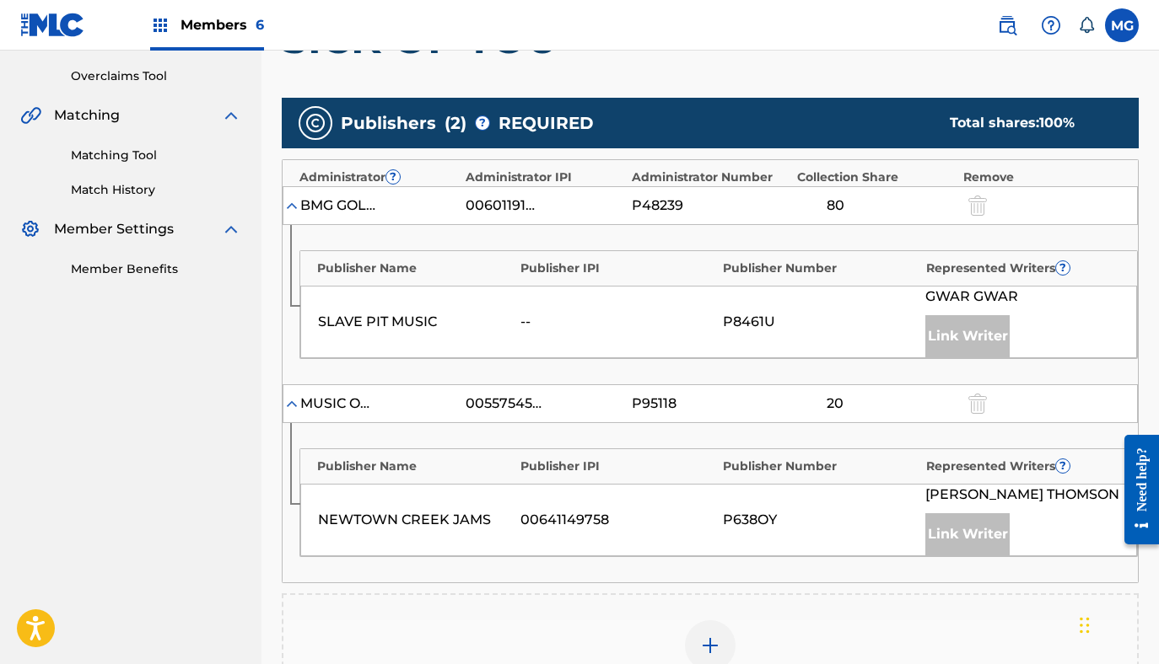
click at [522, 407] on div "00557545421" at bounding box center [503, 404] width 76 height 20
click at [522, 408] on div "00557545421" at bounding box center [503, 404] width 76 height 20
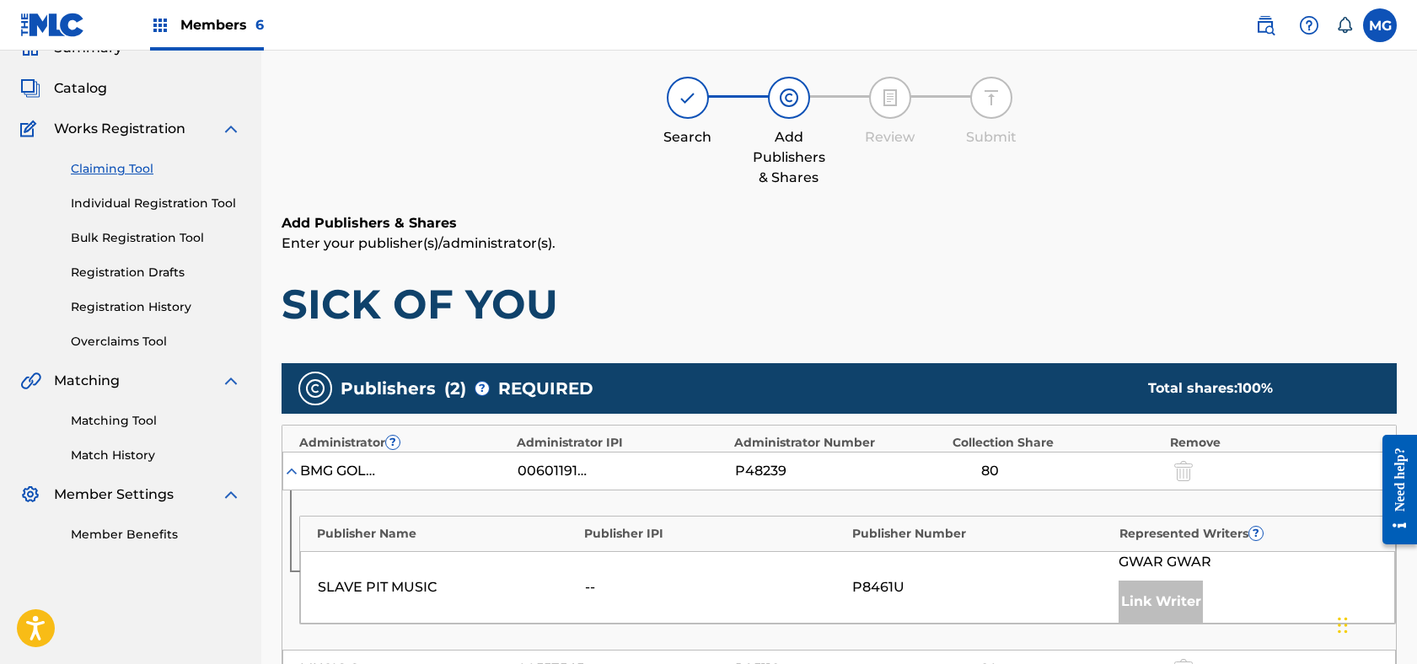
click at [186, 8] on div "Members 6" at bounding box center [207, 25] width 114 height 50
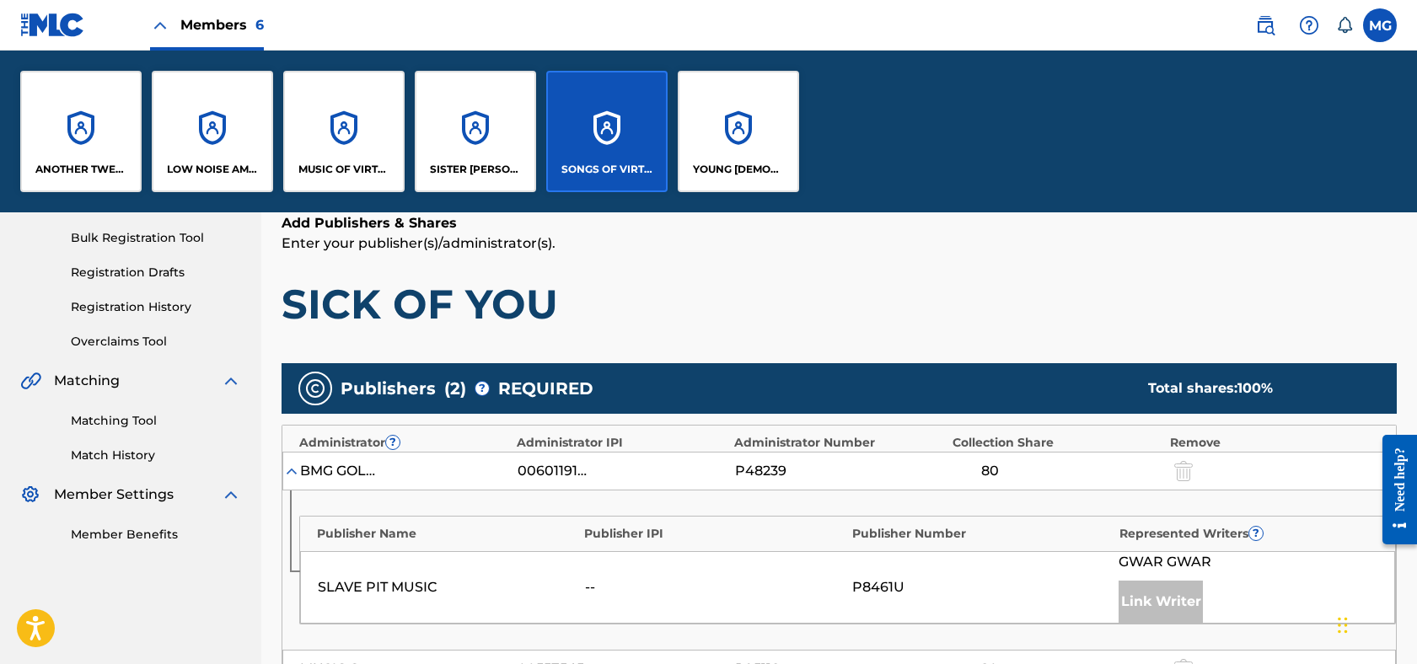
click at [360, 110] on div "MUSIC OF VIRTUAL" at bounding box center [343, 131] width 121 height 121
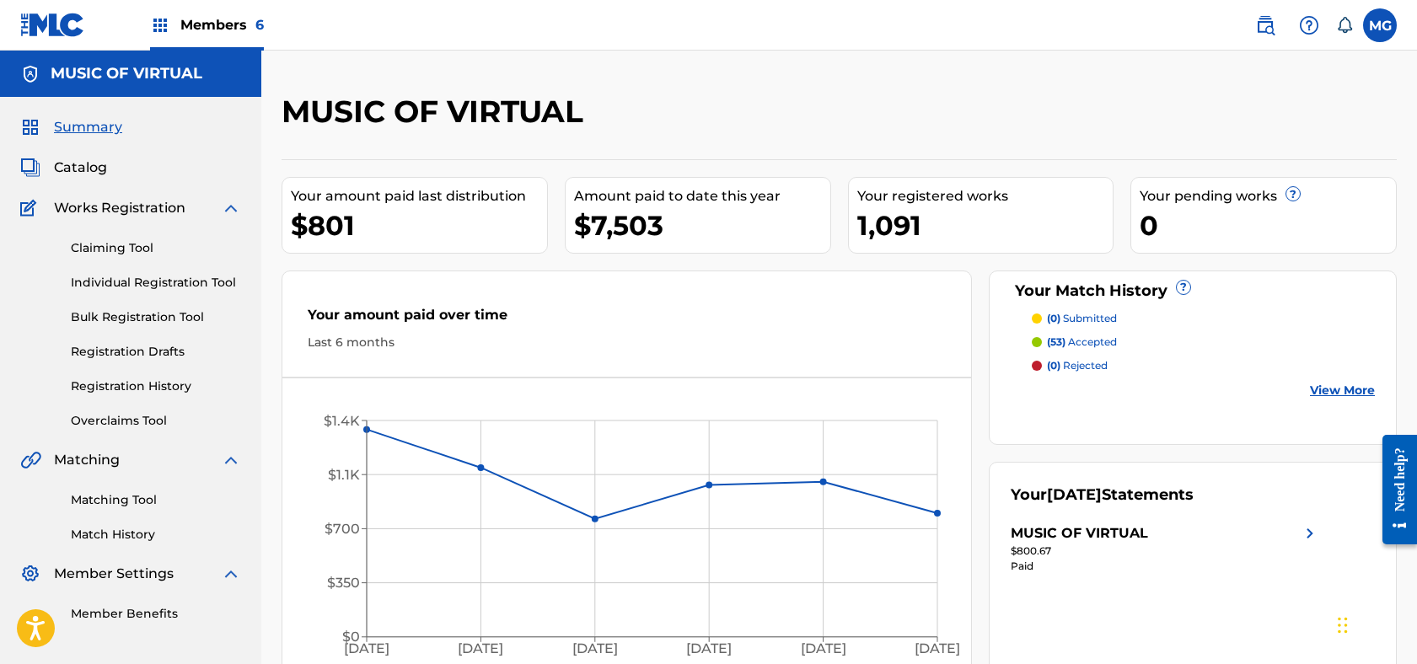
click at [97, 167] on span "Catalog" at bounding box center [80, 168] width 53 height 20
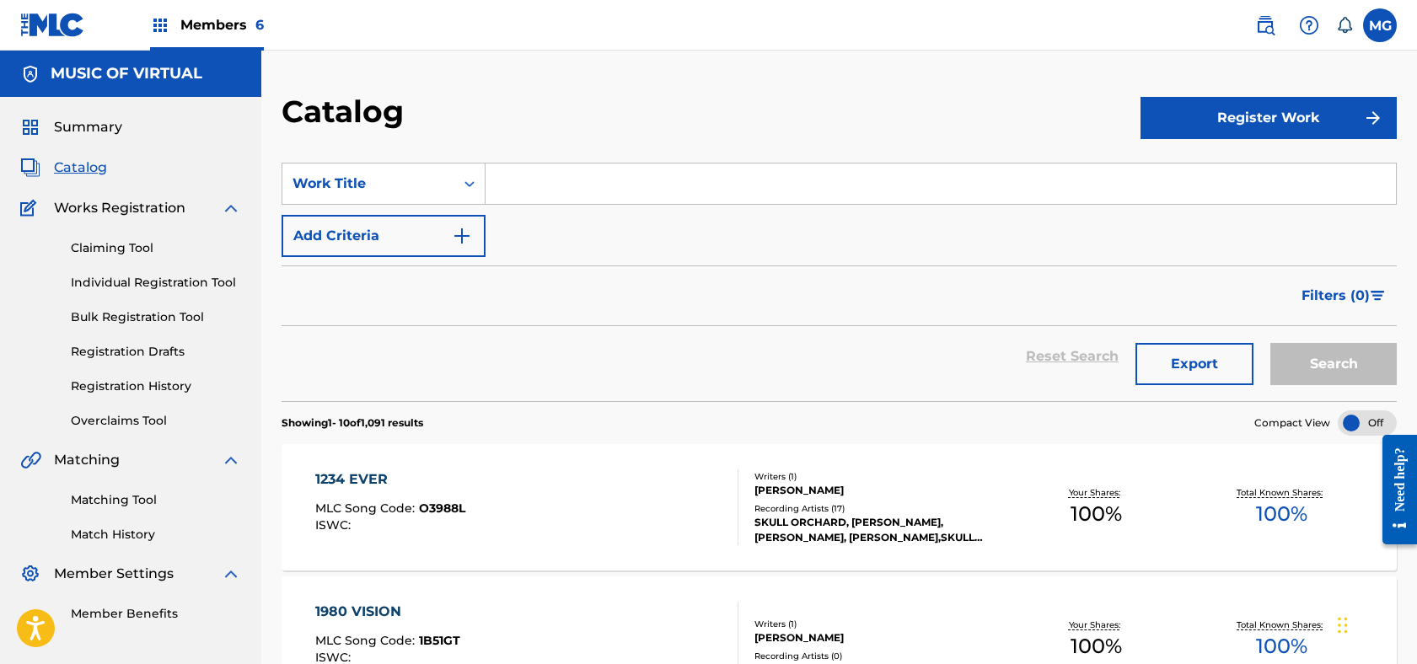
drag, startPoint x: 548, startPoint y: 207, endPoint x: 547, endPoint y: 193, distance: 13.5
click at [550, 193] on div "SearchWithCriteria44dec71a-1401-4bba-a1f8-7caf74492c13 Work Title Add Criteria" at bounding box center [840, 210] width 1116 height 94
click at [534, 184] on input "Search Form" at bounding box center [941, 184] width 911 height 40
type input "m"
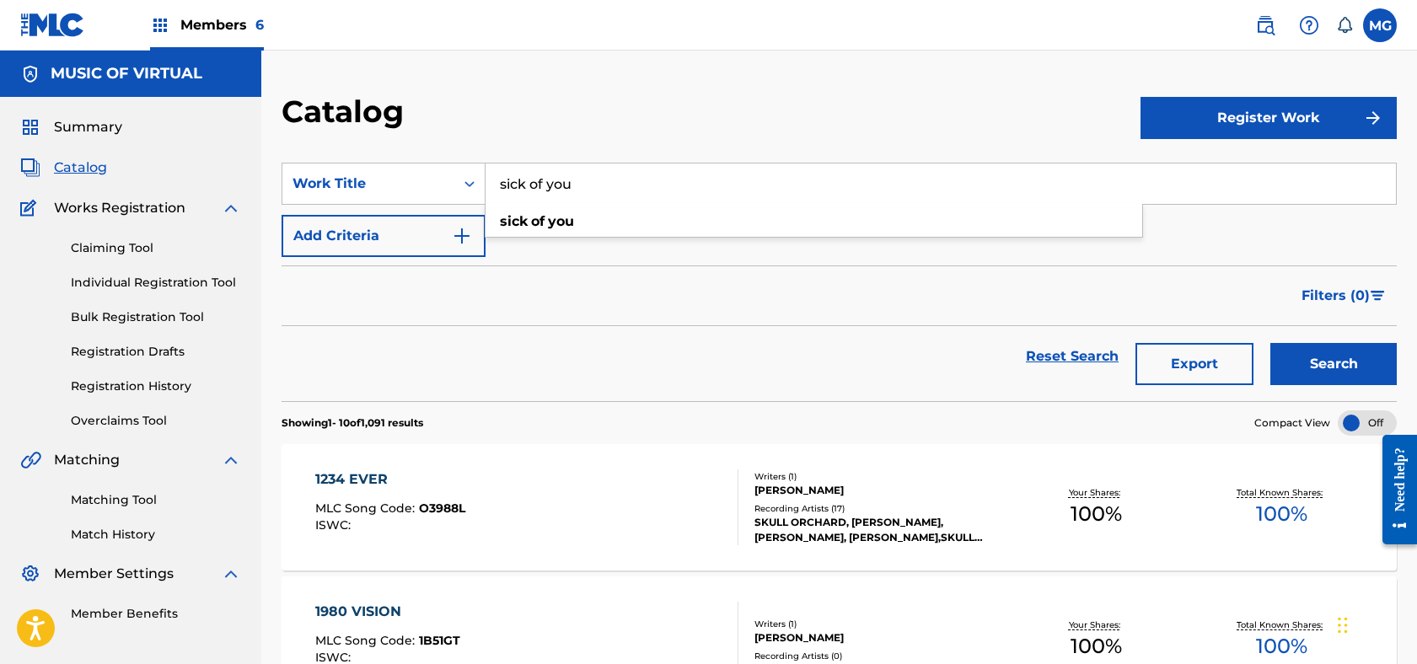
type input "sick of you"
click at [1158, 343] on button "Search" at bounding box center [1334, 364] width 126 height 42
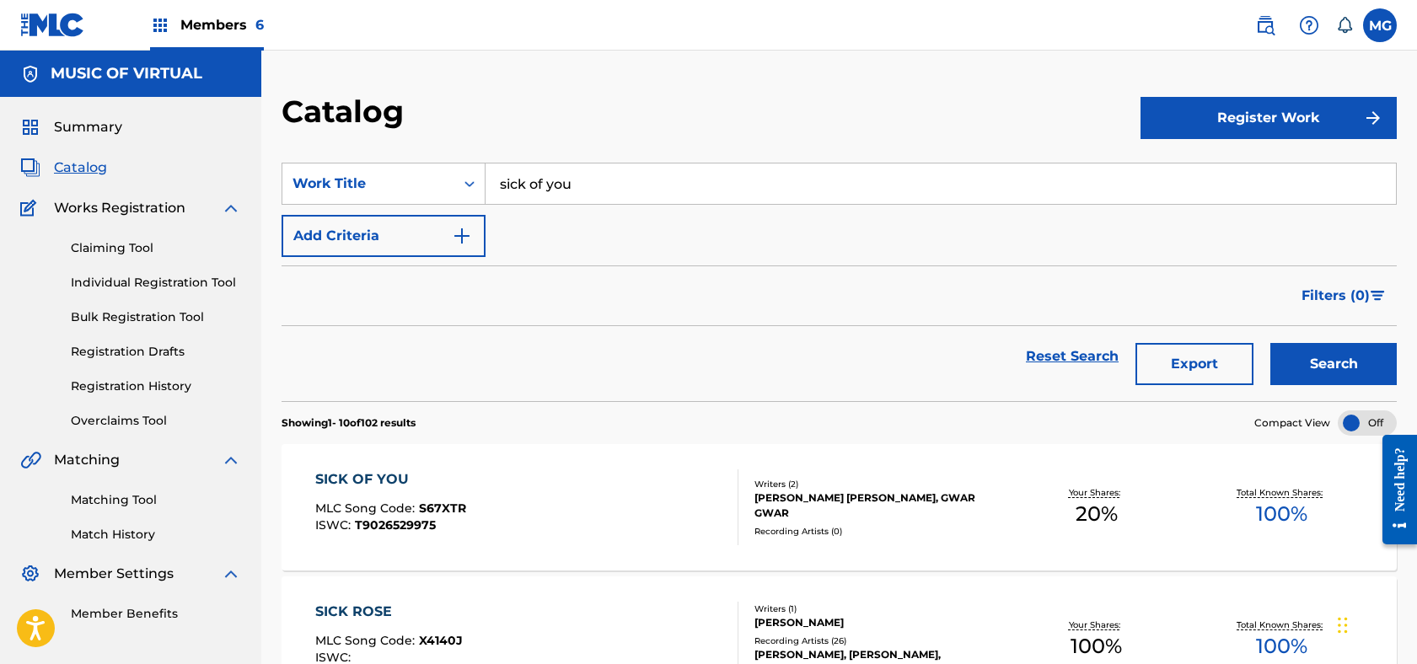
click at [551, 507] on div "SICK OF YOU MLC Song Code : S67XTR ISWC : T9026529975" at bounding box center [527, 508] width 424 height 76
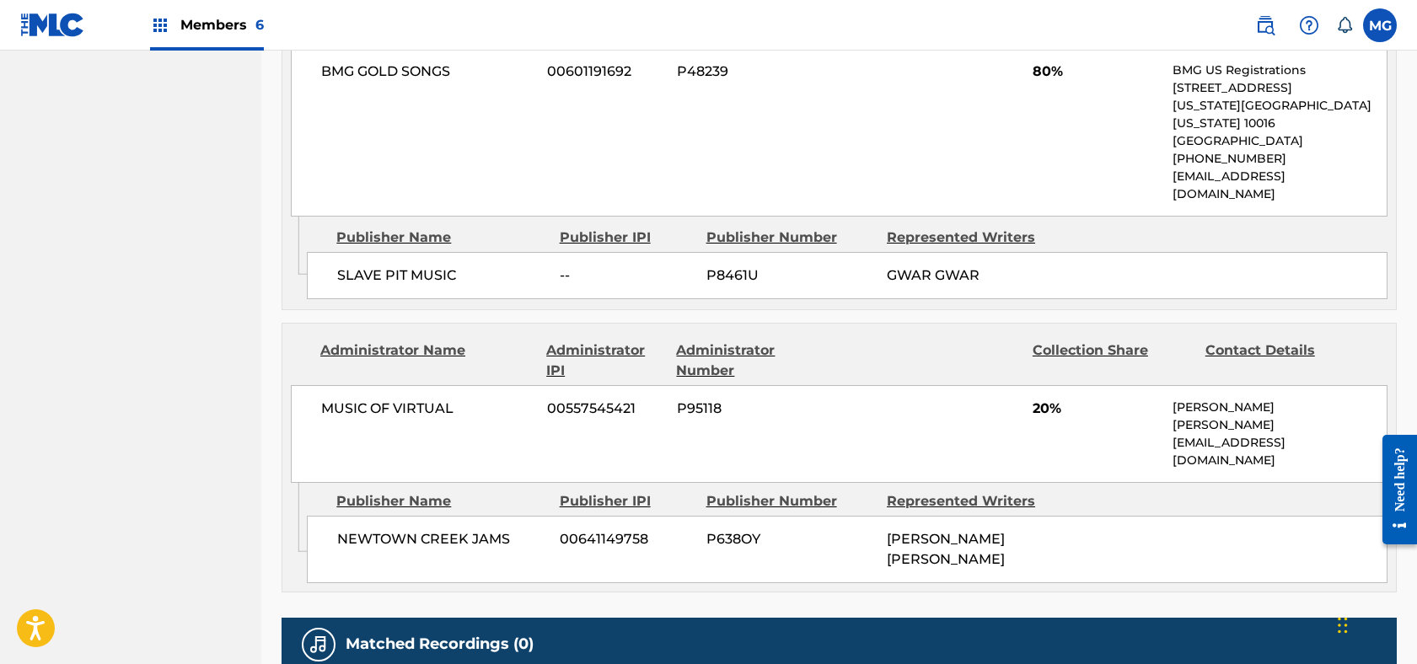
scroll to position [962, 0]
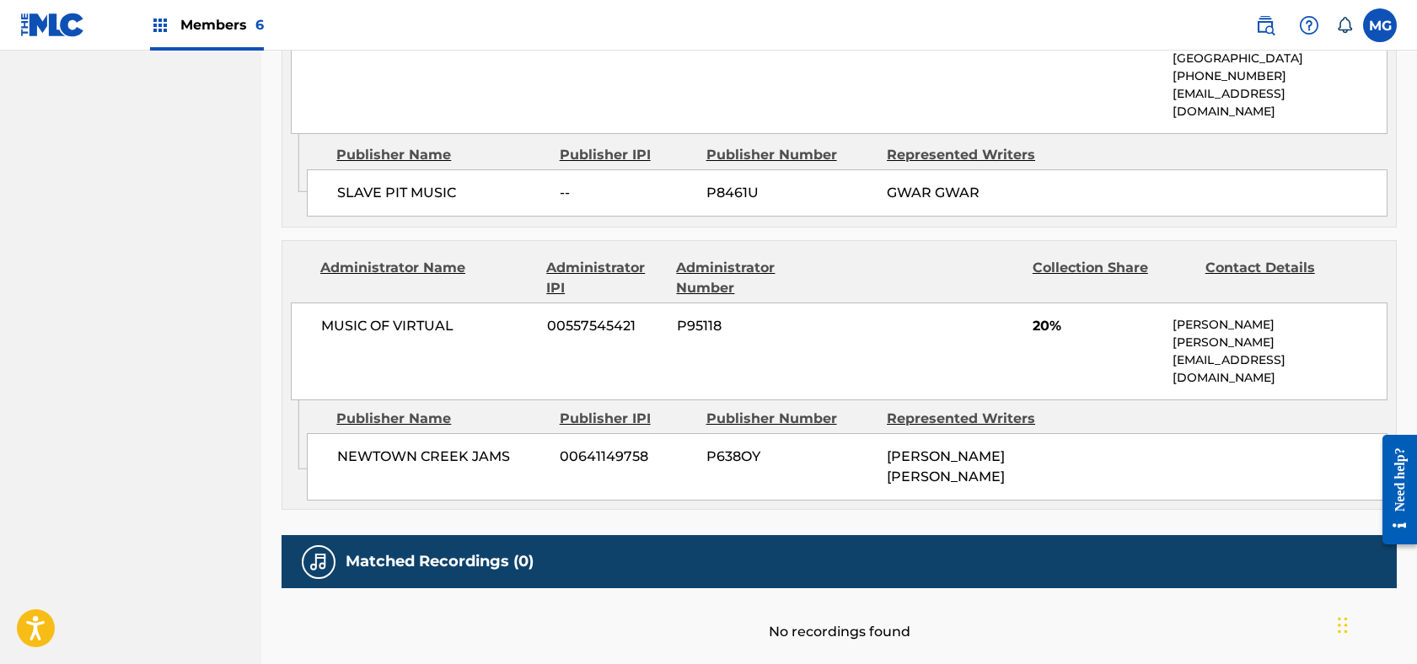
click at [615, 316] on span "00557545421" at bounding box center [605, 326] width 117 height 20
click at [616, 316] on span "00557545421" at bounding box center [605, 326] width 117 height 20
copy span "00557545421"
click at [616, 447] on span "00641149758" at bounding box center [627, 457] width 134 height 20
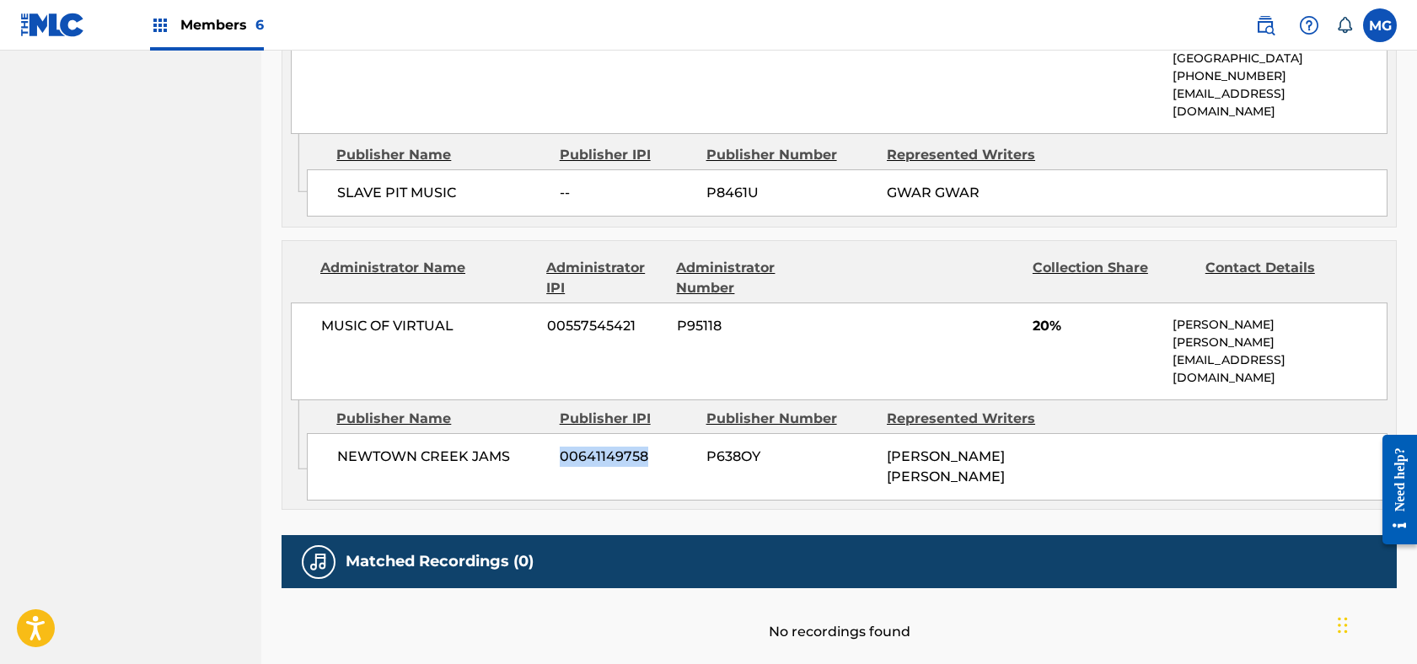
click at [616, 447] on span "00641149758" at bounding box center [627, 457] width 134 height 20
copy span "00641149758"
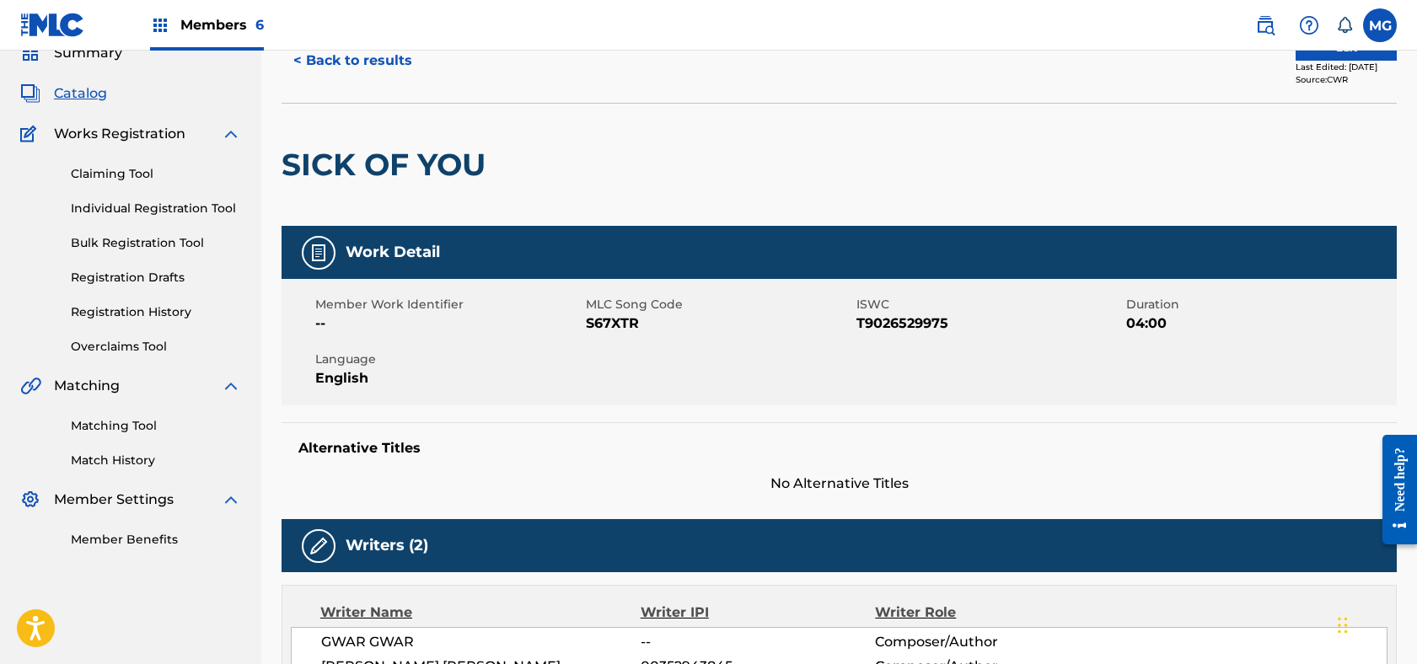
scroll to position [0, 0]
